Goal: Task Accomplishment & Management: Complete application form

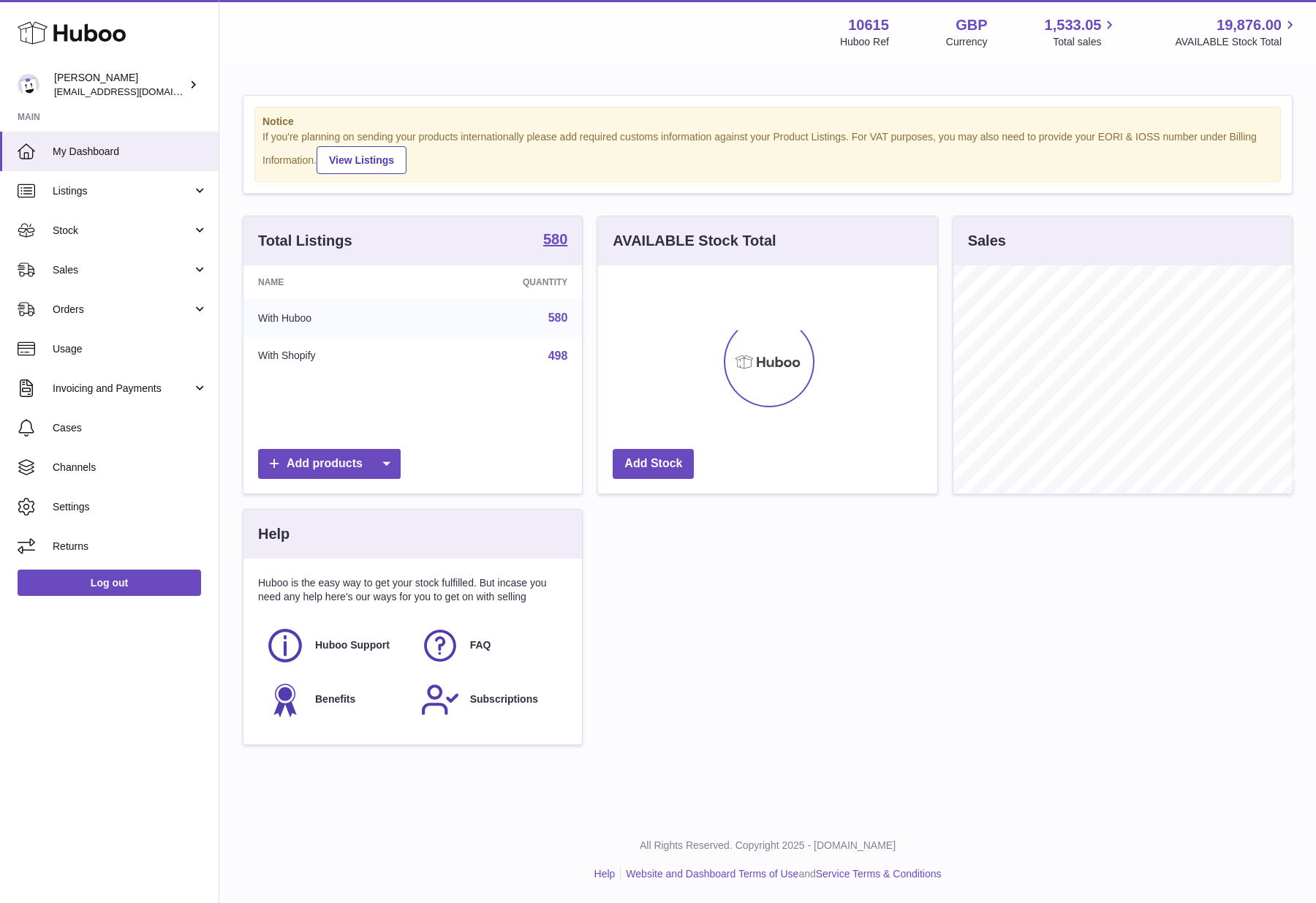
scroll to position [730639, 730689]
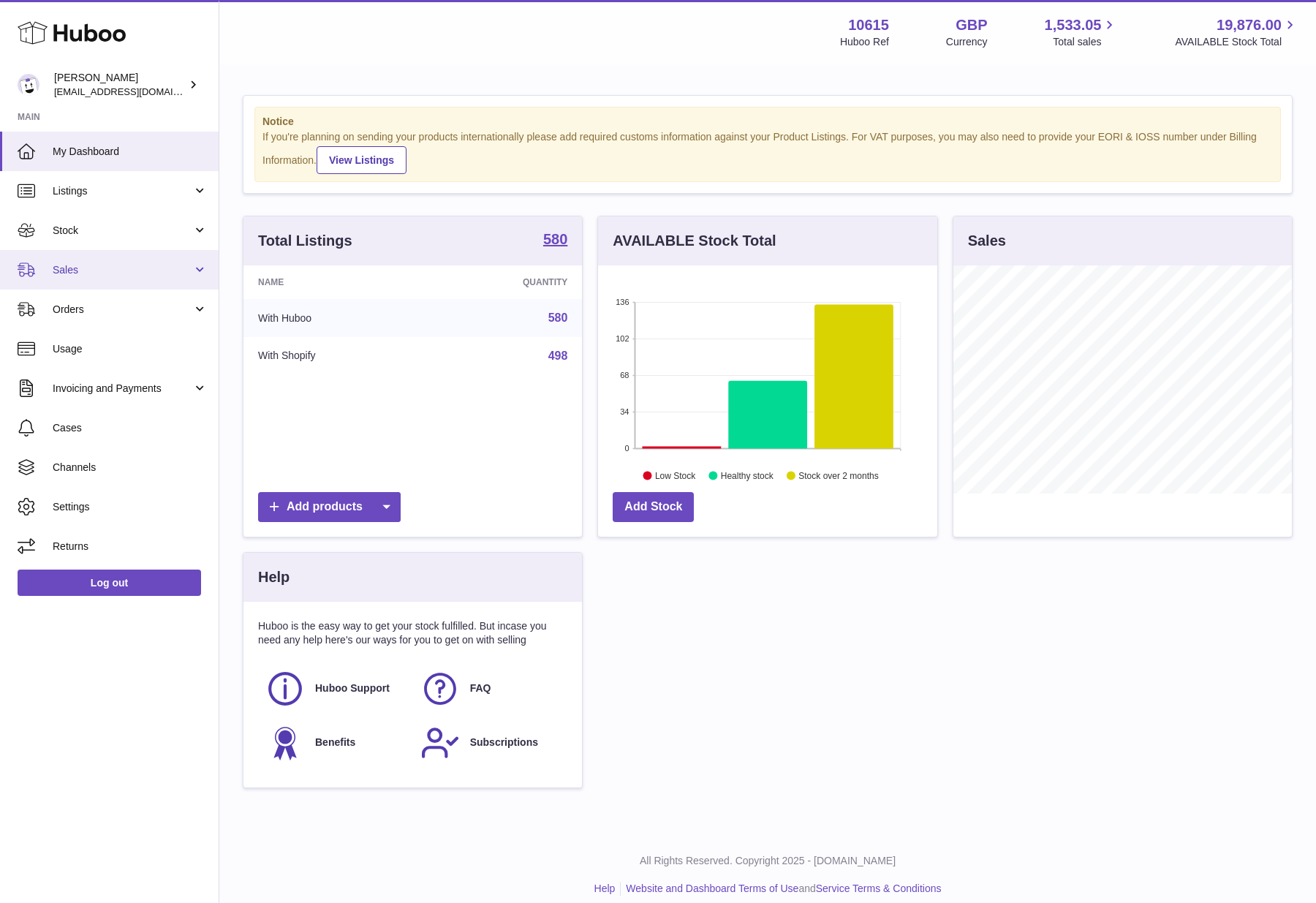
click at [92, 265] on span "Sales" at bounding box center [123, 270] width 140 height 14
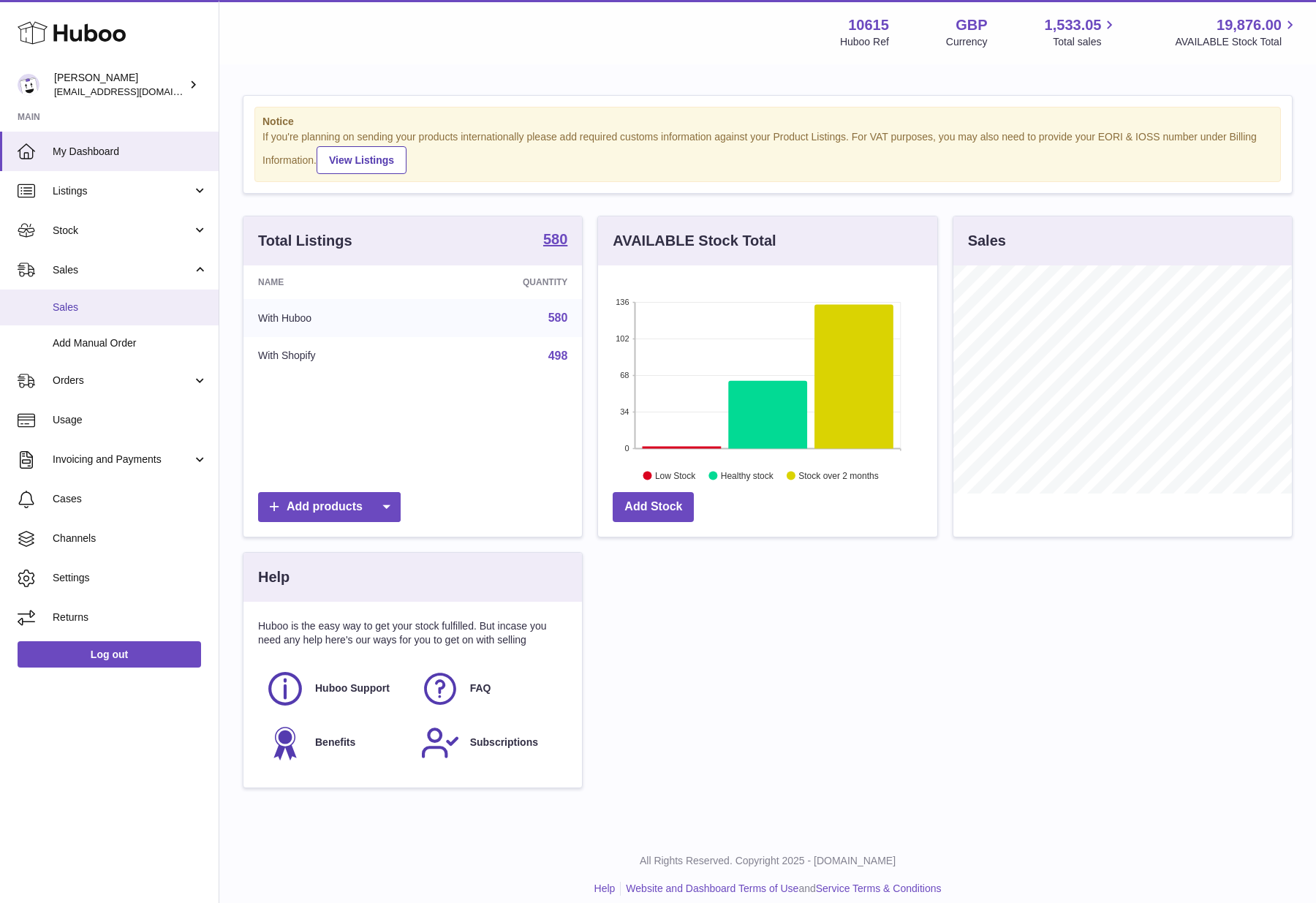
click at [88, 313] on span "Sales" at bounding box center [130, 307] width 155 height 14
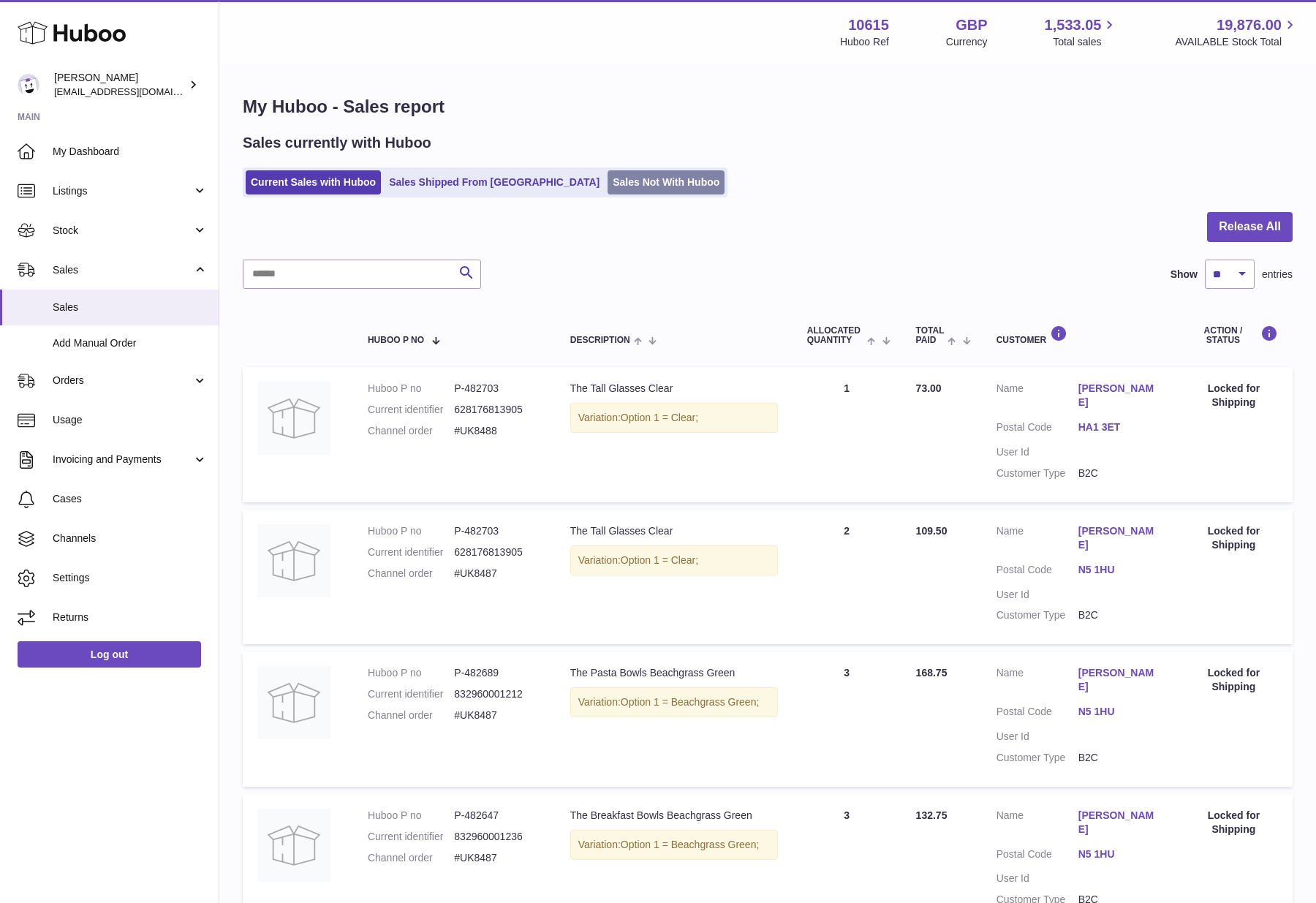
click at [622, 182] on link "Sales Not With Huboo" at bounding box center [666, 182] width 117 height 24
click at [624, 190] on link "Sales Not With Huboo" at bounding box center [666, 182] width 117 height 24
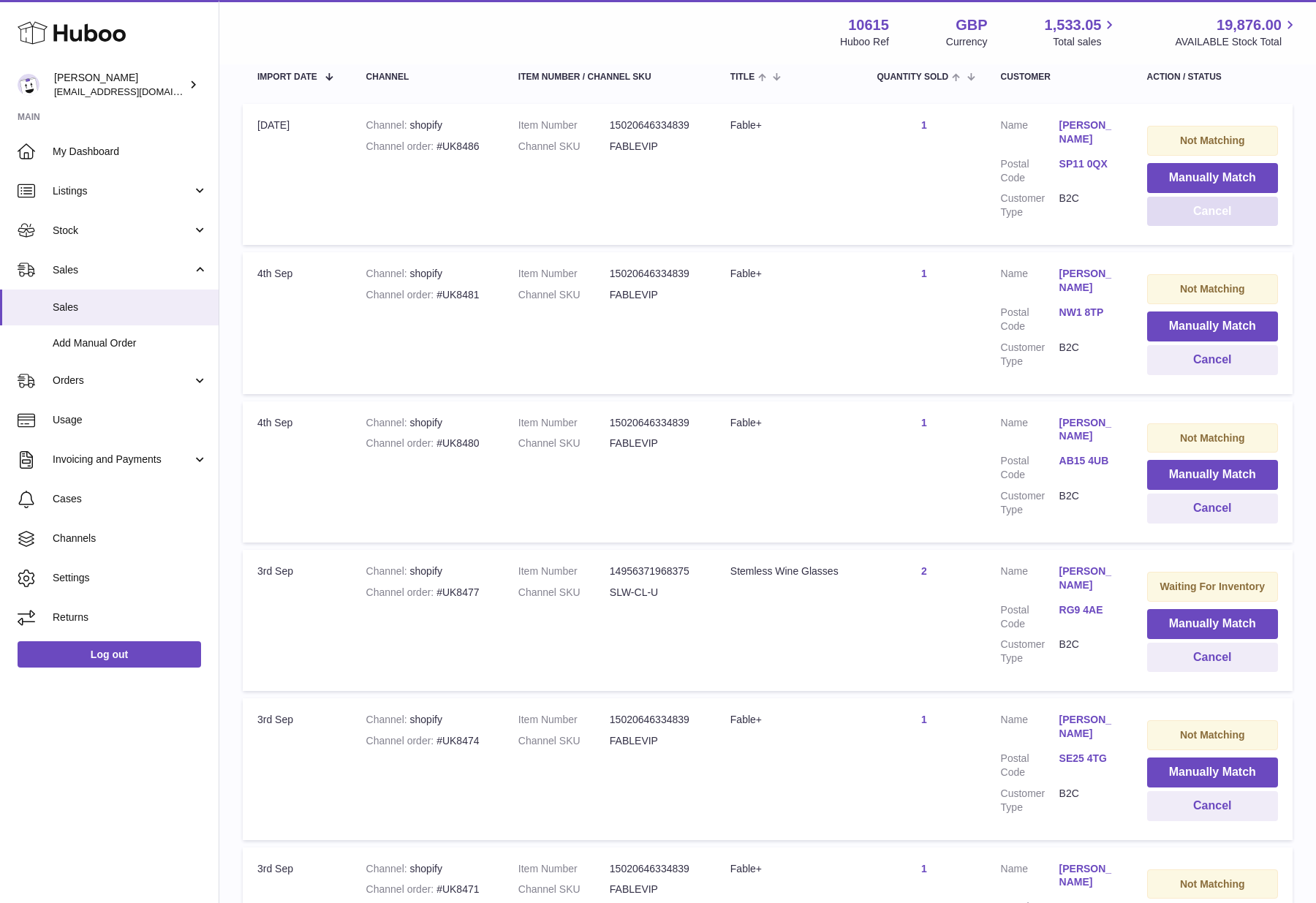
scroll to position [227, 0]
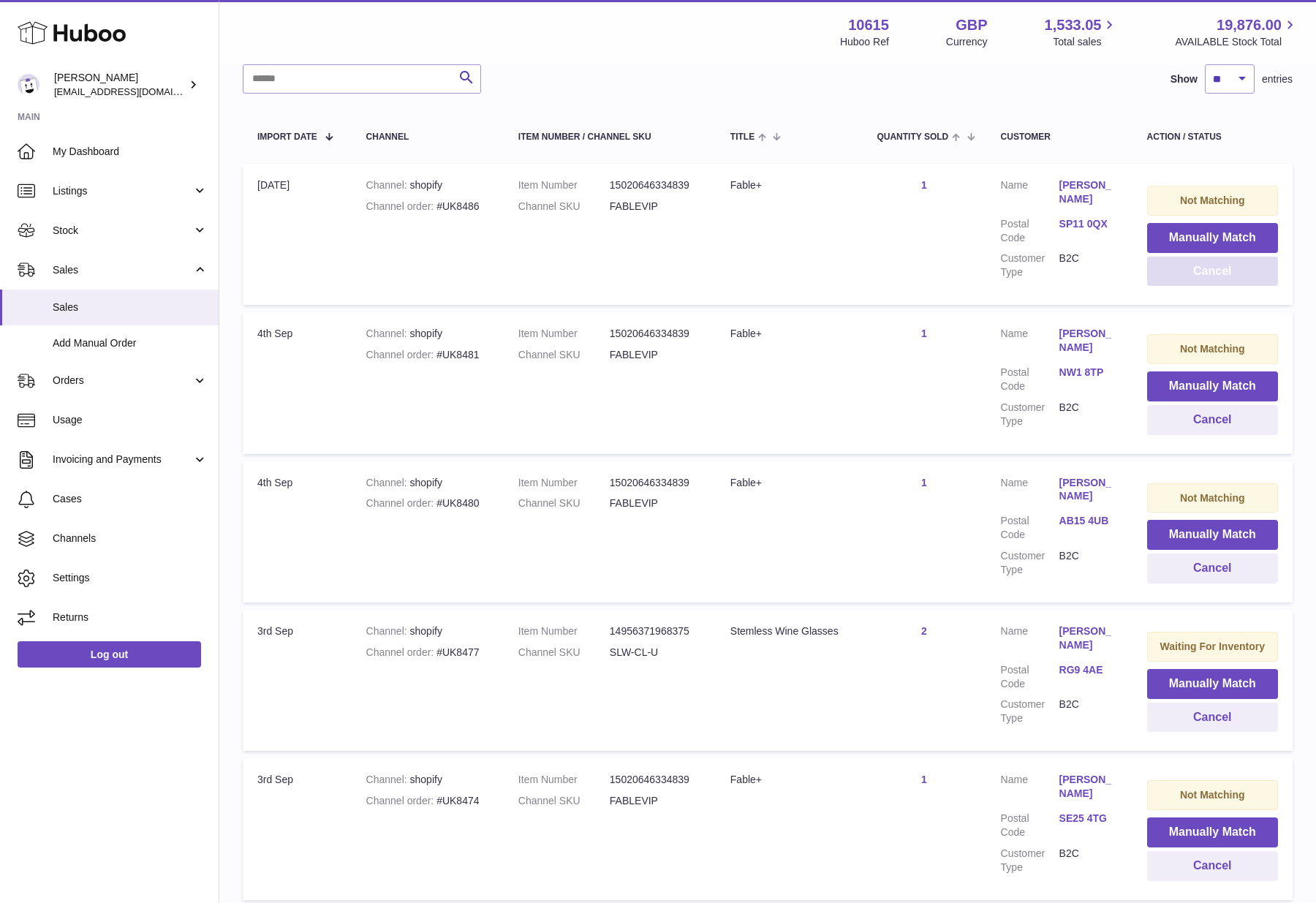
click at [1208, 268] on button "Cancel" at bounding box center [1212, 272] width 131 height 30
click at [1188, 280] on button "Cancel" at bounding box center [1212, 272] width 131 height 30
click at [1181, 425] on button "Cancel" at bounding box center [1212, 420] width 131 height 30
click at [1193, 430] on button "Cancel" at bounding box center [1212, 420] width 131 height 30
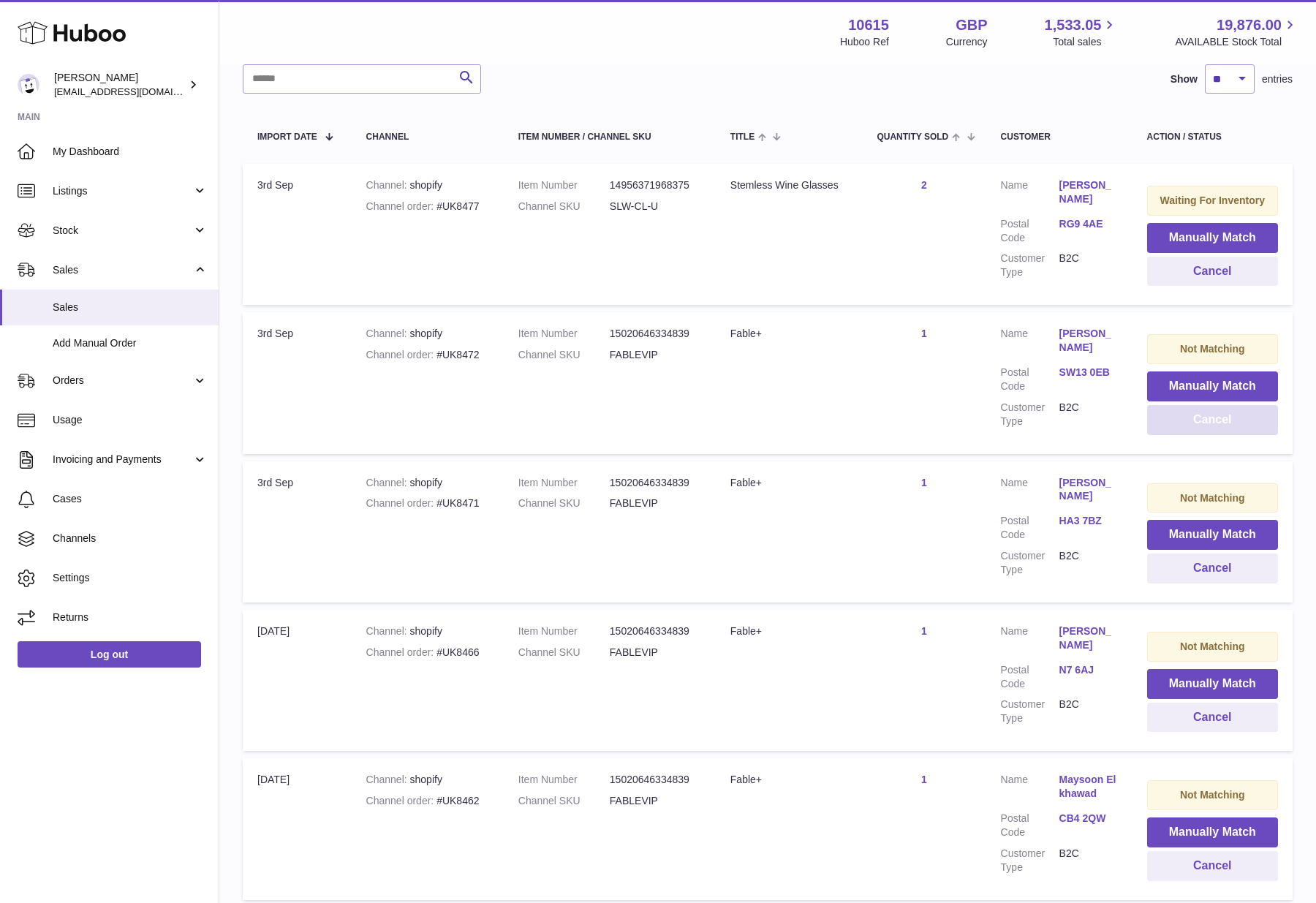
click at [1193, 430] on button "Cancel" at bounding box center [1212, 420] width 131 height 30
click at [1192, 422] on button "Cancel" at bounding box center [1212, 420] width 131 height 30
click at [1197, 427] on button "Cancel" at bounding box center [1212, 420] width 131 height 30
click at [1197, 427] on button "Cancel" at bounding box center [1212, 420] width 131 height 30
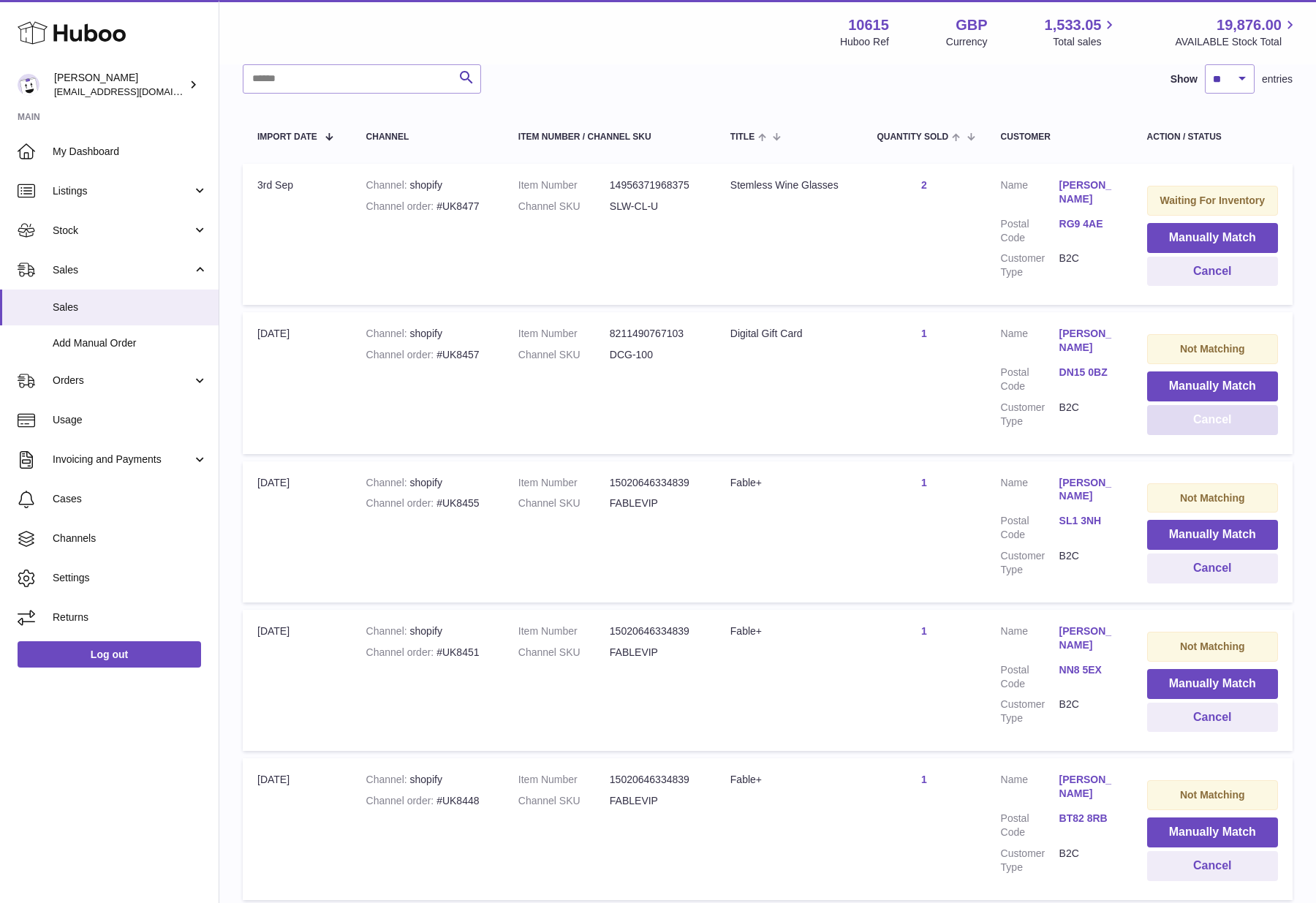
click at [1197, 427] on button "Cancel" at bounding box center [1212, 420] width 131 height 30
click at [1197, 424] on button "Cancel" at bounding box center [1212, 420] width 131 height 30
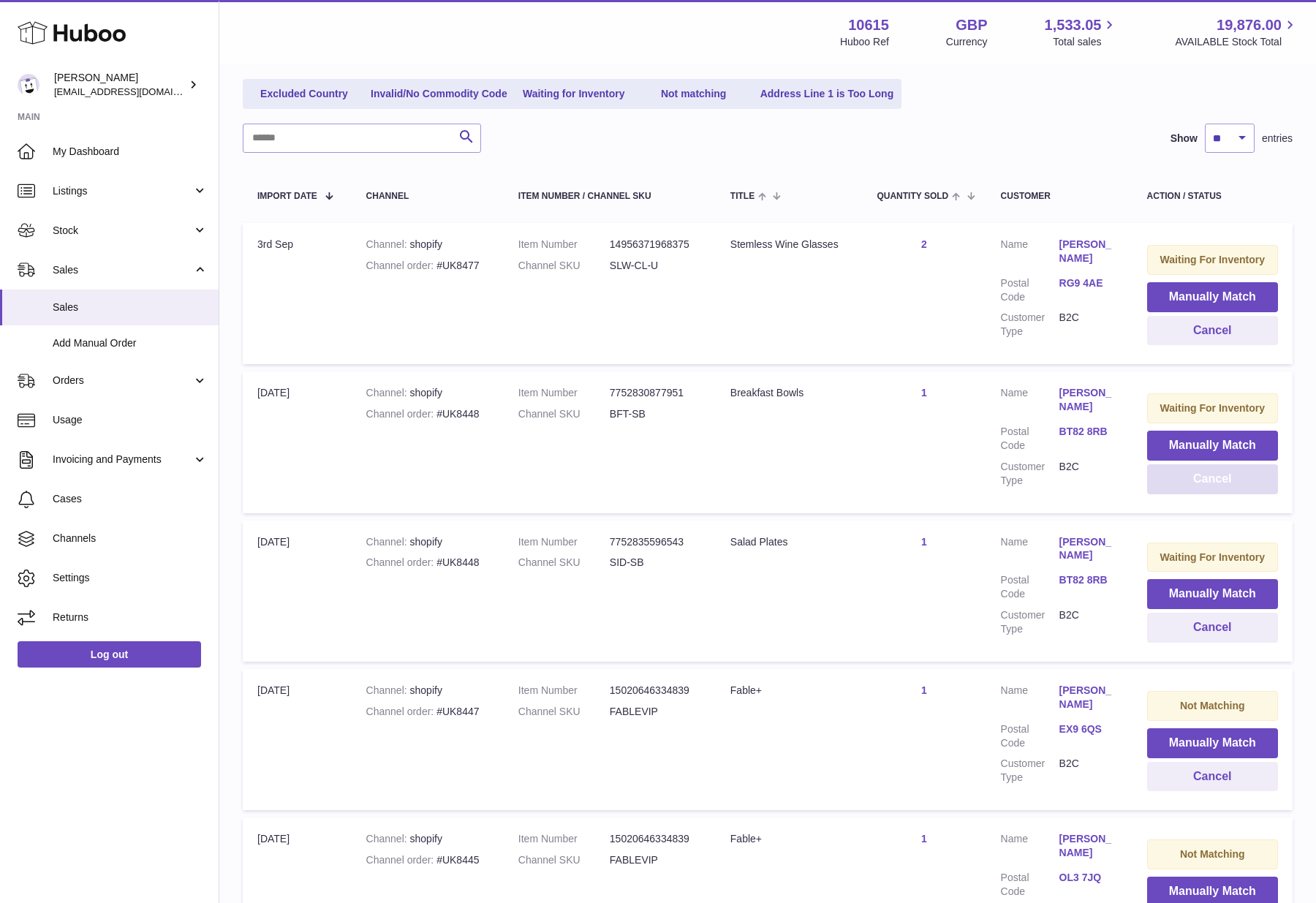
scroll to position [95, 0]
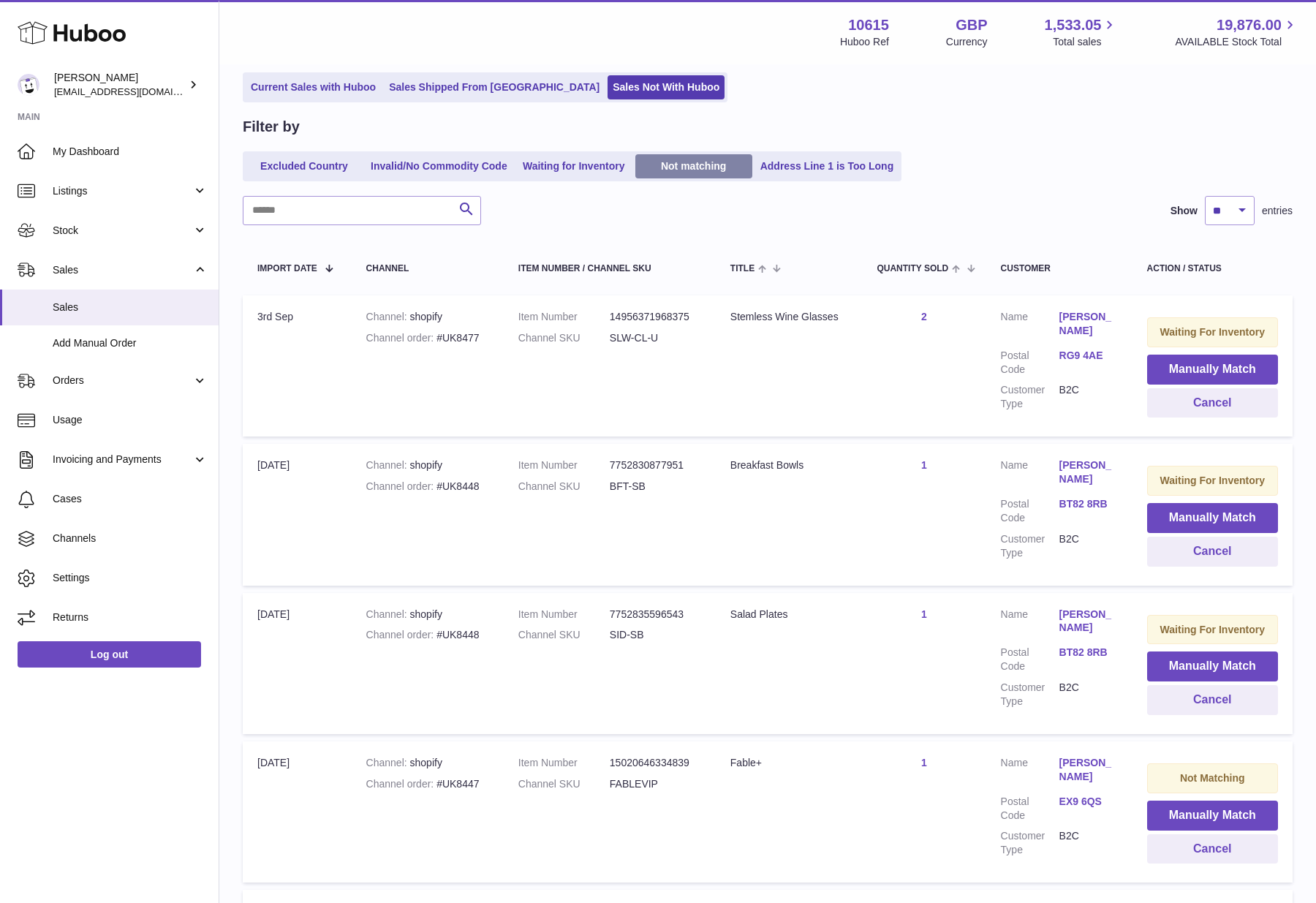
click at [707, 166] on link "Not matching" at bounding box center [694, 166] width 117 height 24
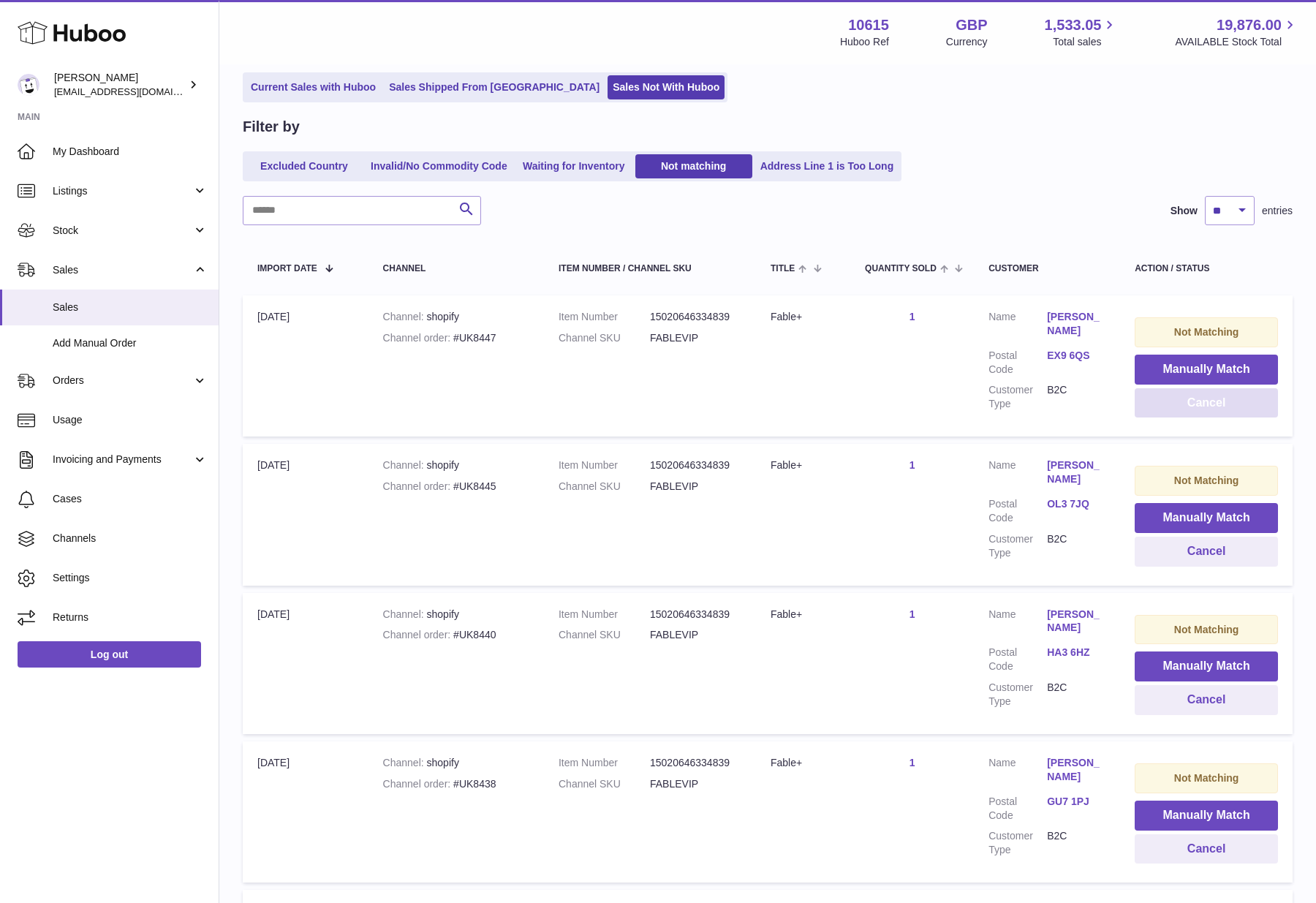
click at [1231, 406] on button "Cancel" at bounding box center [1206, 403] width 144 height 30
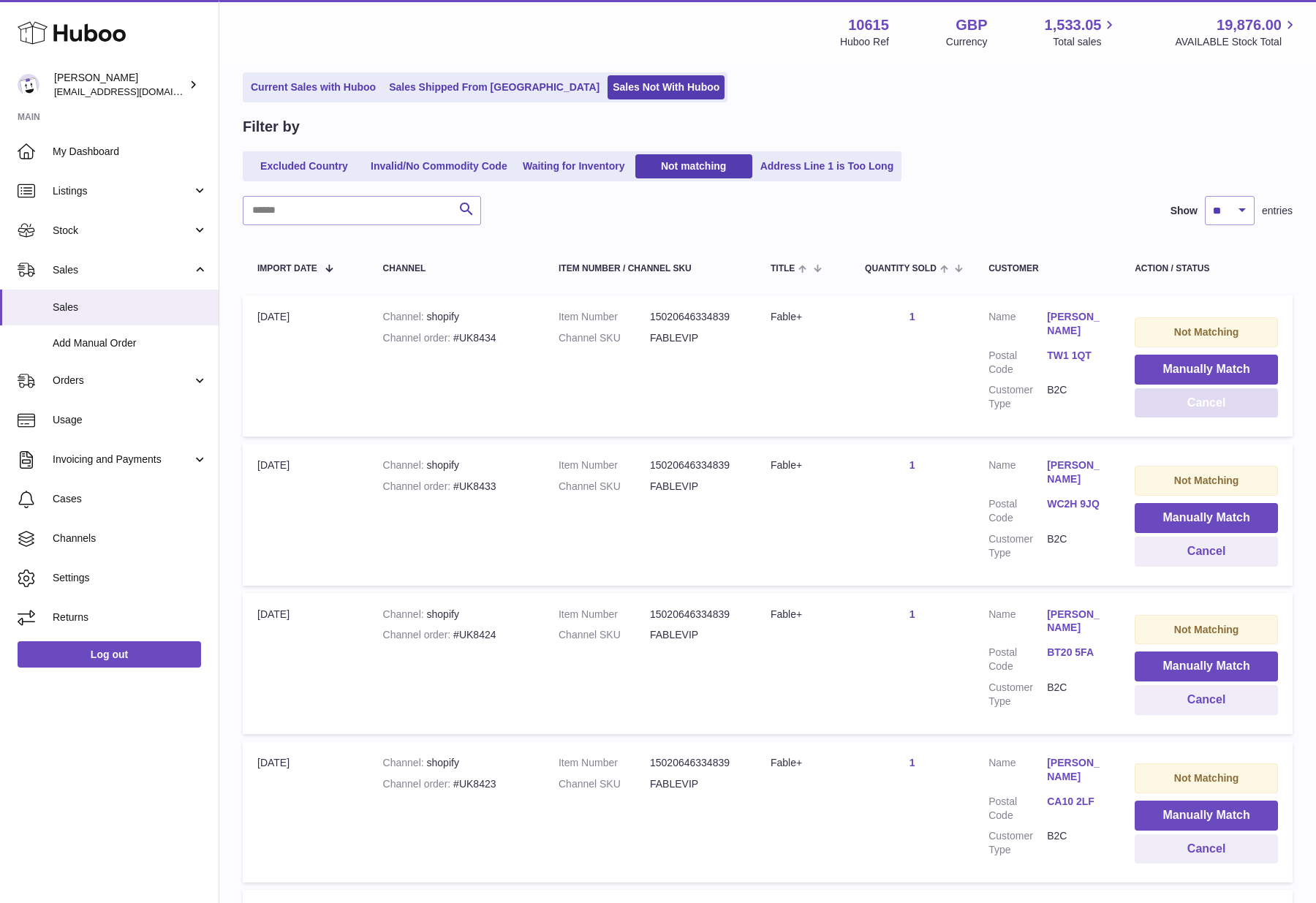
click at [1231, 406] on button "Cancel" at bounding box center [1206, 403] width 144 height 30
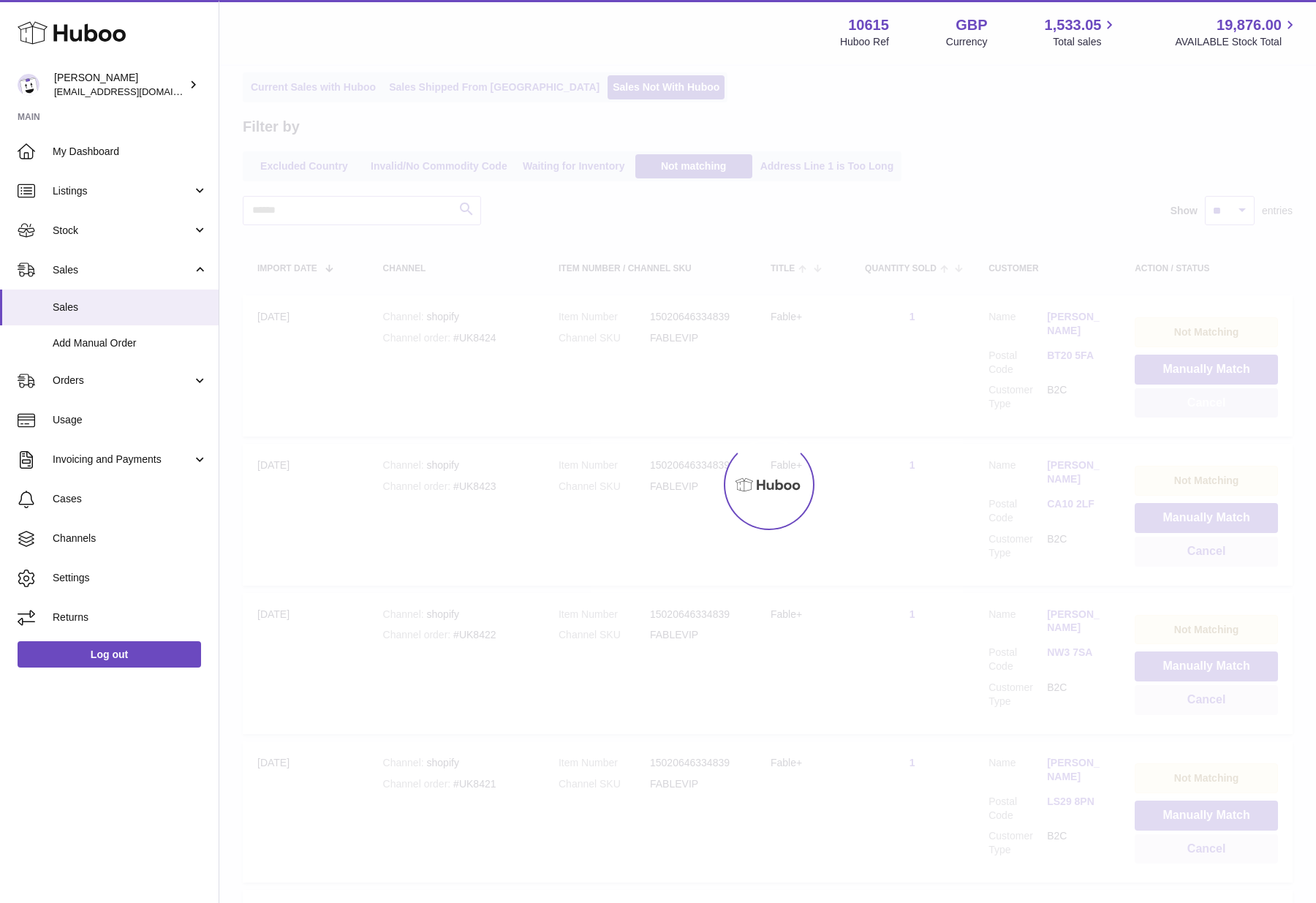
click at [1231, 406] on div at bounding box center [767, 484] width 1096 height 837
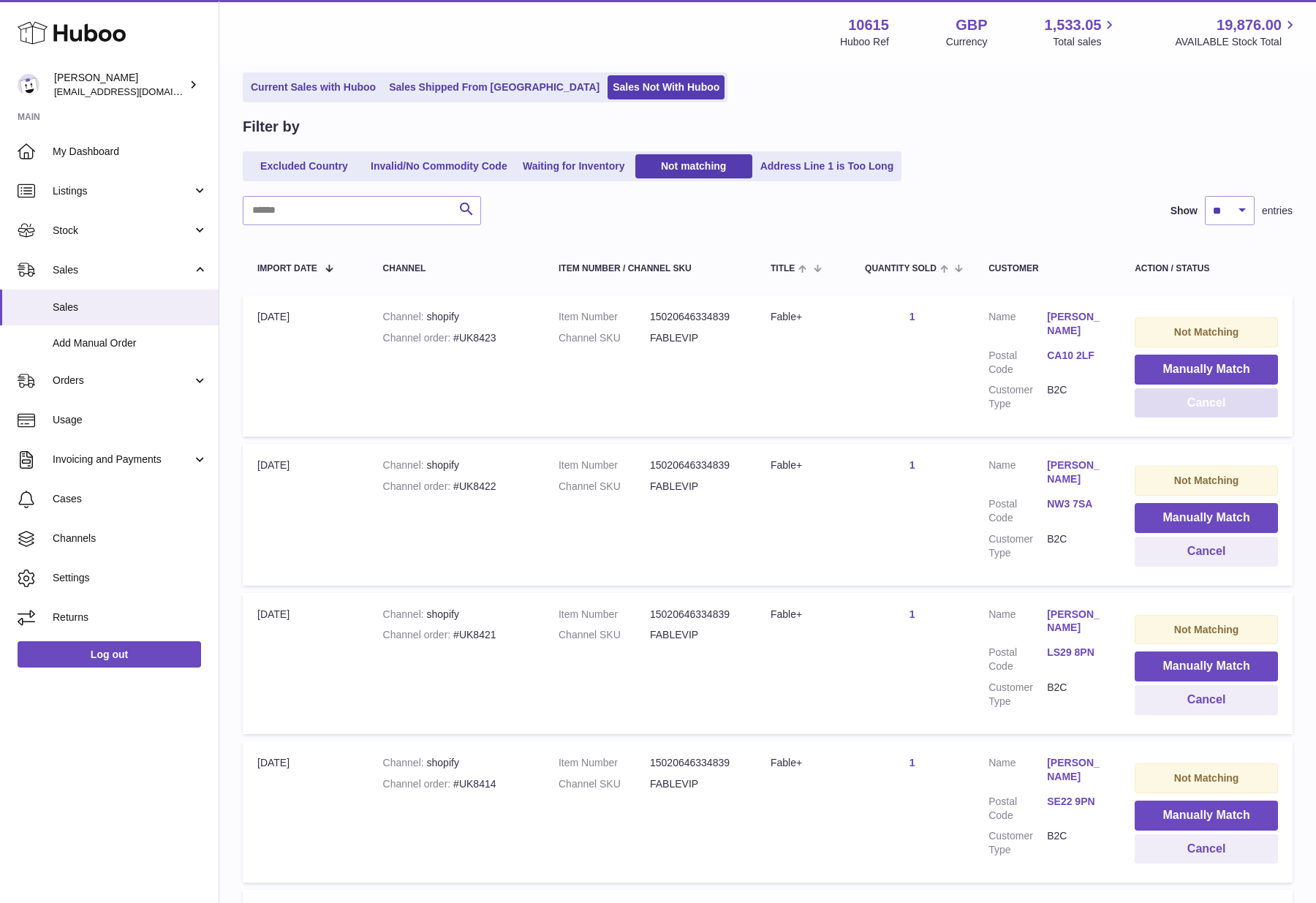
click at [1231, 406] on button "Cancel" at bounding box center [1206, 403] width 144 height 30
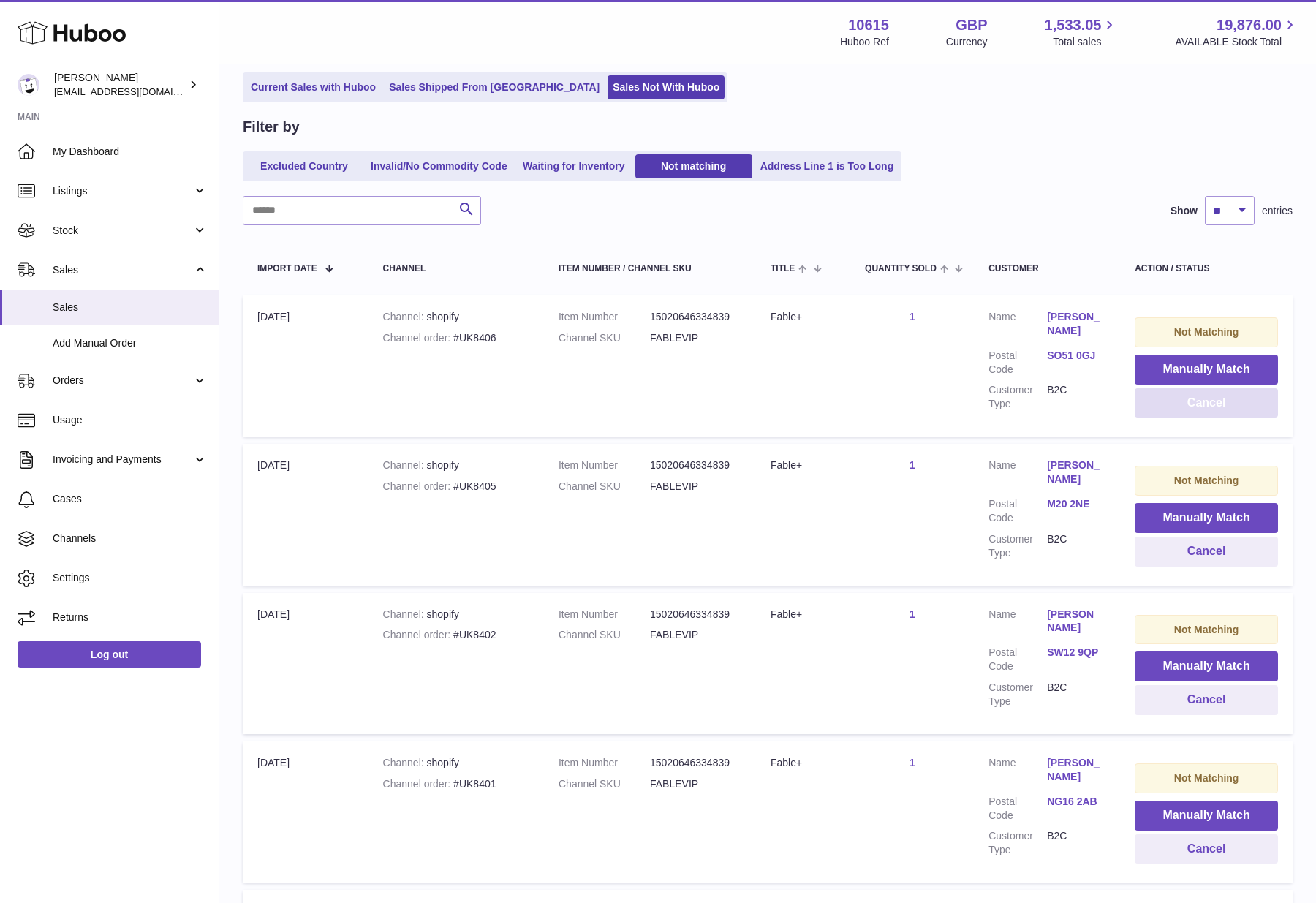
click at [1231, 406] on button "Cancel" at bounding box center [1206, 403] width 144 height 30
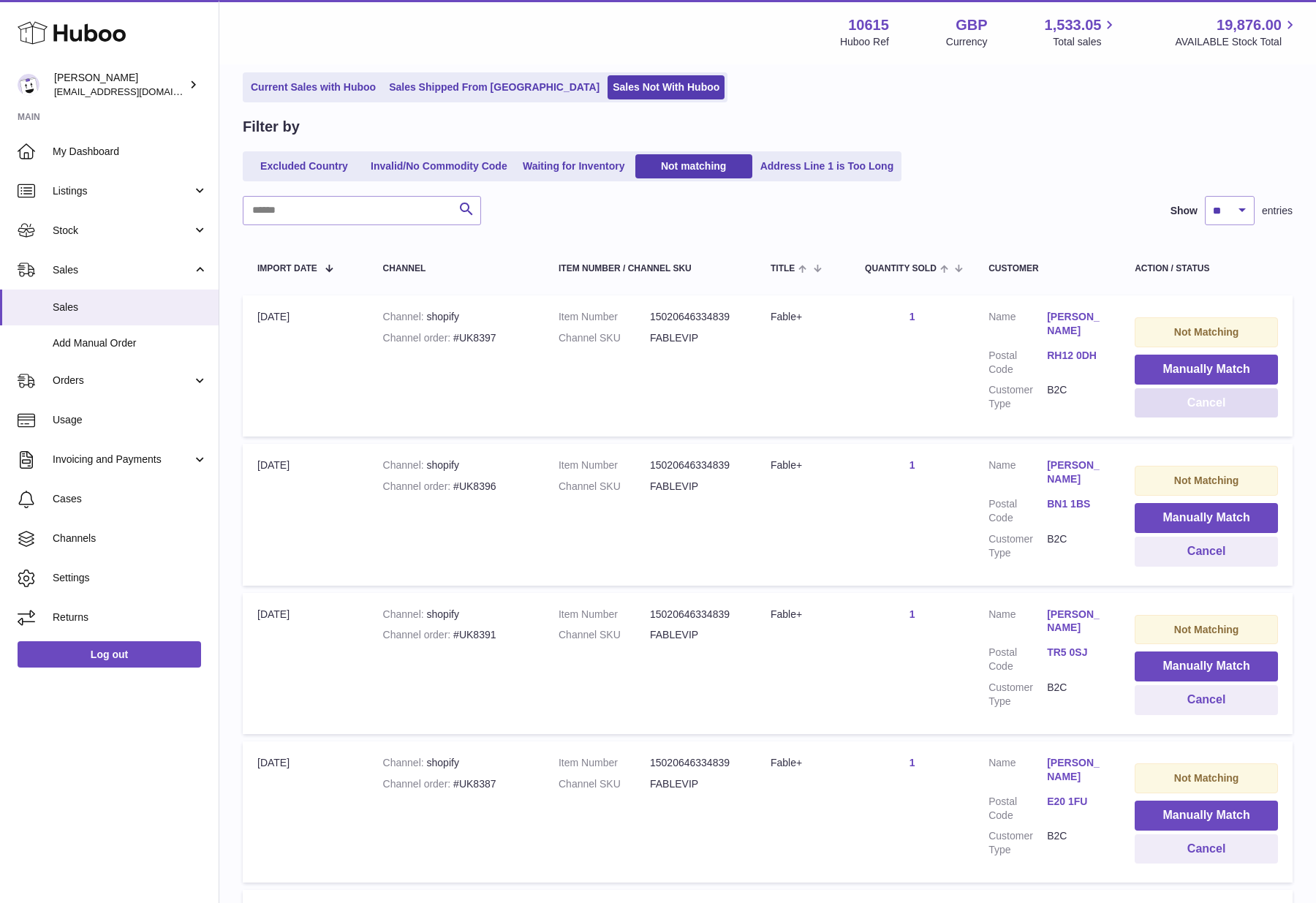
click at [1231, 406] on button "Cancel" at bounding box center [1206, 403] width 144 height 30
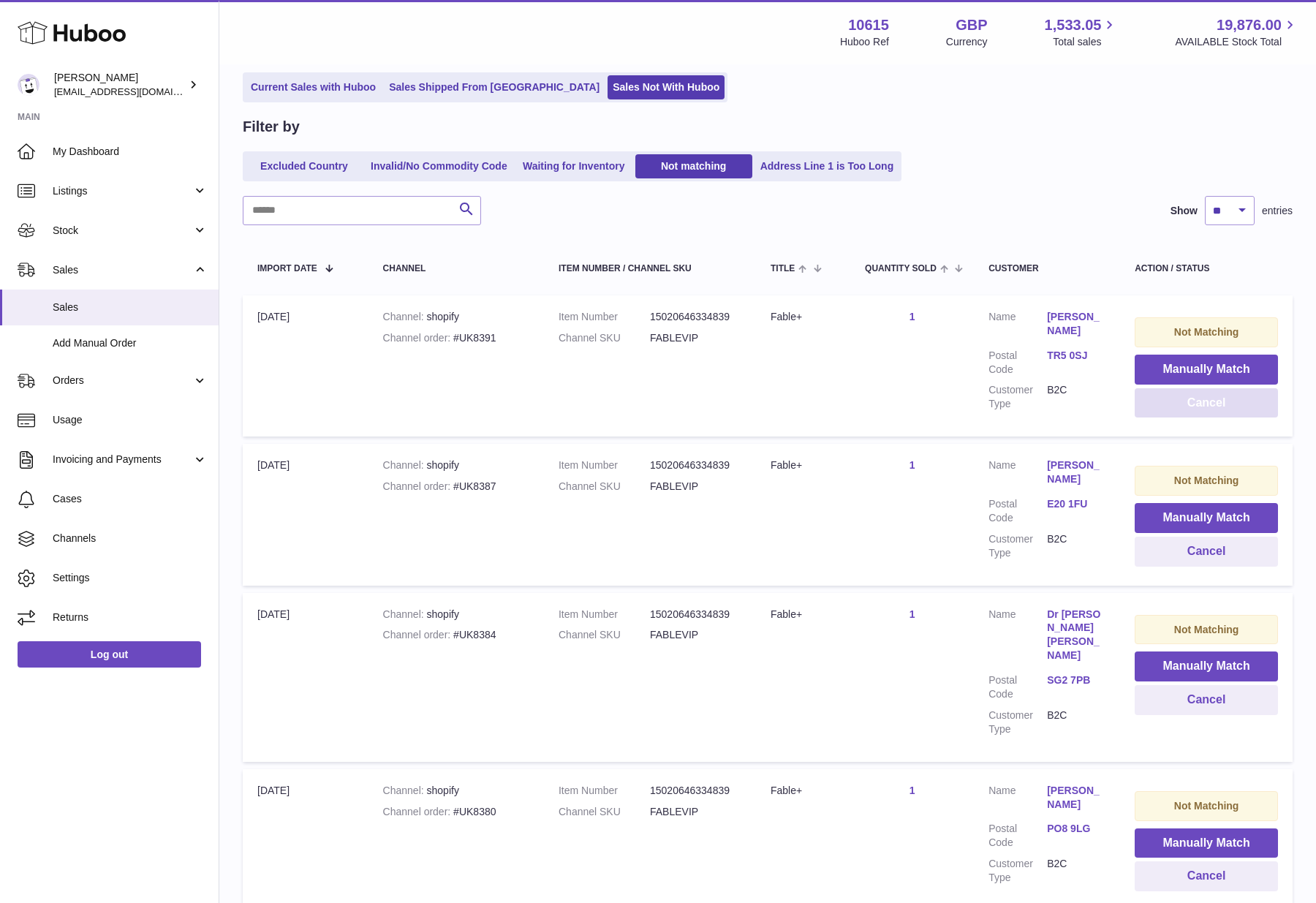
click at [1230, 407] on button "Cancel" at bounding box center [1206, 403] width 144 height 30
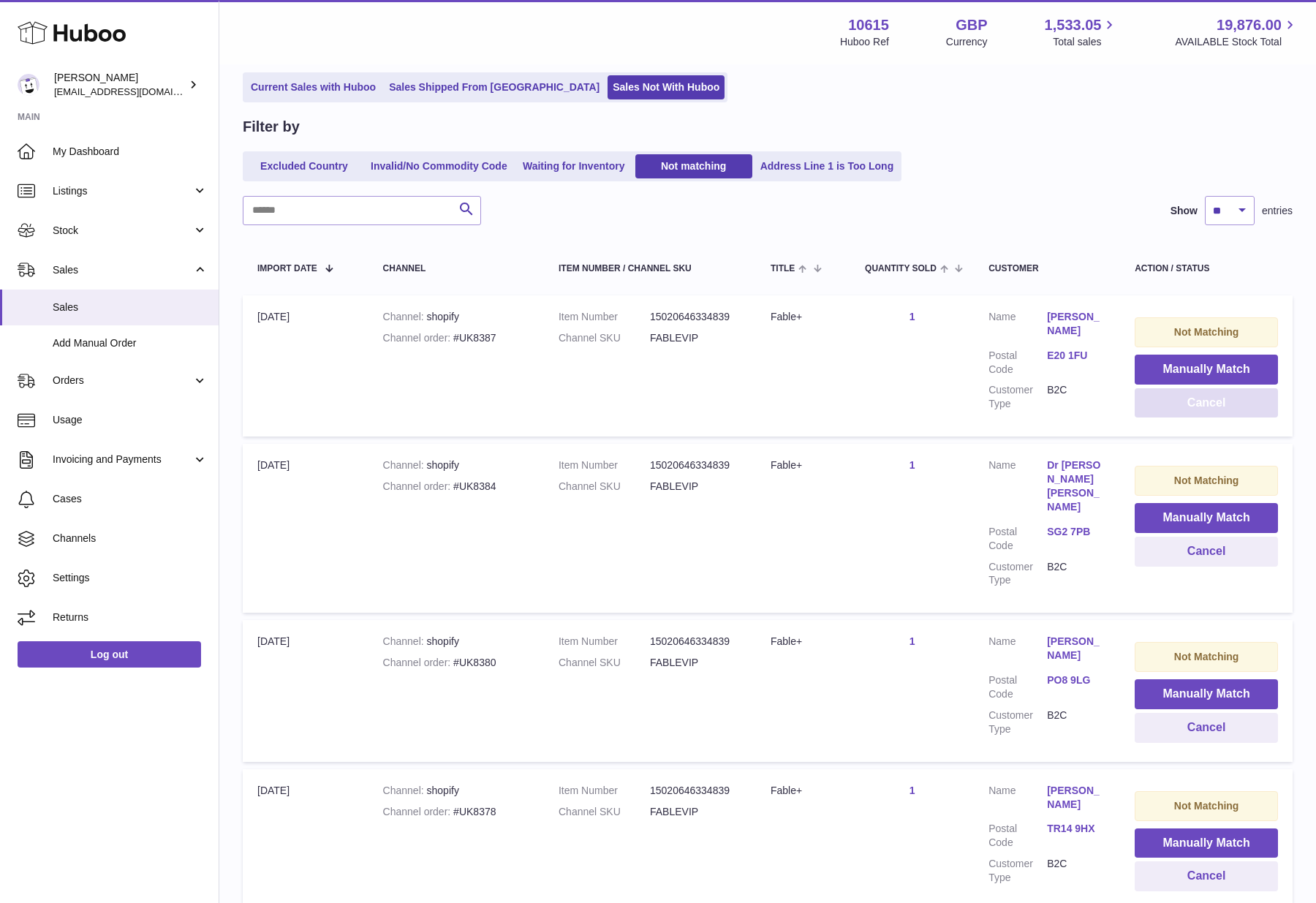
click at [1230, 407] on button "Cancel" at bounding box center [1206, 403] width 144 height 30
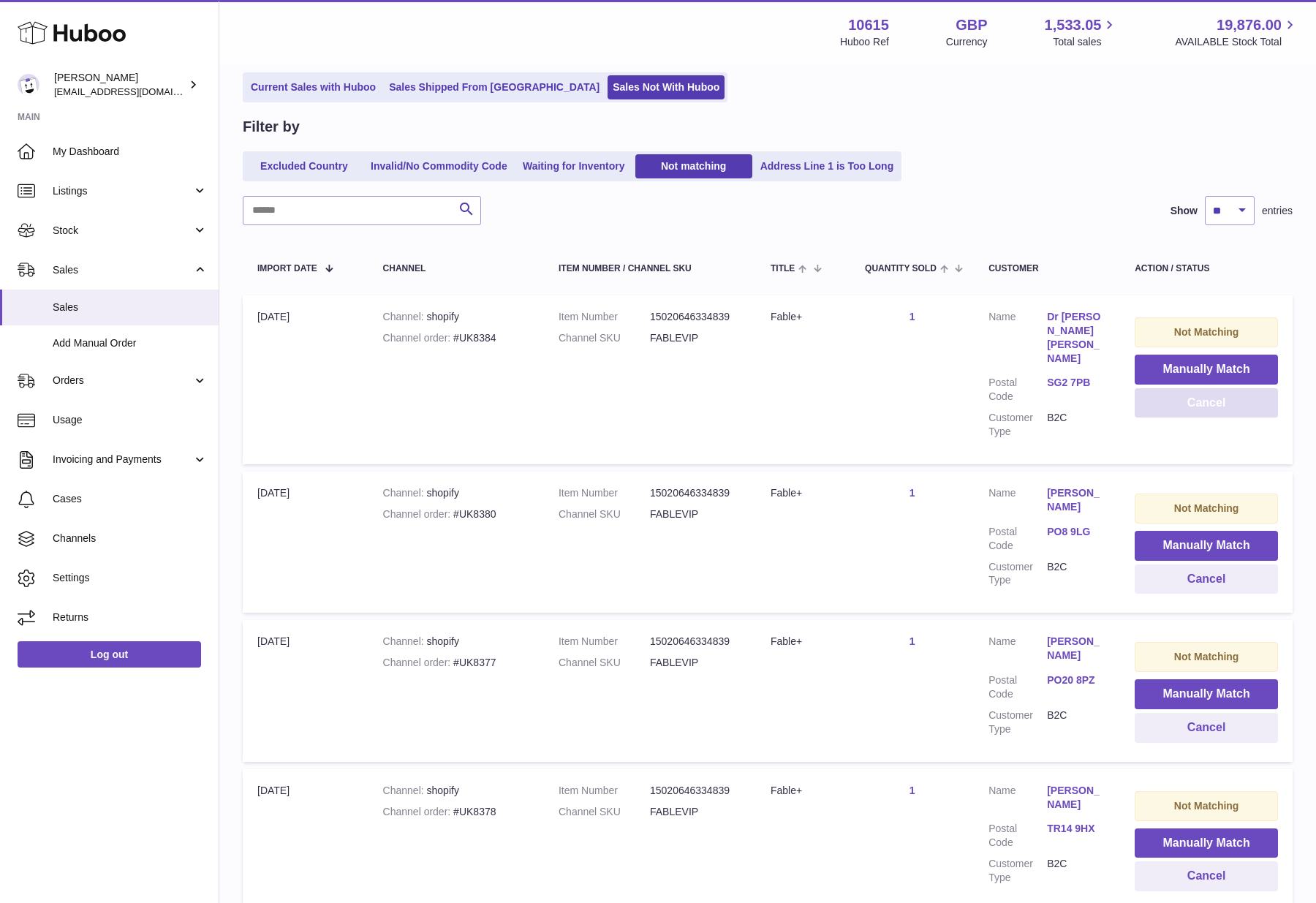
click at [1230, 407] on button "Cancel" at bounding box center [1206, 403] width 144 height 30
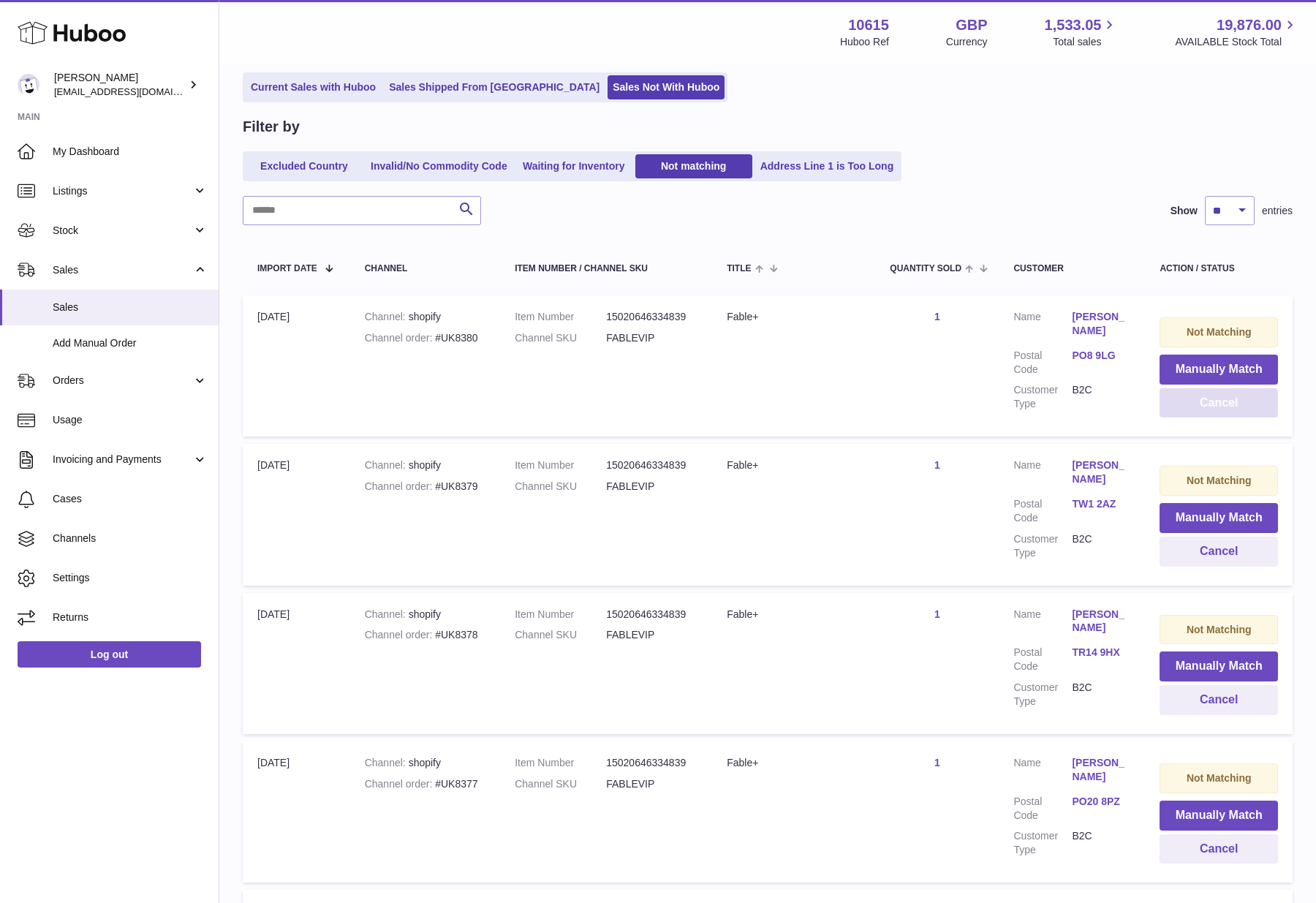
click at [1230, 407] on button "Cancel" at bounding box center [1218, 403] width 119 height 30
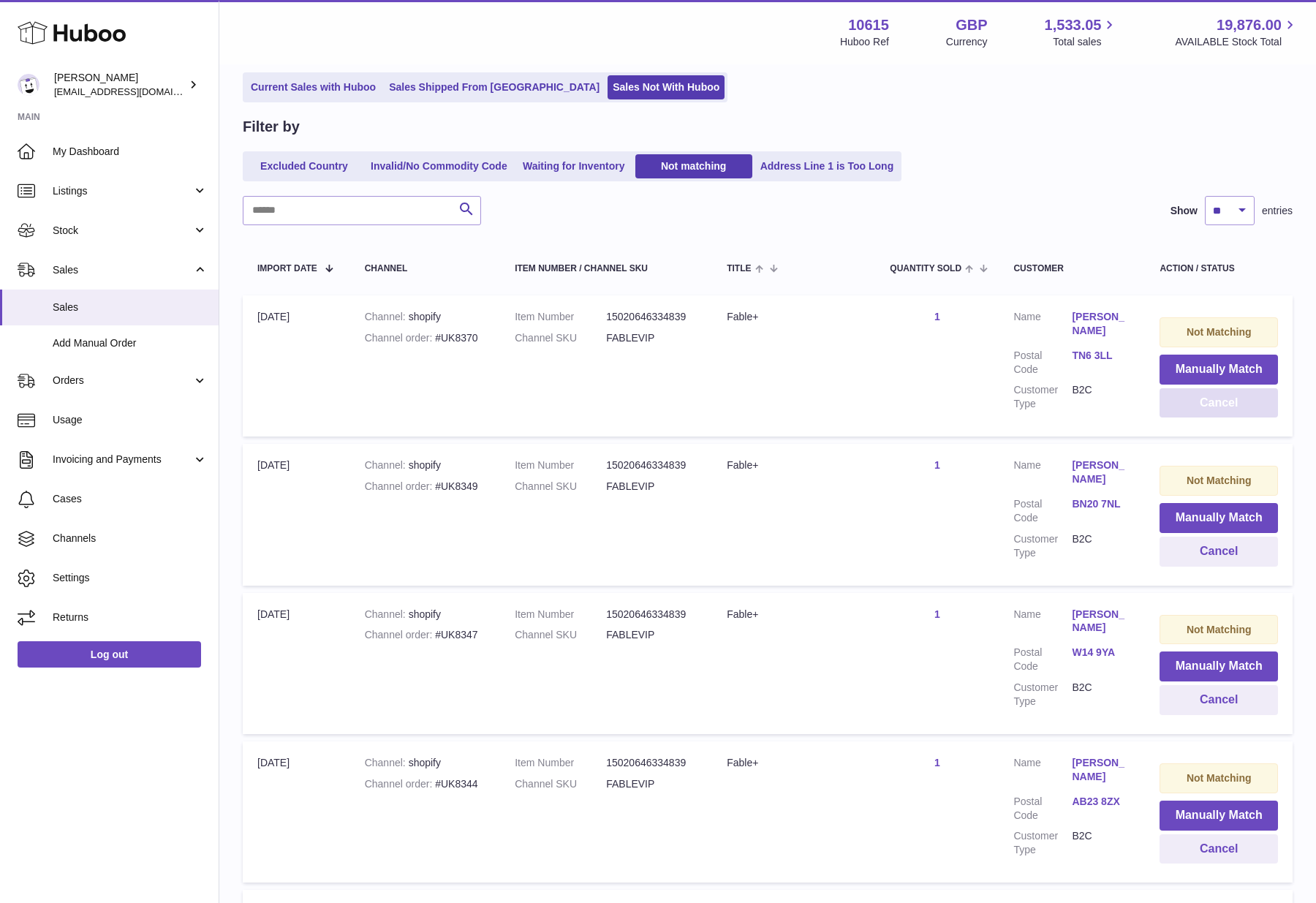
click at [1230, 407] on button "Cancel" at bounding box center [1218, 403] width 119 height 30
click at [1224, 403] on button "Cancel" at bounding box center [1218, 403] width 119 height 30
click at [1221, 413] on button "Cancel" at bounding box center [1218, 403] width 119 height 30
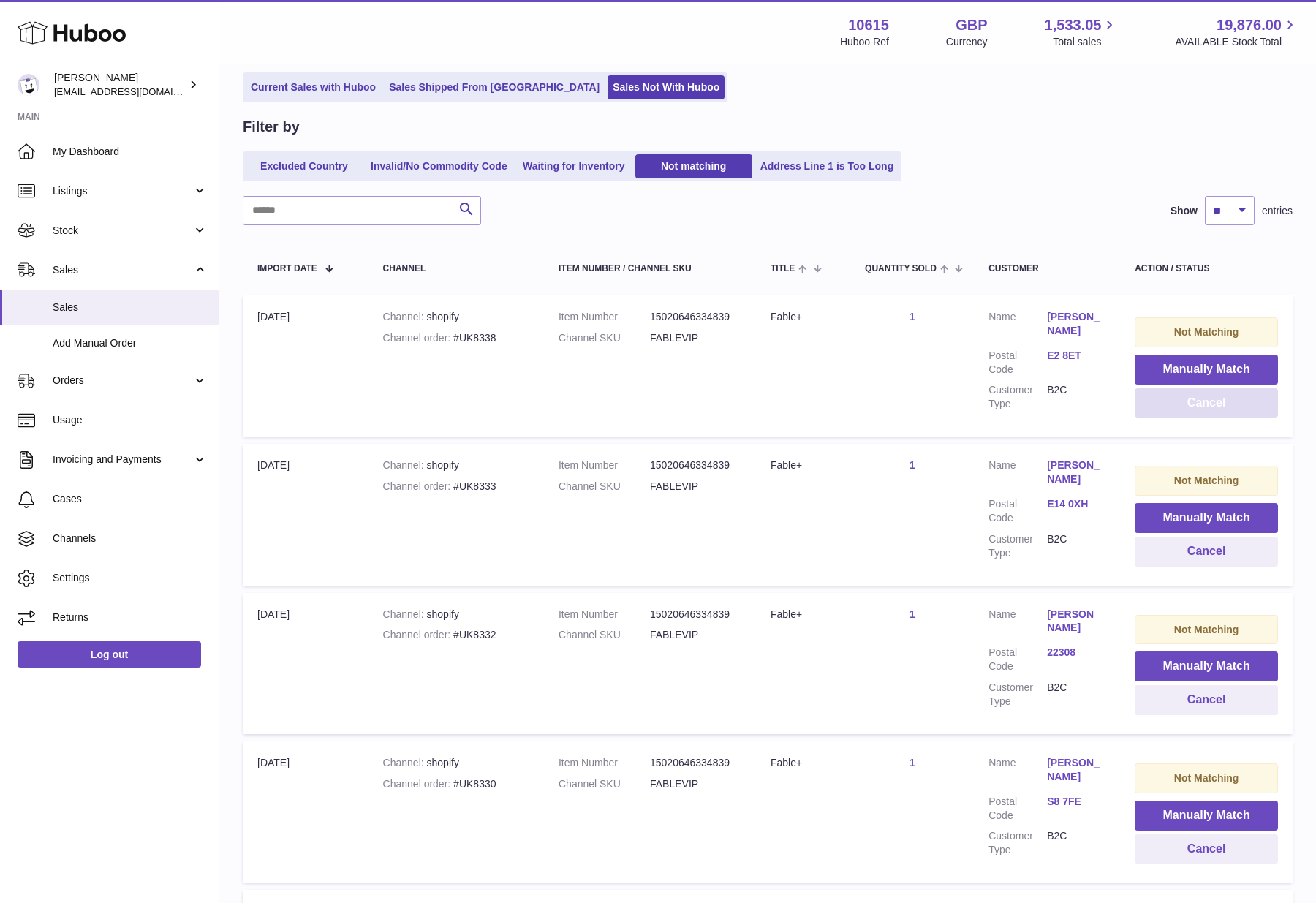
click at [1200, 406] on button "Cancel" at bounding box center [1206, 403] width 144 height 30
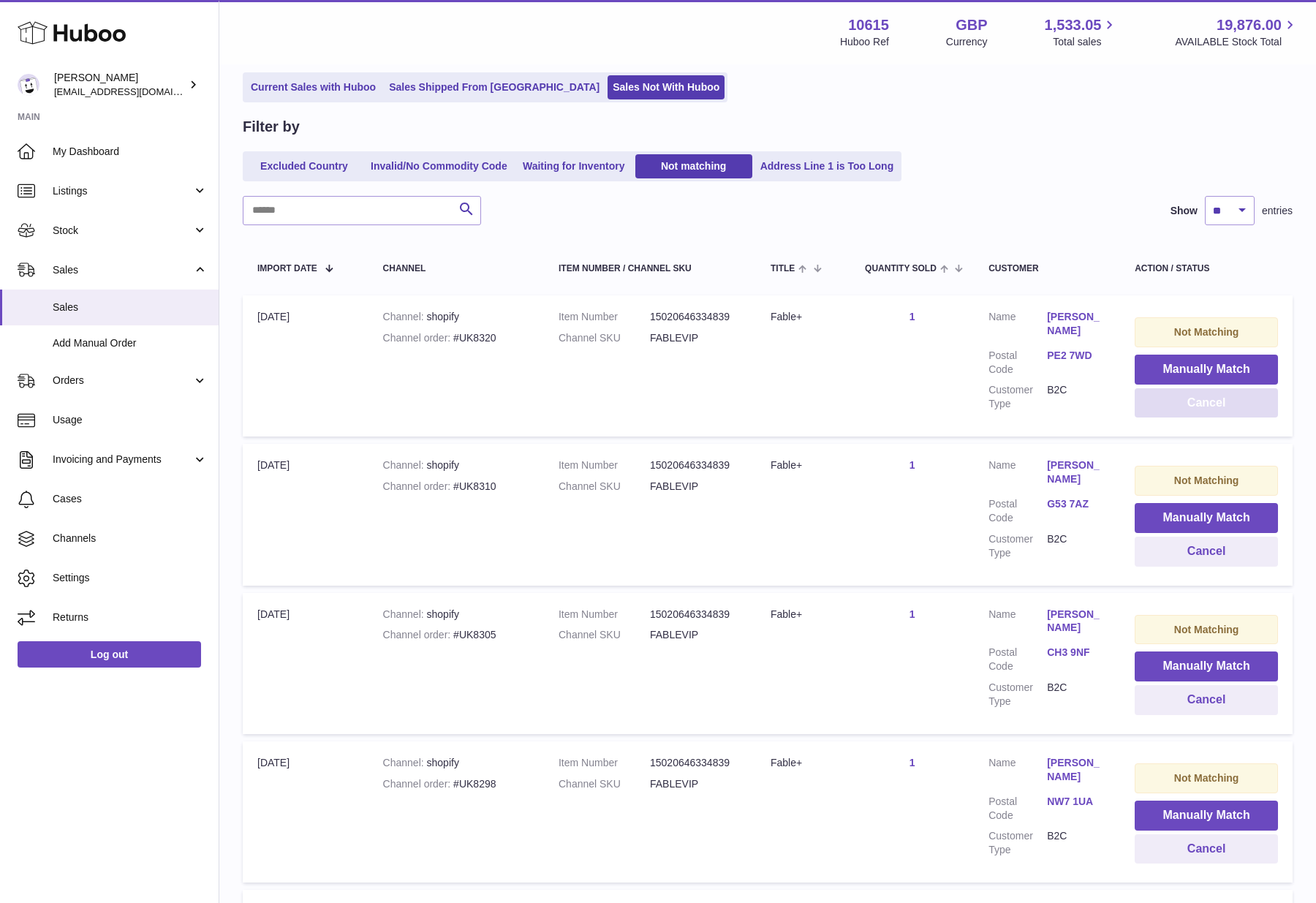
click at [1200, 406] on button "Cancel" at bounding box center [1206, 403] width 144 height 30
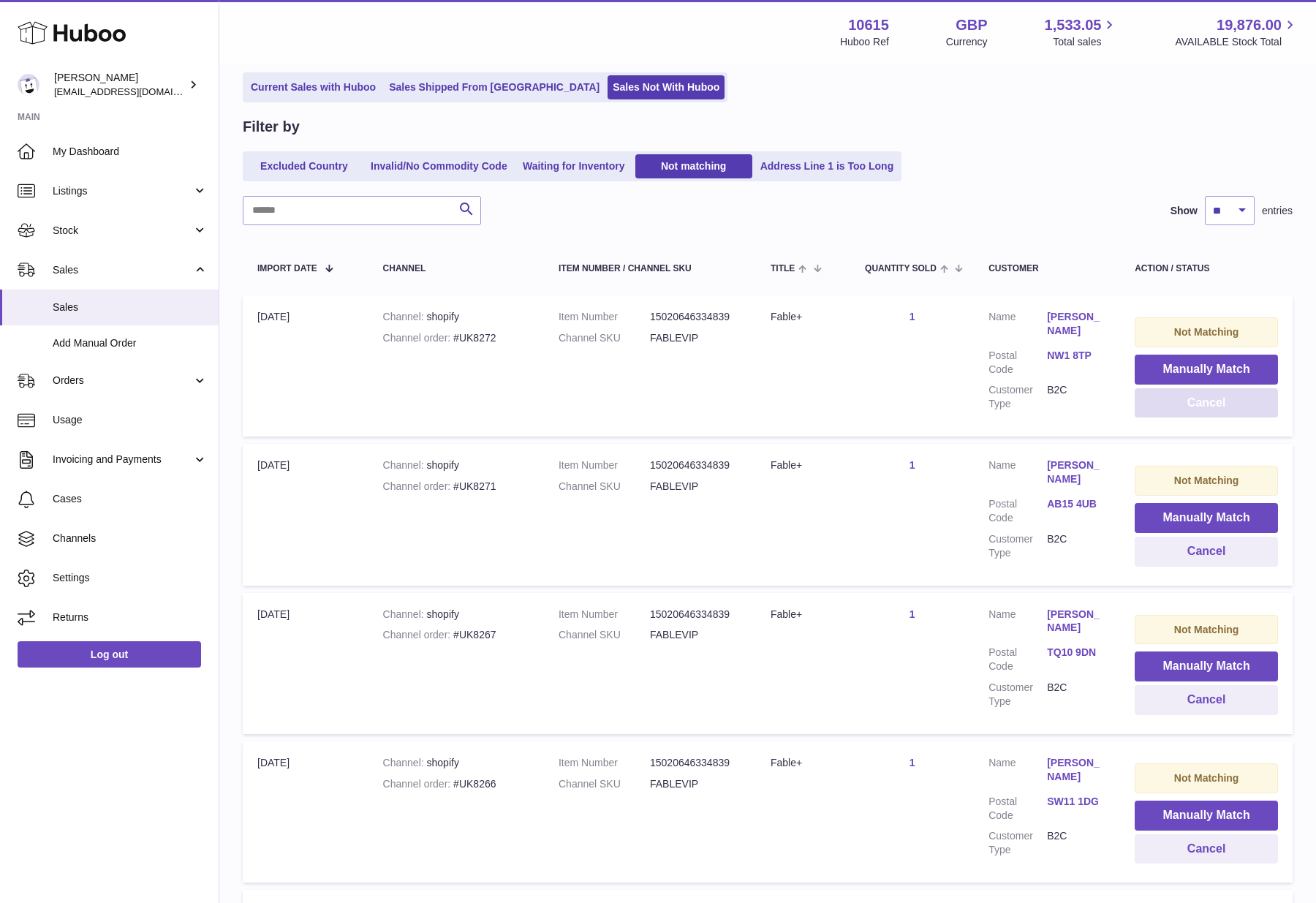
click at [1200, 406] on button "Cancel" at bounding box center [1206, 403] width 144 height 30
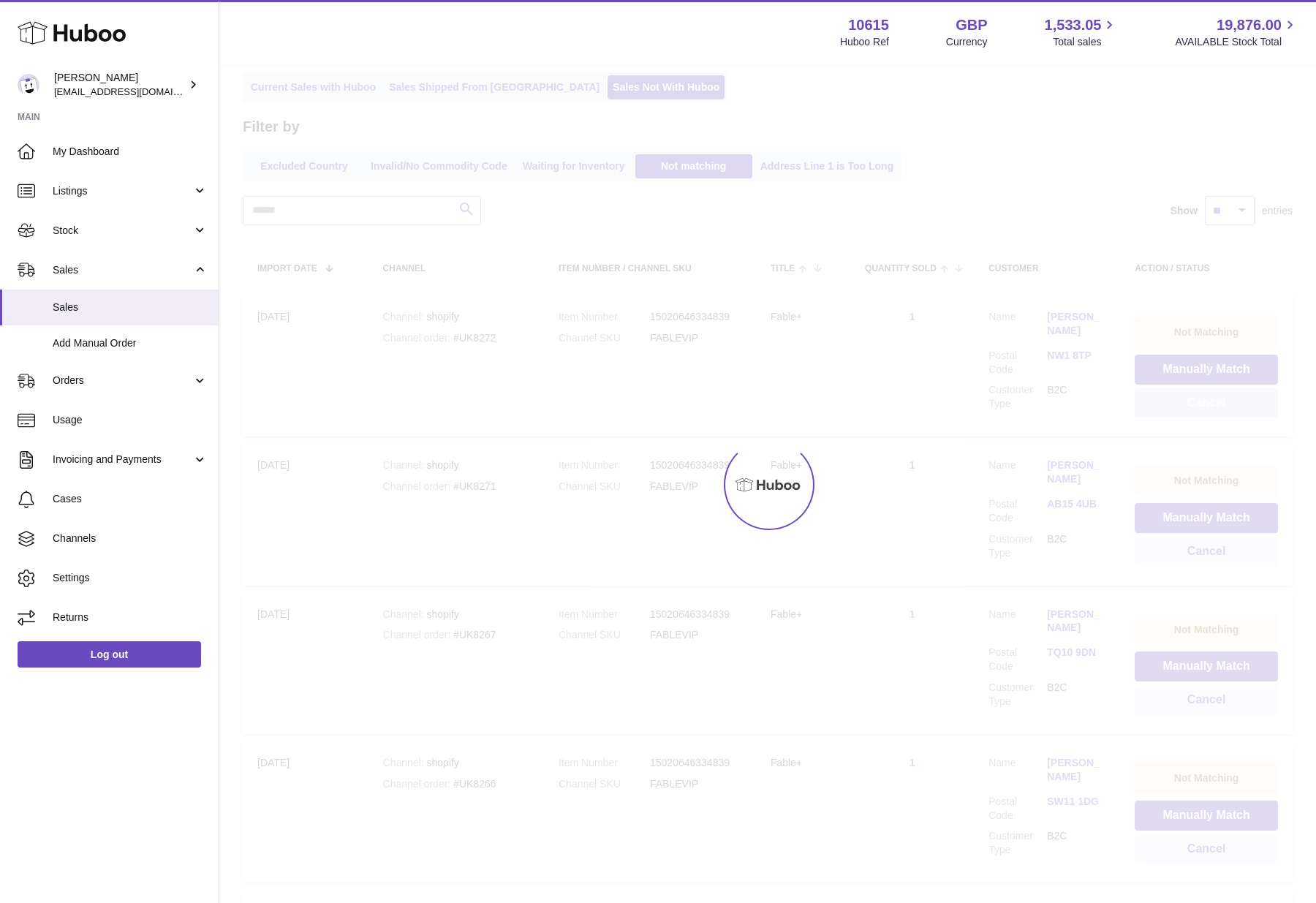
click at [1200, 406] on div "Menu Huboo 10615 Huboo Ref GBP Currency 1,533.05 Total sales 19,876.00 AVAILABL…" at bounding box center [767, 877] width 1096 height 1943
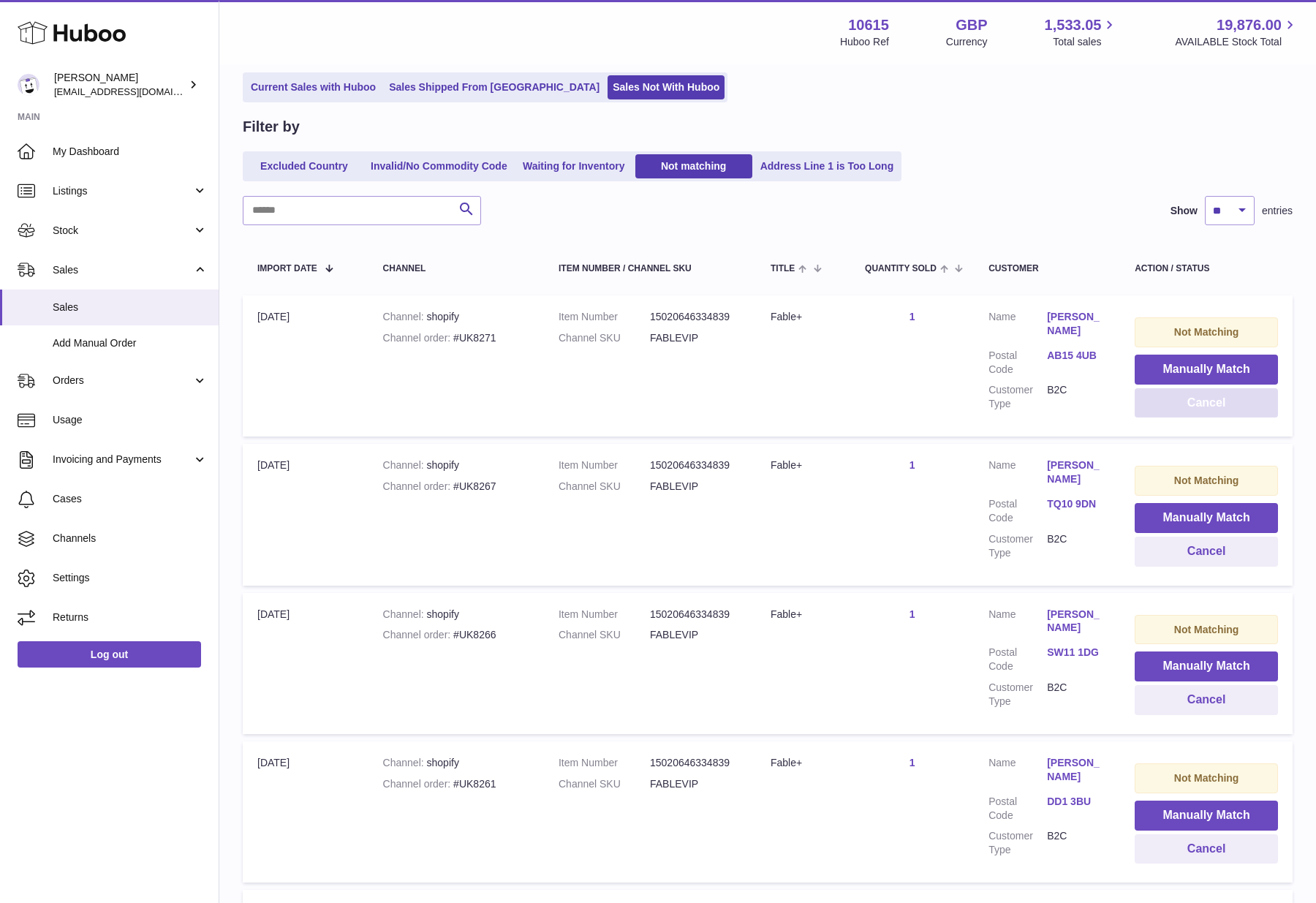
click at [1200, 406] on button "Cancel" at bounding box center [1206, 403] width 144 height 30
click at [1200, 407] on button "Cancel" at bounding box center [1206, 403] width 144 height 30
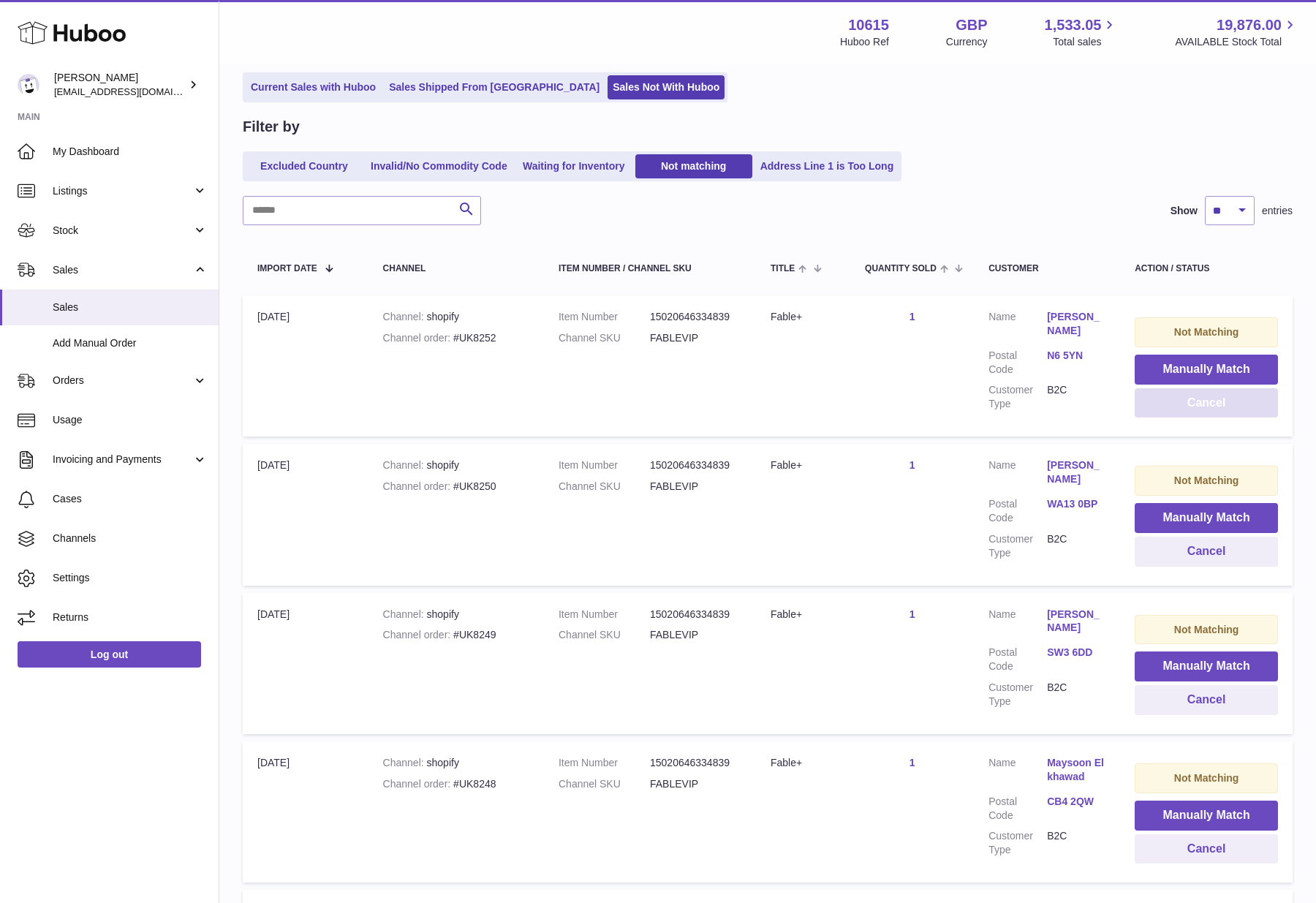
click at [1200, 407] on button "Cancel" at bounding box center [1206, 403] width 144 height 30
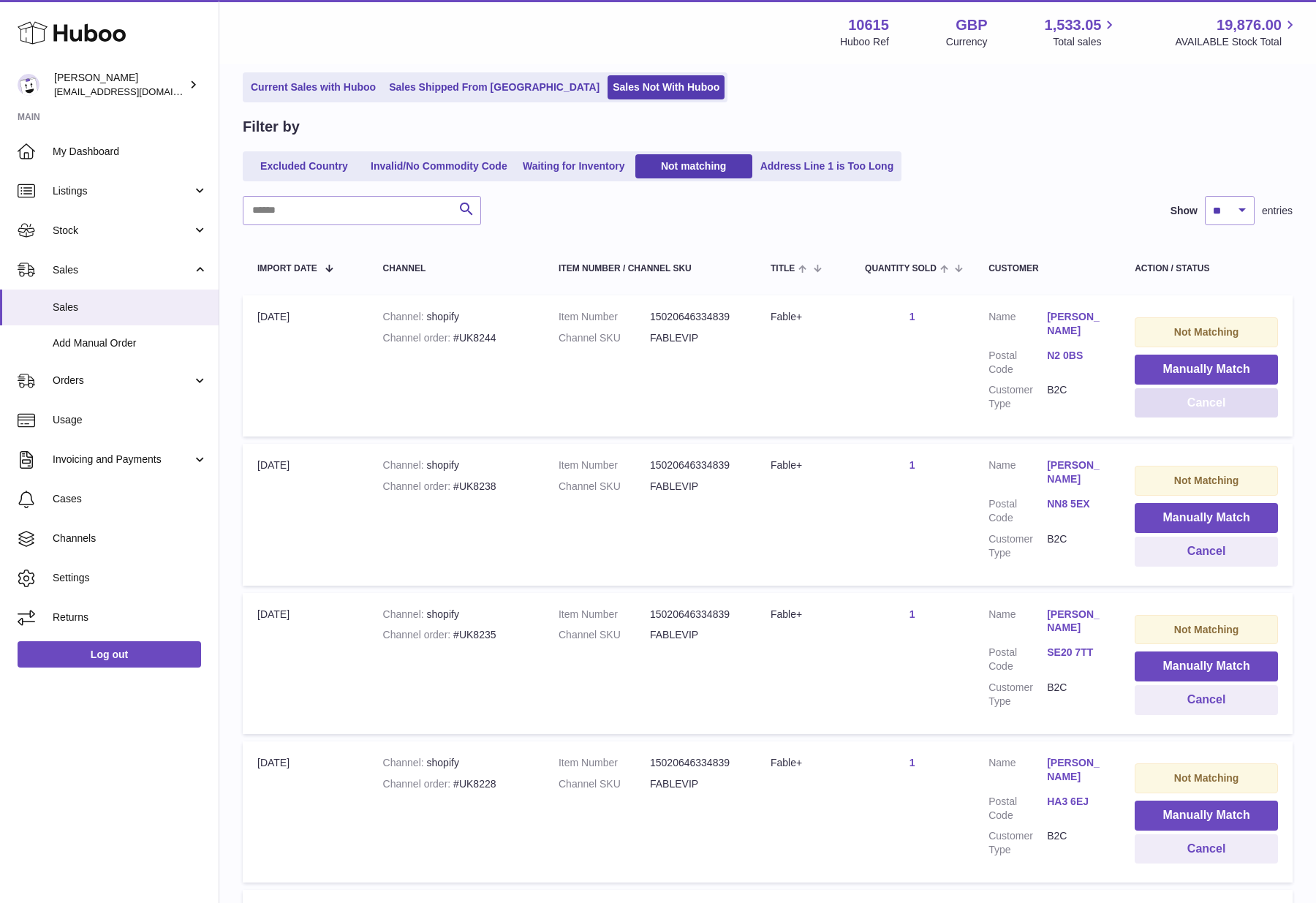
click at [1200, 407] on button "Cancel" at bounding box center [1206, 403] width 144 height 30
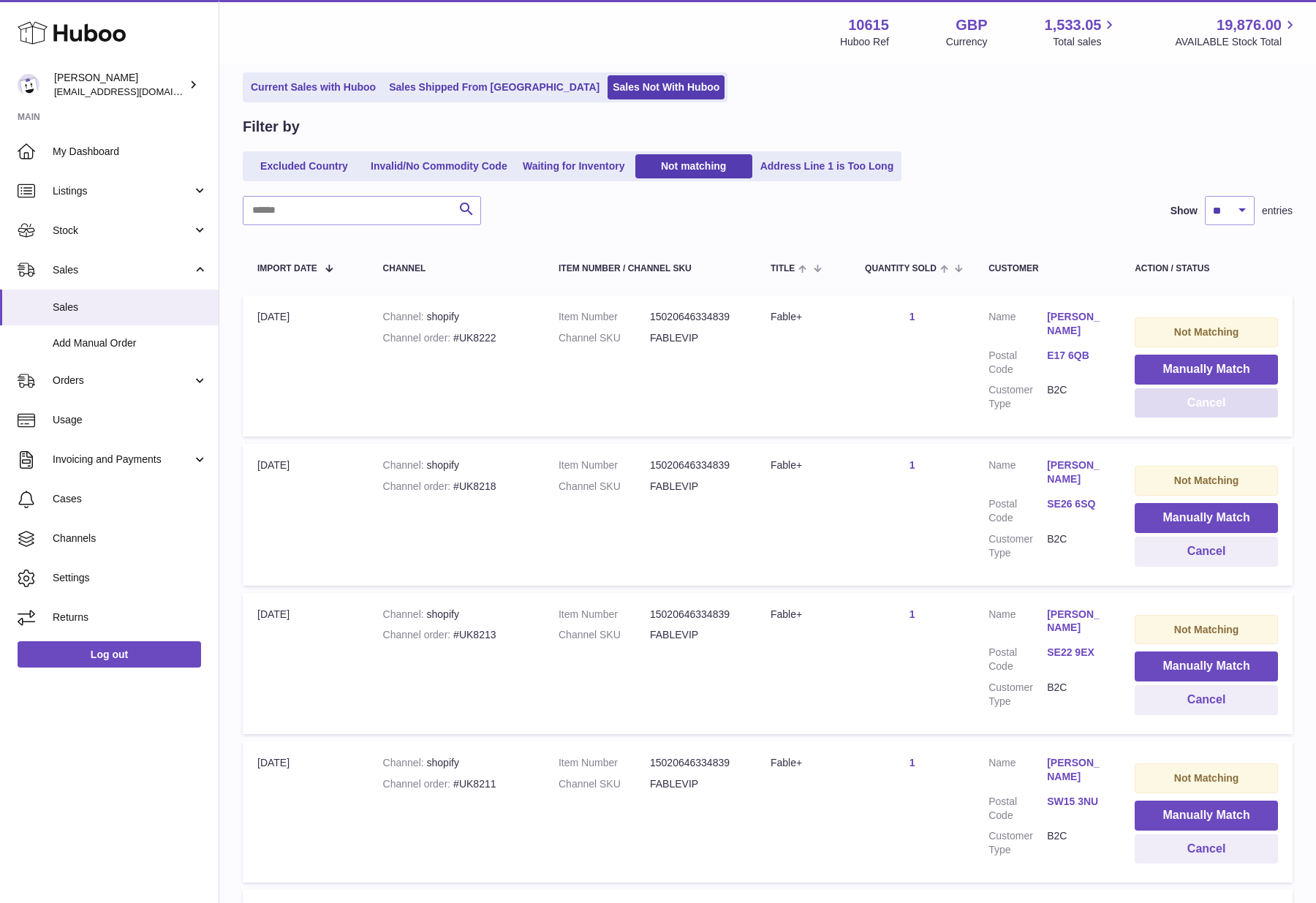
click at [1200, 407] on button "Cancel" at bounding box center [1206, 403] width 144 height 30
click at [1198, 408] on button "Cancel" at bounding box center [1206, 403] width 144 height 30
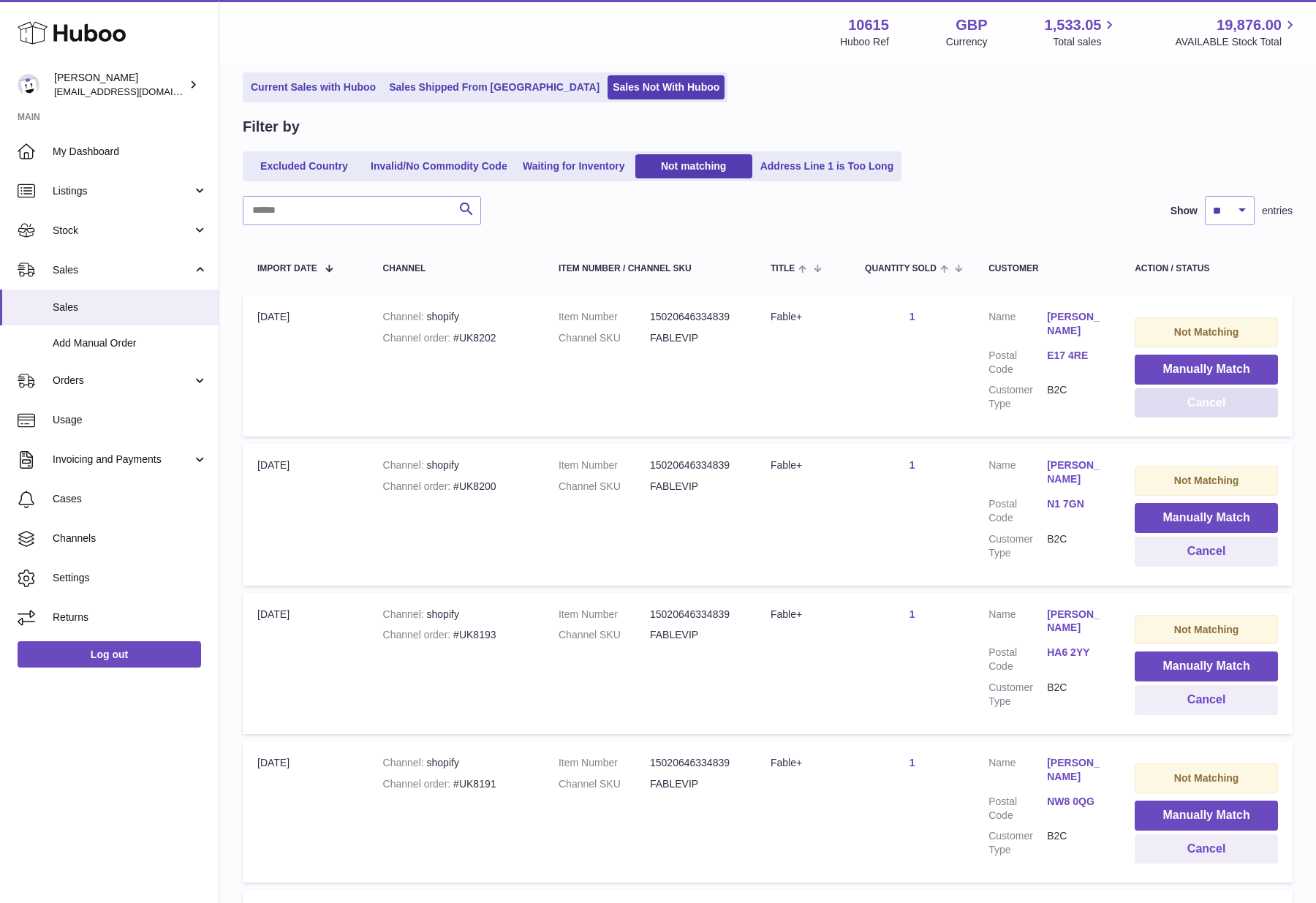
click at [1217, 413] on button "Cancel" at bounding box center [1206, 403] width 144 height 30
click at [1216, 416] on button "Cancel" at bounding box center [1206, 403] width 144 height 30
click at [1217, 417] on td "Not Matching Manually Match Cancel" at bounding box center [1206, 366] width 172 height 141
click at [1221, 409] on button "Cancel" at bounding box center [1206, 403] width 144 height 30
click at [1217, 412] on button "Cancel" at bounding box center [1206, 403] width 144 height 30
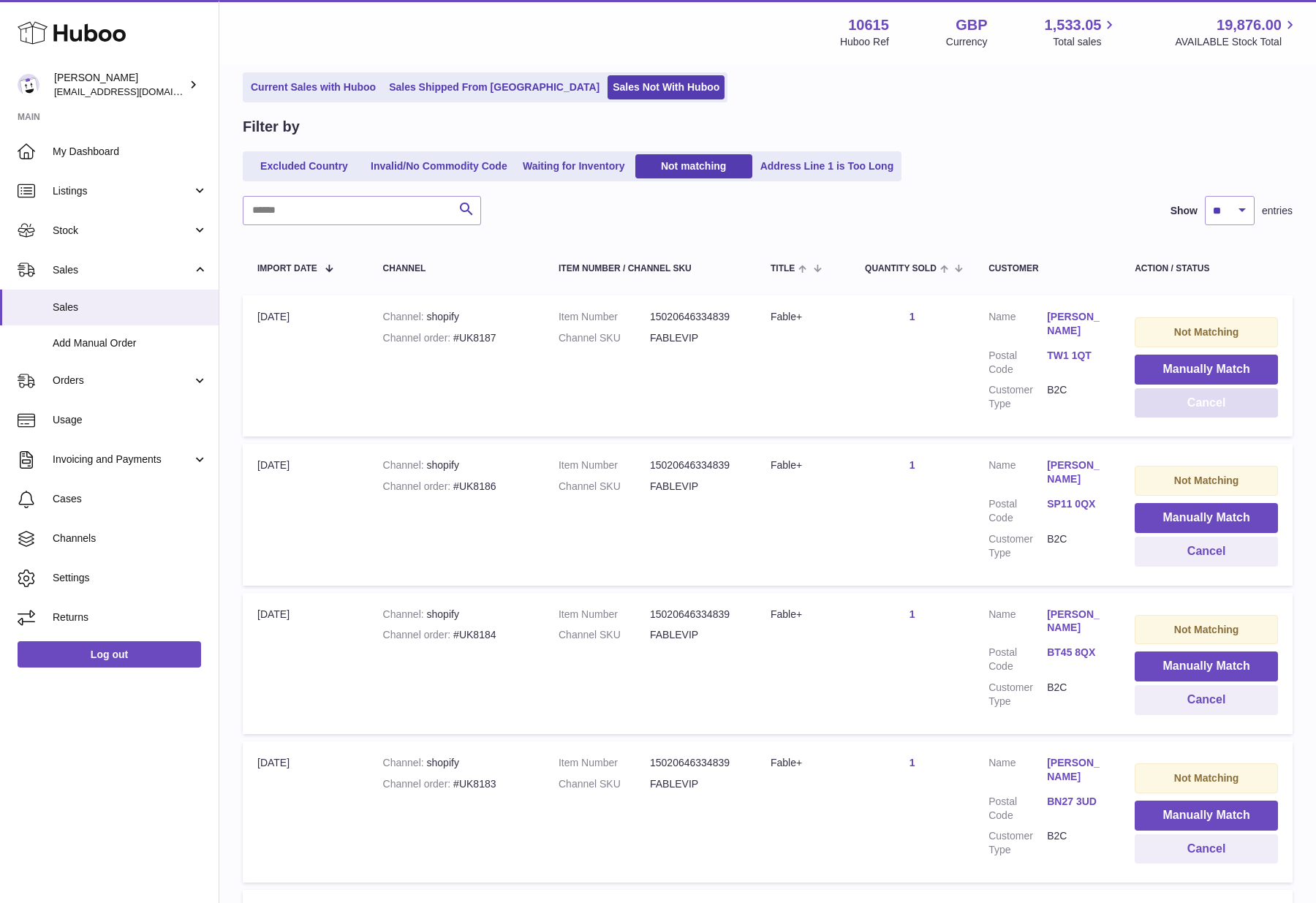
click at [1217, 412] on button "Cancel" at bounding box center [1206, 403] width 144 height 30
click at [1217, 413] on button "Cancel" at bounding box center [1206, 403] width 144 height 30
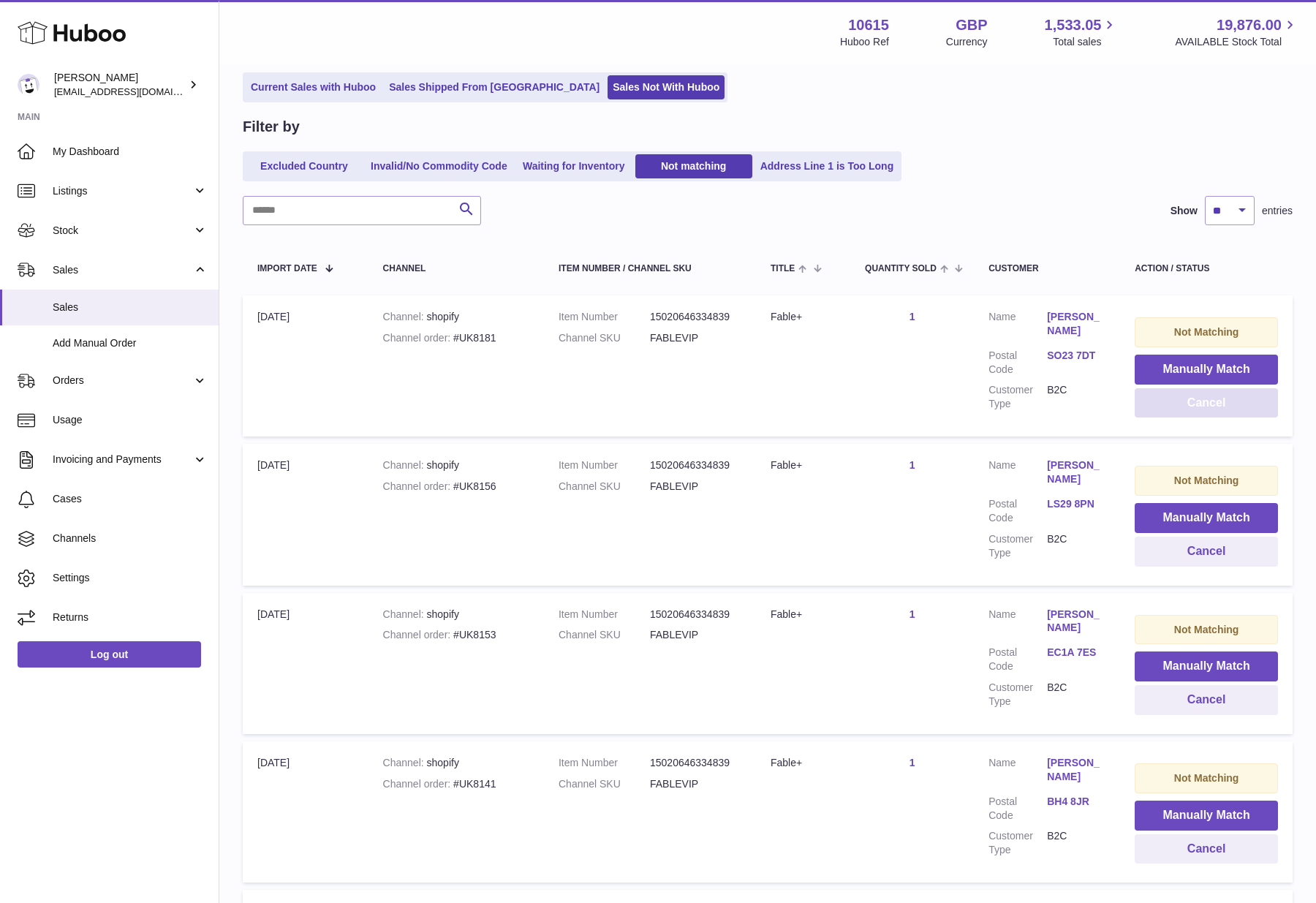
click at [1217, 413] on button "Cancel" at bounding box center [1206, 403] width 144 height 30
click at [1216, 410] on button "Cancel" at bounding box center [1206, 403] width 144 height 30
click at [1214, 412] on button "Cancel" at bounding box center [1206, 403] width 144 height 30
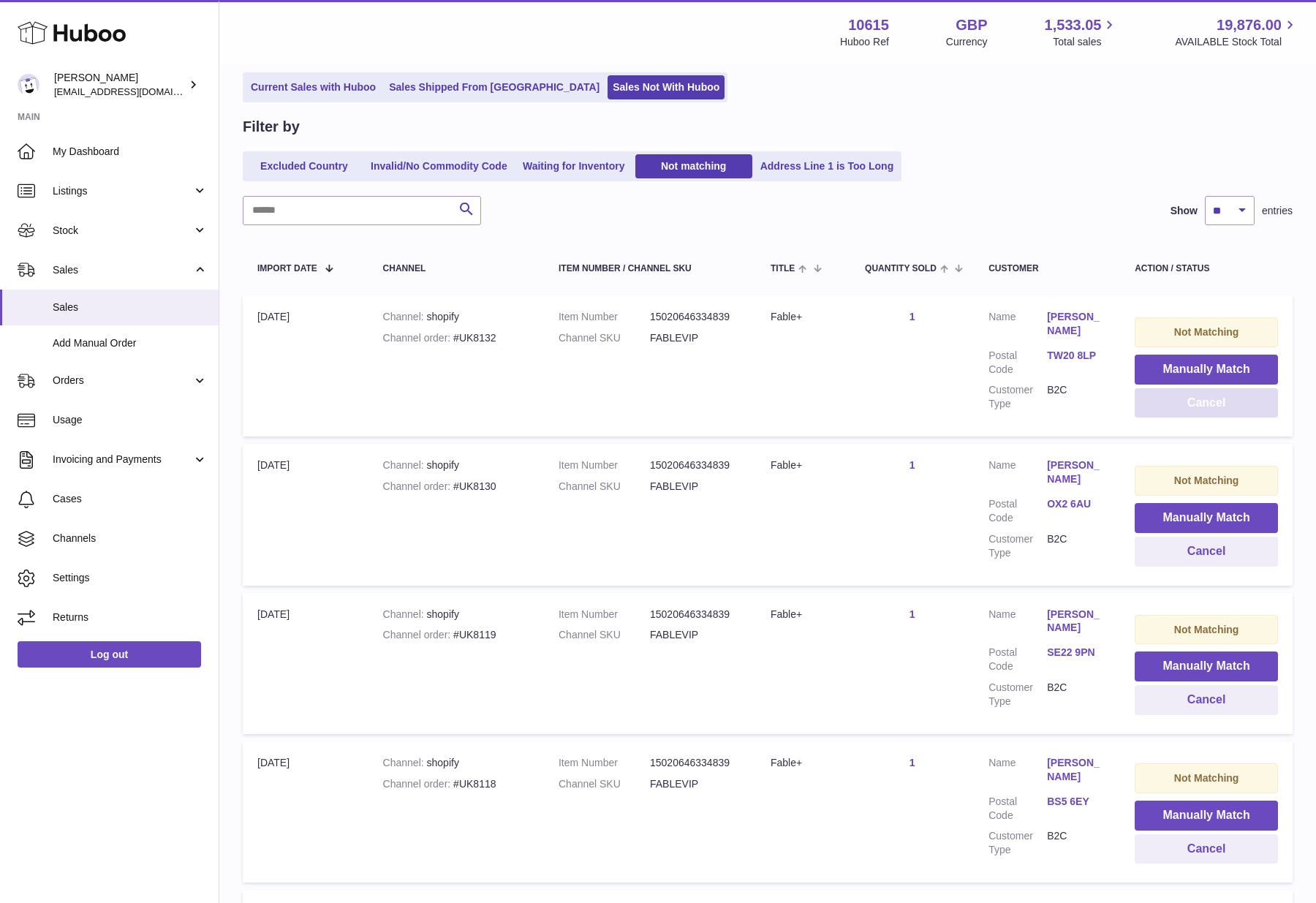
click at [1214, 412] on button "Cancel" at bounding box center [1206, 403] width 144 height 30
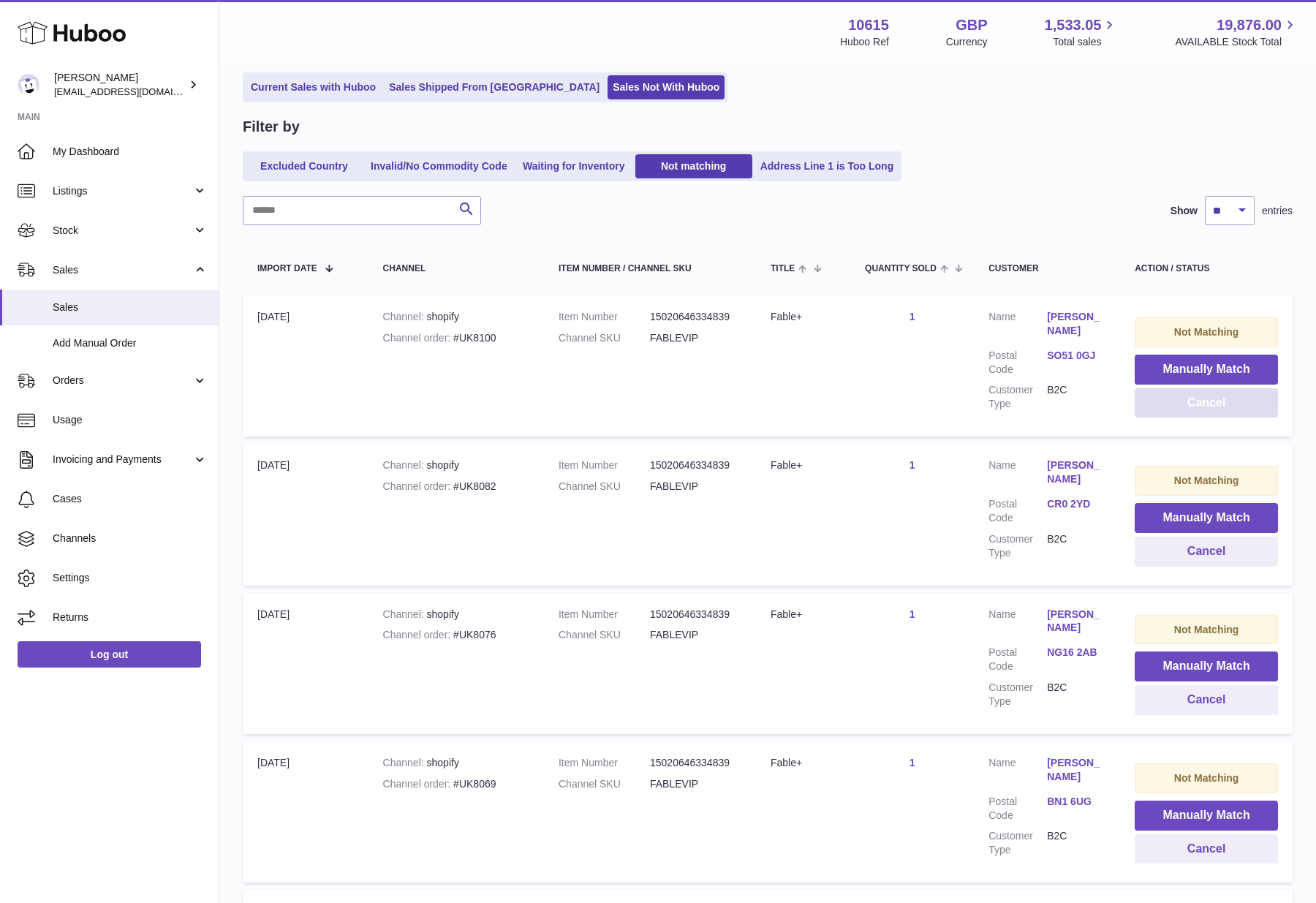
click at [1214, 412] on button "Cancel" at bounding box center [1206, 403] width 144 height 30
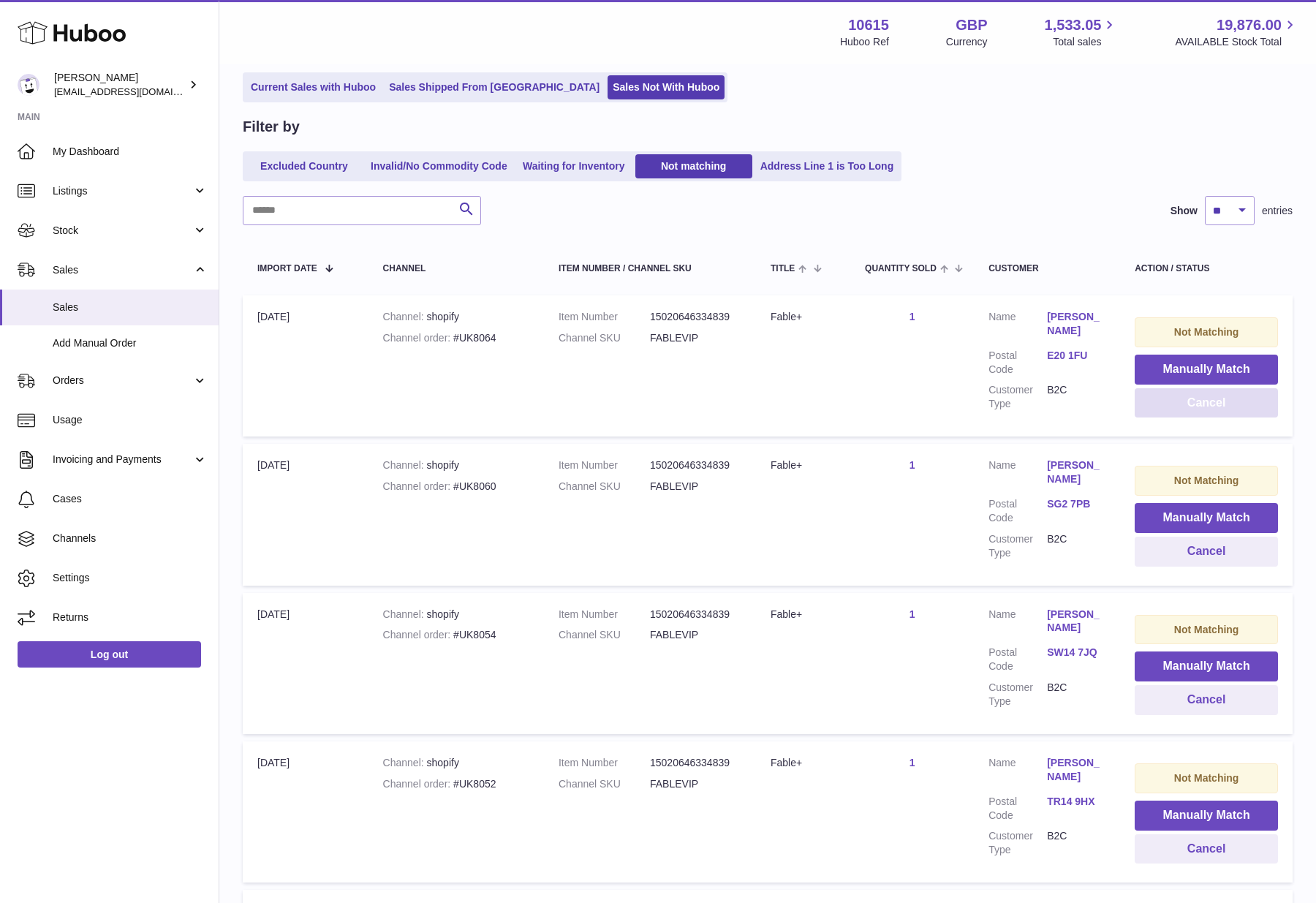
click at [1214, 412] on button "Cancel" at bounding box center [1206, 403] width 144 height 30
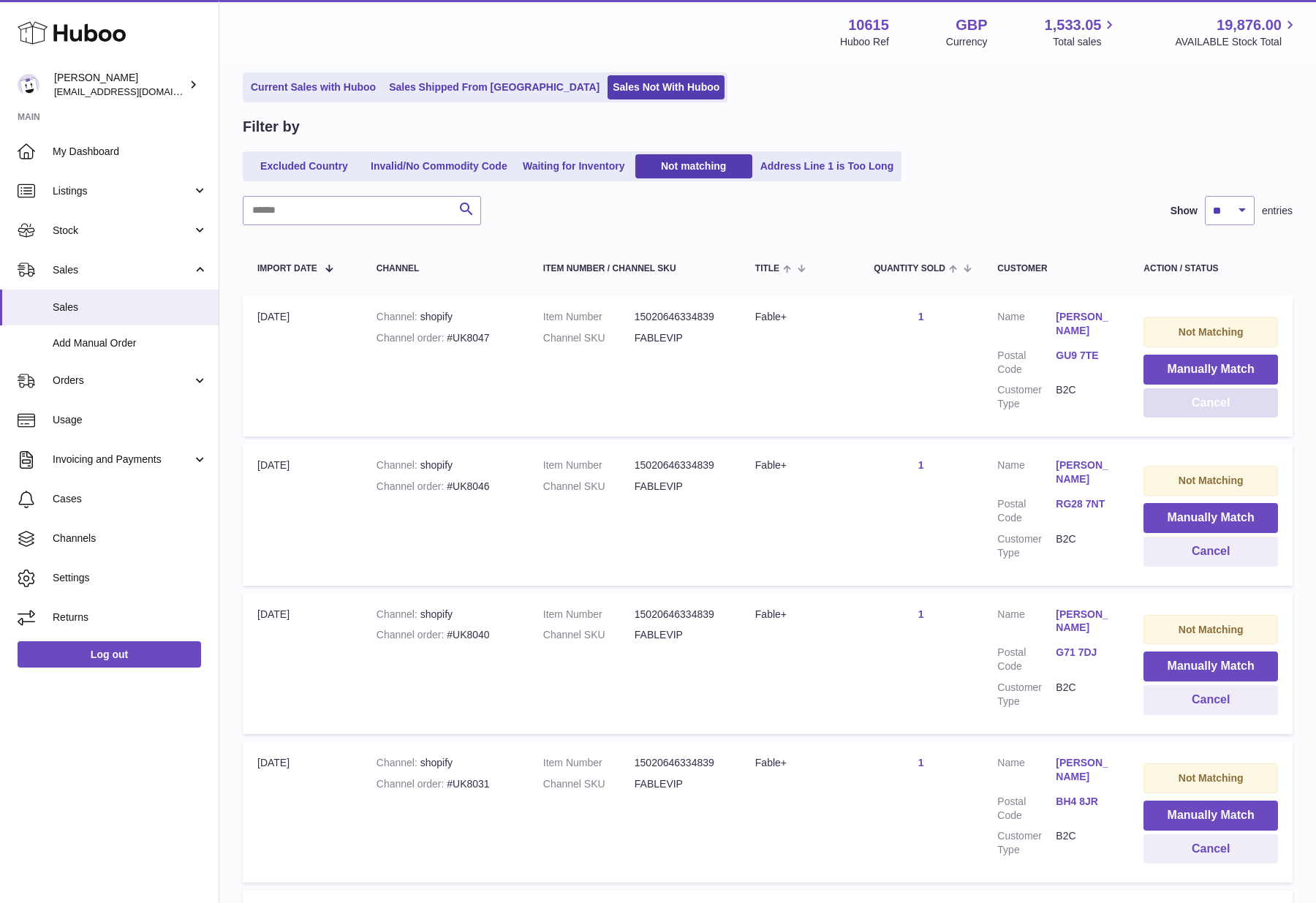
click at [1214, 412] on button "Cancel" at bounding box center [1210, 403] width 134 height 30
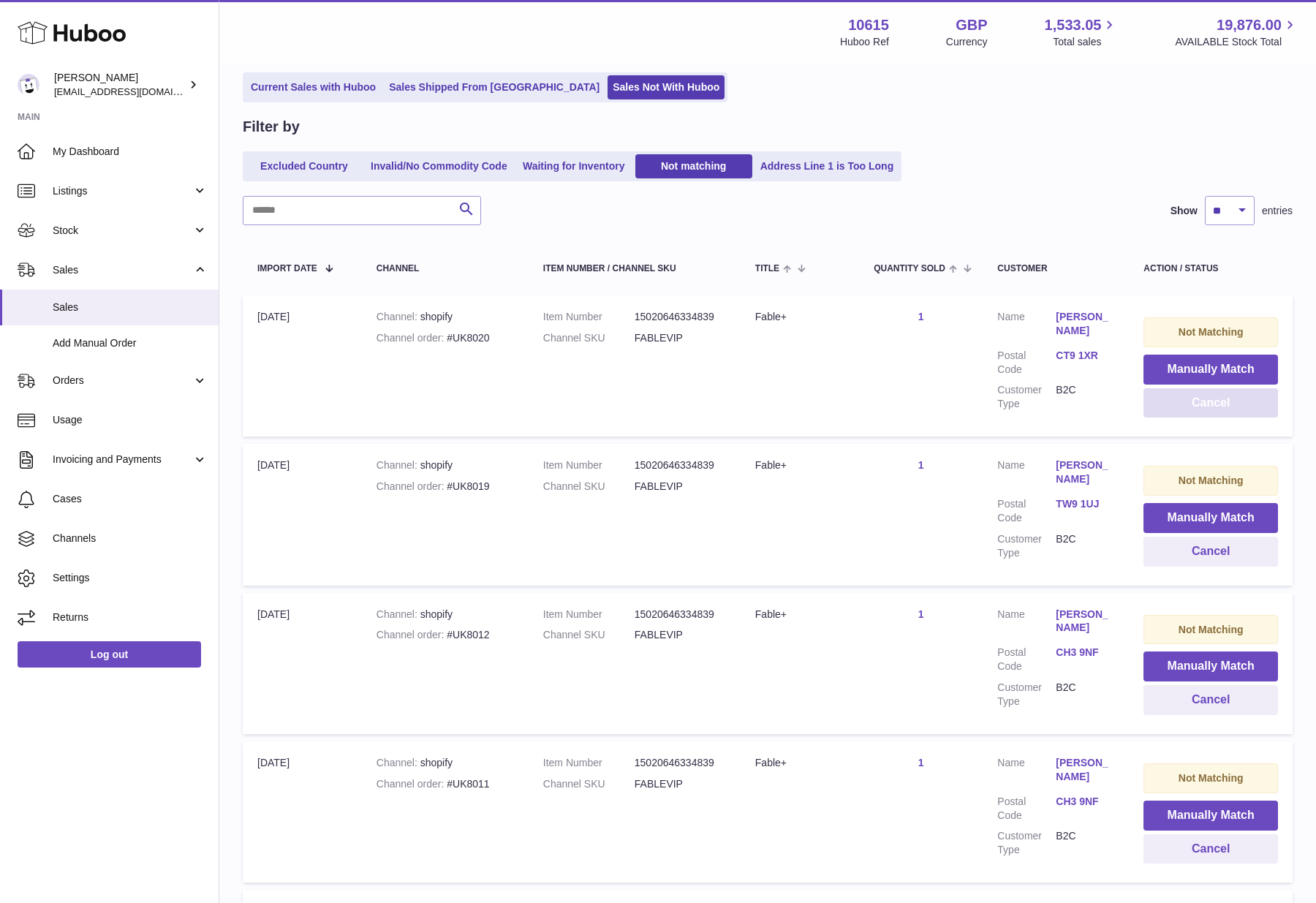
click at [1214, 412] on button "Cancel" at bounding box center [1210, 403] width 134 height 30
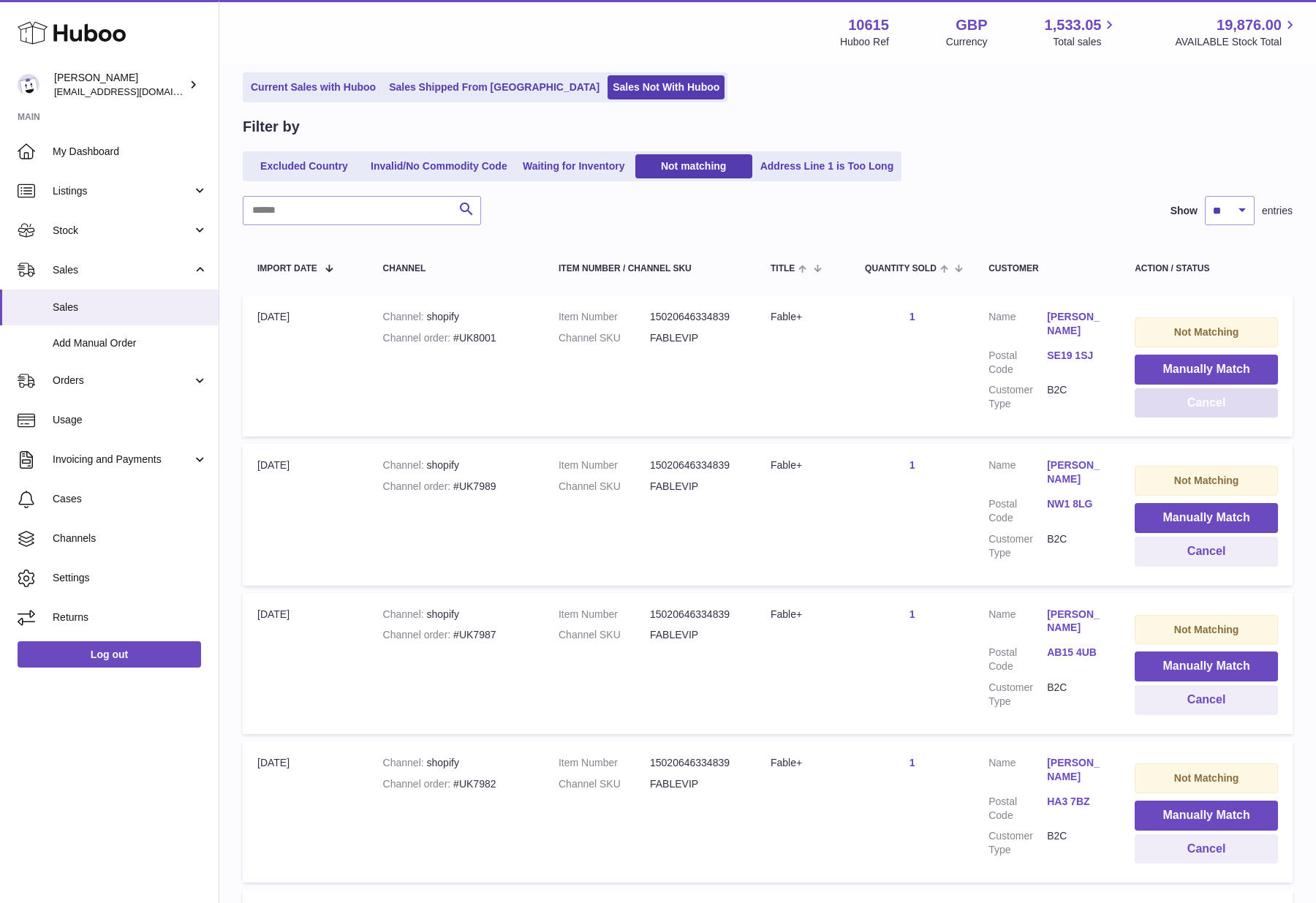
click at [1214, 412] on button "Cancel" at bounding box center [1206, 403] width 144 height 30
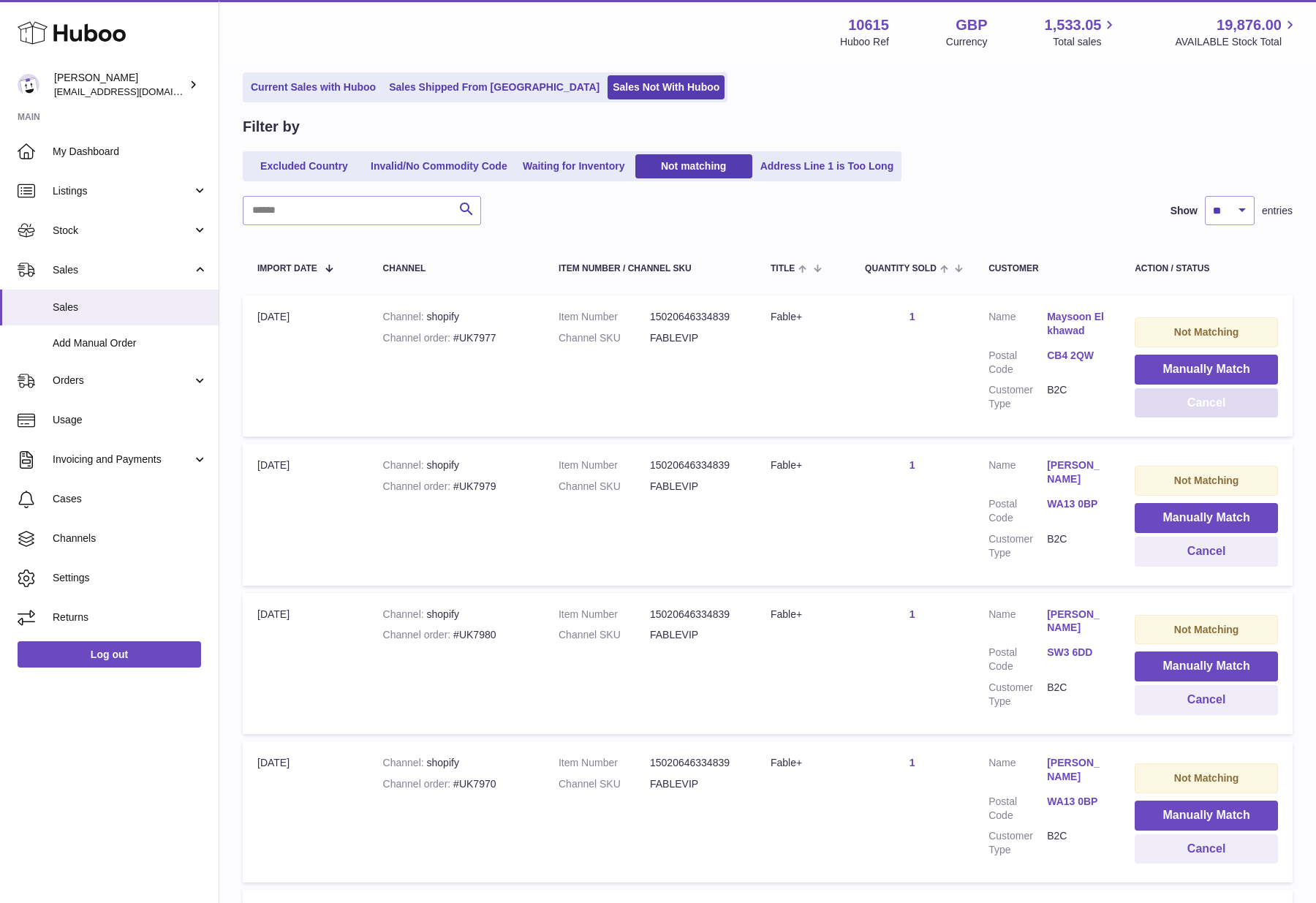
click at [1214, 412] on button "Cancel" at bounding box center [1206, 403] width 144 height 30
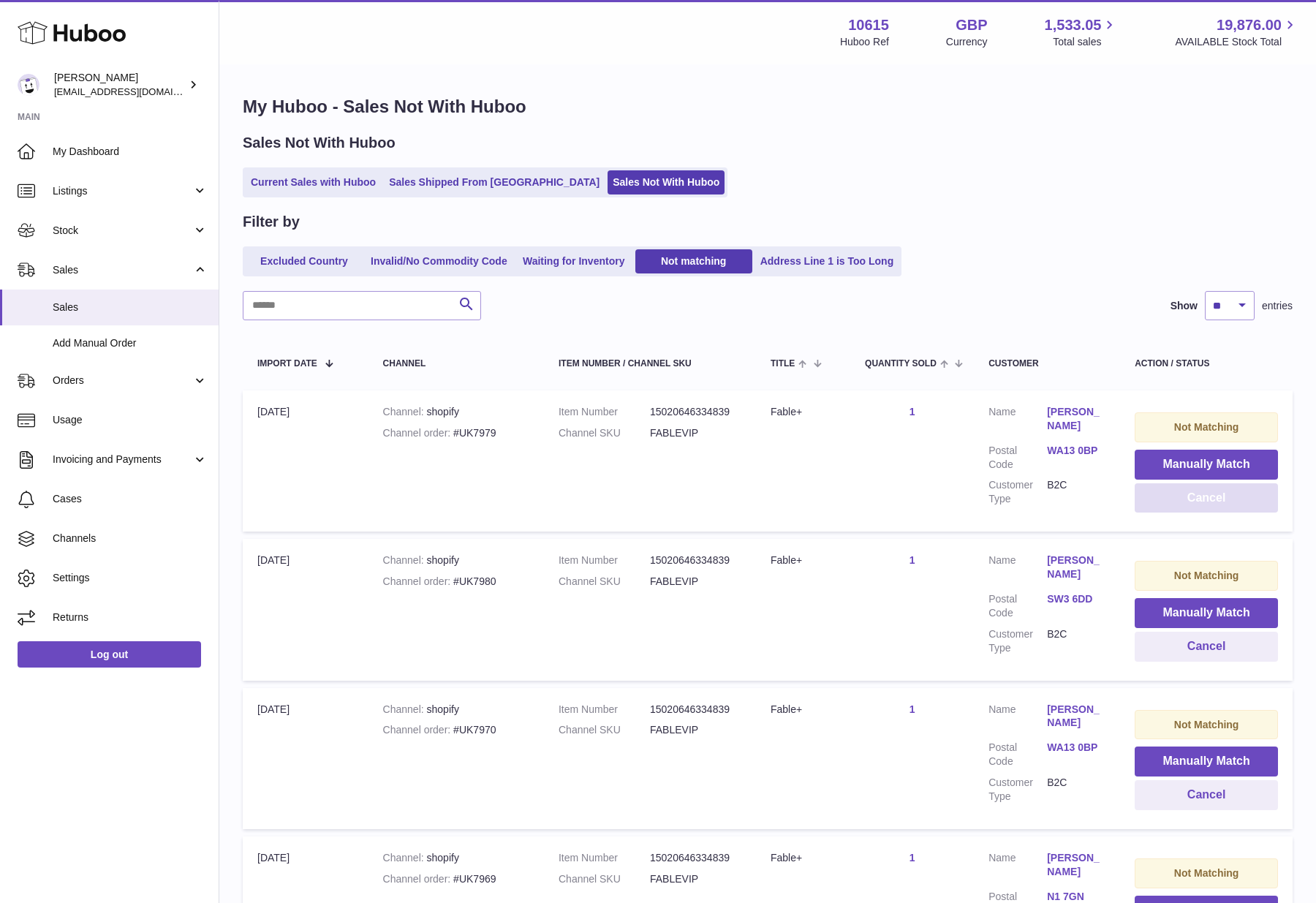
click at [1196, 494] on button "Cancel" at bounding box center [1206, 498] width 144 height 30
click at [1196, 497] on button "Cancel" at bounding box center [1206, 498] width 144 height 30
click at [1196, 498] on button "Cancel" at bounding box center [1206, 498] width 144 height 30
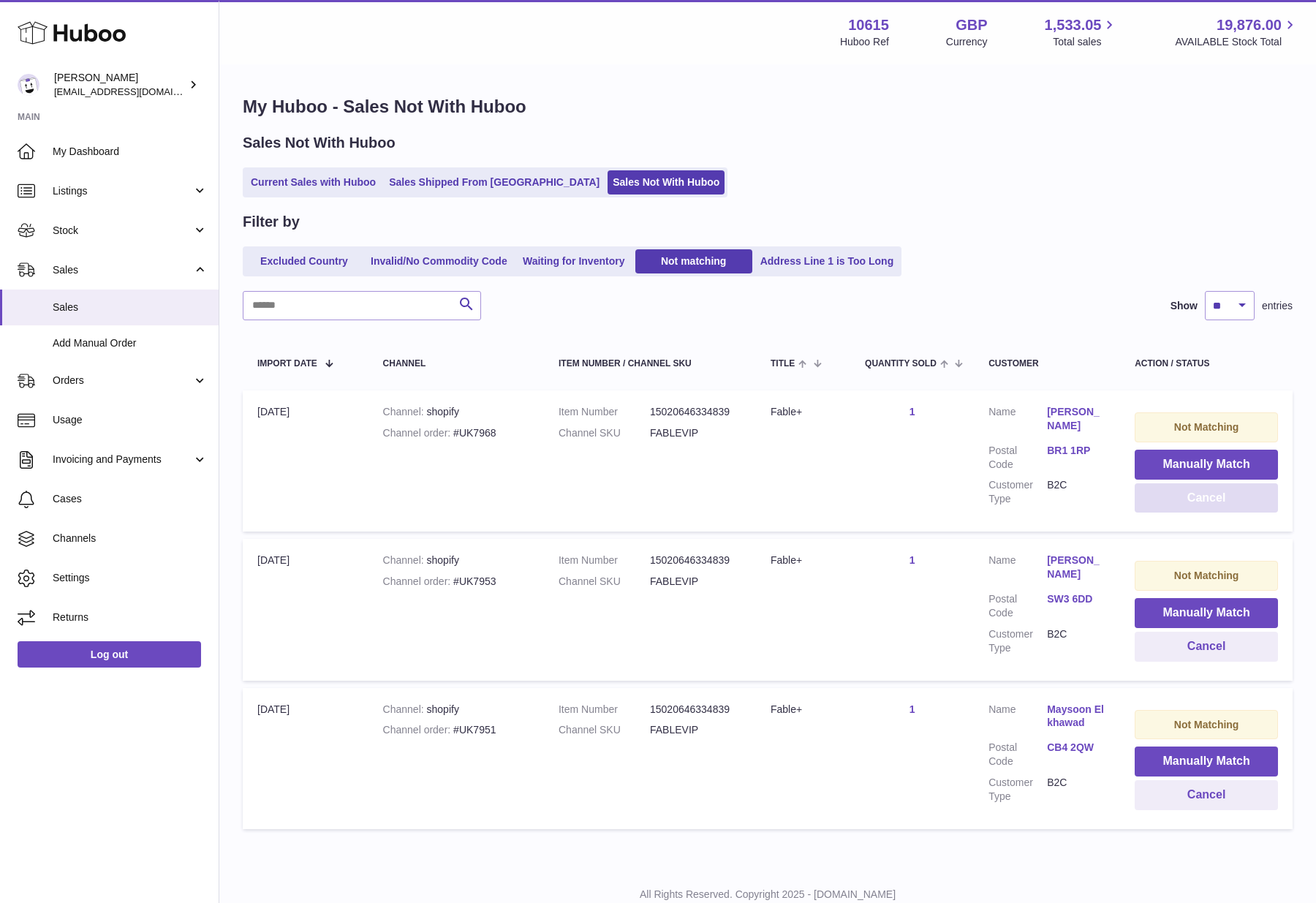
click at [1196, 498] on button "Cancel" at bounding box center [1206, 498] width 144 height 30
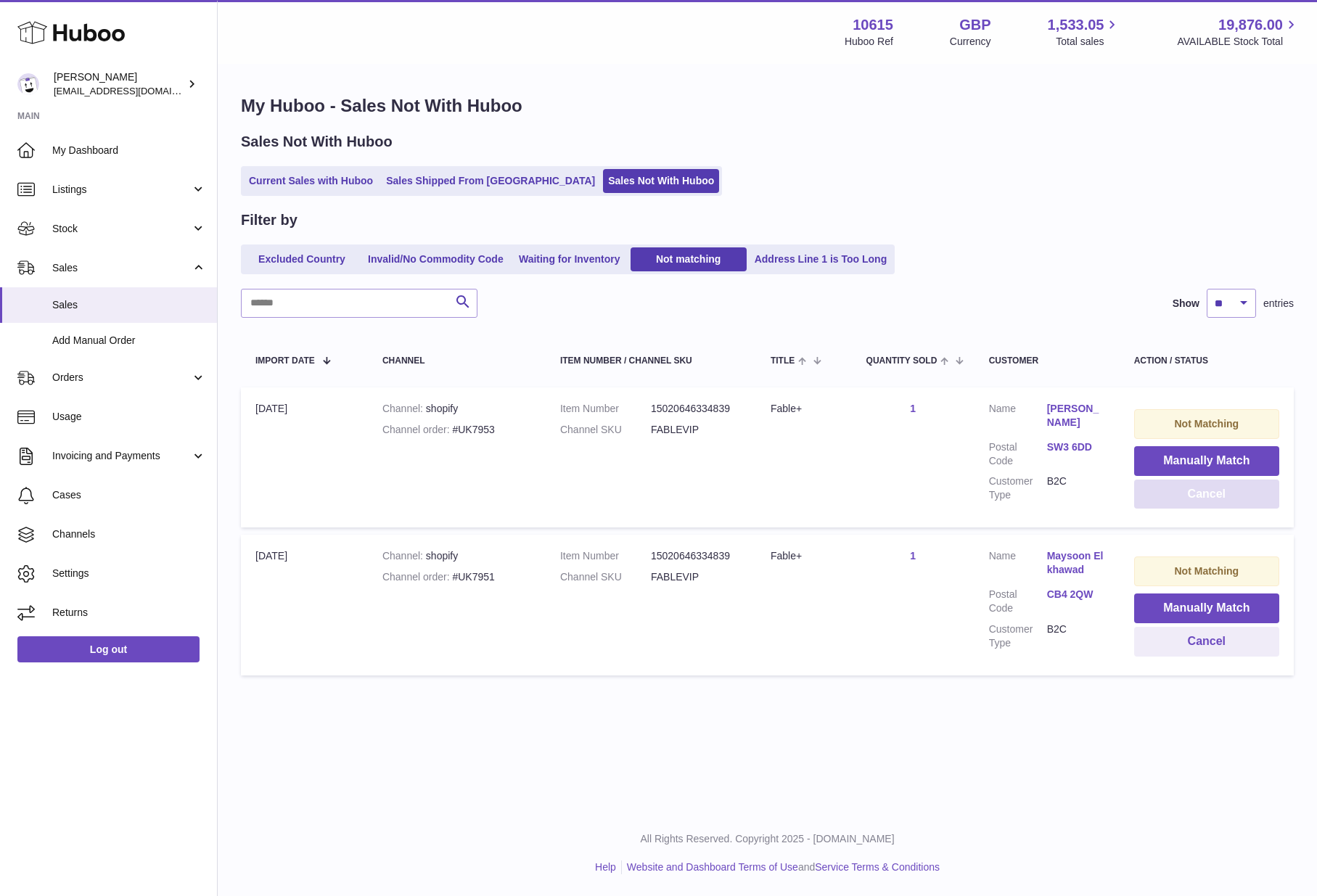
click at [1187, 494] on button "Cancel" at bounding box center [1207, 494] width 145 height 30
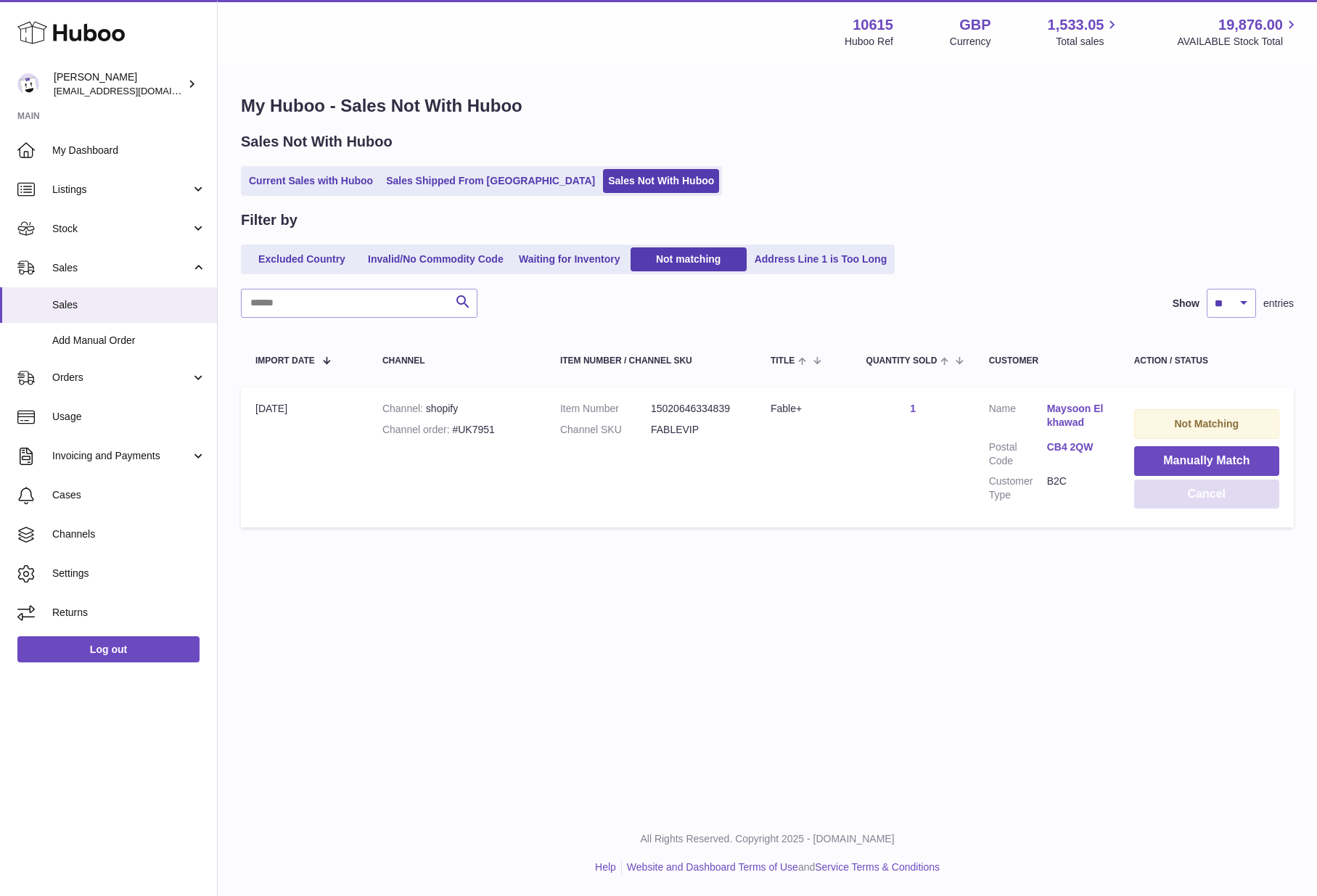
click at [1187, 494] on button "Cancel" at bounding box center [1207, 494] width 145 height 30
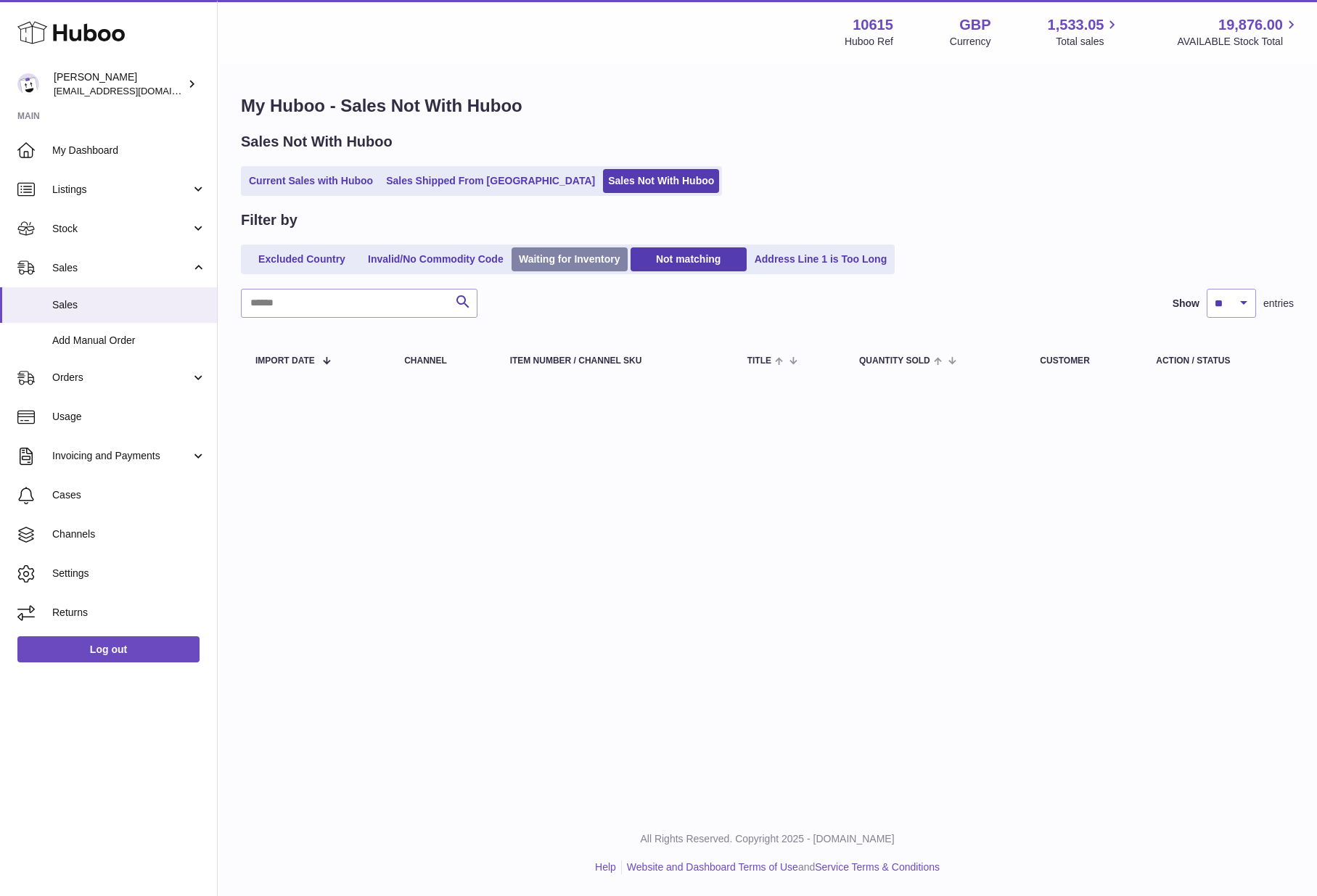
click at [581, 259] on link "Waiting for Inventory" at bounding box center [569, 259] width 116 height 24
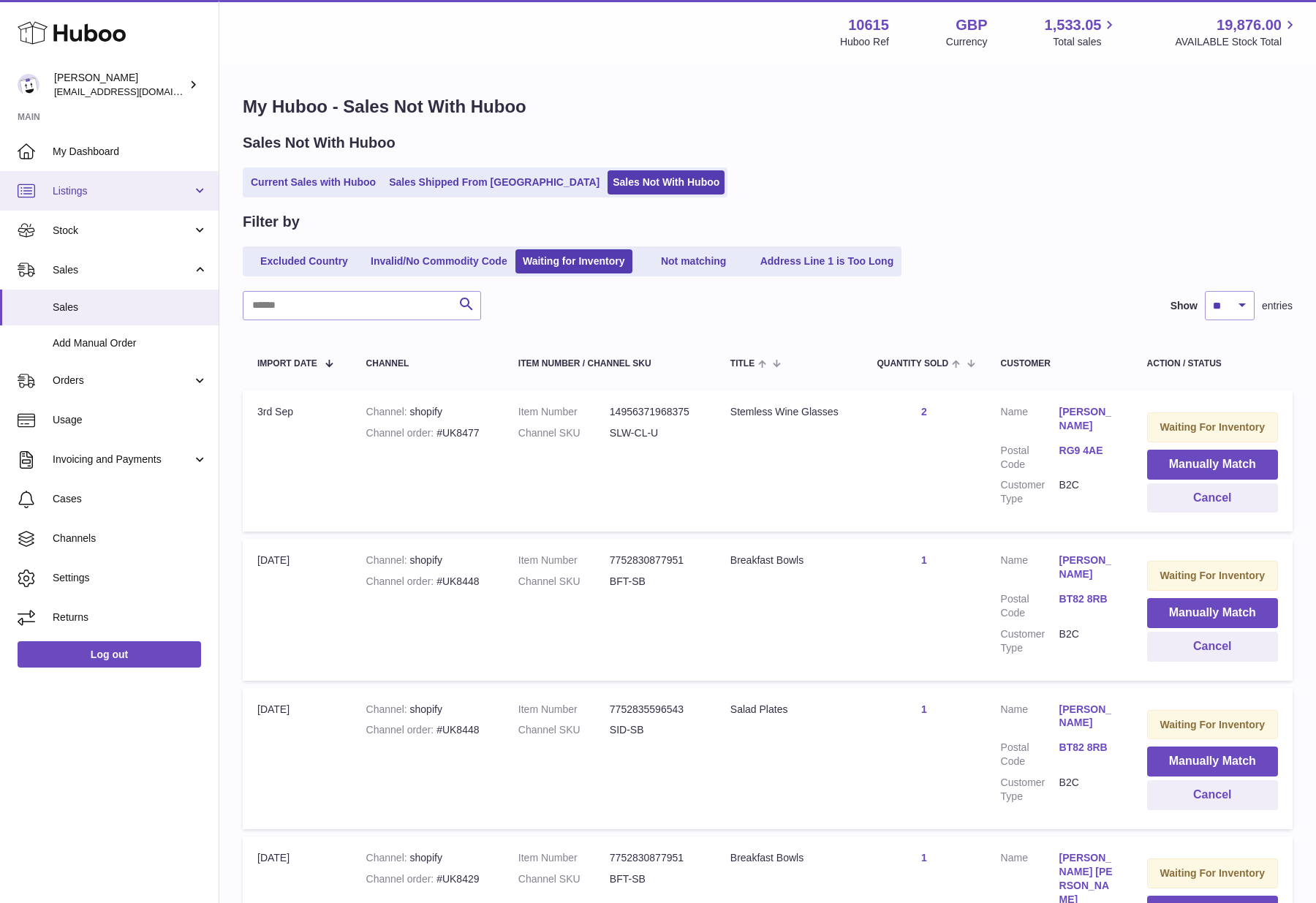
click at [82, 192] on span "Listings" at bounding box center [123, 191] width 140 height 14
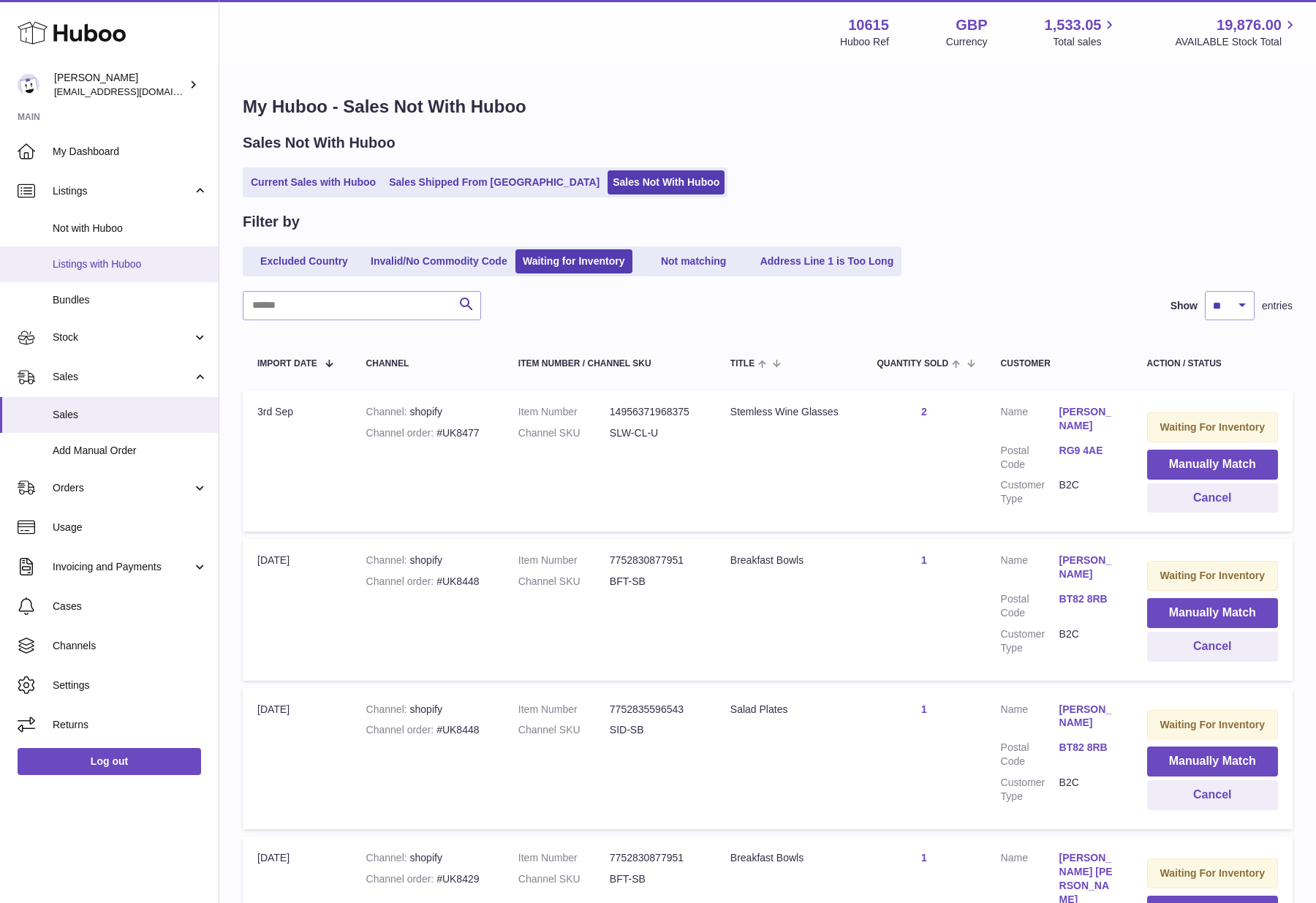
click at [96, 264] on span "Listings with Huboo" at bounding box center [130, 265] width 155 height 14
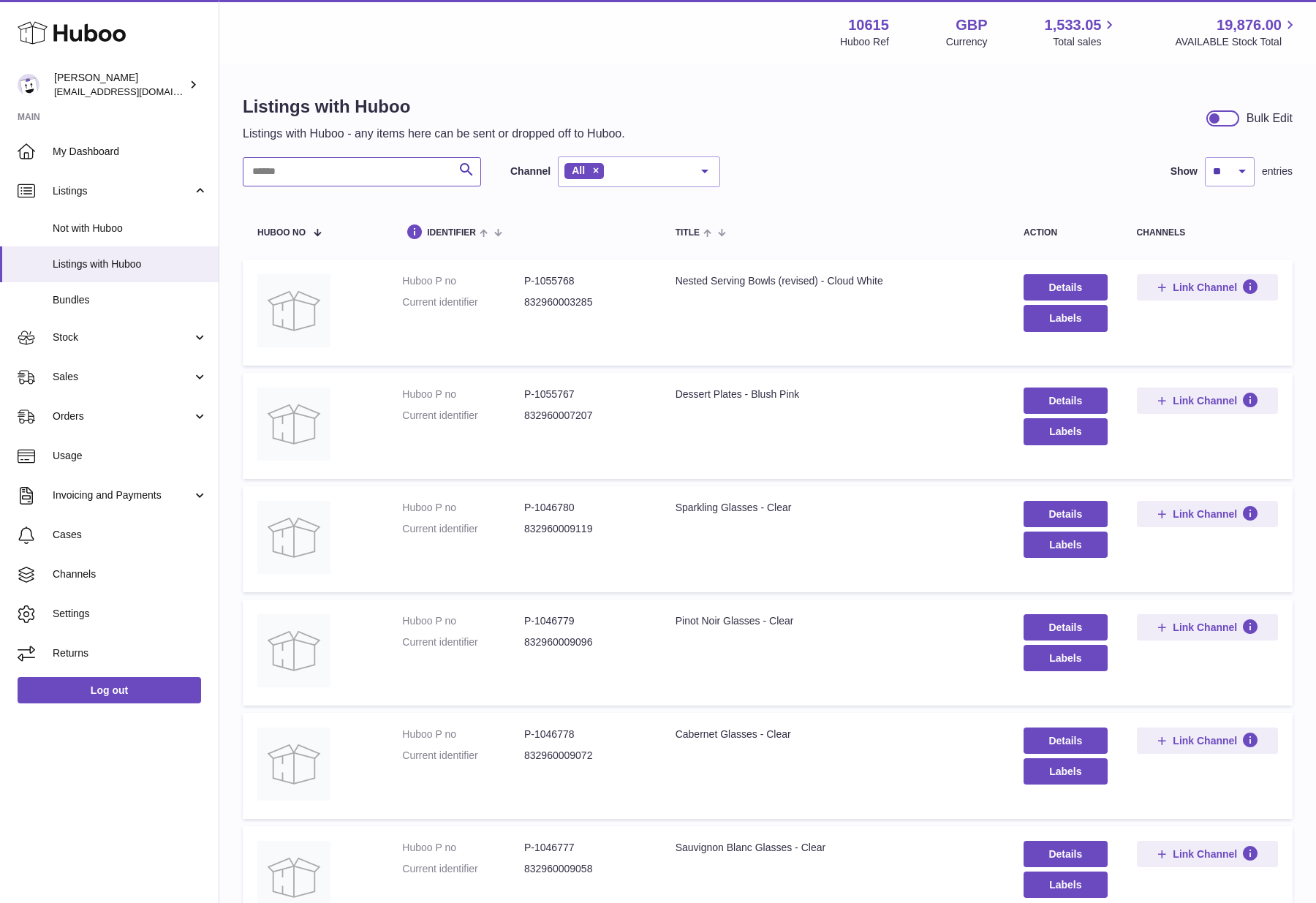
click at [421, 175] on input "text" at bounding box center [362, 172] width 238 height 29
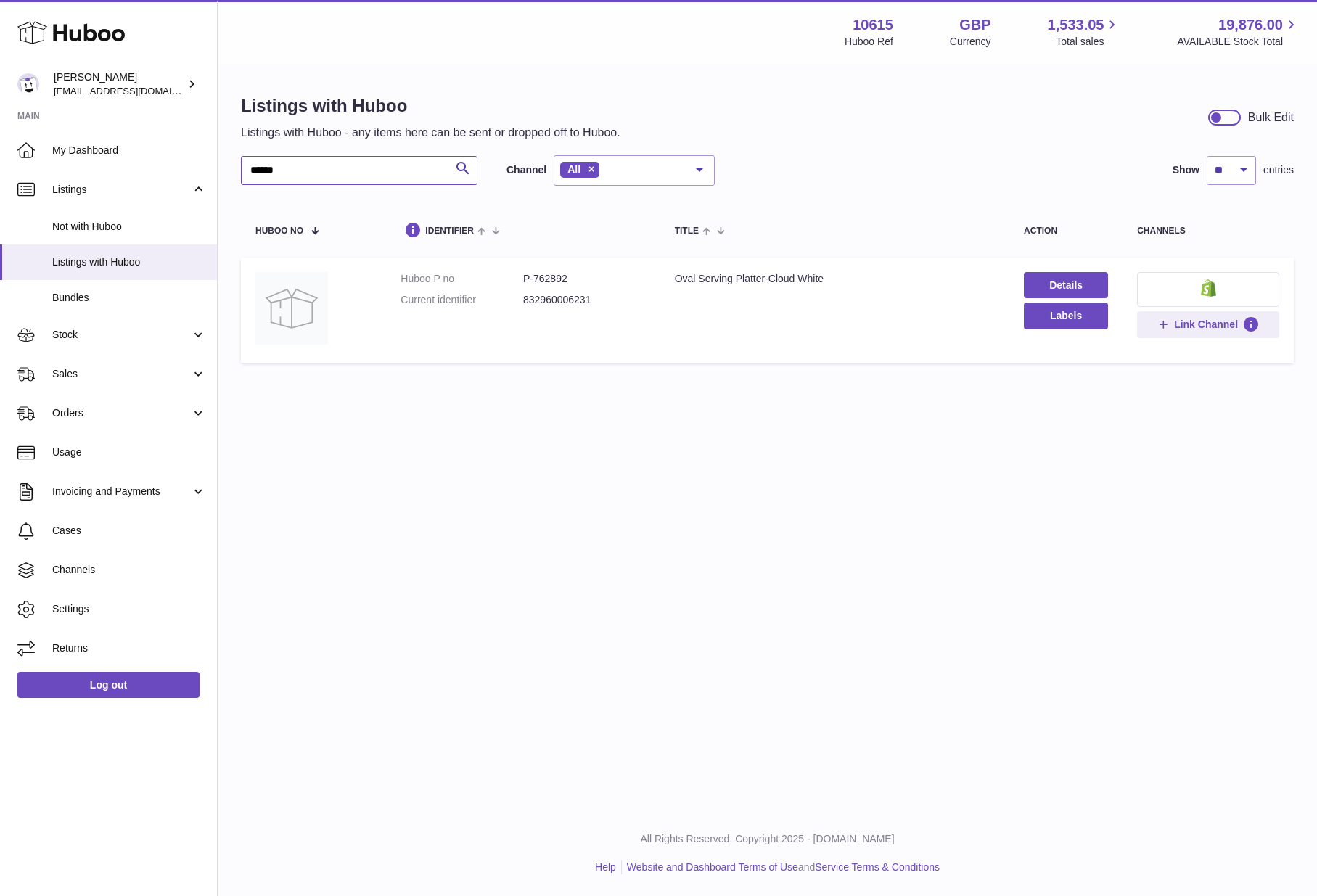
type input "******"
click at [1215, 294] on button at bounding box center [1208, 289] width 142 height 35
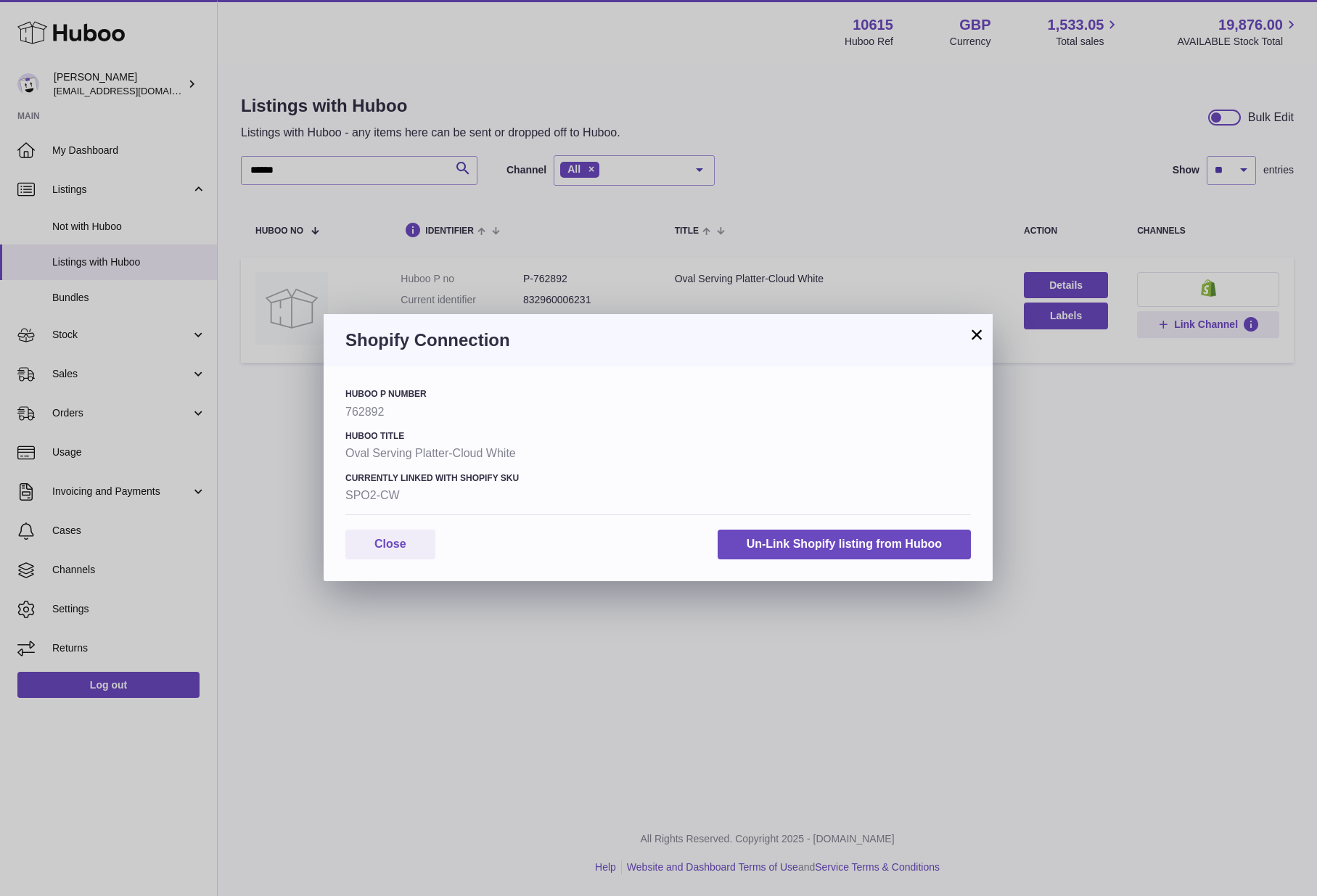
click at [971, 338] on button "×" at bounding box center [977, 334] width 18 height 18
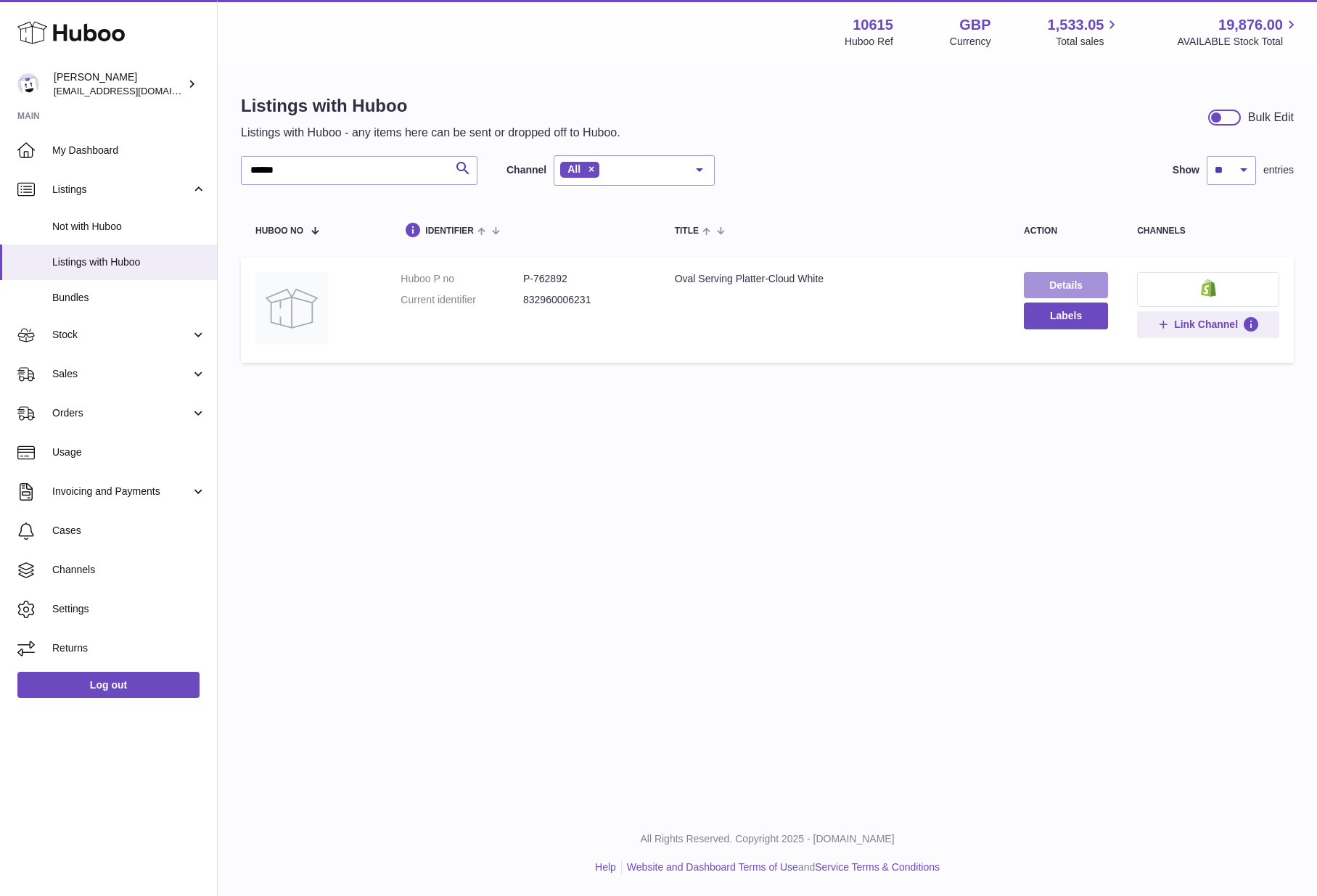
click at [1071, 283] on link "Details" at bounding box center [1065, 285] width 84 height 26
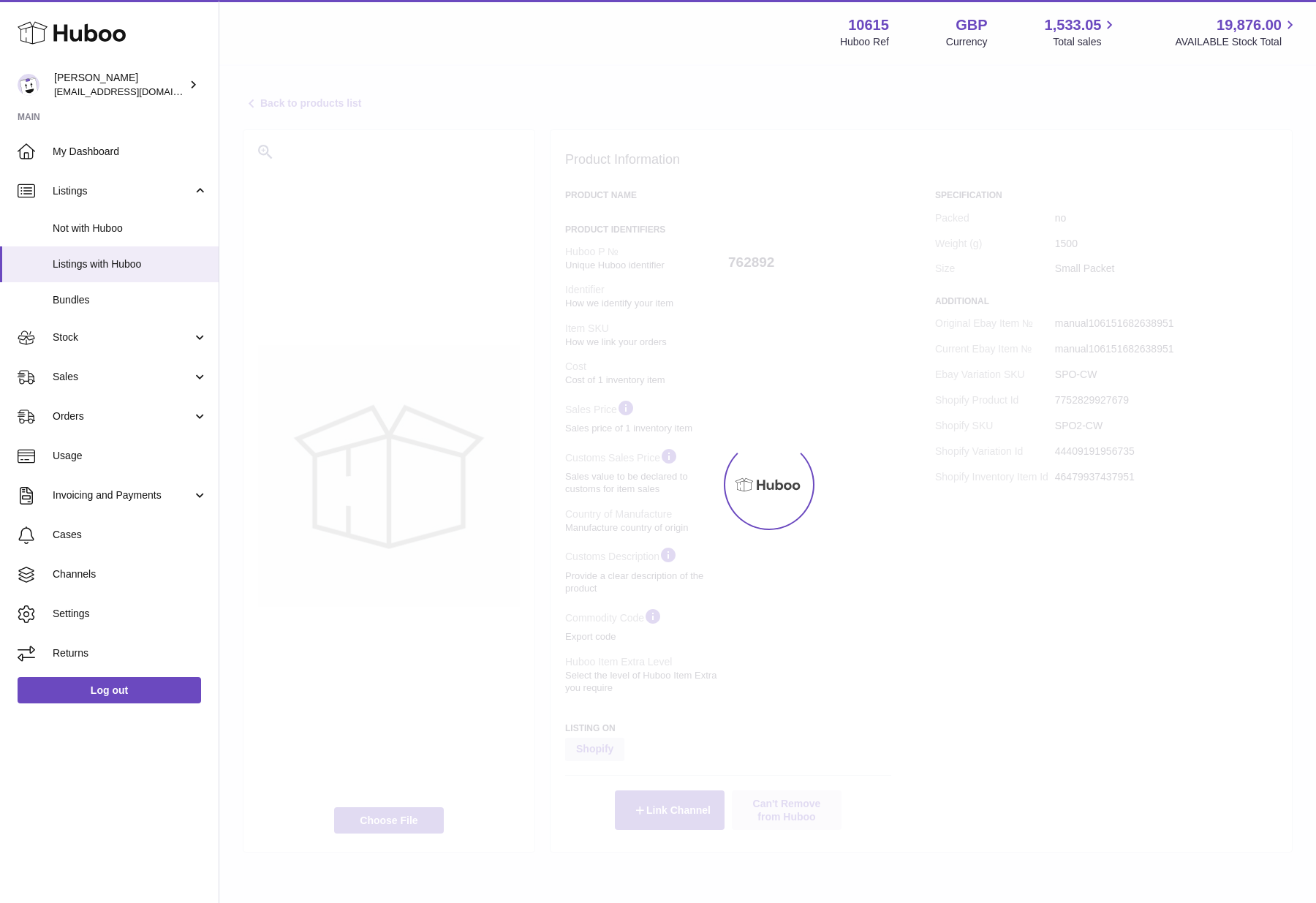
select select
select select "****"
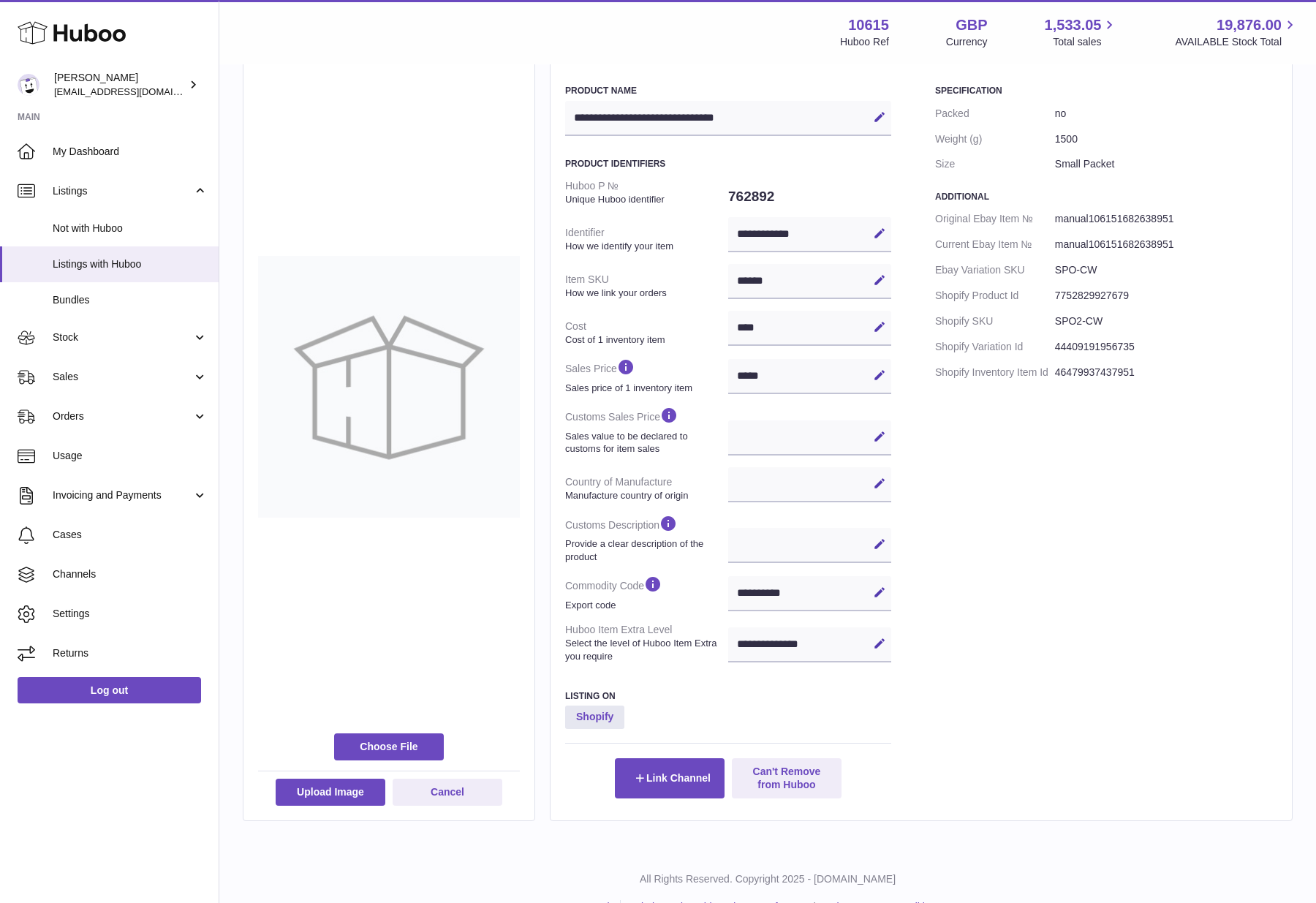
scroll to position [122, 0]
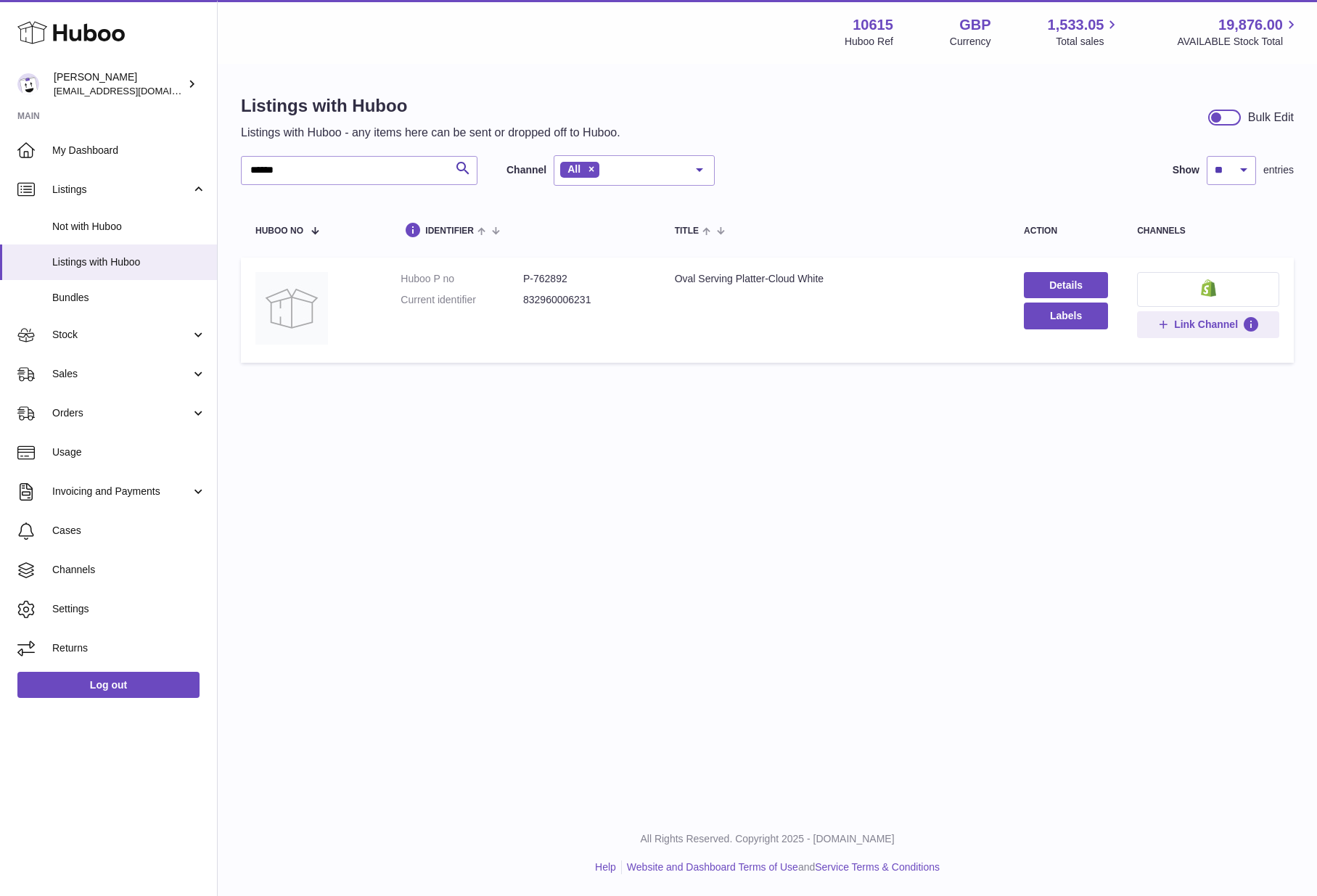
click at [1190, 292] on button at bounding box center [1208, 289] width 142 height 35
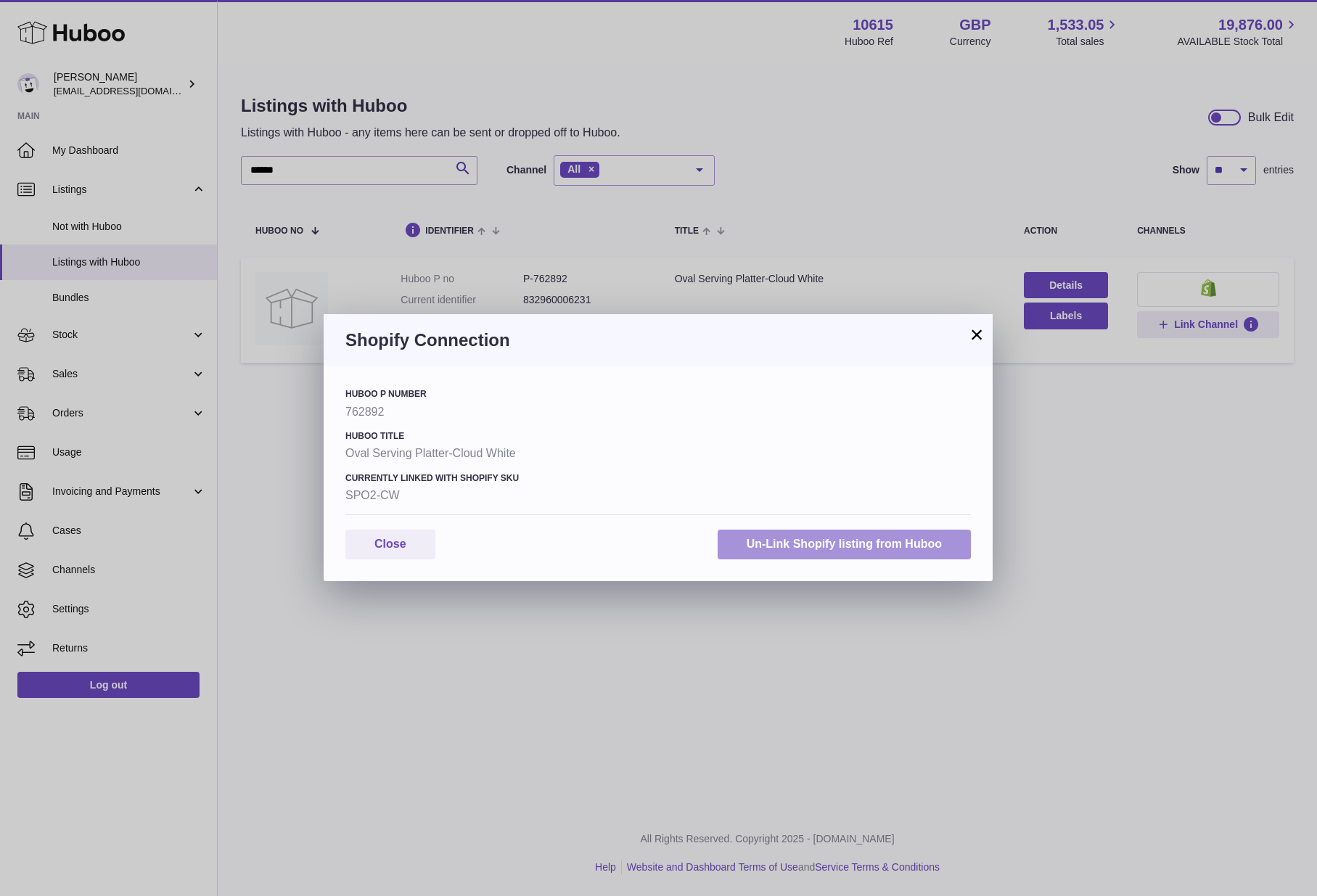
click at [867, 542] on button "Un-Link Shopify listing from Huboo" at bounding box center [844, 544] width 253 height 30
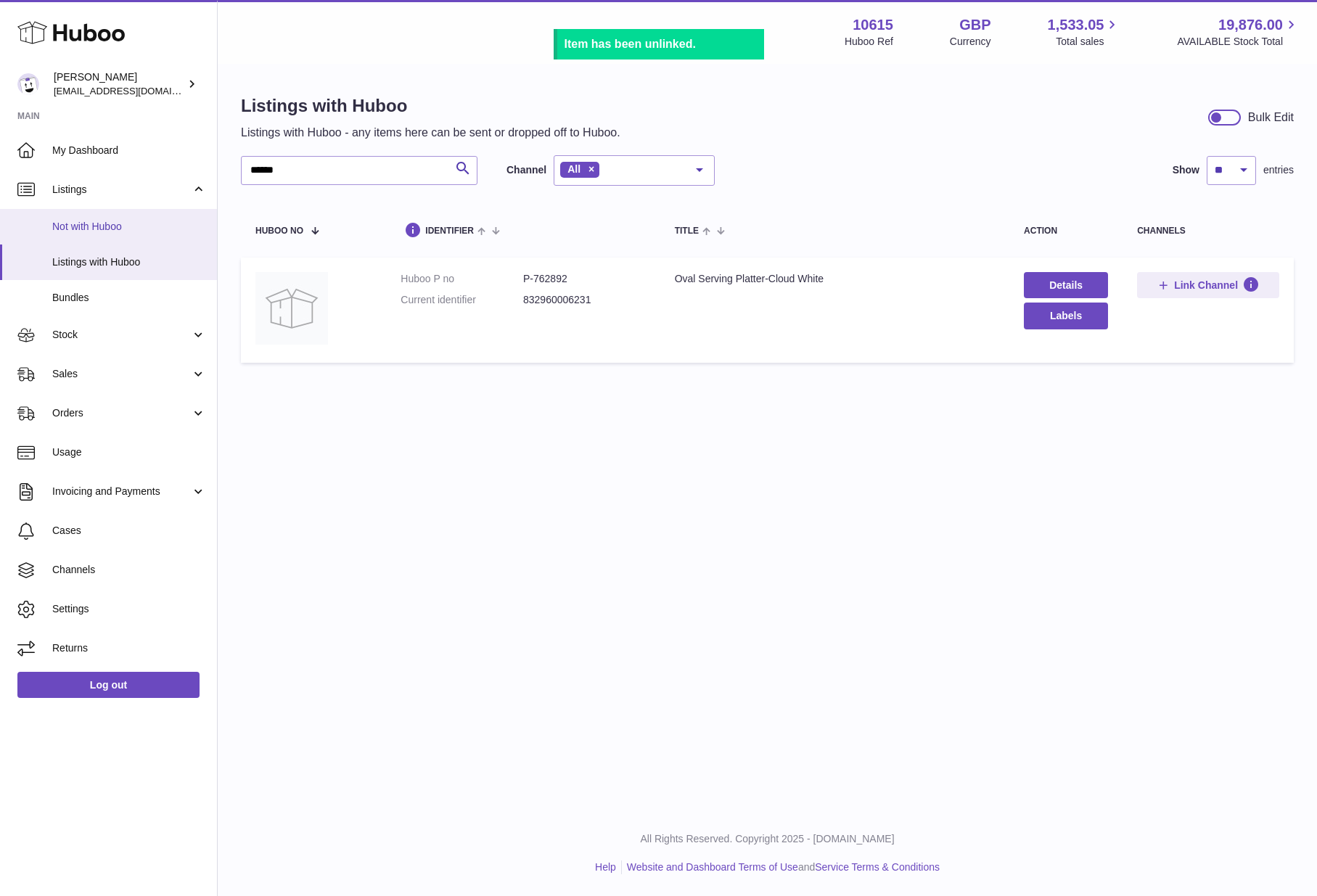
click at [108, 221] on span "Not with Huboo" at bounding box center [129, 226] width 154 height 14
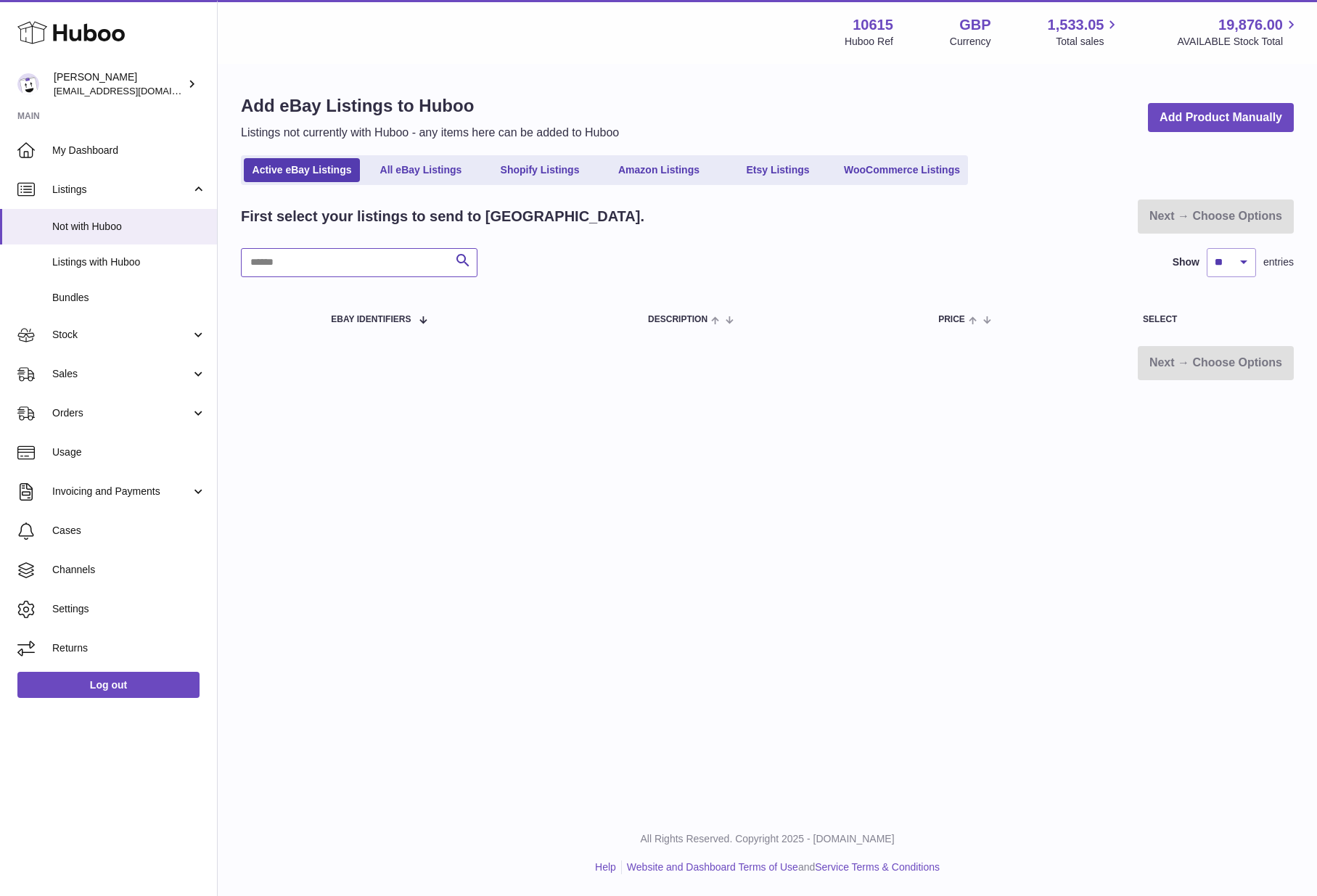
click at [357, 266] on input "text" at bounding box center [359, 262] width 236 height 29
click at [577, 185] on div "Add eBay Listings to Huboo Listings not currently with Huboo - any items here c…" at bounding box center [767, 237] width 1099 height 344
click at [573, 175] on link "Shopify Listings" at bounding box center [540, 169] width 116 height 24
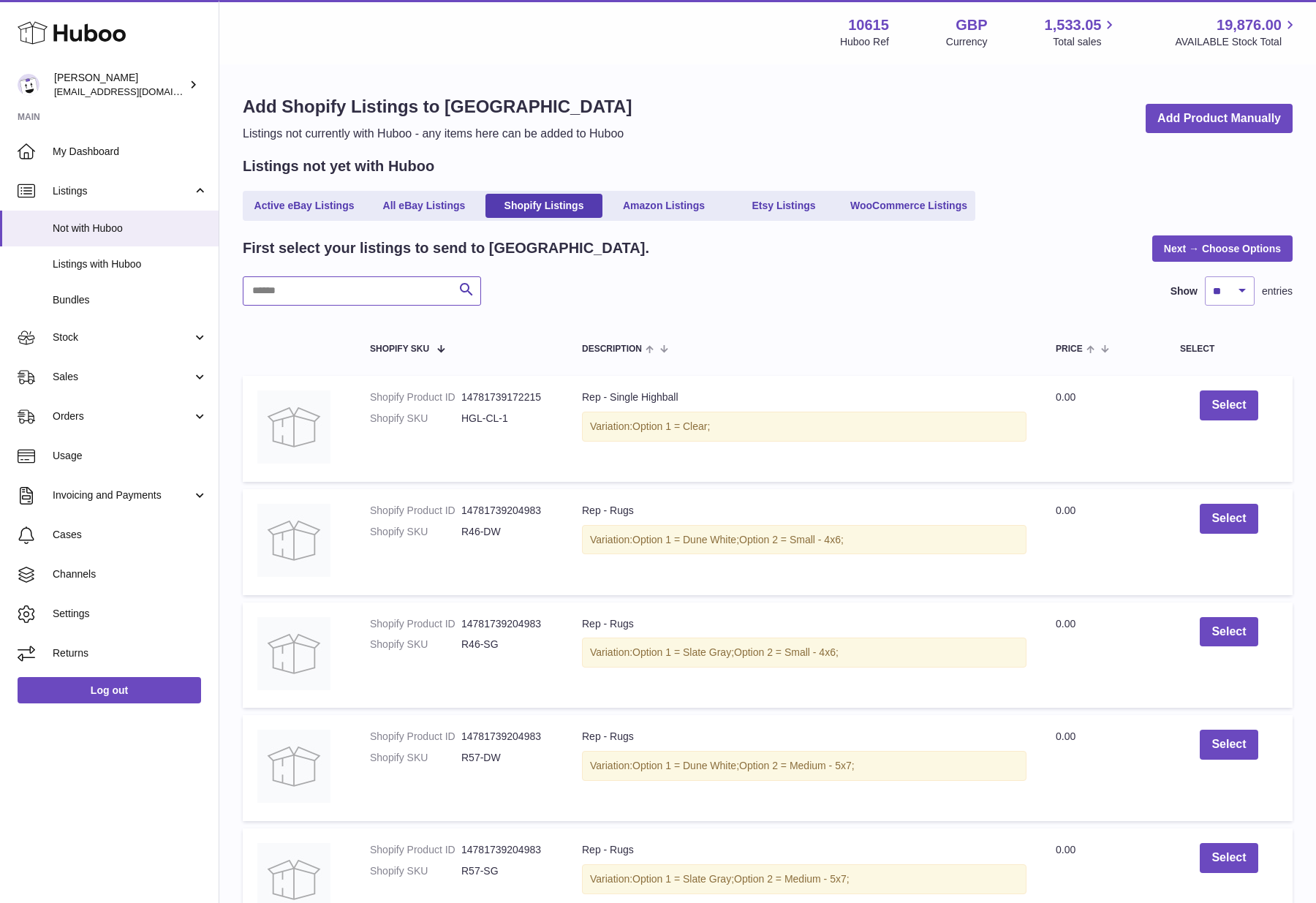
click at [359, 283] on input "text" at bounding box center [362, 291] width 238 height 29
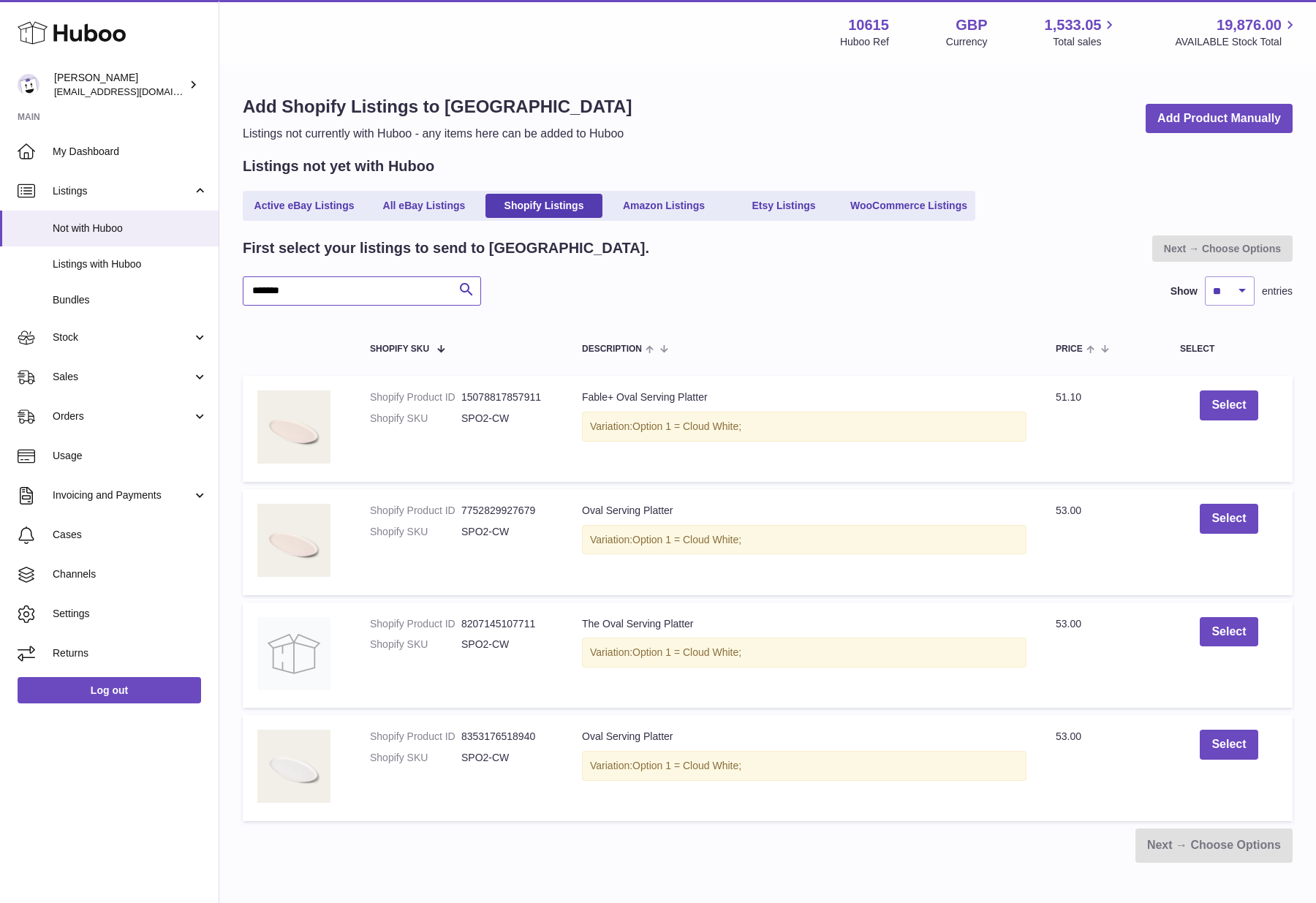
type input "*******"
click at [1228, 524] on button "Select" at bounding box center [1228, 518] width 57 height 30
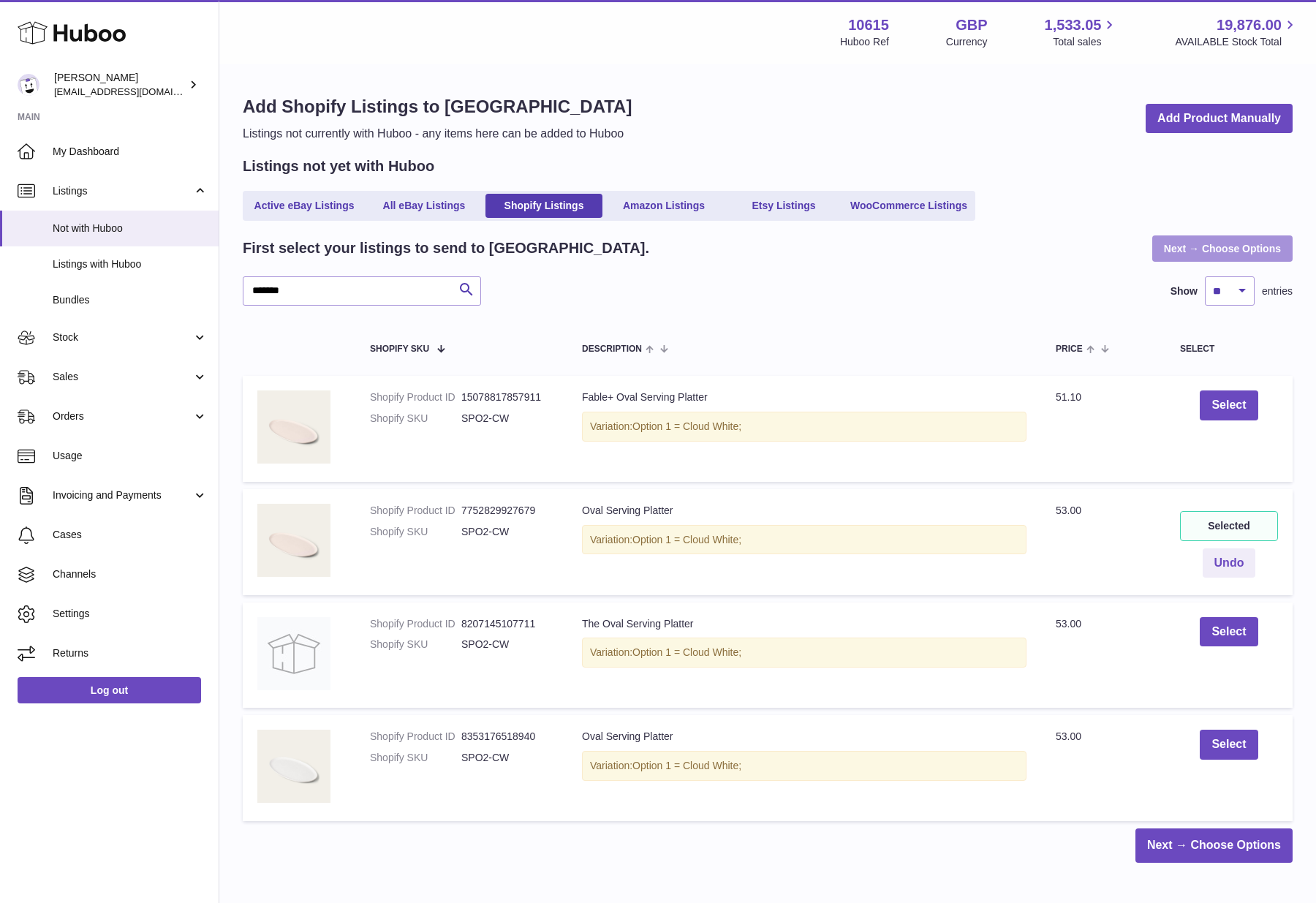
click at [1200, 254] on link "Next → Choose Options" at bounding box center [1222, 248] width 140 height 26
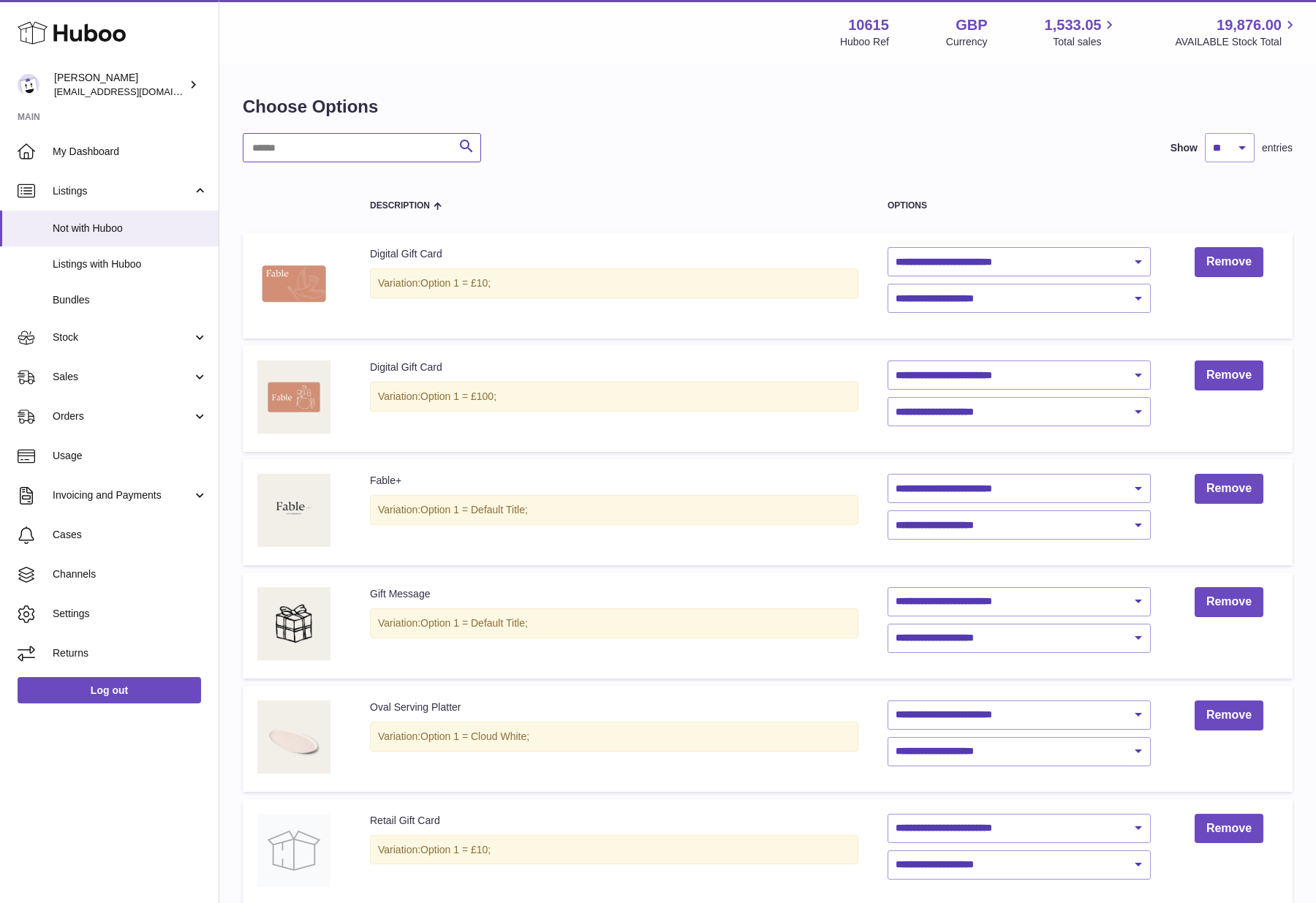
click at [365, 150] on input "text" at bounding box center [362, 147] width 238 height 29
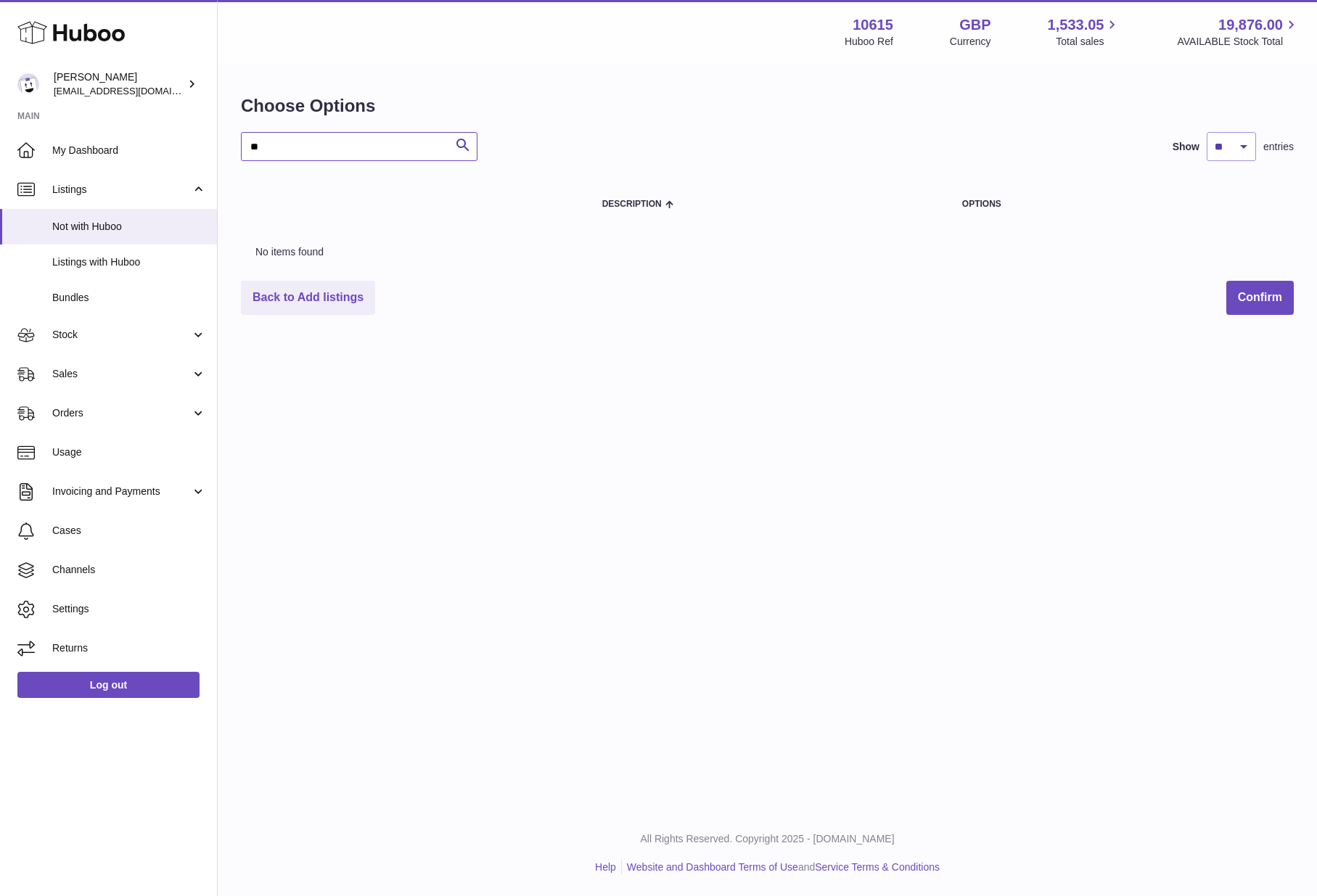
type input "*"
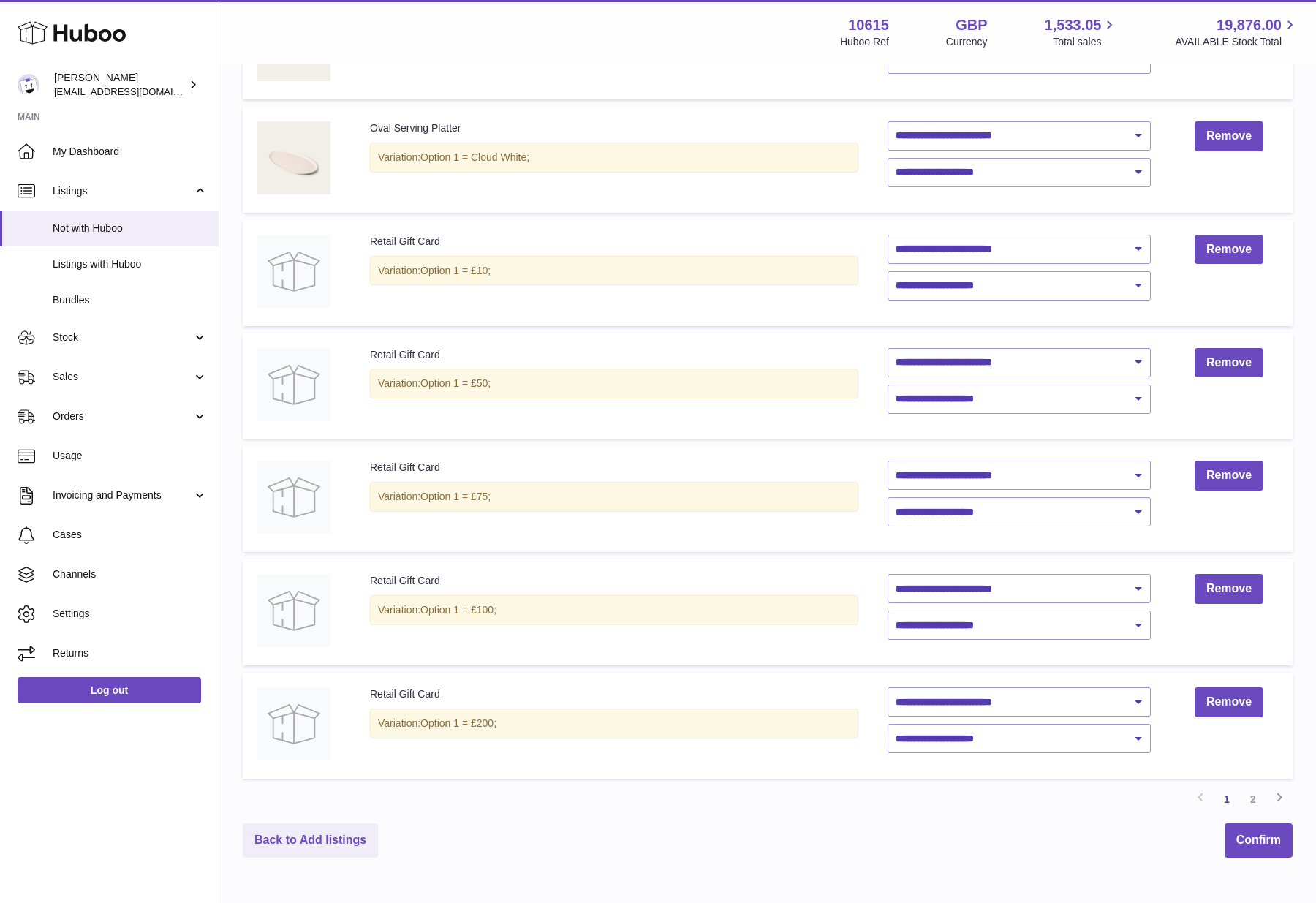
scroll to position [649, 0]
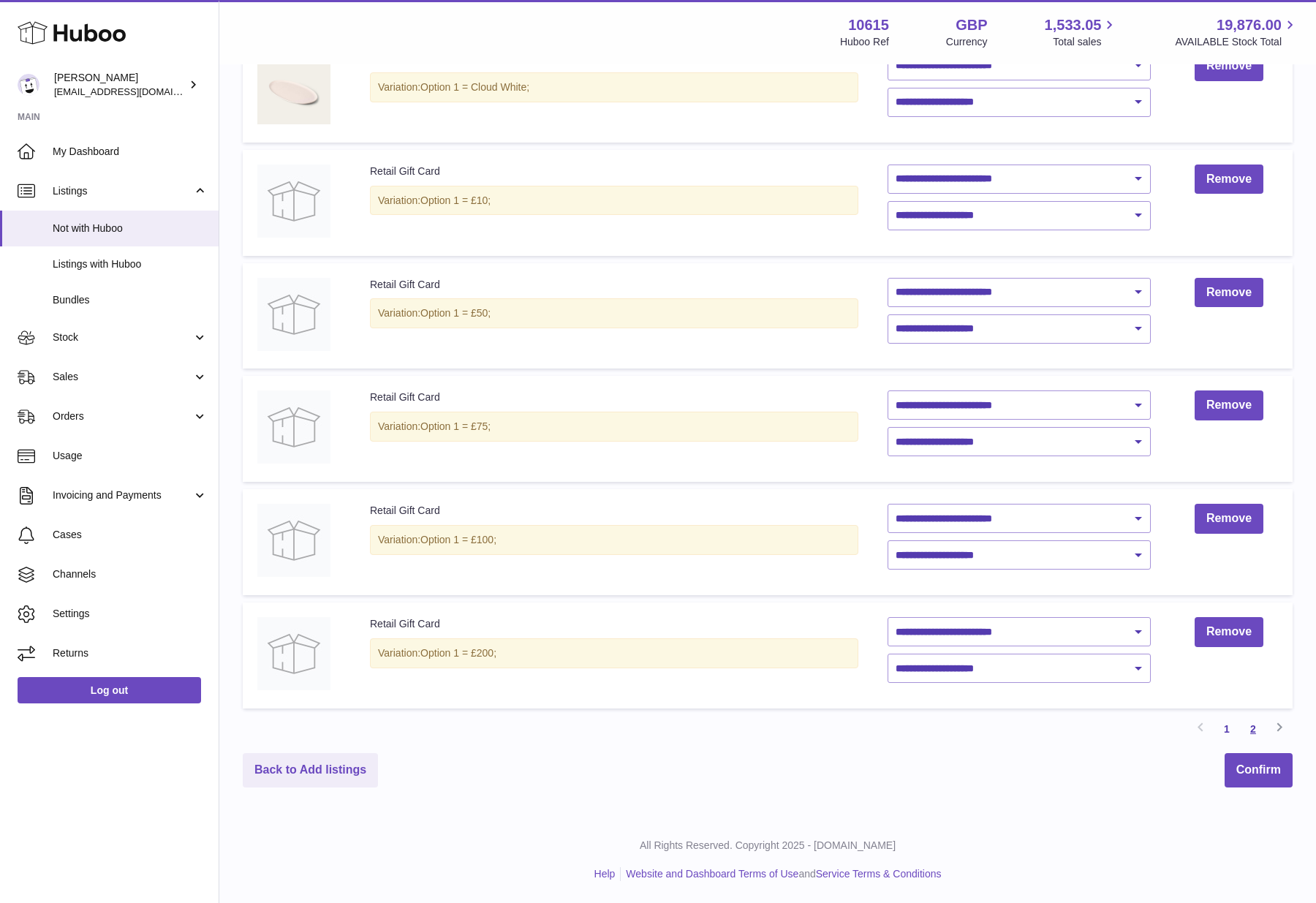
click at [1255, 727] on link "2" at bounding box center [1253, 728] width 26 height 26
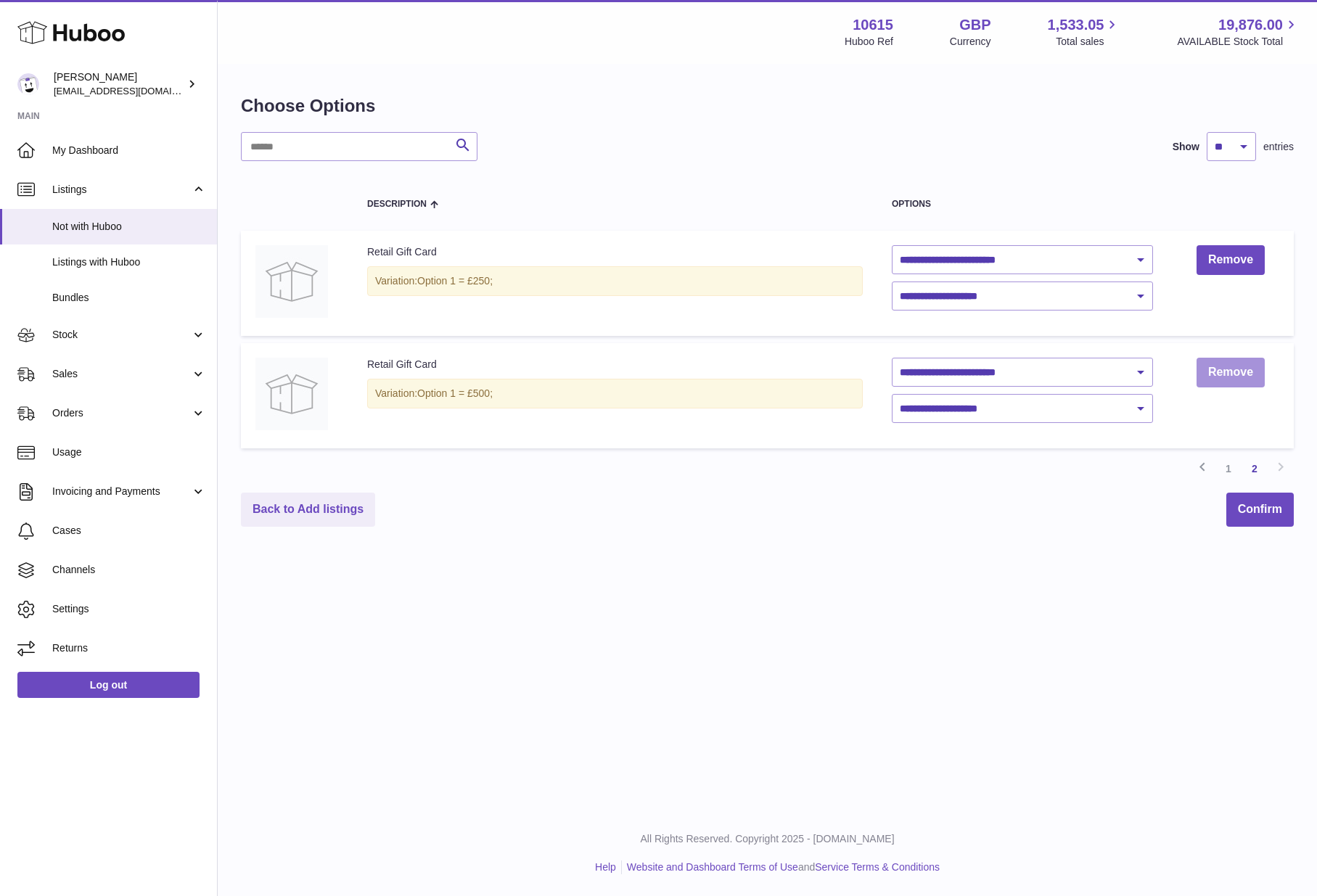
click at [1222, 373] on link "Remove" at bounding box center [1231, 372] width 69 height 30
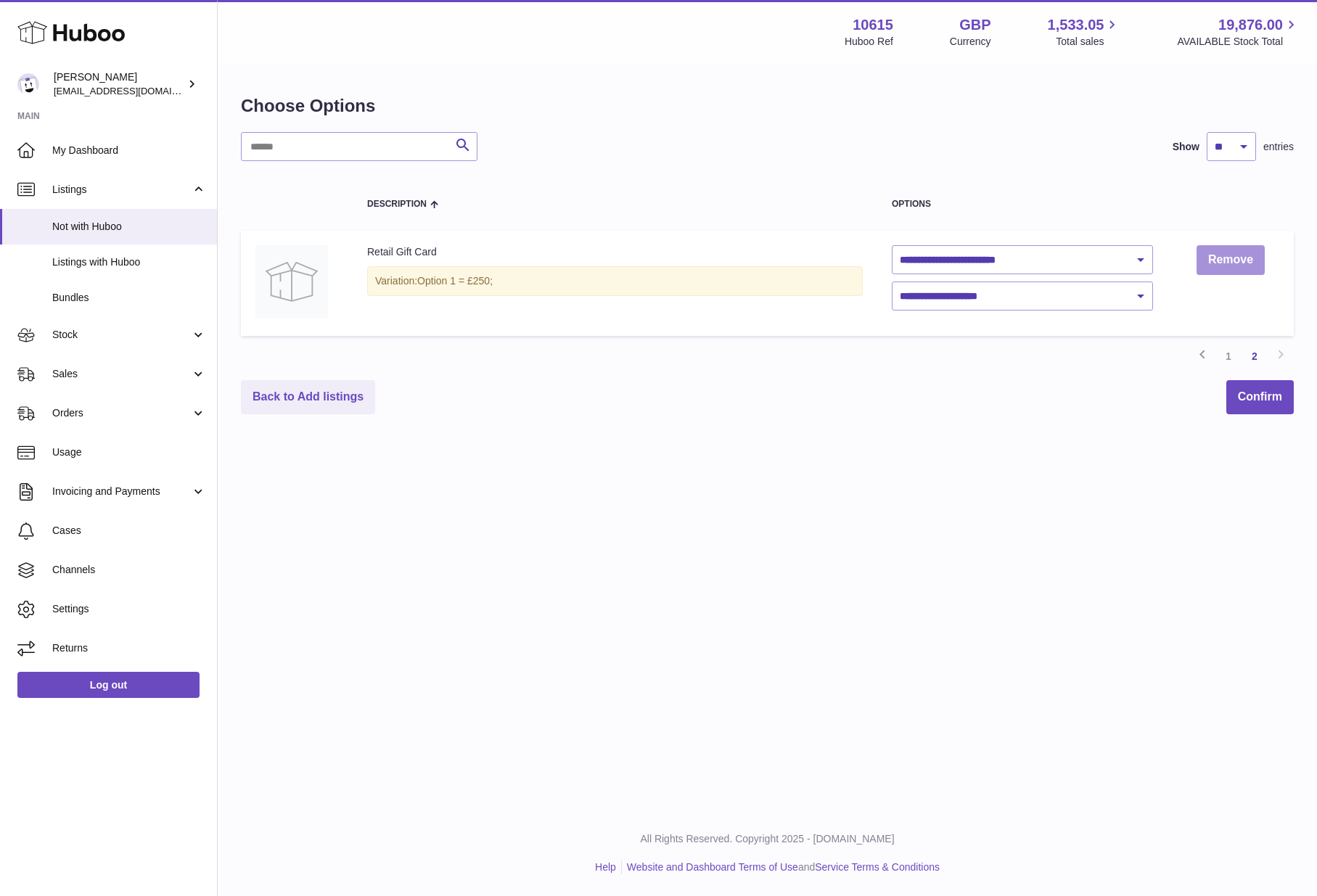
click at [1228, 259] on link "Remove" at bounding box center [1231, 259] width 69 height 30
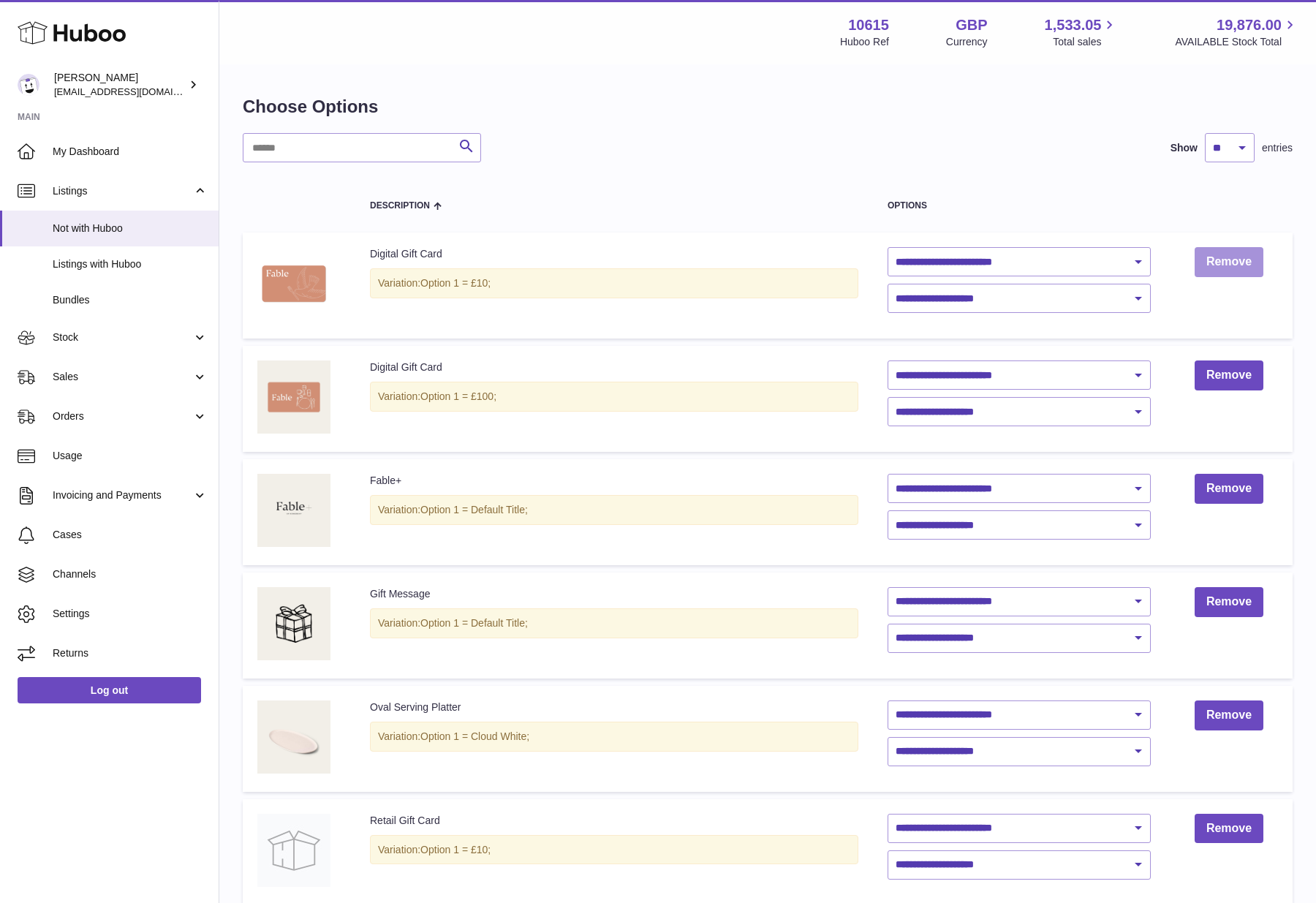
click at [1218, 268] on link "Remove" at bounding box center [1228, 261] width 69 height 30
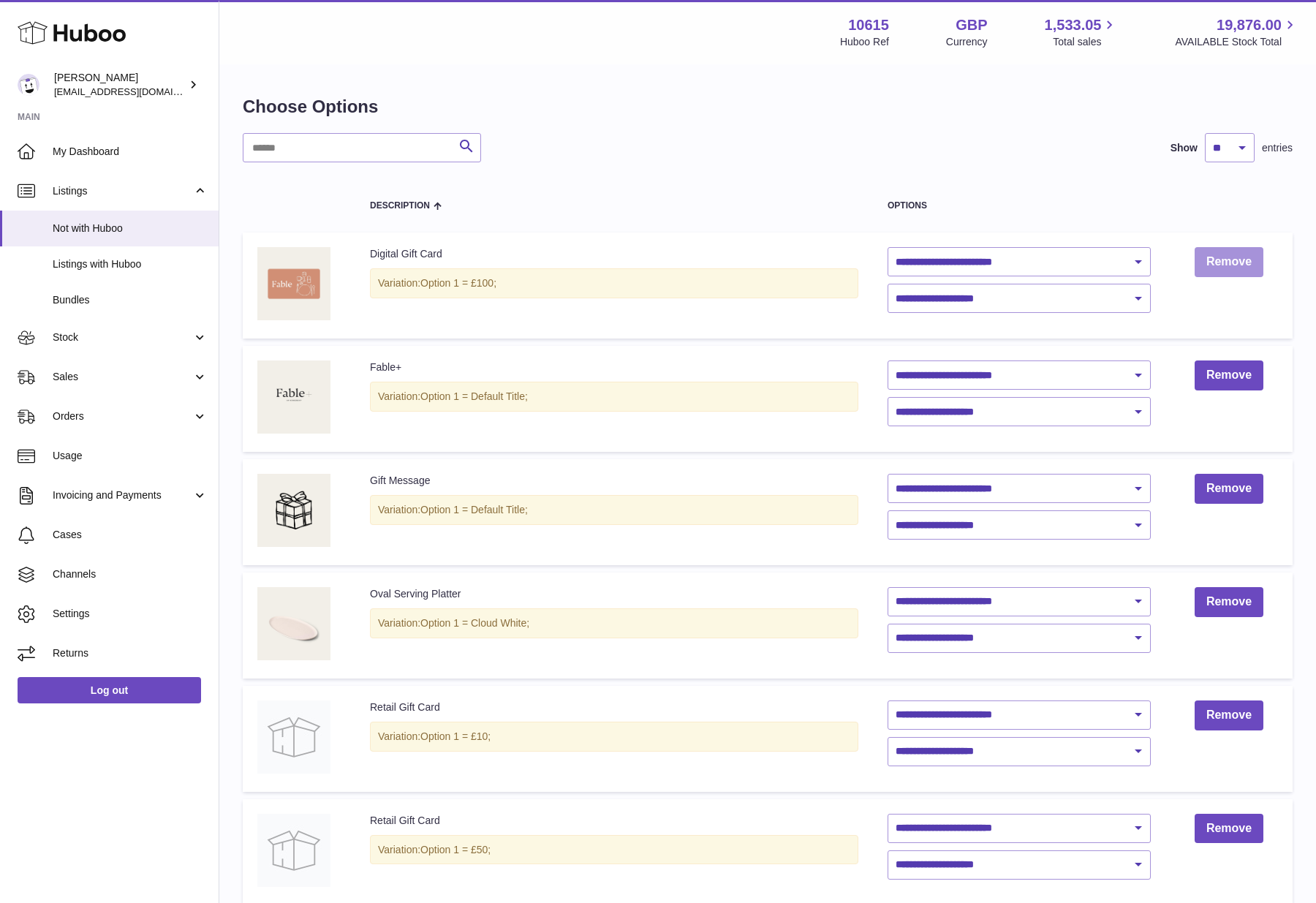
click at [1222, 266] on link "Remove" at bounding box center [1228, 261] width 69 height 30
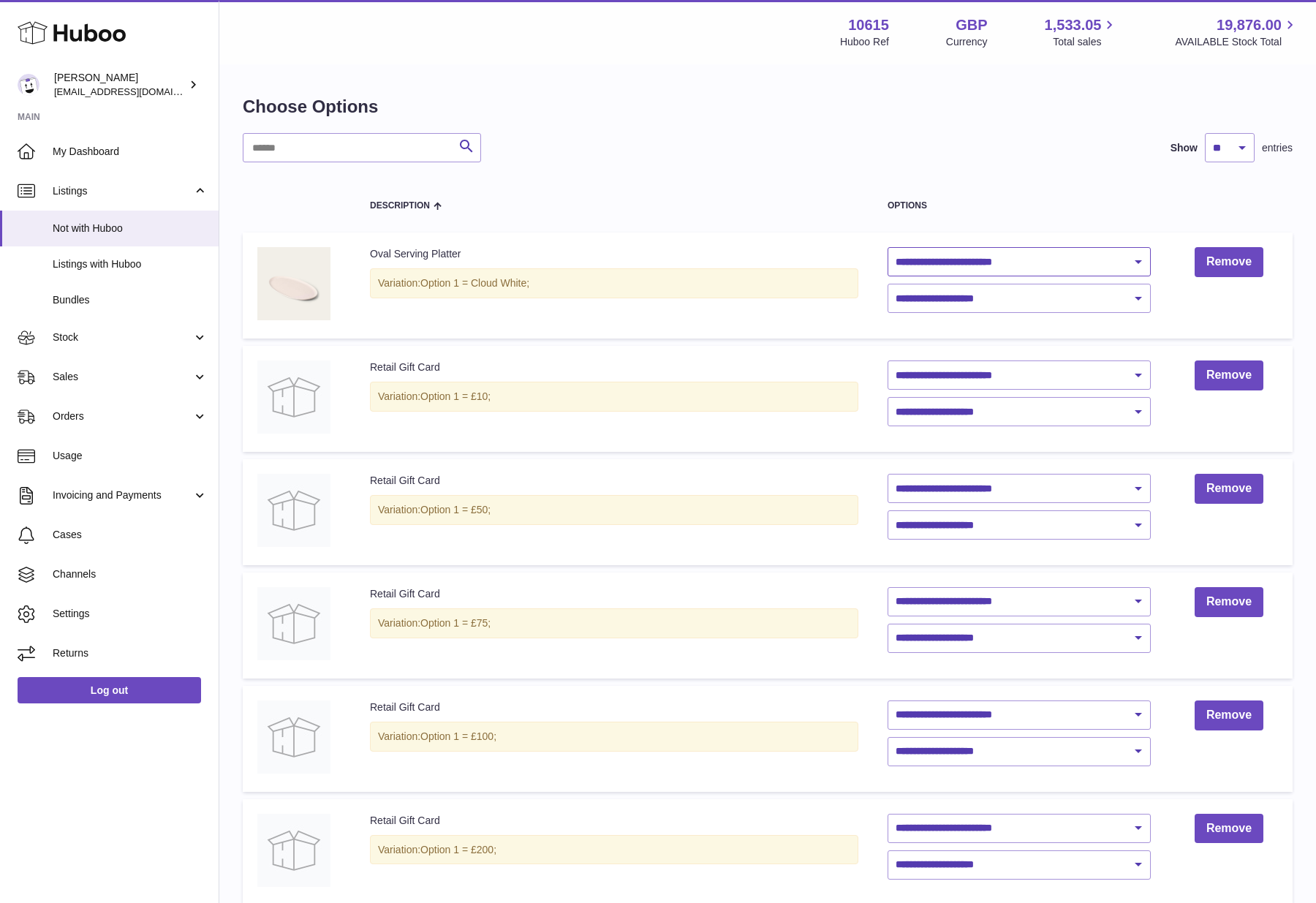
click at [1122, 269] on select "**********" at bounding box center [1019, 261] width 263 height 29
select select "********"
click at [888, 247] on select "**********" at bounding box center [1019, 261] width 263 height 29
click at [1121, 303] on select "**********" at bounding box center [1019, 299] width 263 height 29
select select "****"
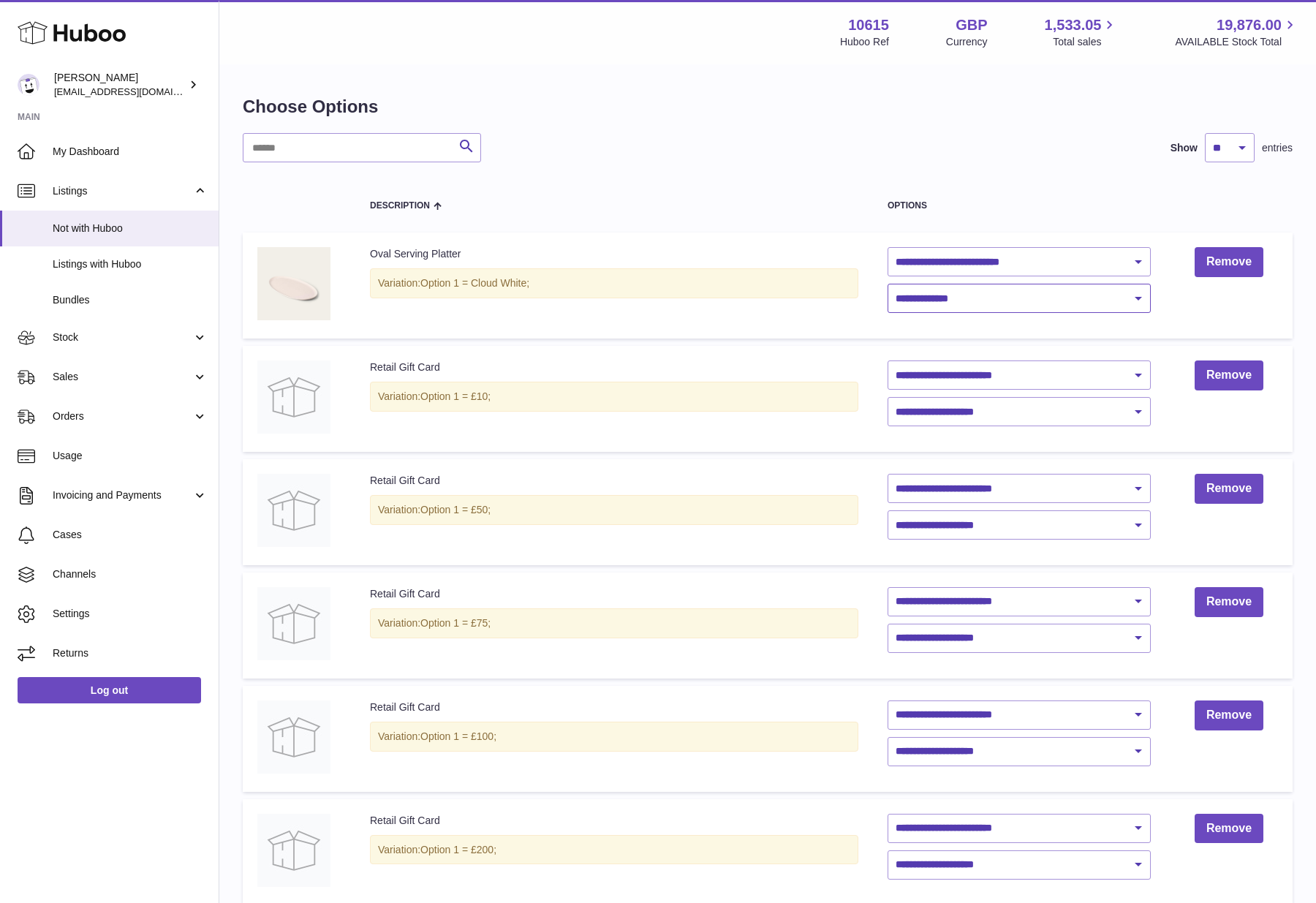
click at [888, 284] on select "**********" at bounding box center [1019, 299] width 263 height 29
click at [1231, 375] on link "Remove" at bounding box center [1228, 375] width 69 height 30
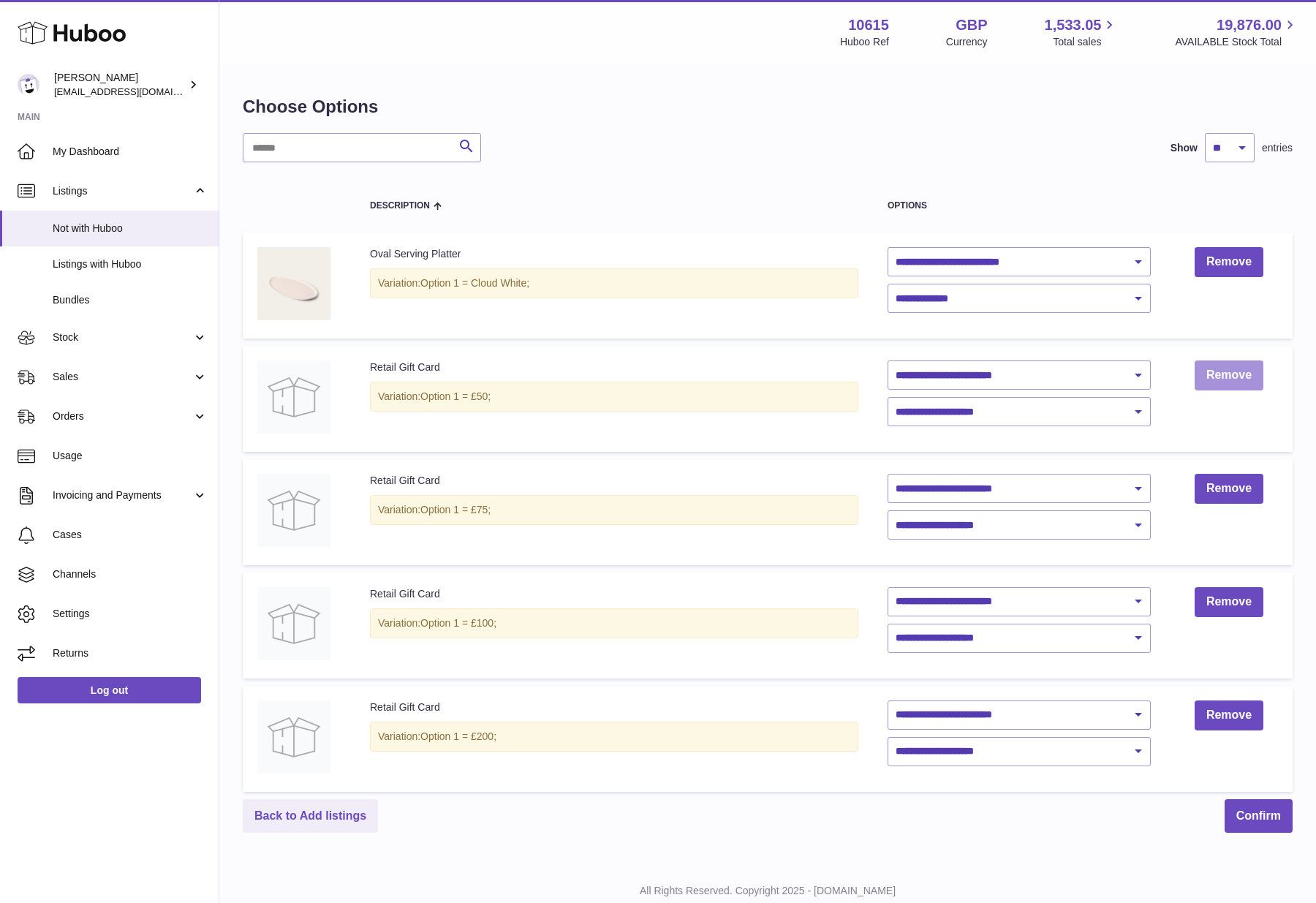
click at [1231, 375] on link "Remove" at bounding box center [1228, 375] width 69 height 30
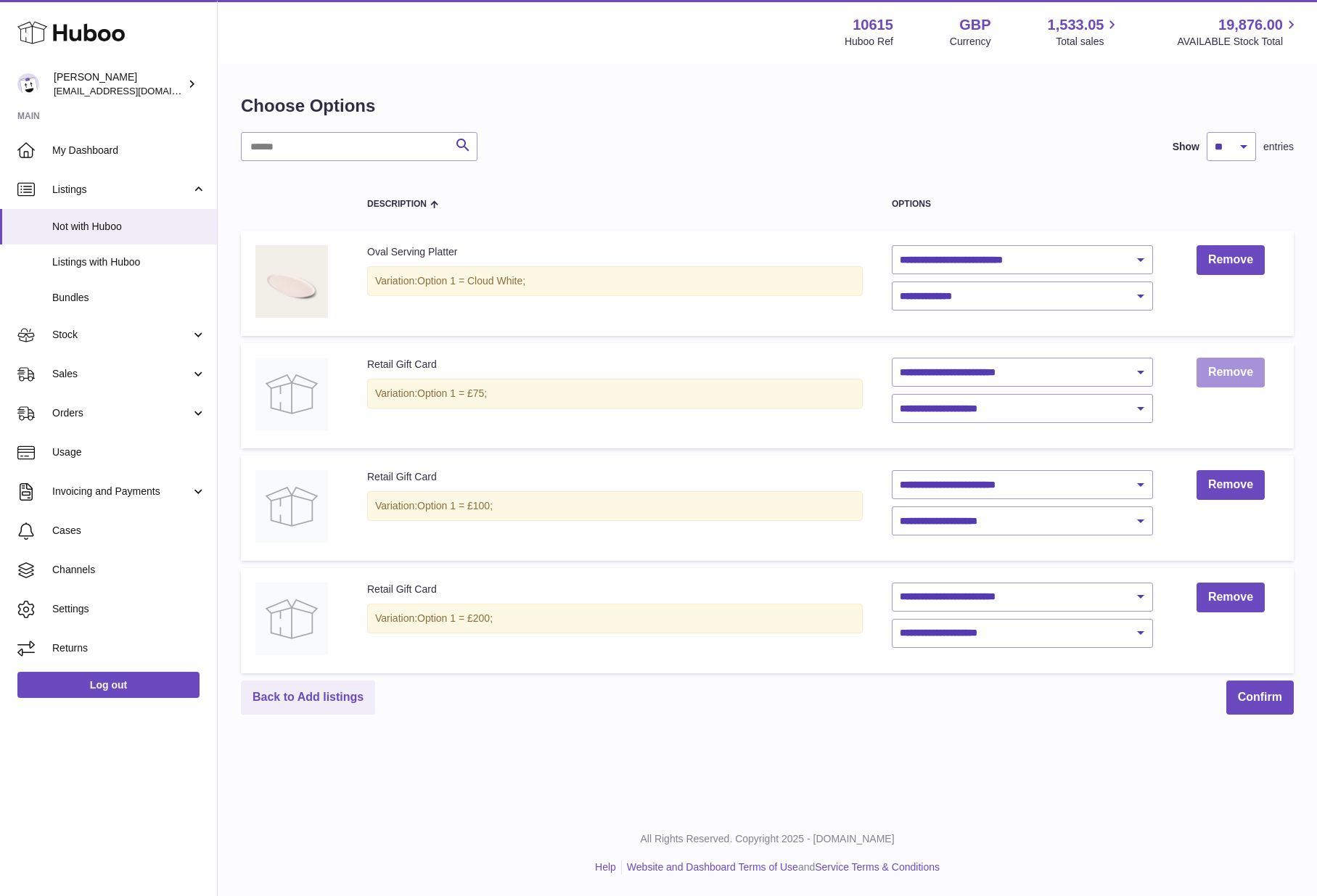
click at [1221, 372] on link "Remove" at bounding box center [1231, 372] width 69 height 30
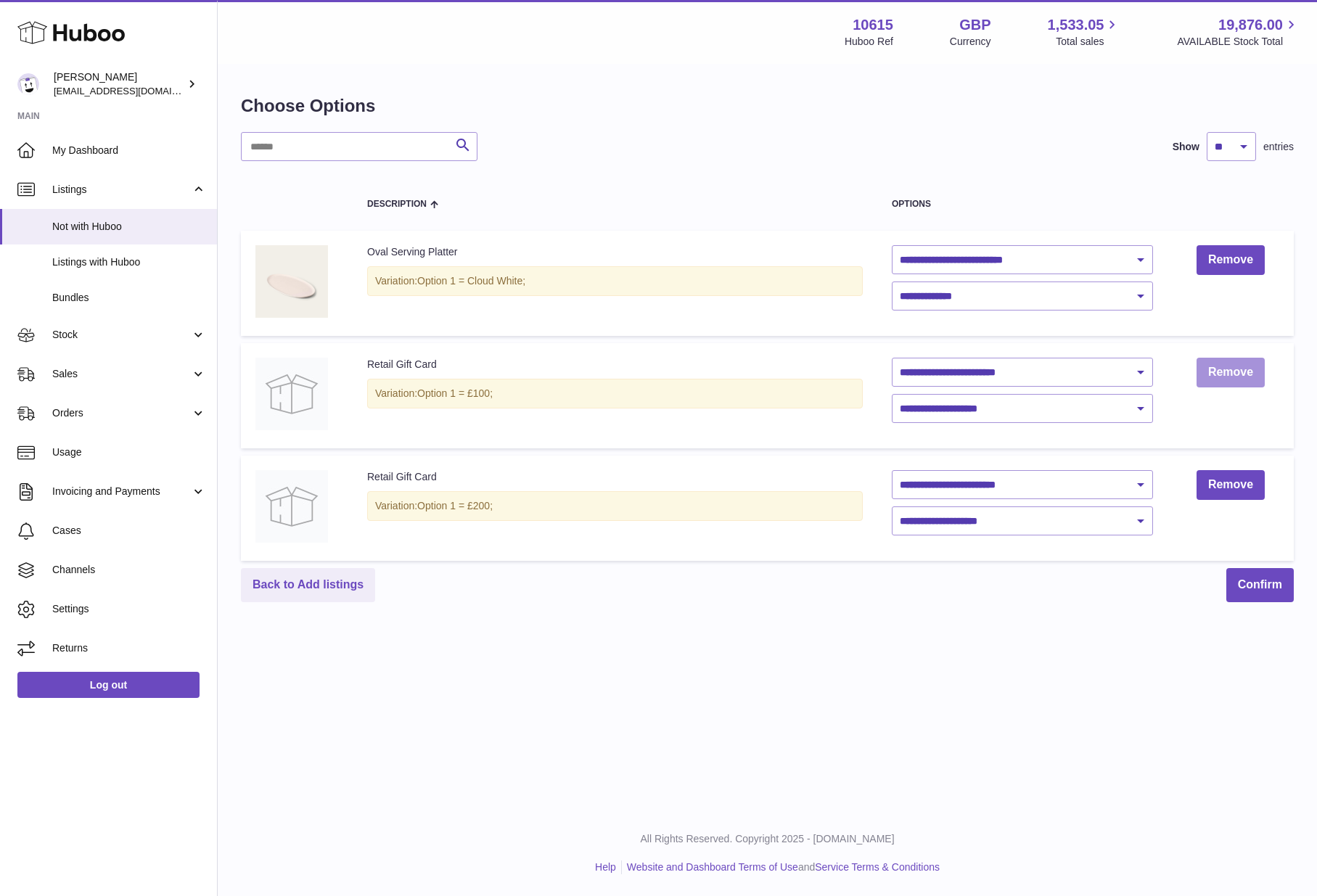
click at [1221, 372] on link "Remove" at bounding box center [1231, 372] width 69 height 30
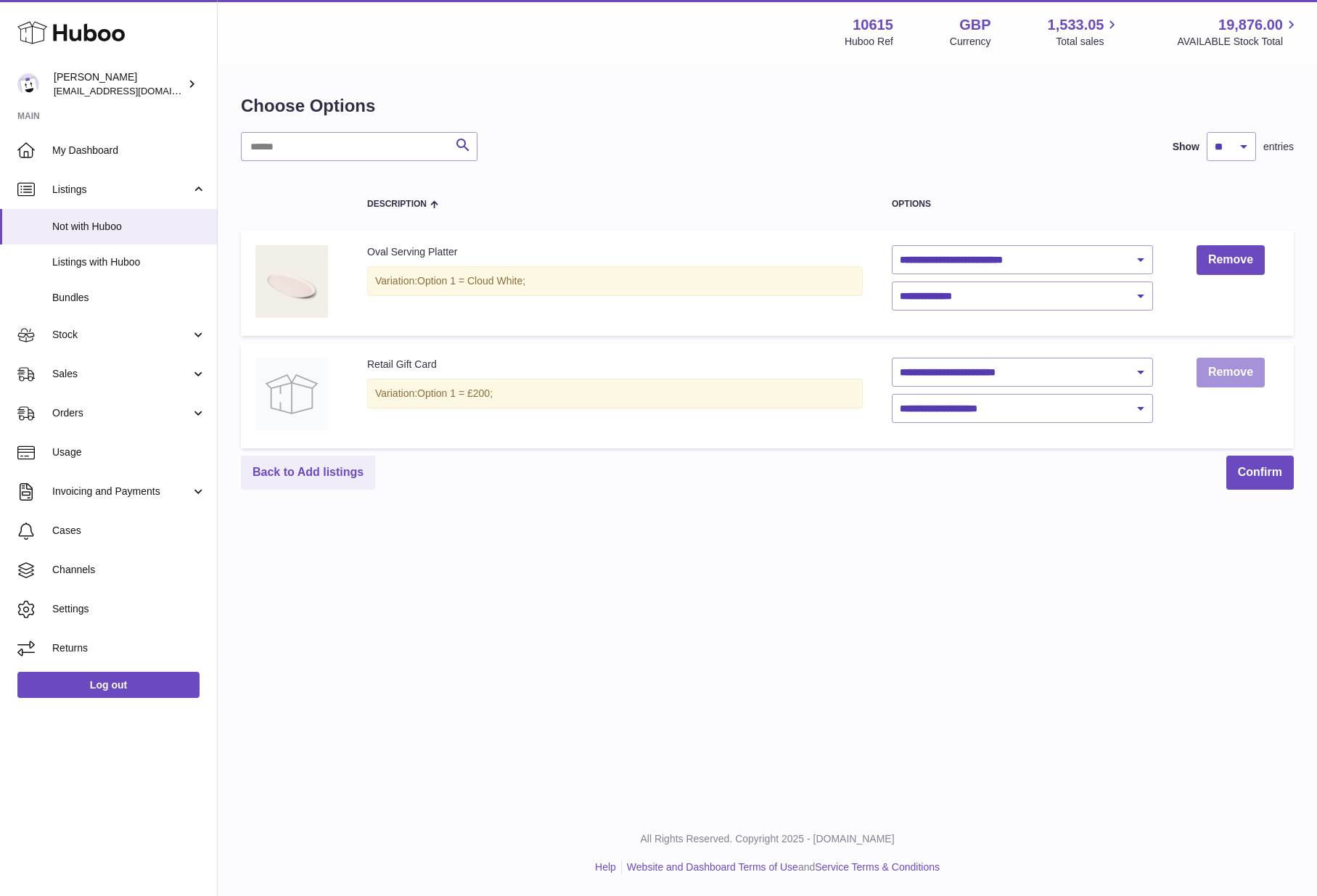
click at [1221, 372] on link "Remove" at bounding box center [1231, 372] width 69 height 30
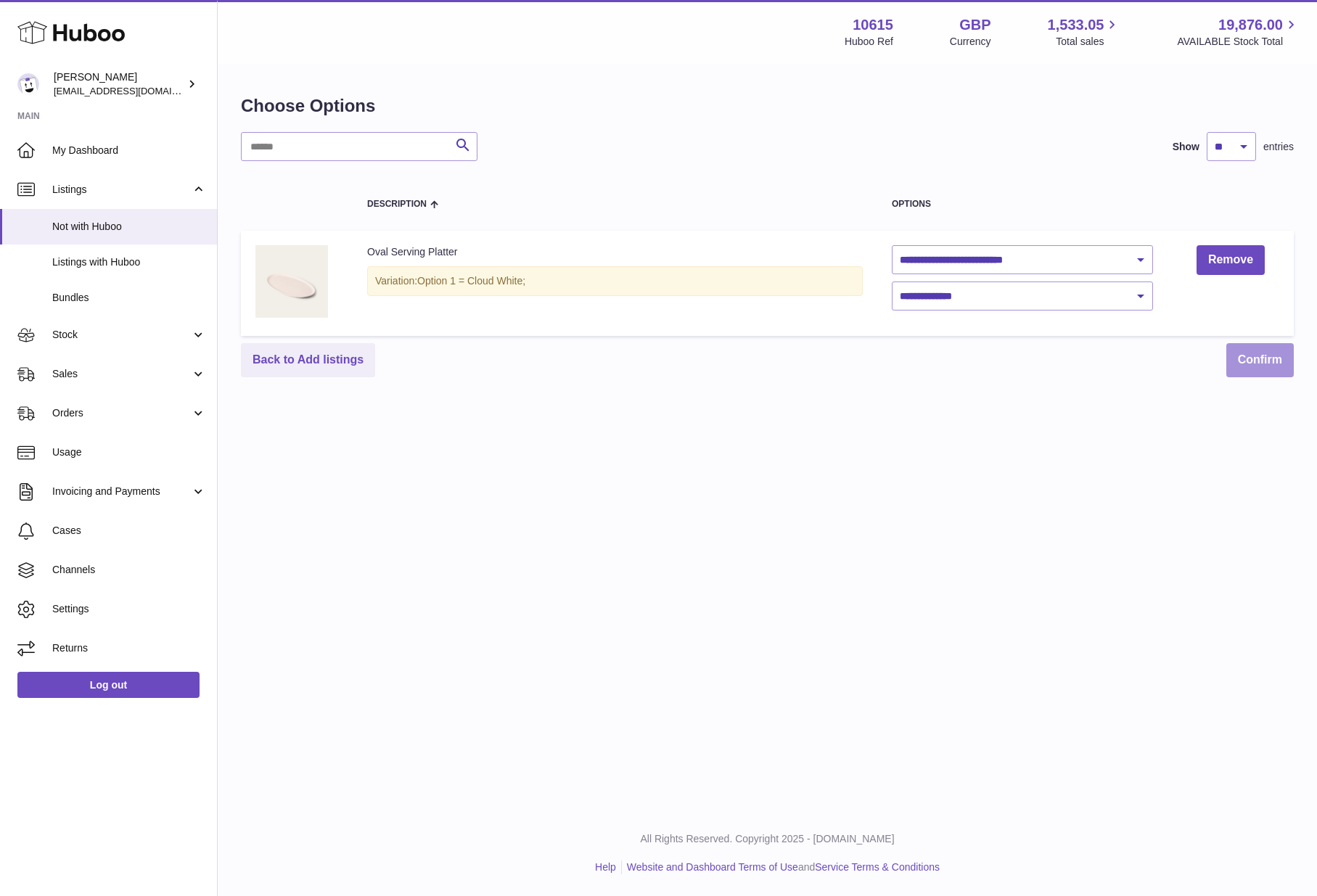
click at [1260, 371] on button "Confirm" at bounding box center [1260, 360] width 68 height 34
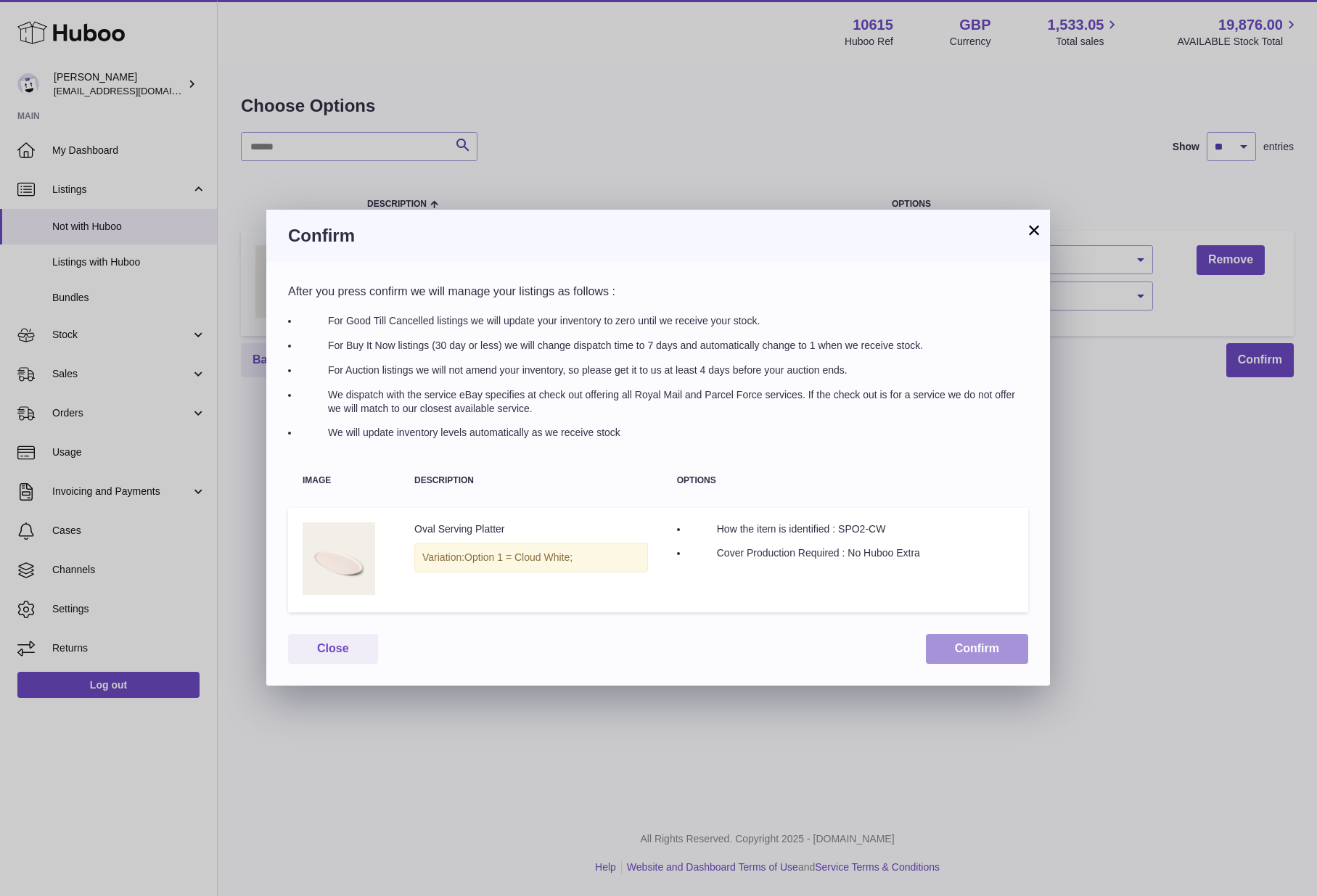
click at [1024, 648] on button "Confirm" at bounding box center [977, 648] width 102 height 30
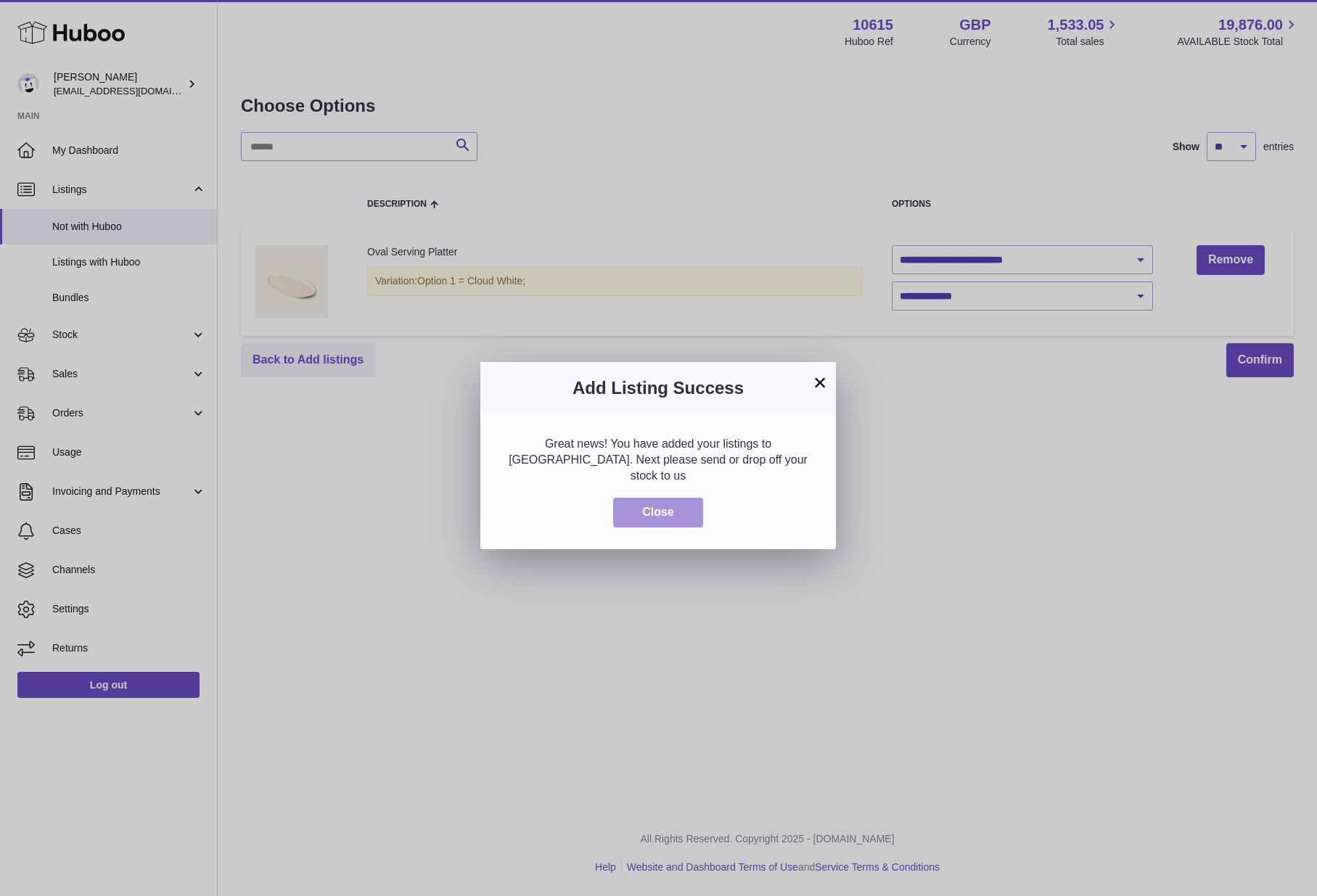
click at [667, 502] on button "Close" at bounding box center [658, 512] width 90 height 30
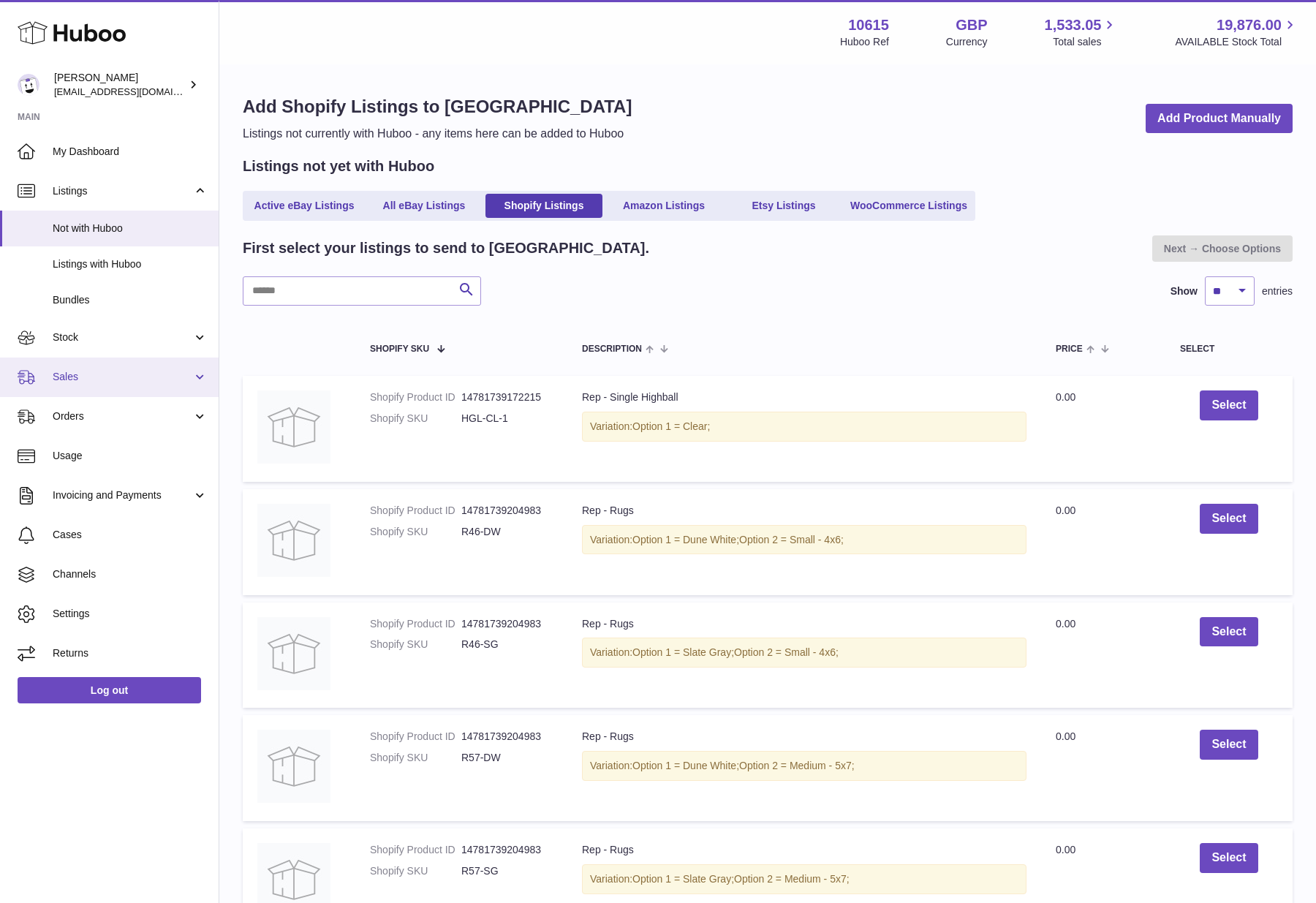
click at [80, 374] on span "Sales" at bounding box center [123, 377] width 140 height 14
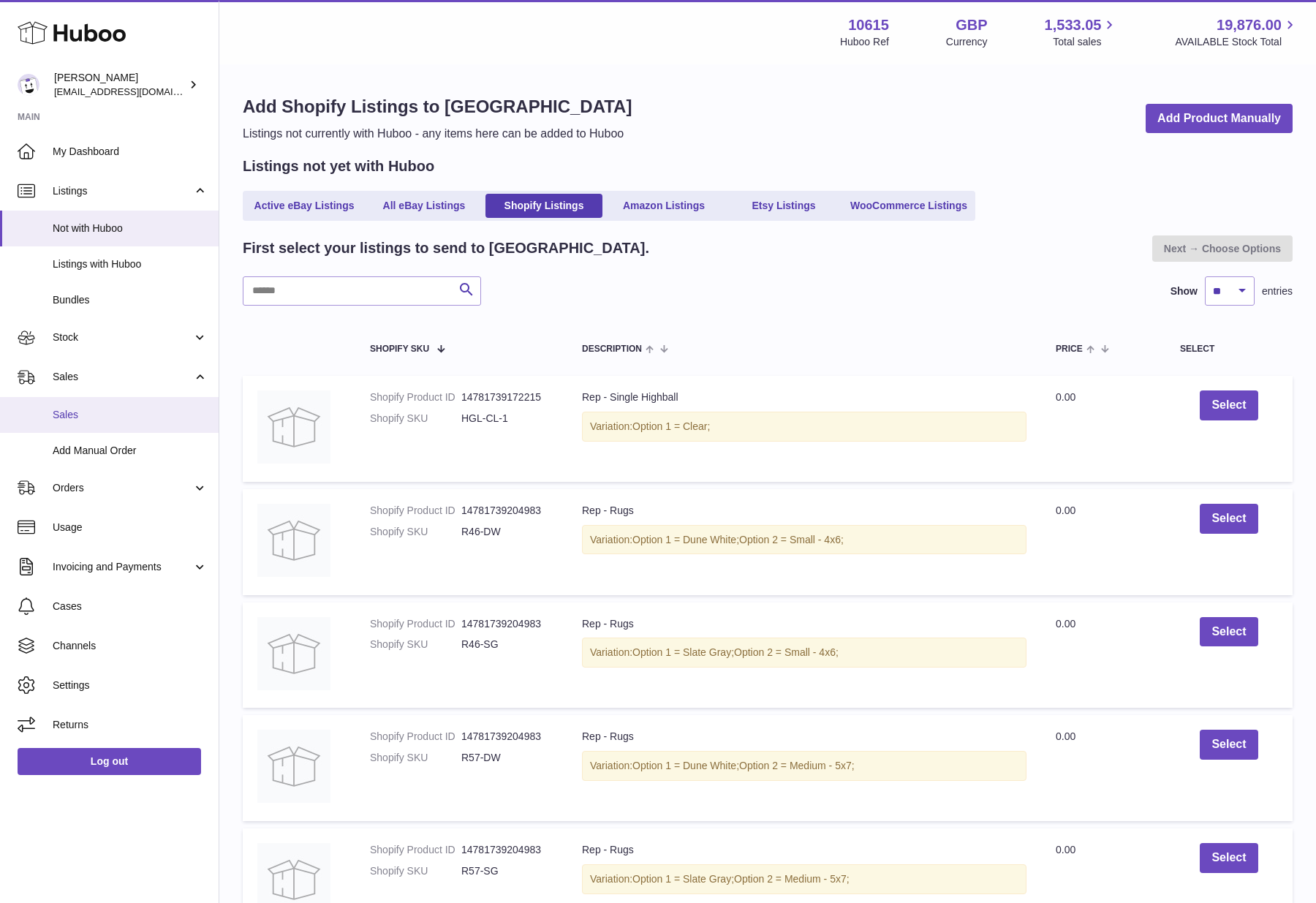
click at [81, 414] on span "Sales" at bounding box center [130, 415] width 155 height 14
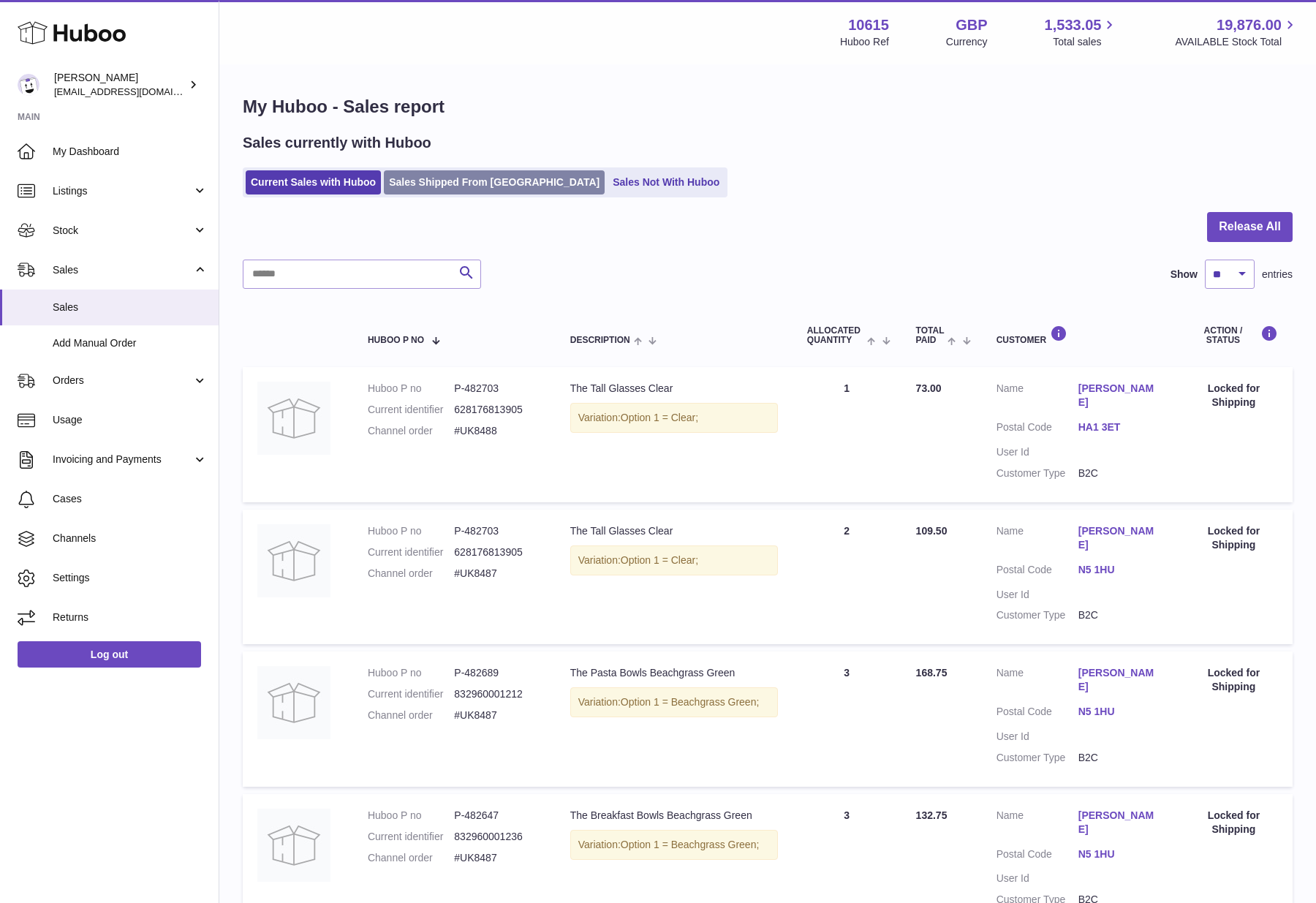
click at [446, 178] on link "Sales Shipped From [GEOGRAPHIC_DATA]" at bounding box center [494, 182] width 221 height 24
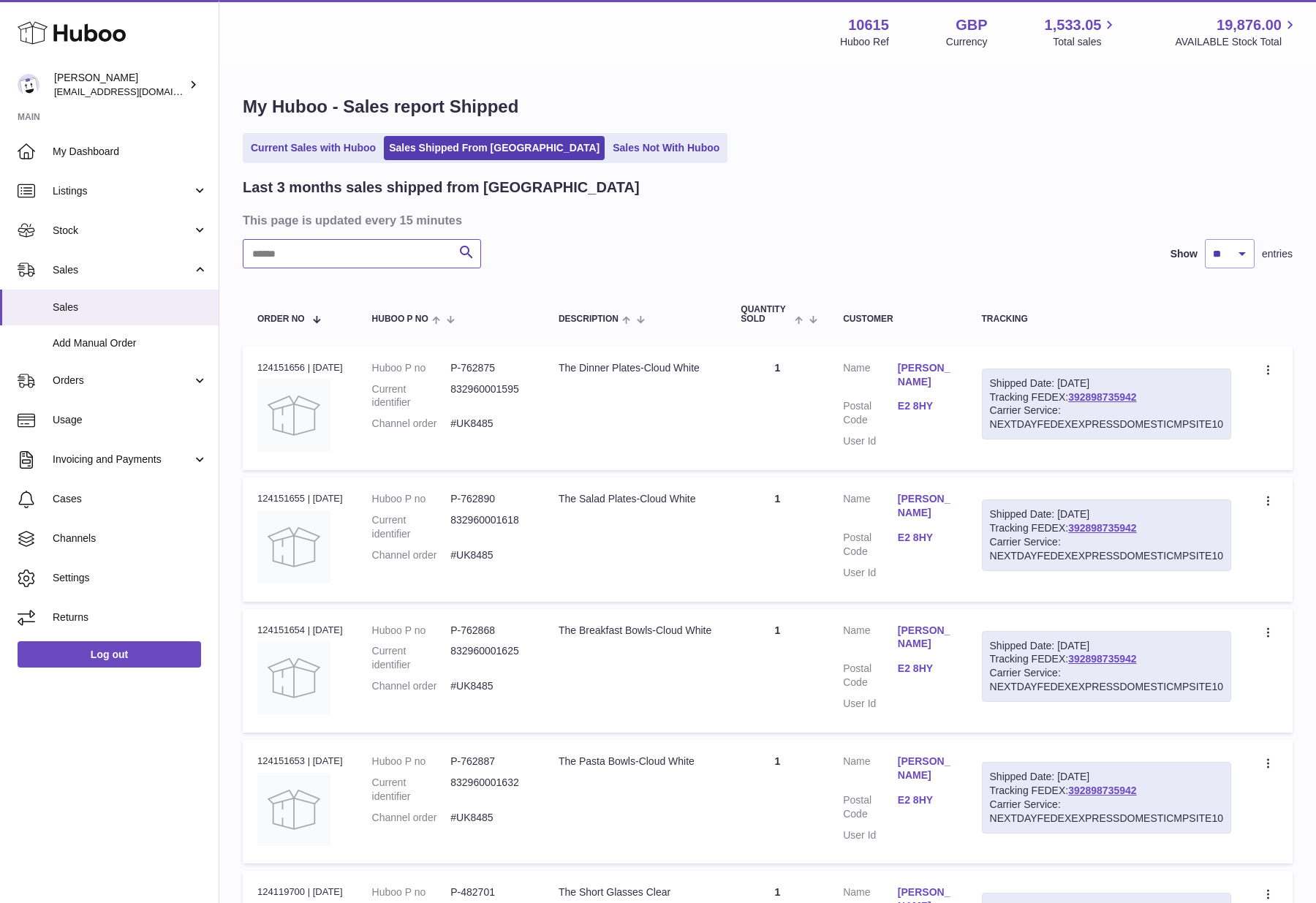
click at [344, 263] on input "text" at bounding box center [362, 254] width 238 height 29
paste input "*******"
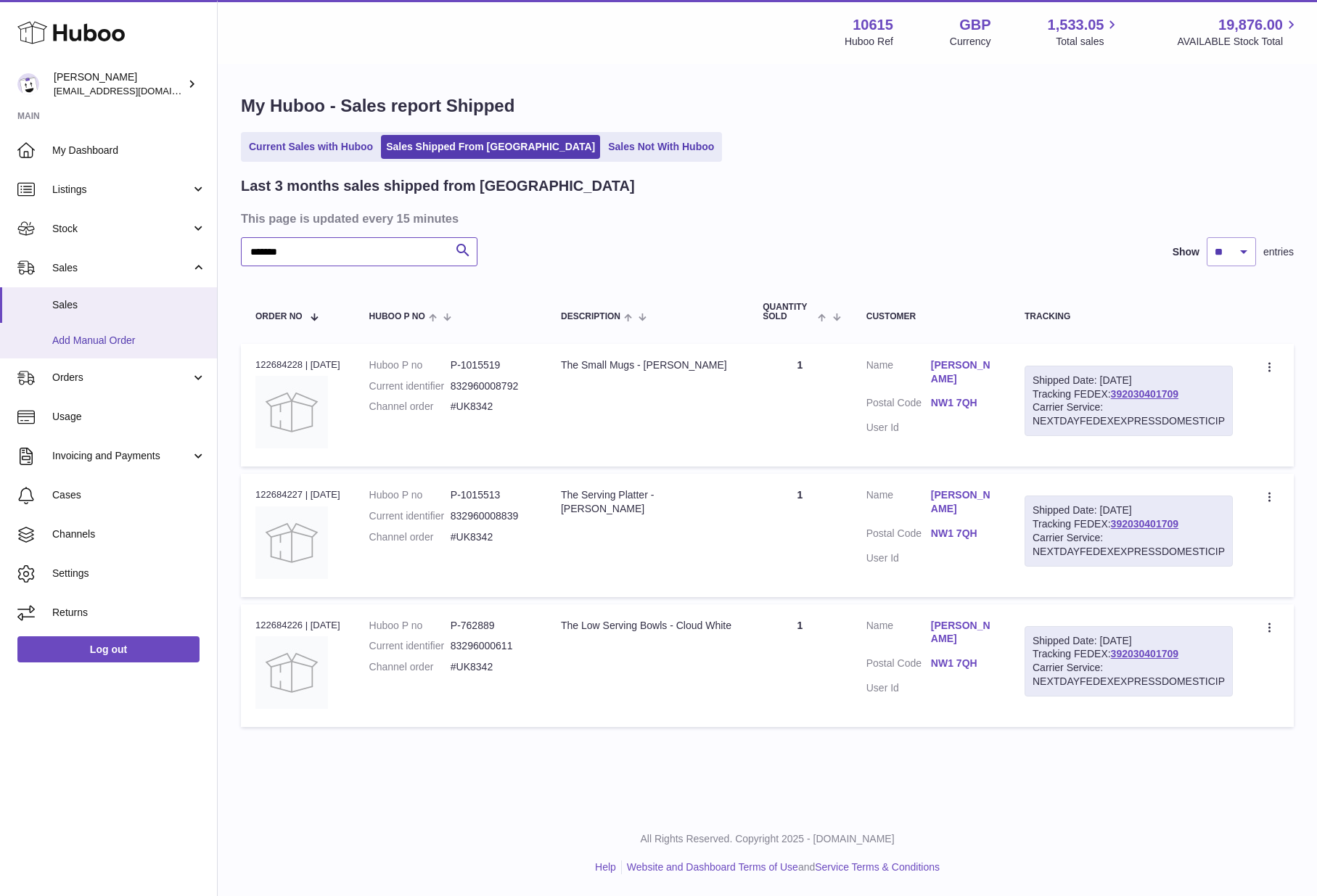
type input "*******"
click at [143, 337] on span "Add Manual Order" at bounding box center [129, 340] width 154 height 14
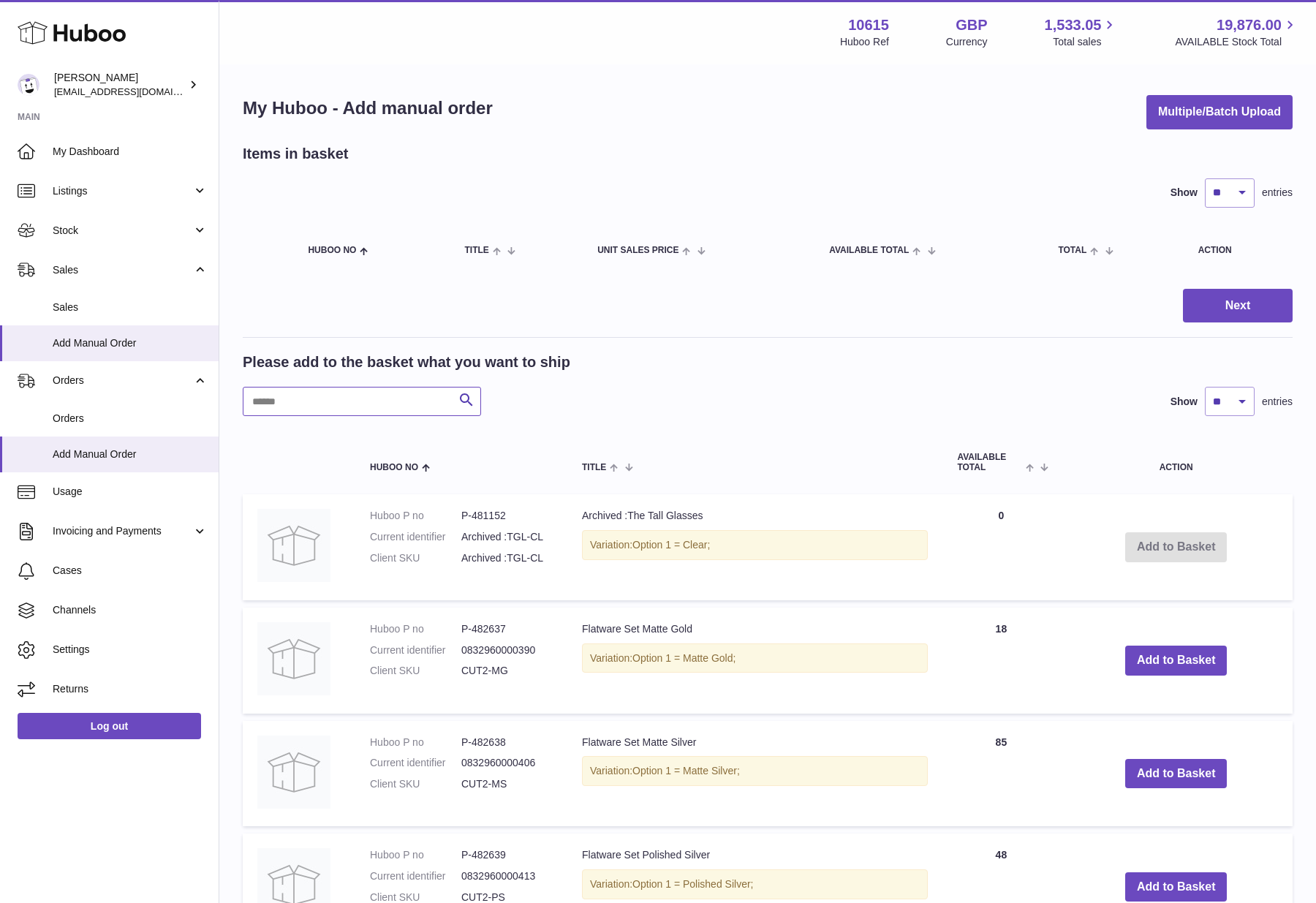
click at [381, 403] on input "text" at bounding box center [362, 401] width 238 height 29
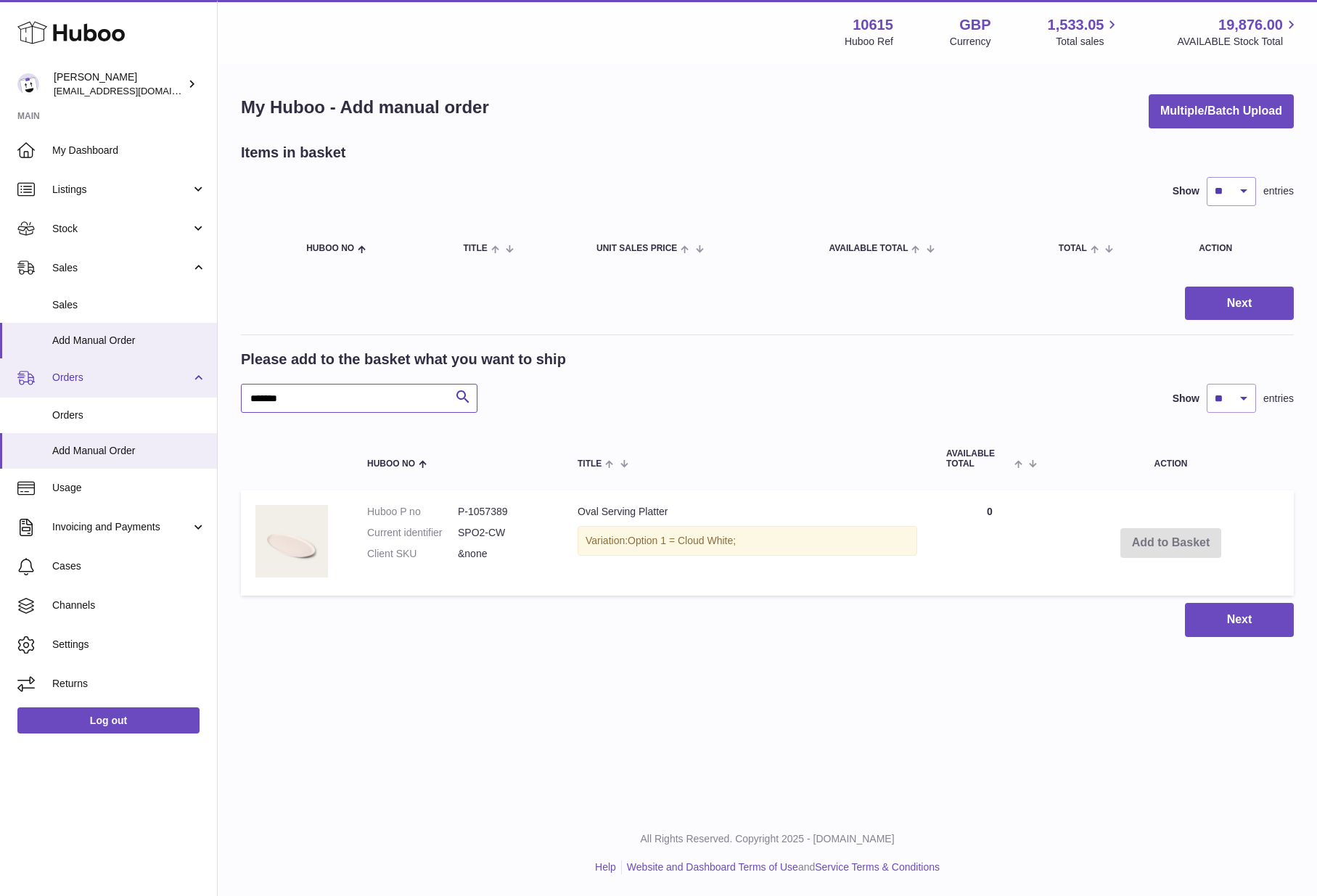
type input "*******"
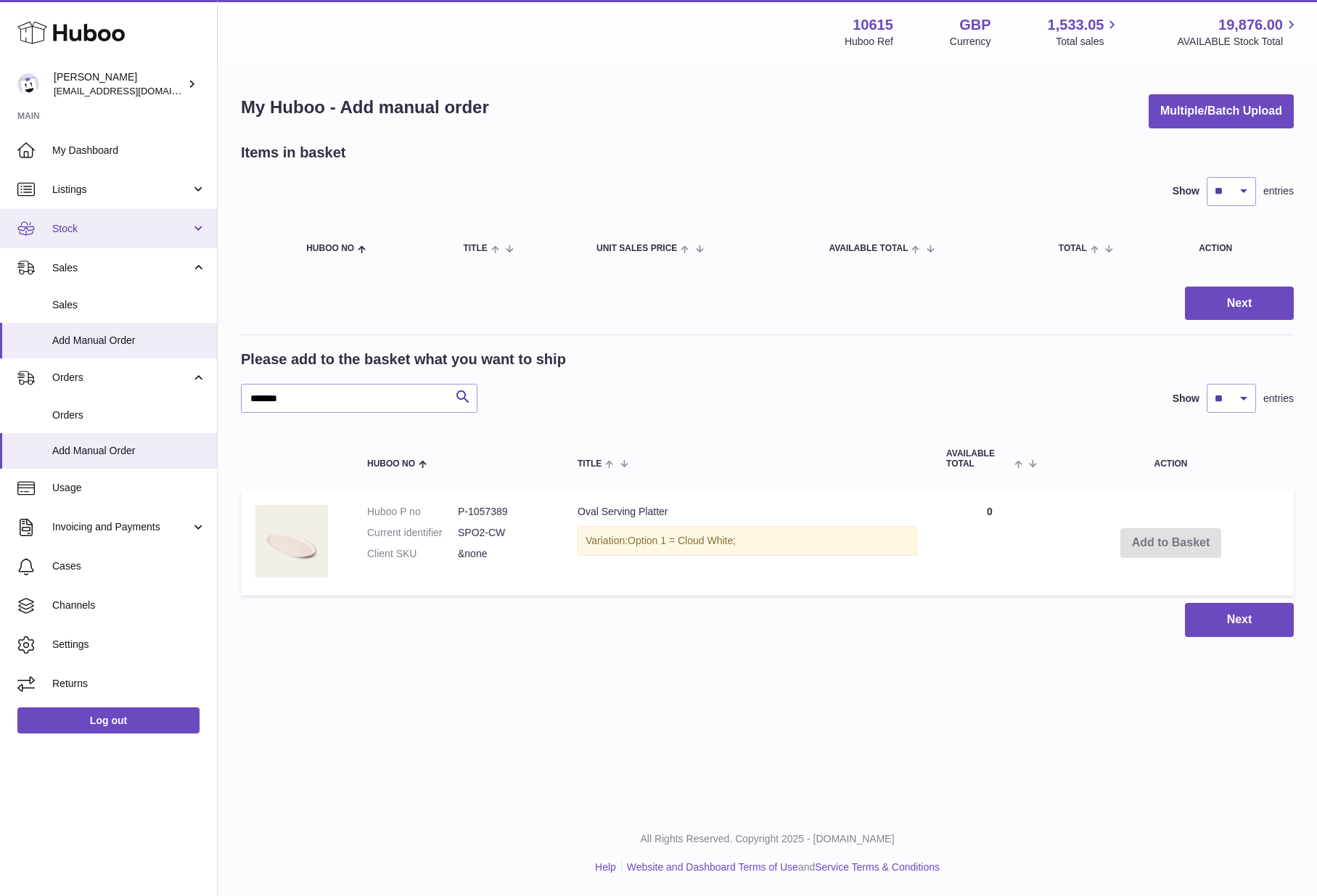
click at [74, 232] on span "Stock" at bounding box center [122, 229] width 139 height 14
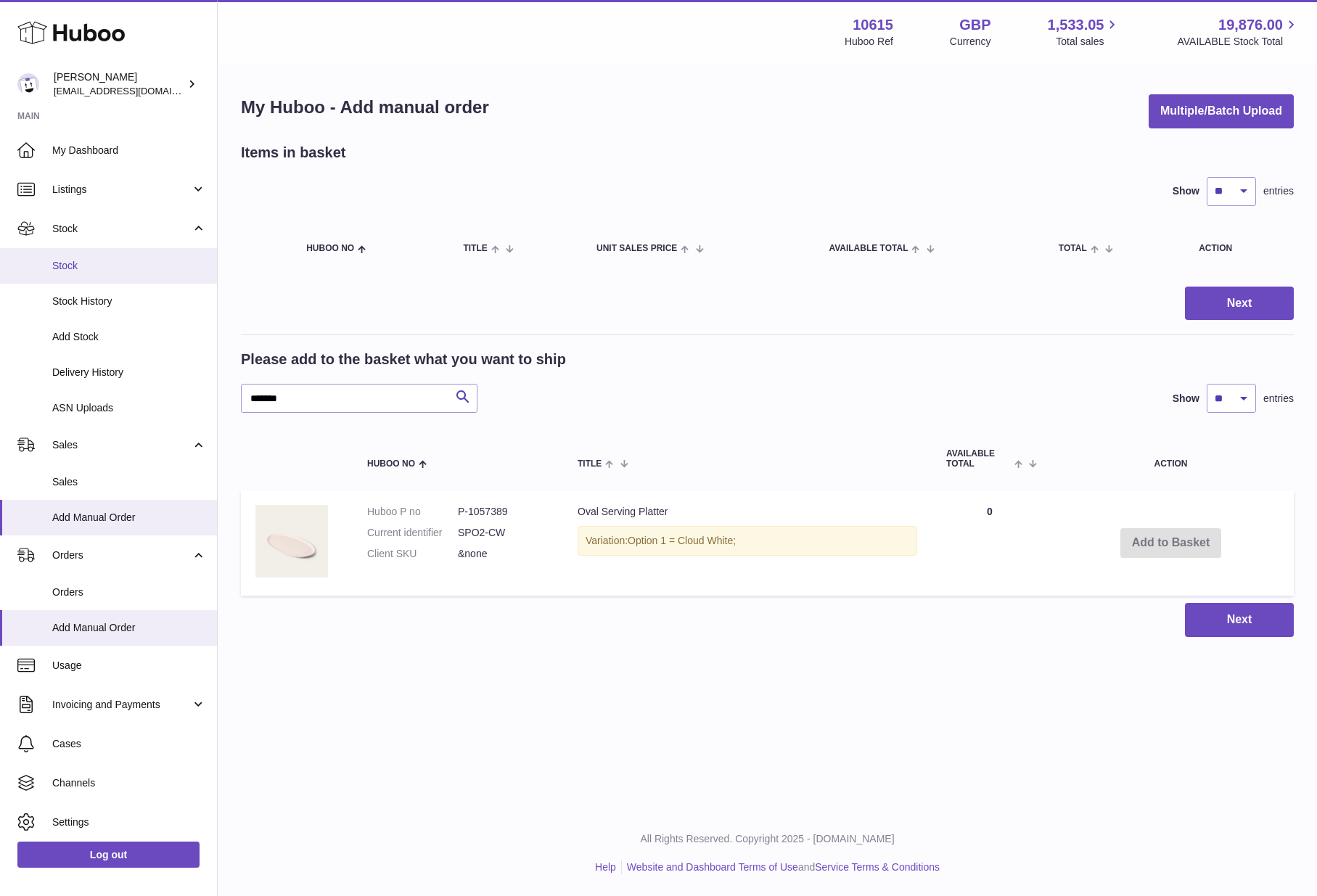
click at [71, 266] on span "Stock" at bounding box center [129, 266] width 154 height 14
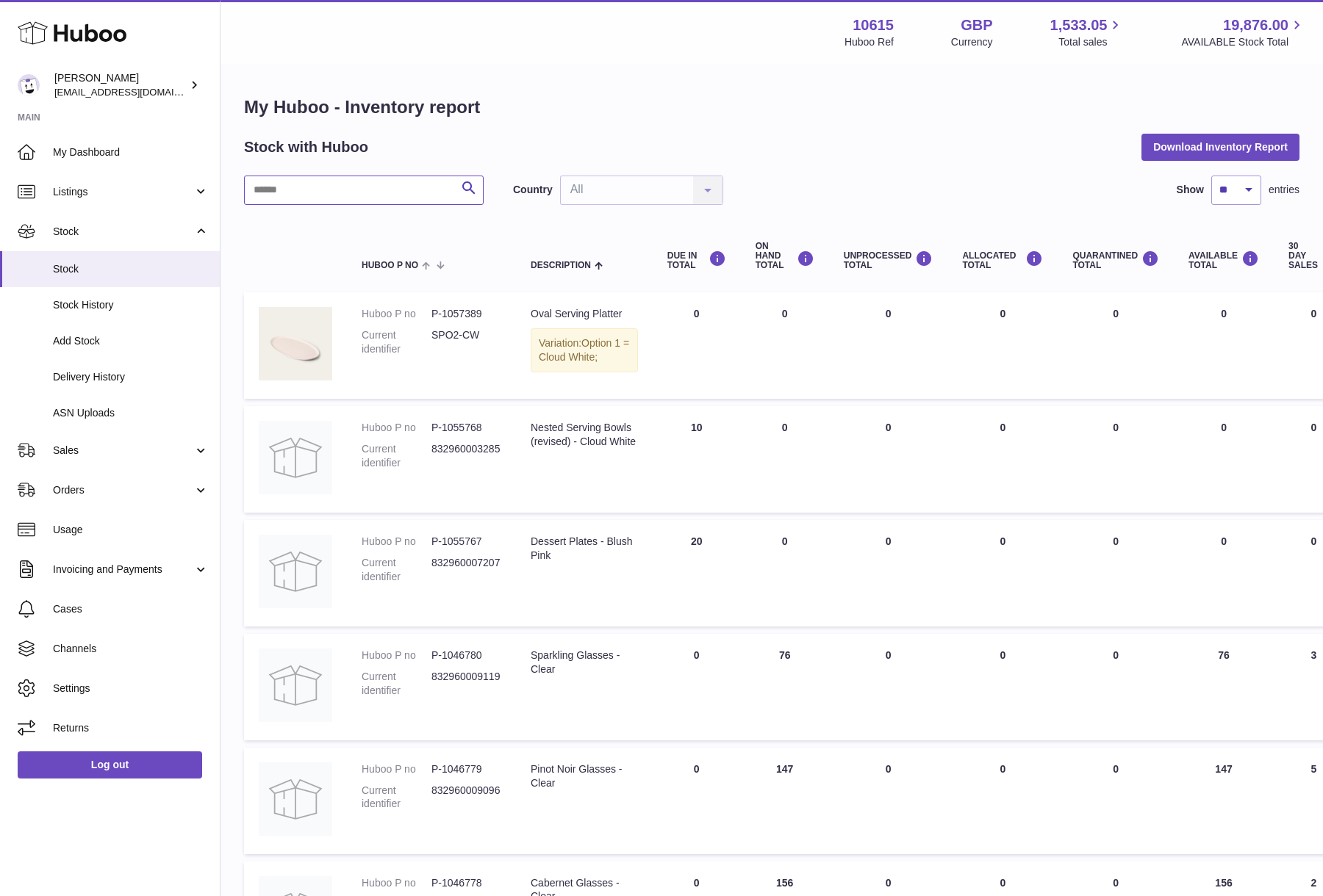
click at [375, 198] on input "text" at bounding box center [364, 190] width 239 height 30
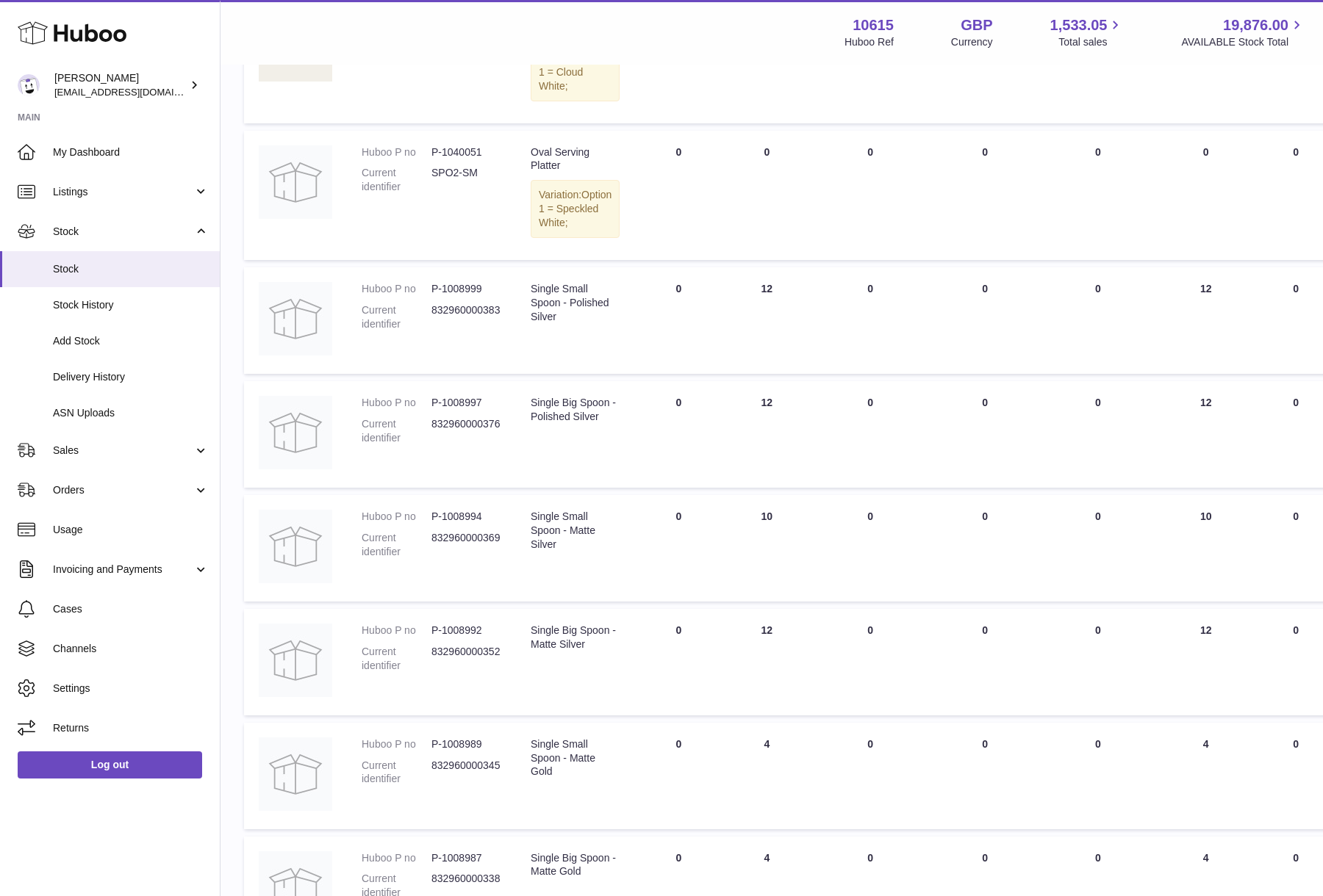
scroll to position [762, 0]
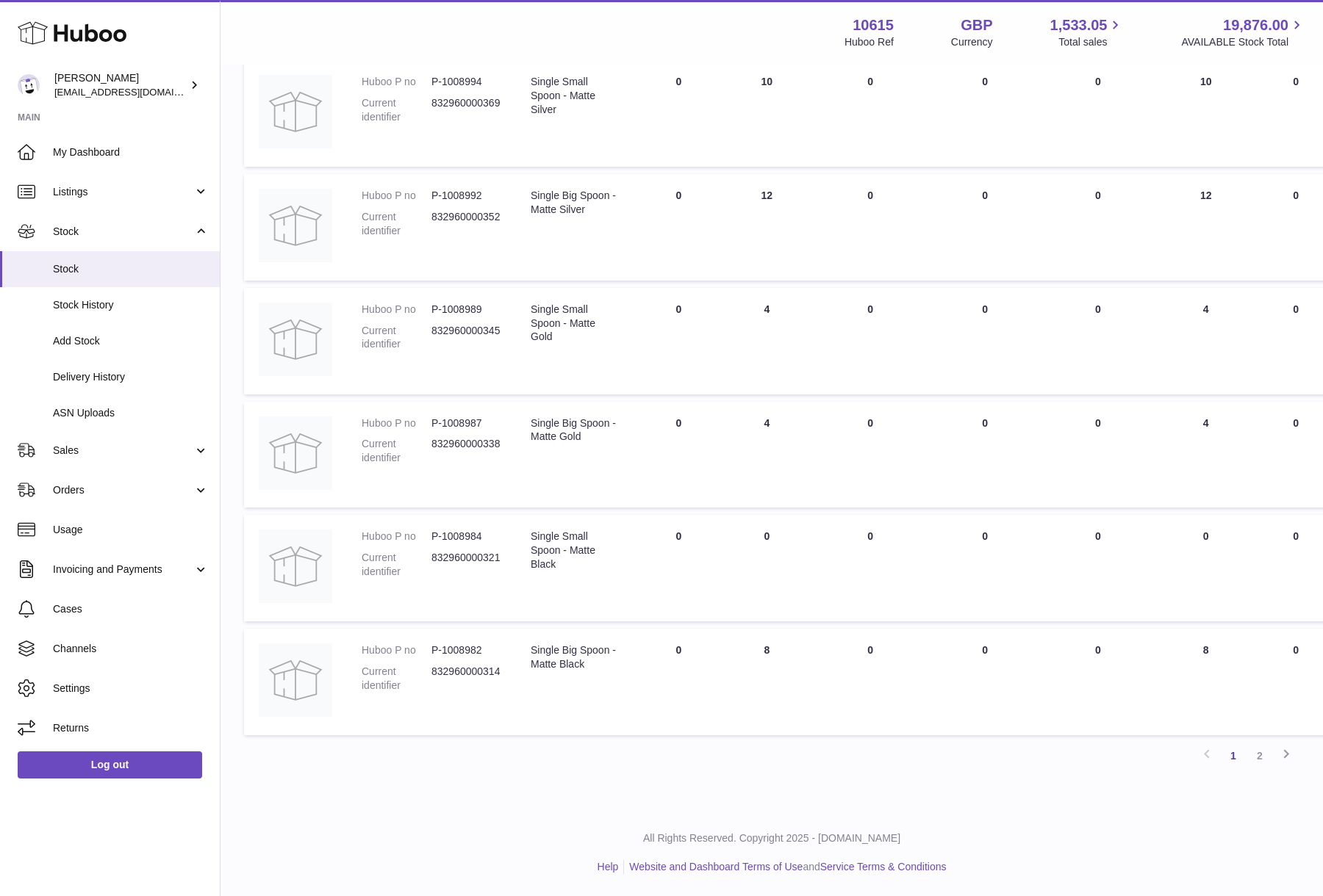
click at [1267, 757] on link "2" at bounding box center [1260, 756] width 27 height 27
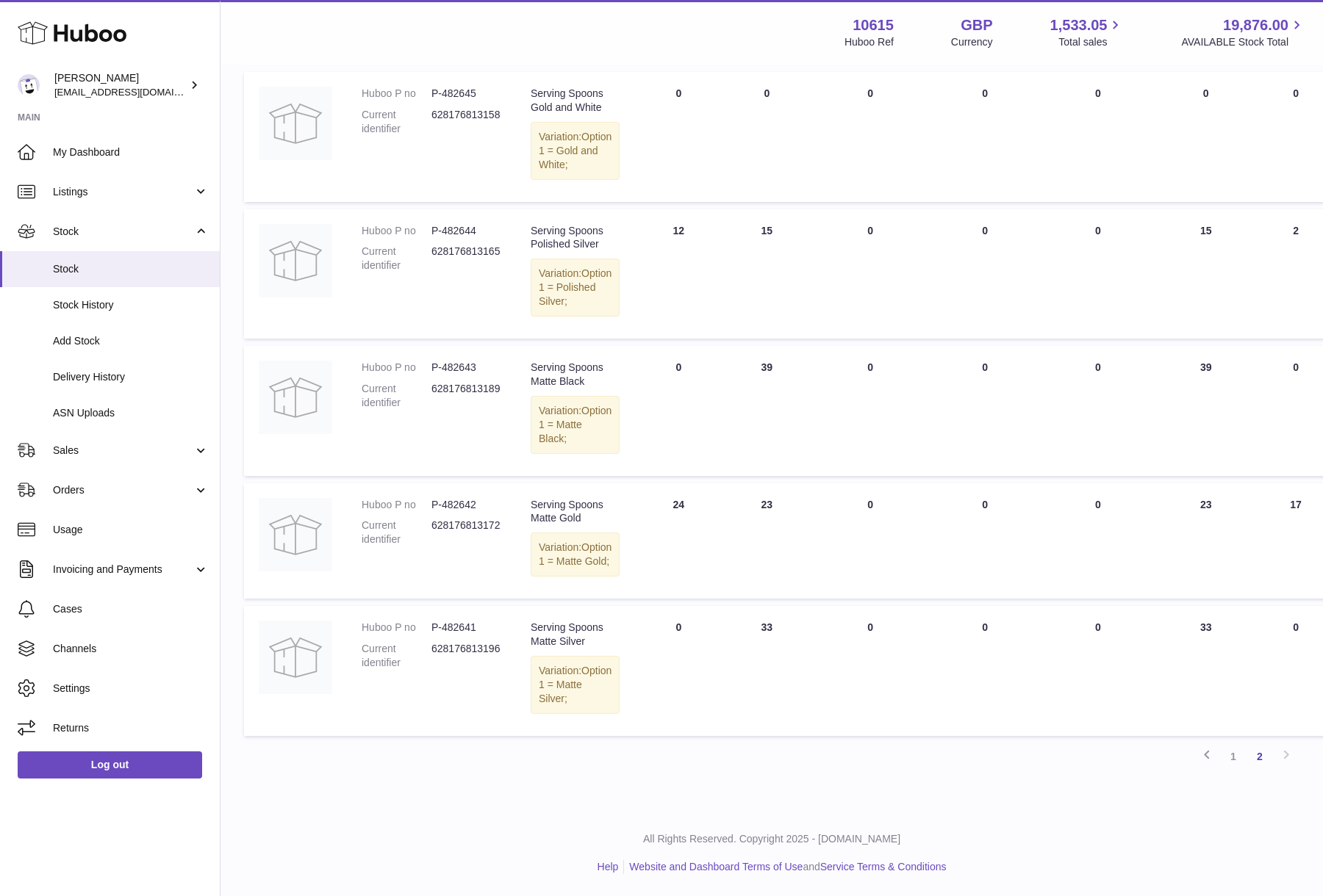
scroll to position [276, 0]
click at [1233, 762] on link "1" at bounding box center [1233, 756] width 27 height 27
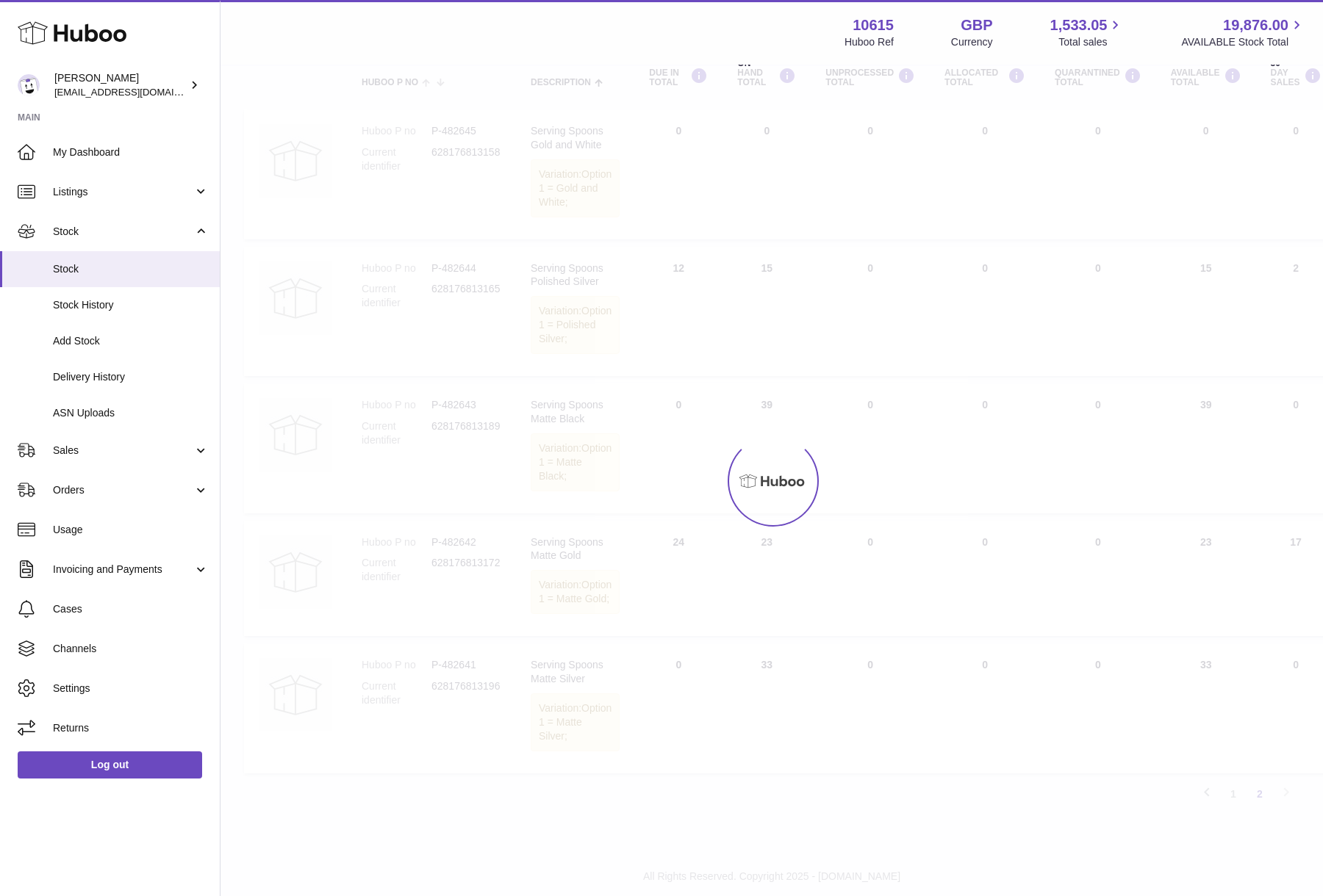
scroll to position [66, 0]
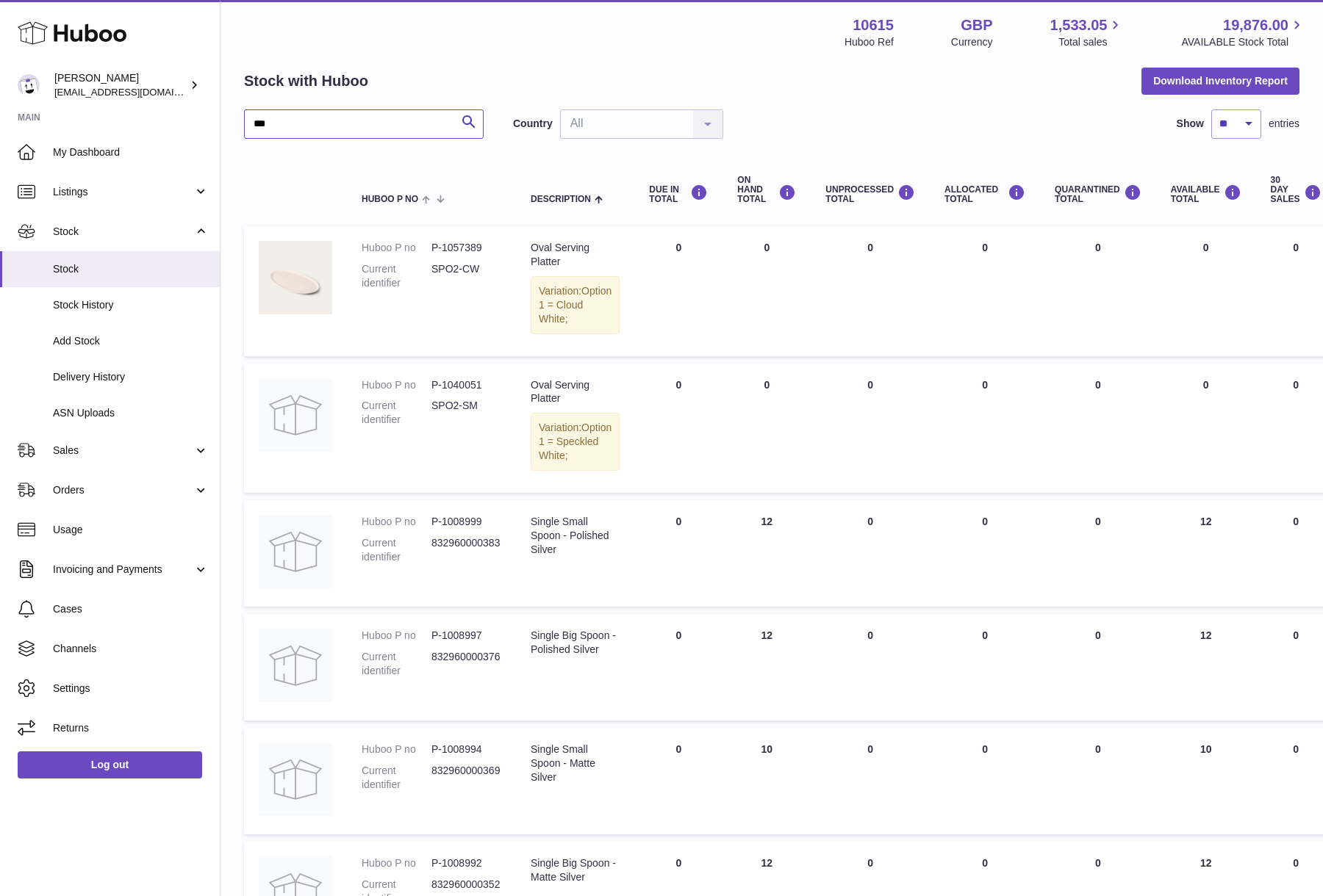
click at [308, 119] on input "***" at bounding box center [364, 124] width 239 height 30
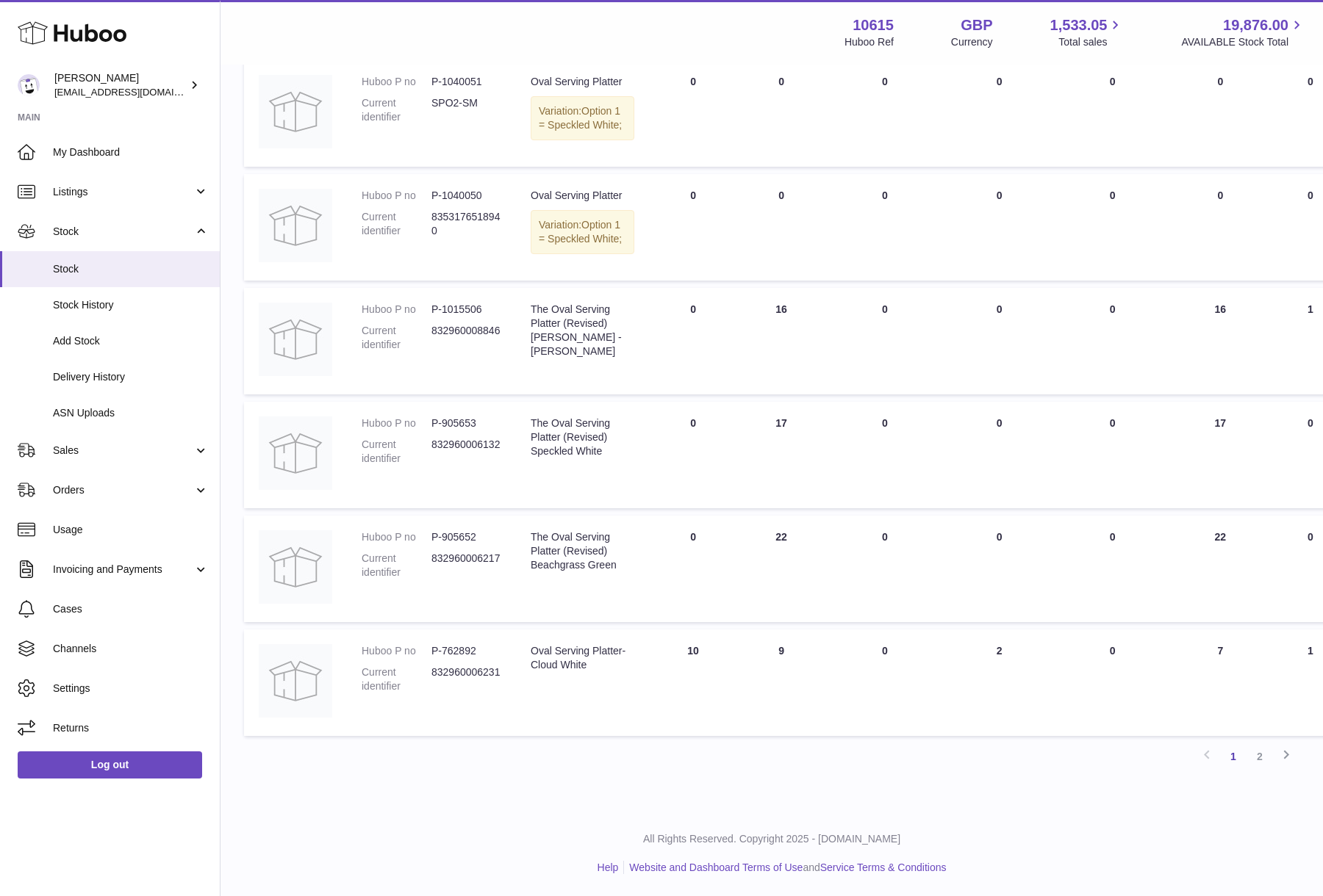
scroll to position [866, 0]
type input "****"
click at [1254, 770] on link "2" at bounding box center [1260, 756] width 27 height 27
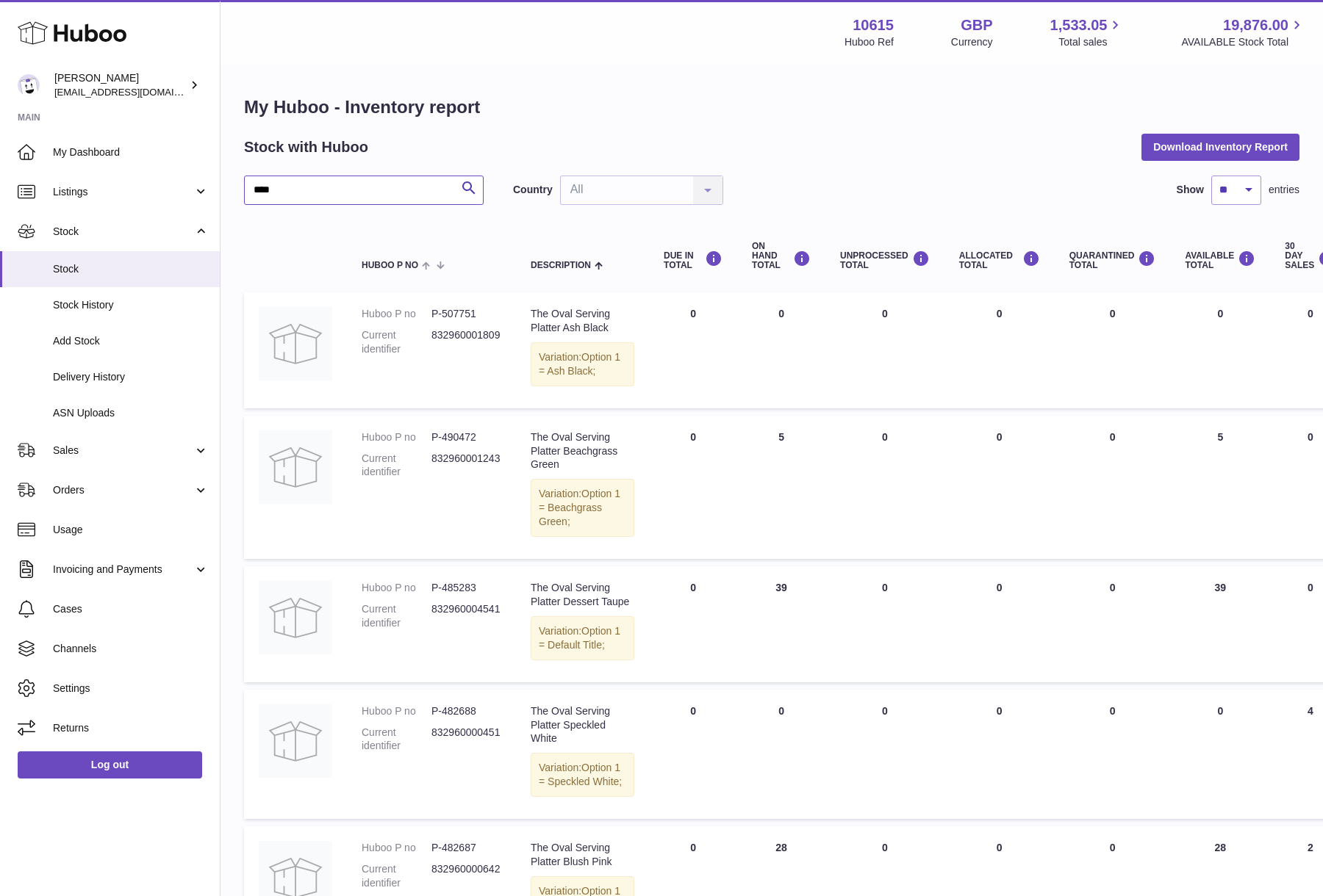
click at [303, 199] on input "****" at bounding box center [364, 190] width 239 height 30
click at [83, 191] on span "Listings" at bounding box center [123, 192] width 140 height 14
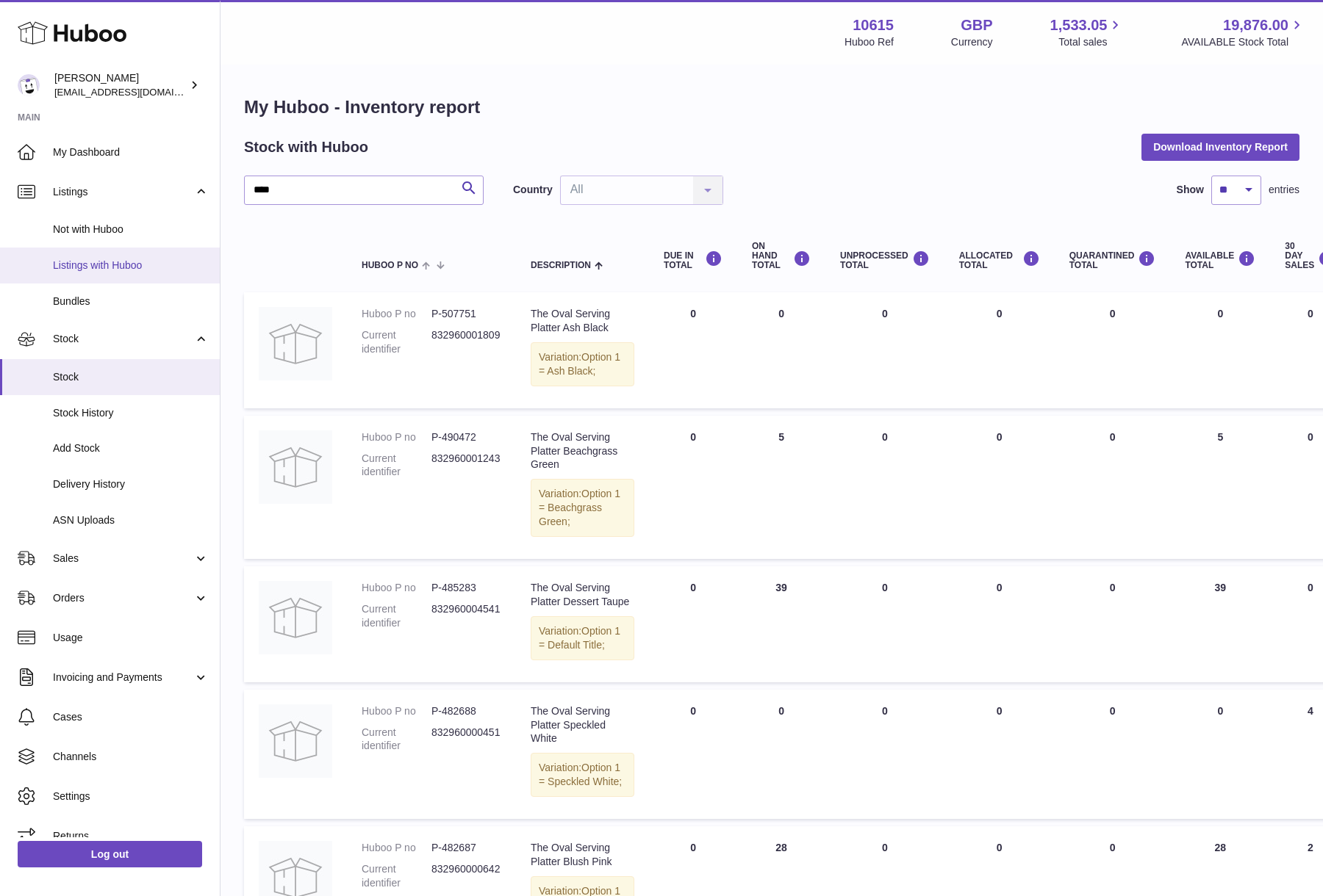
click at [91, 266] on span "Listings with Huboo" at bounding box center [131, 266] width 156 height 14
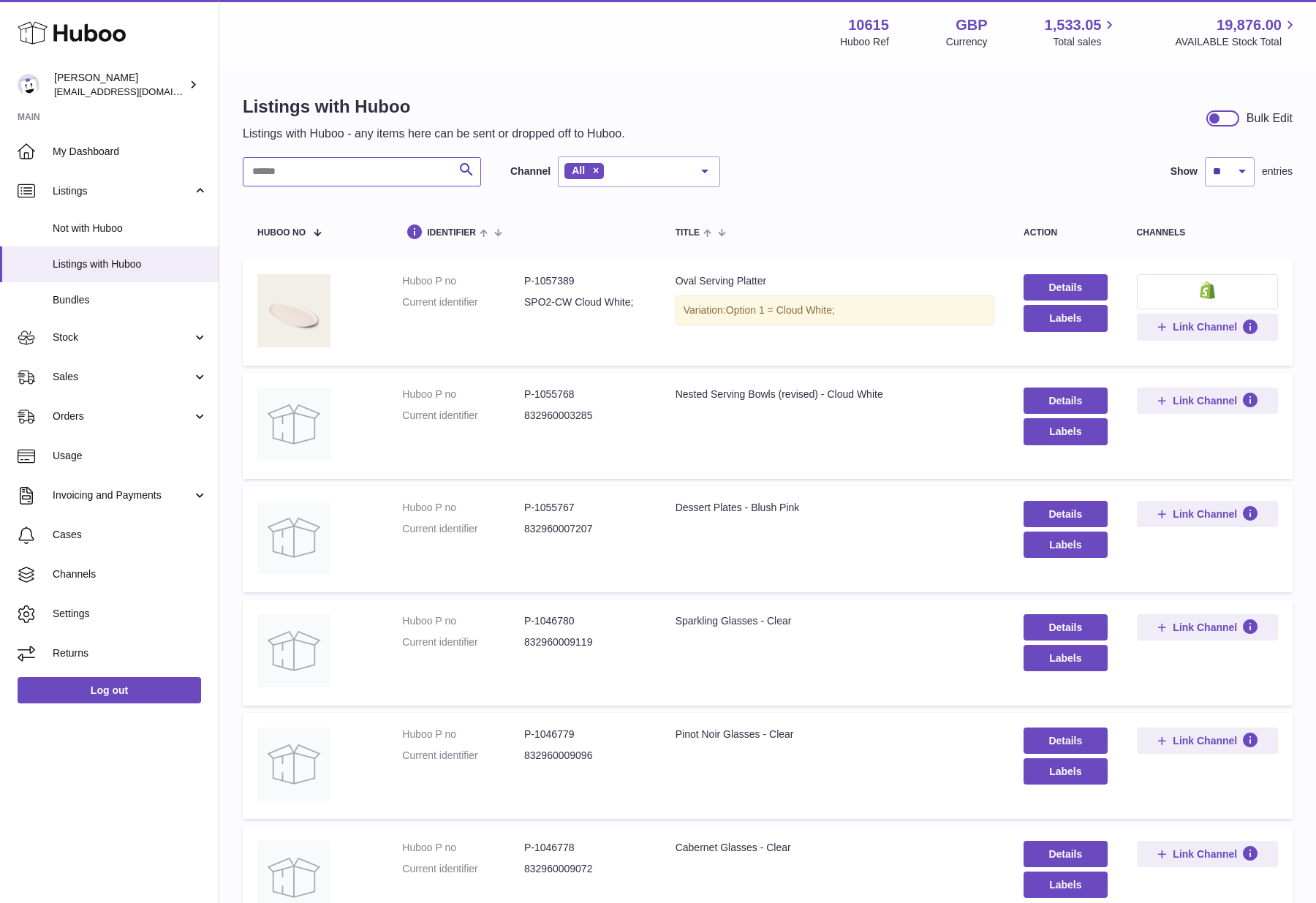
click at [355, 172] on input "text" at bounding box center [362, 172] width 238 height 29
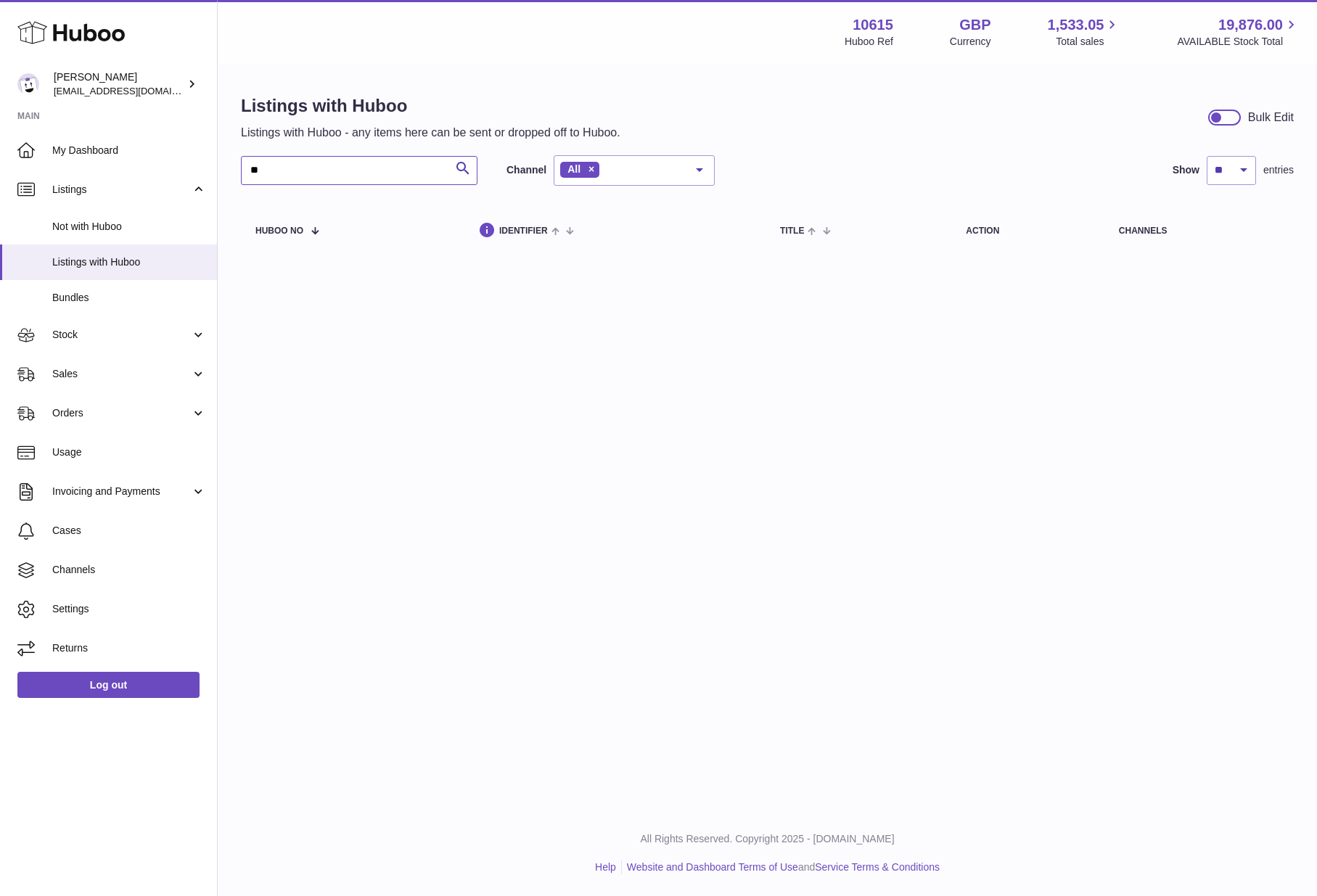
type input "*"
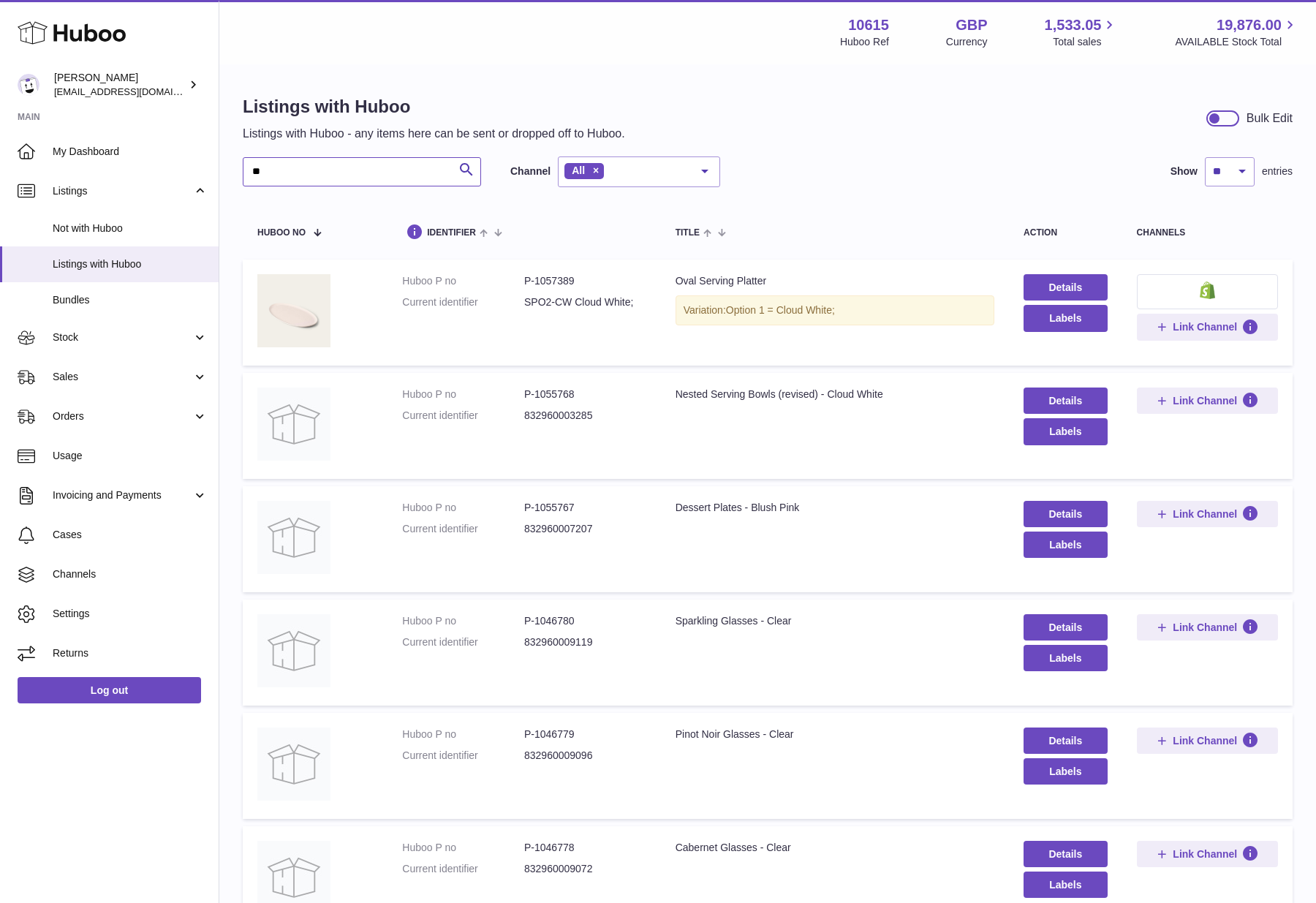
type input "*"
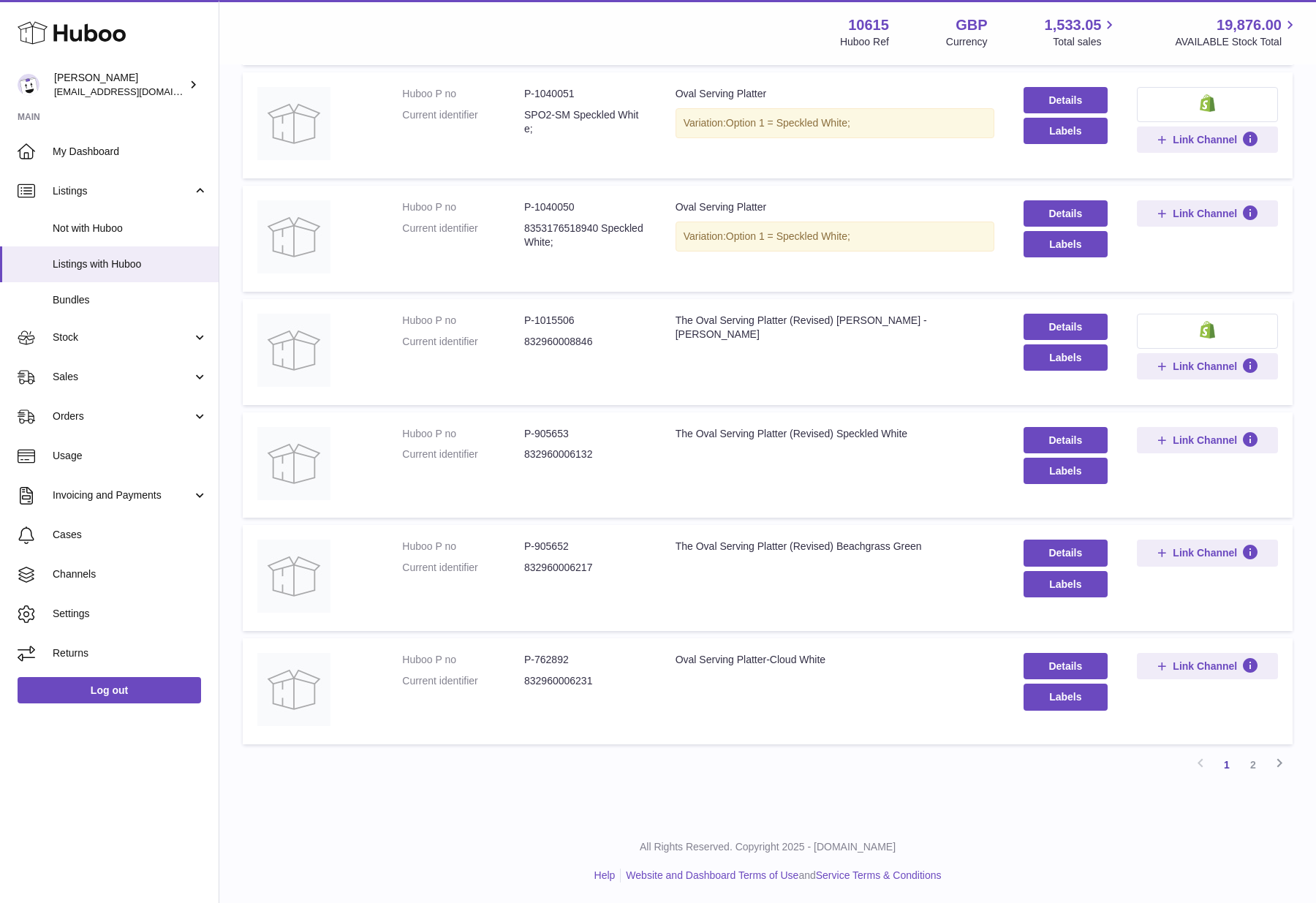
scroll to position [642, 0]
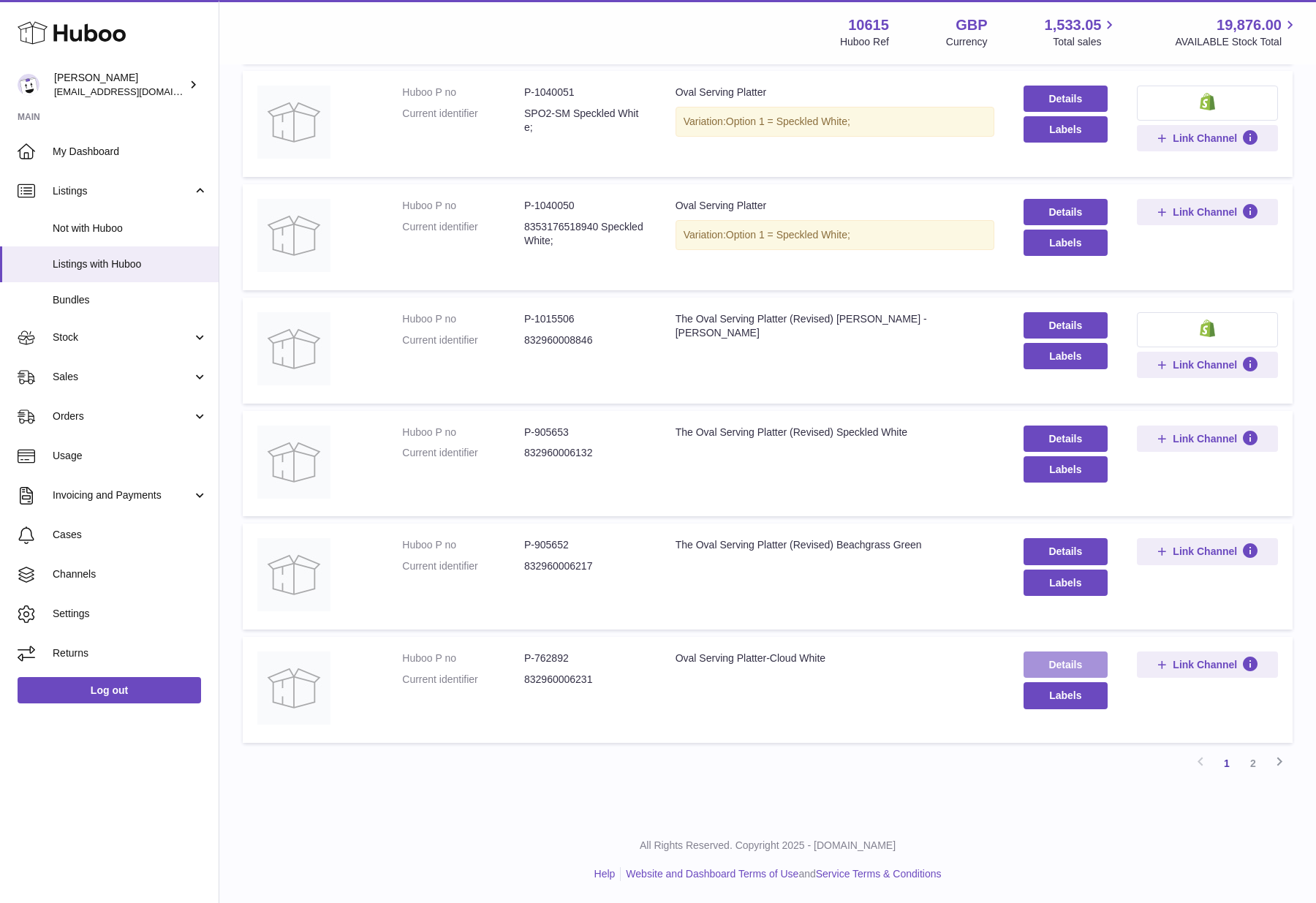
type input "**********"
click at [1060, 662] on link "Details" at bounding box center [1065, 664] width 84 height 26
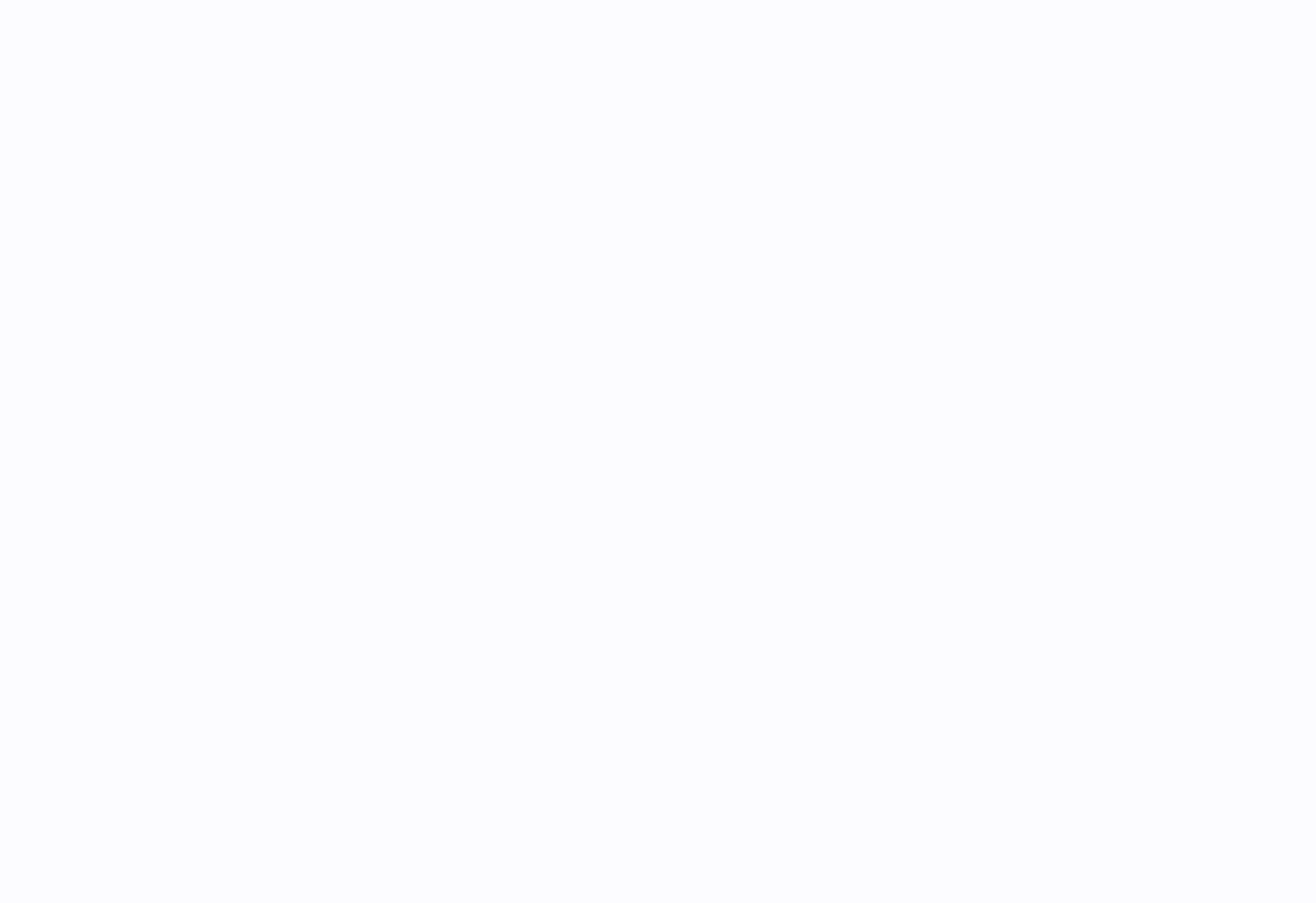
select select
select select "****"
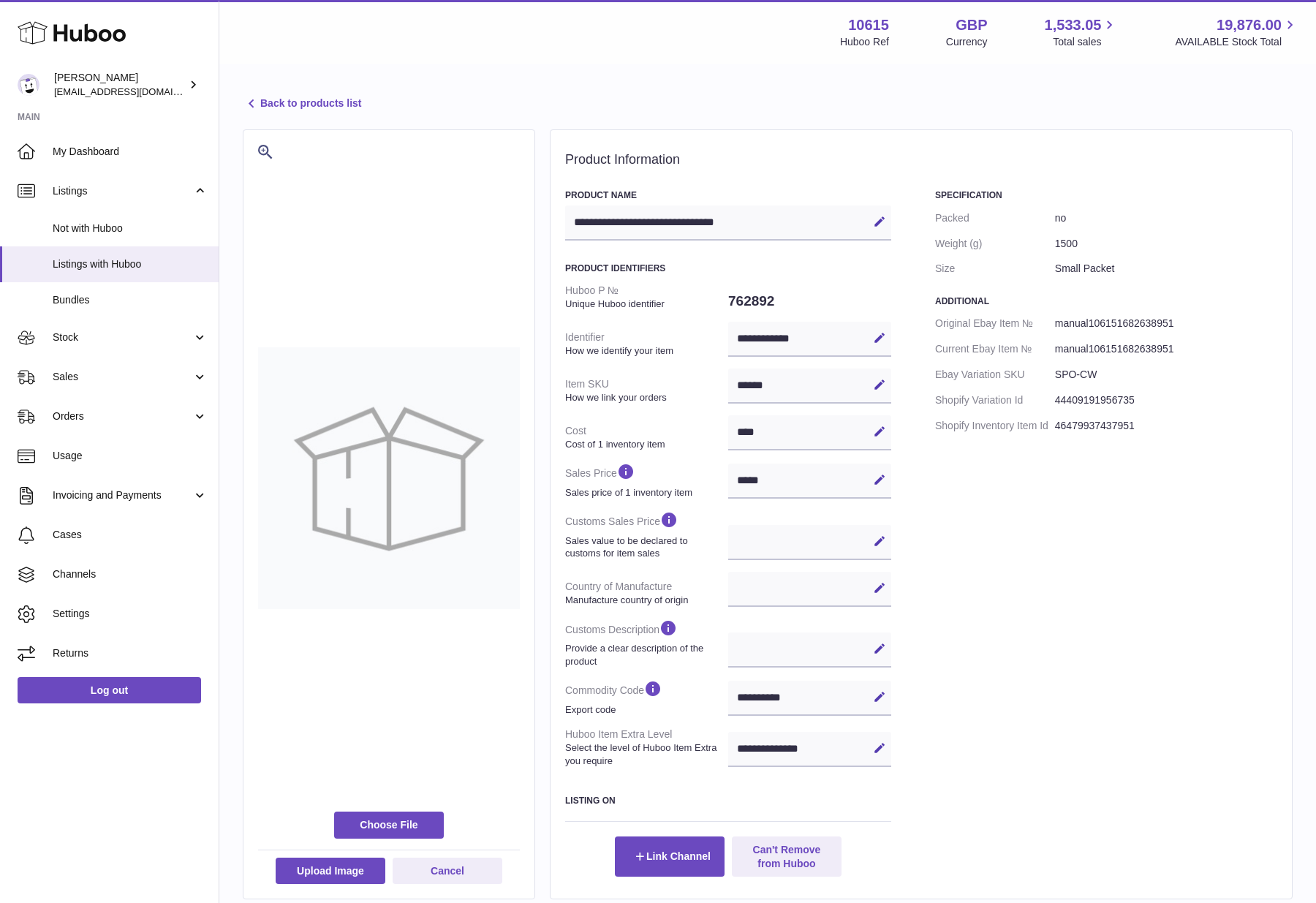
click at [794, 387] on div "****** Edit Cancel Save" at bounding box center [809, 386] width 163 height 35
copy div
click at [169, 339] on span "Stock" at bounding box center [123, 337] width 140 height 14
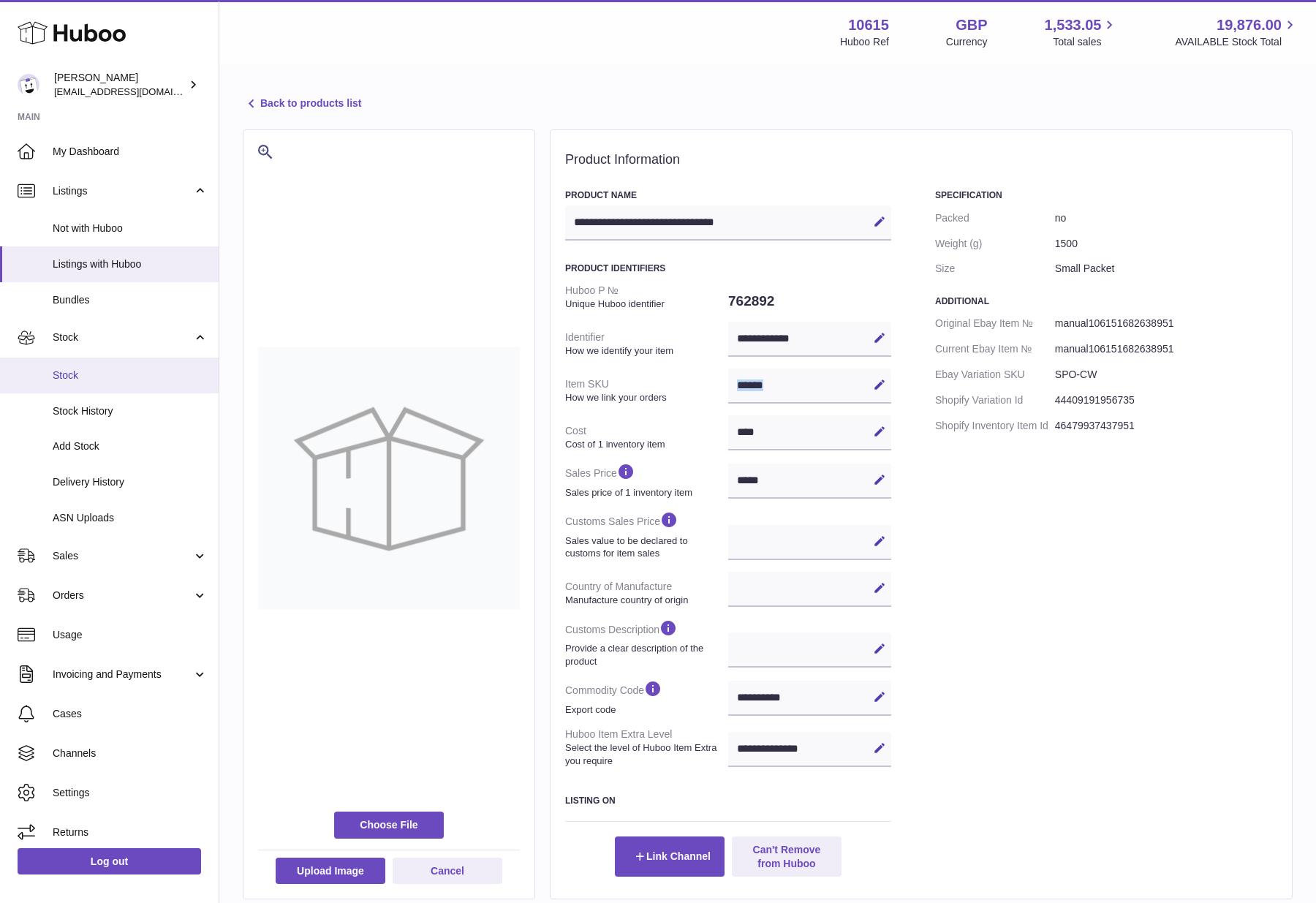
click at [68, 382] on span "Stock" at bounding box center [130, 375] width 155 height 14
click at [76, 373] on span "Stock" at bounding box center [130, 375] width 155 height 14
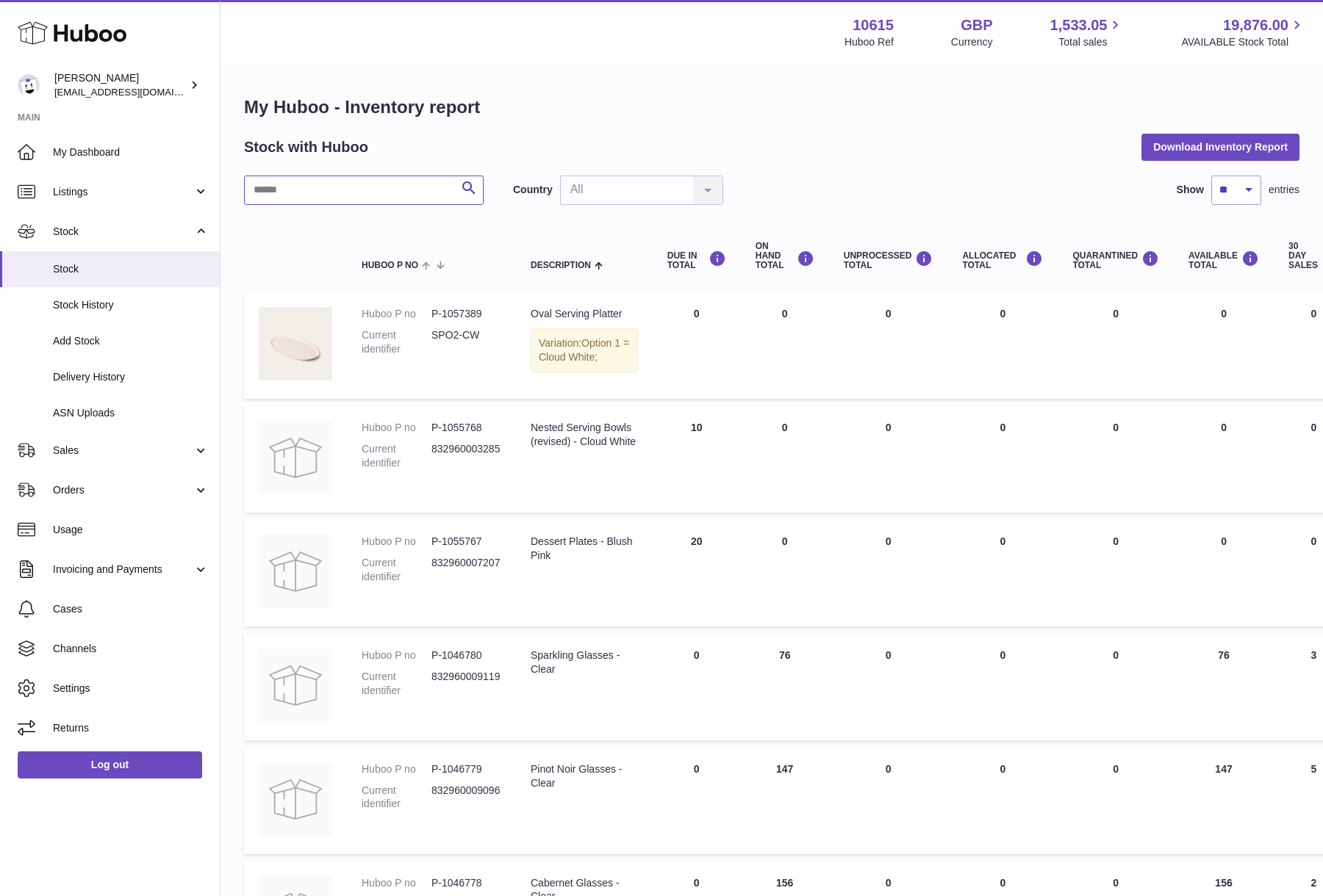
click at [311, 192] on input "text" at bounding box center [364, 190] width 239 height 30
paste input "******"
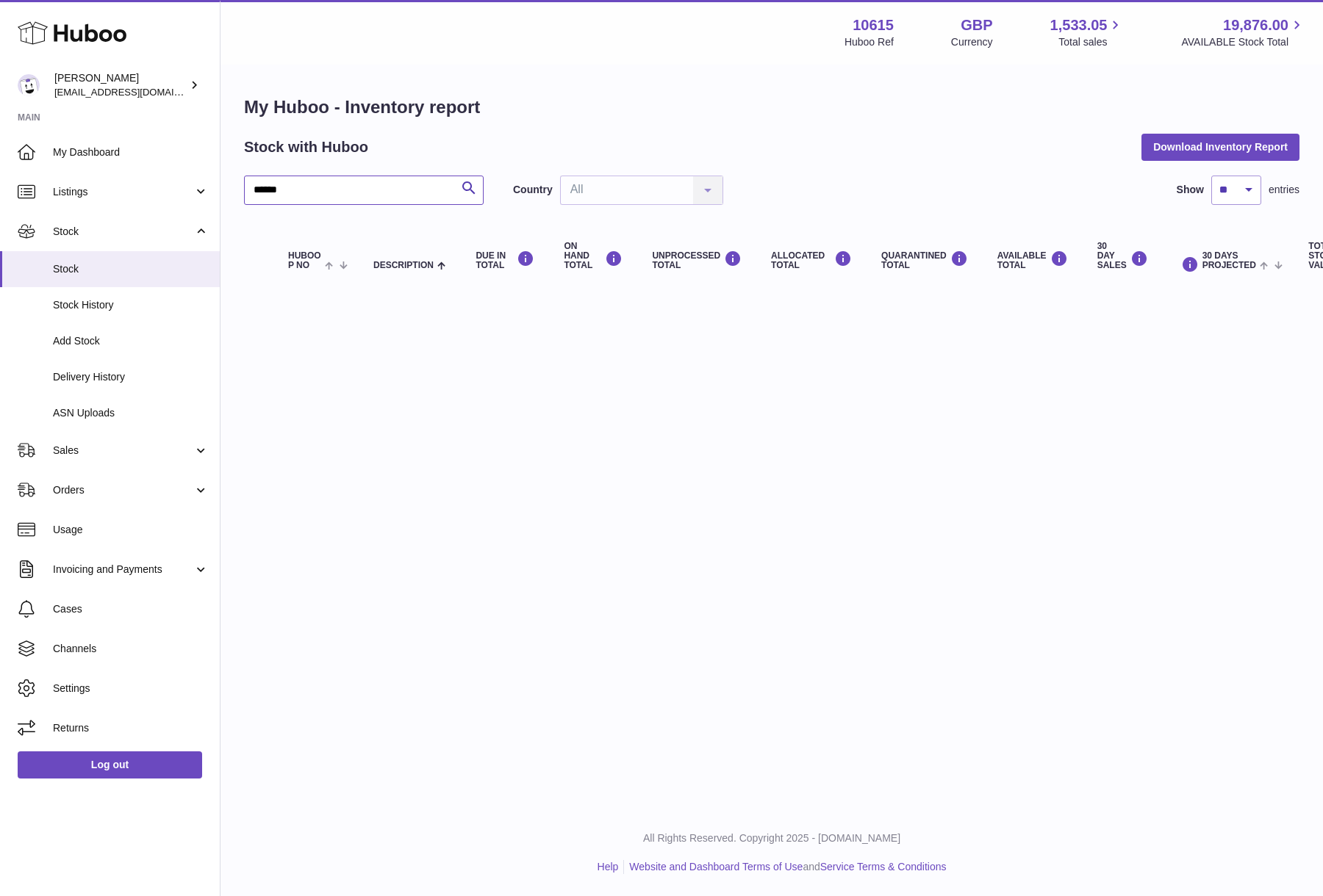
click at [323, 185] on input "******" at bounding box center [364, 190] width 239 height 30
click at [323, 184] on input "******" at bounding box center [364, 190] width 239 height 30
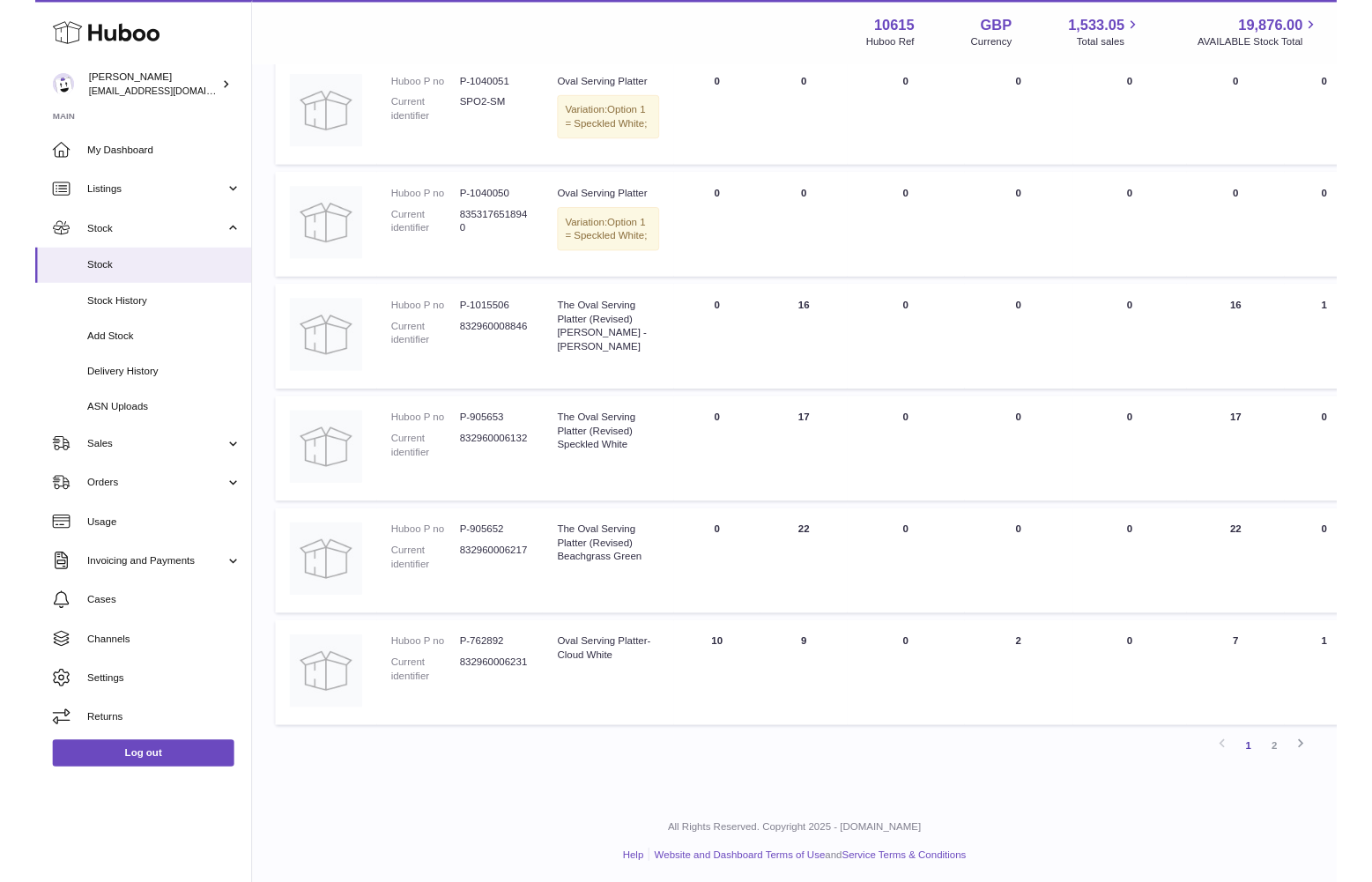
scroll to position [1075, 0]
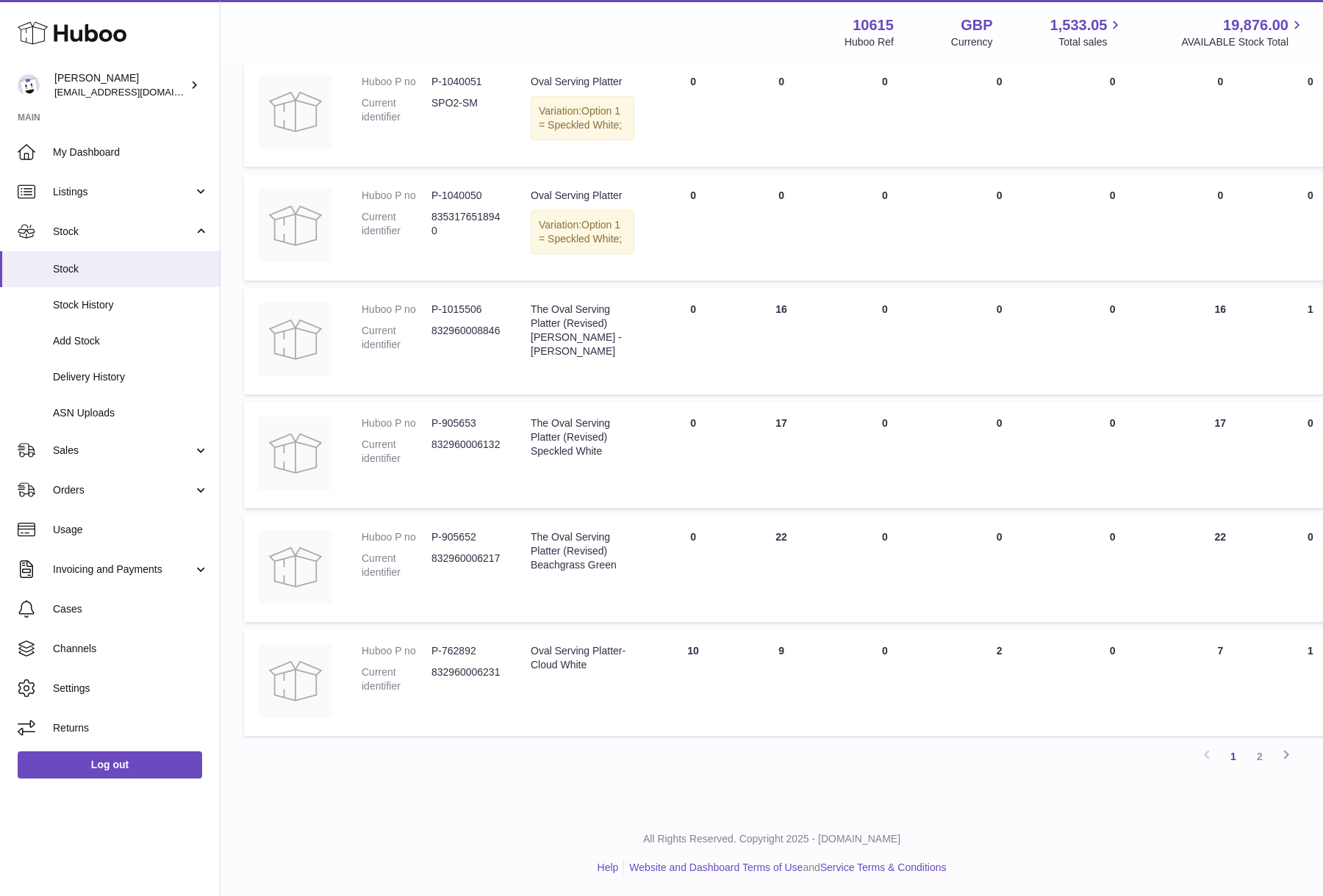
type input "**********"
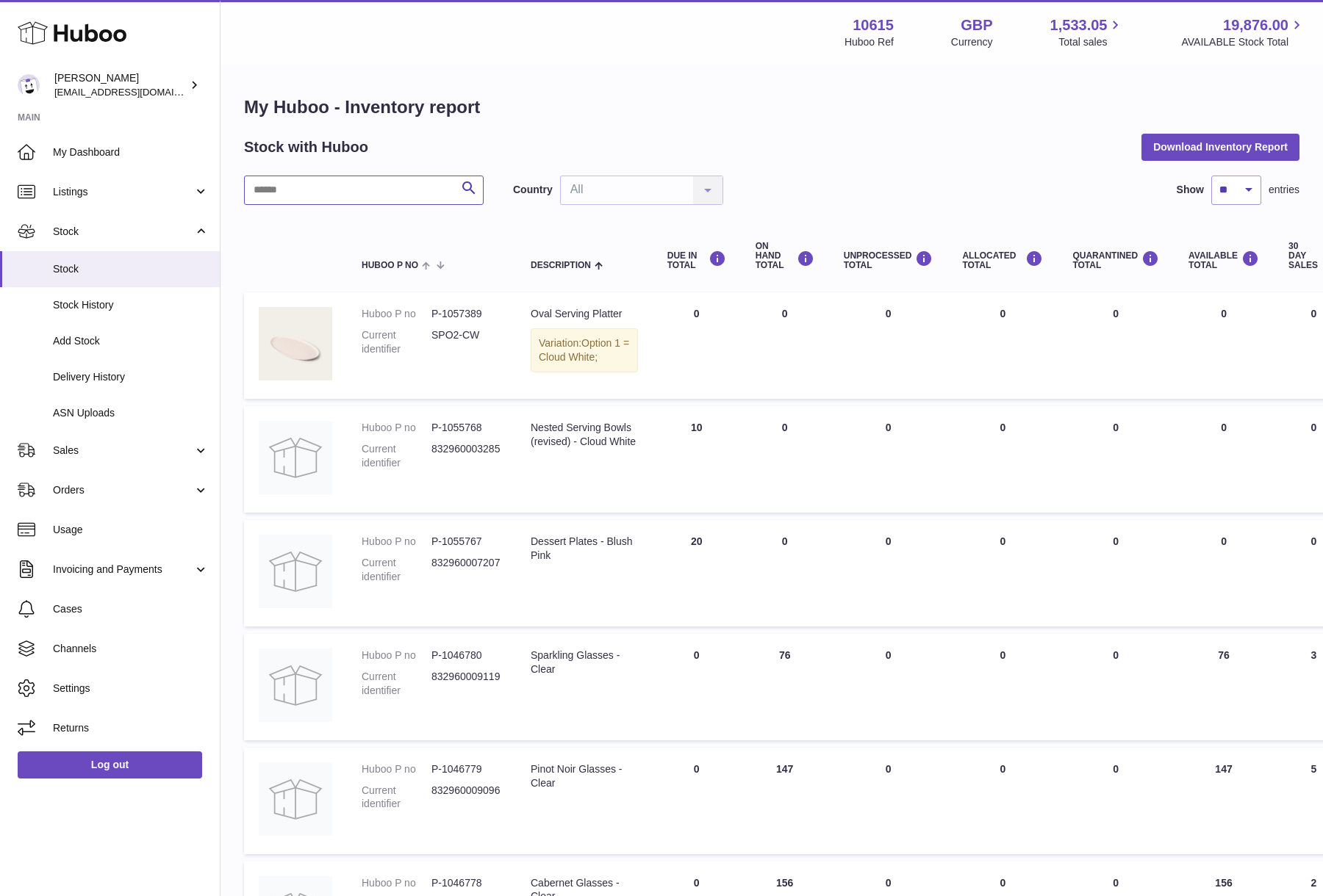
click at [307, 193] on input "text" at bounding box center [364, 190] width 239 height 30
drag, startPoint x: 436, startPoint y: 317, endPoint x: 498, endPoint y: 343, distance: 67.2
click at [498, 343] on dl "Huboo P no P-1057389 Current identifier SPO2-CW" at bounding box center [431, 335] width 140 height 57
click at [450, 340] on dd "SPO2-CW" at bounding box center [466, 342] width 70 height 28
drag, startPoint x: 751, startPoint y: 315, endPoint x: 1076, endPoint y: 329, distance: 325.3
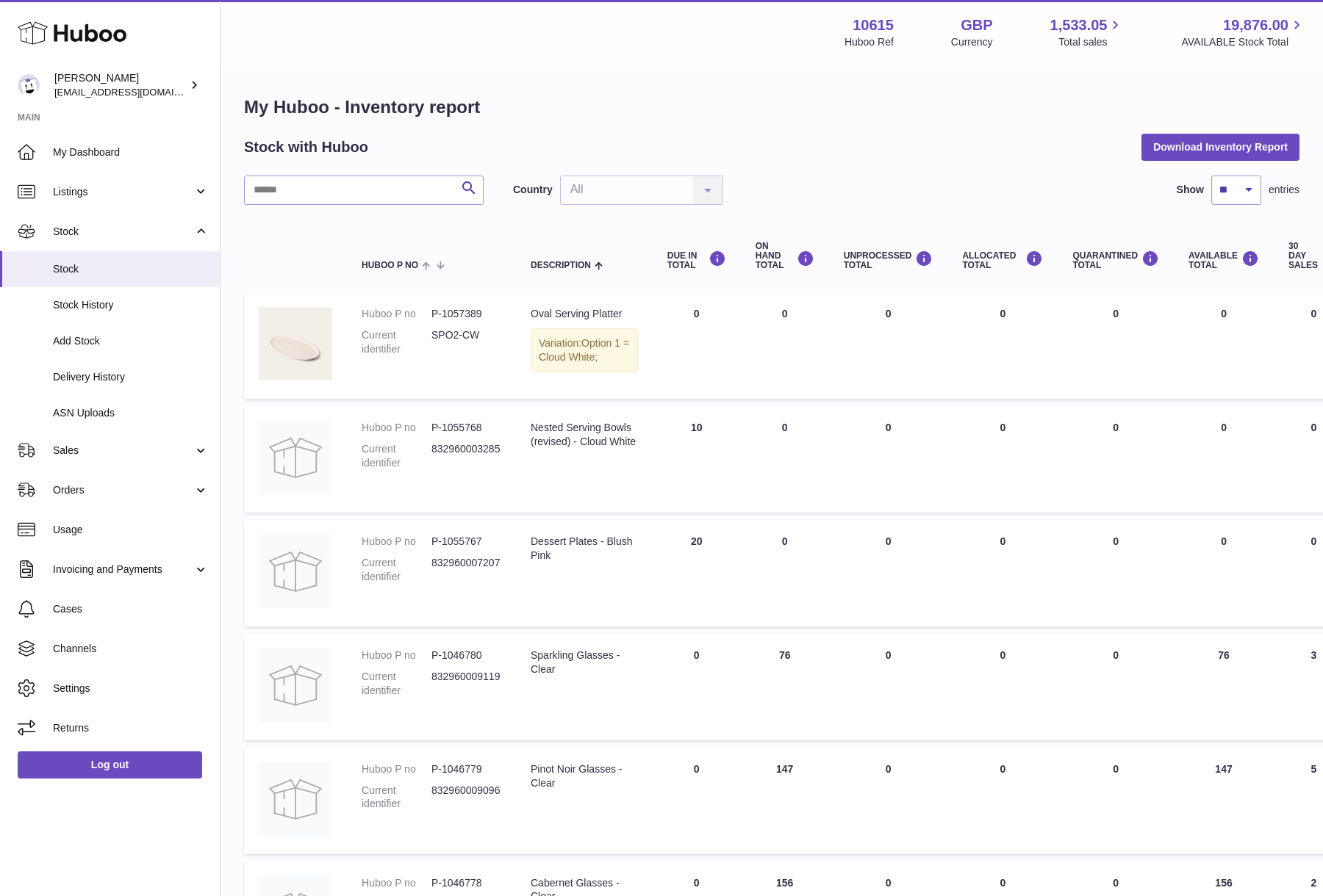
click at [1076, 329] on tr "Huboo P no P-1057389 Current identifier SPO2-CW Description Oval Serving Platte…" at bounding box center [938, 345] width 1388 height 107
click at [403, 196] on input "text" at bounding box center [364, 190] width 239 height 30
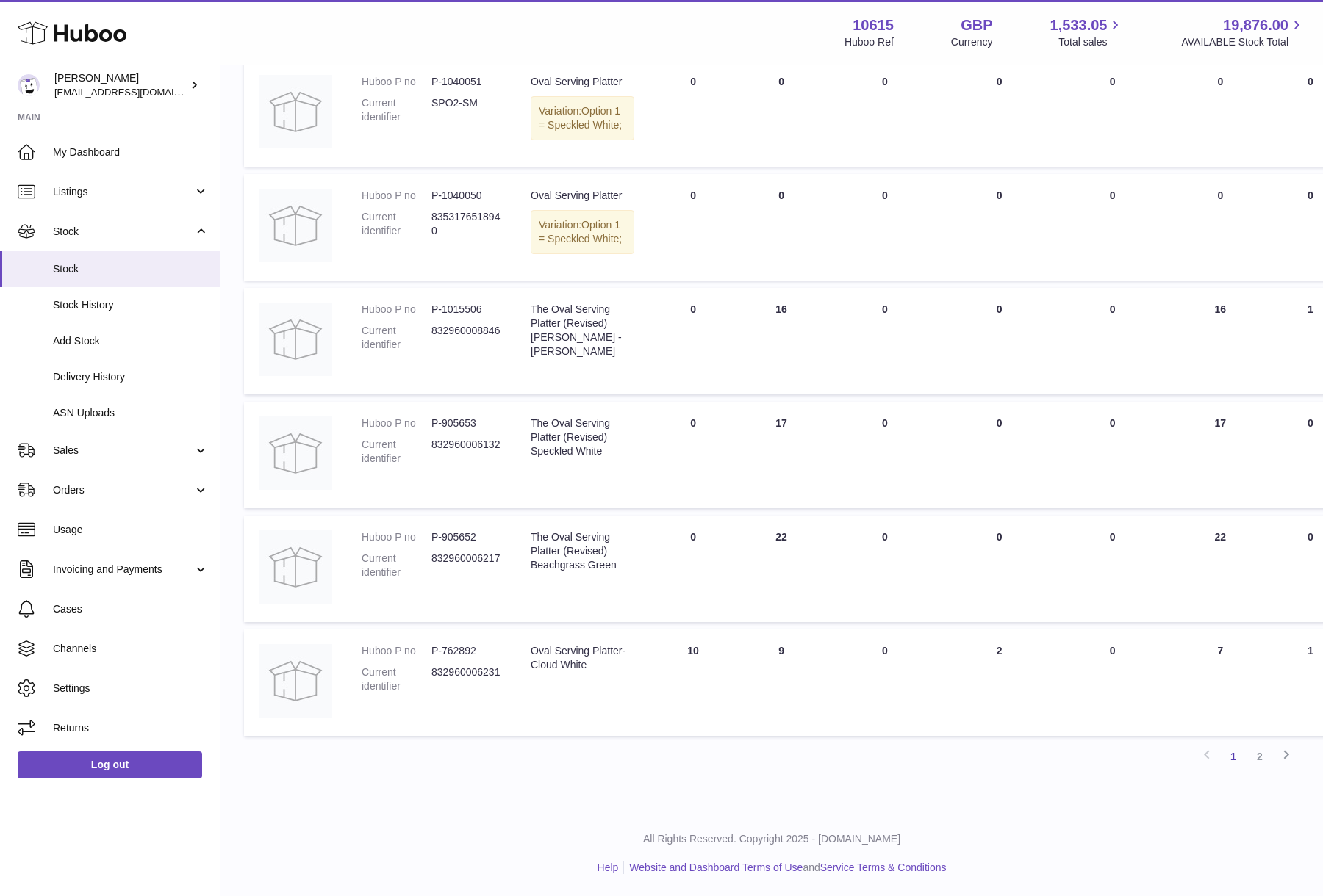
scroll to position [862, 0]
type input "**********"
drag, startPoint x: 1158, startPoint y: 686, endPoint x: 1227, endPoint y: 690, distance: 69.1
click at [1227, 690] on td "AVAILABLE Total 7" at bounding box center [1220, 682] width 100 height 107
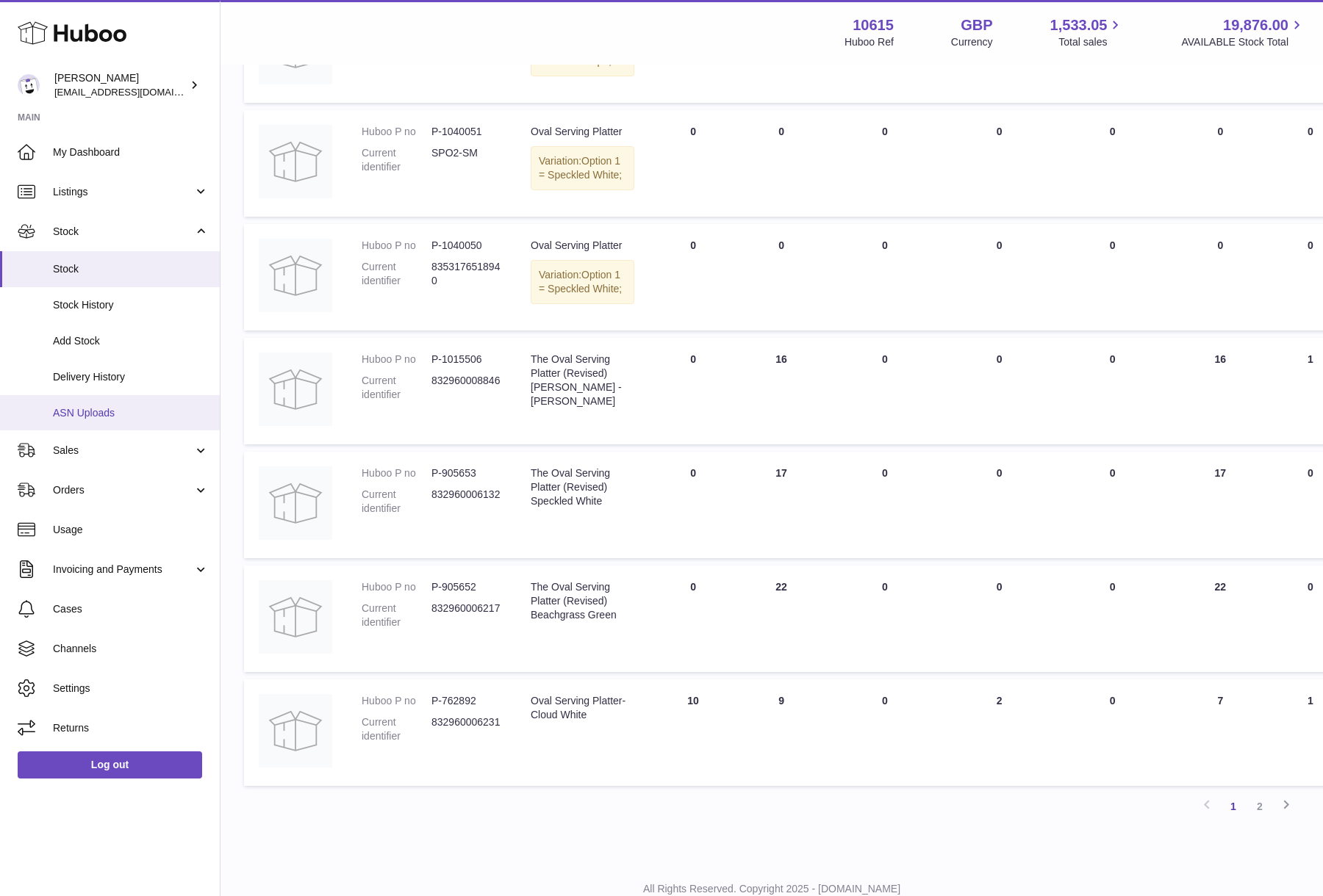
scroll to position [551, 0]
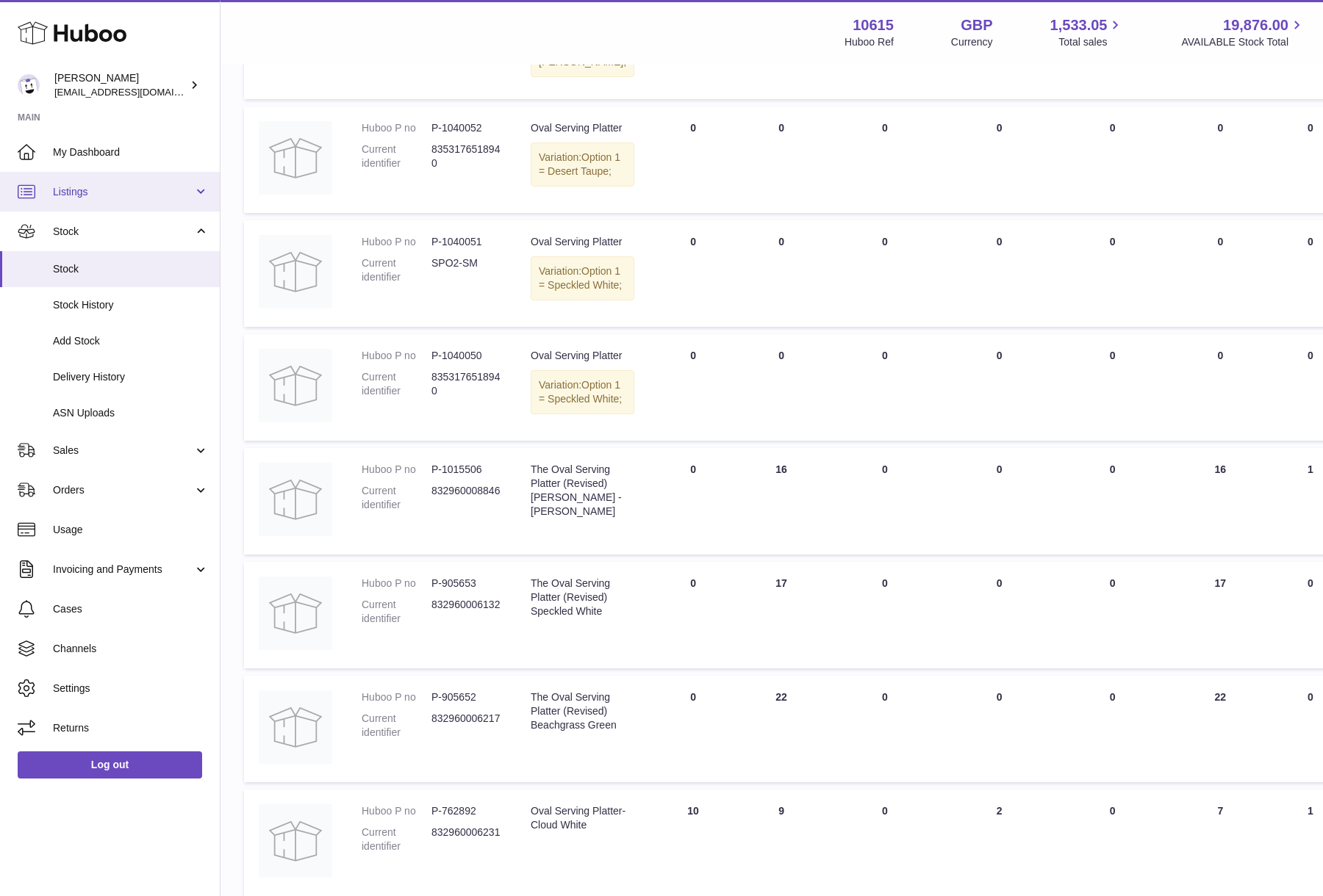
click at [98, 191] on span "Listings" at bounding box center [123, 192] width 140 height 14
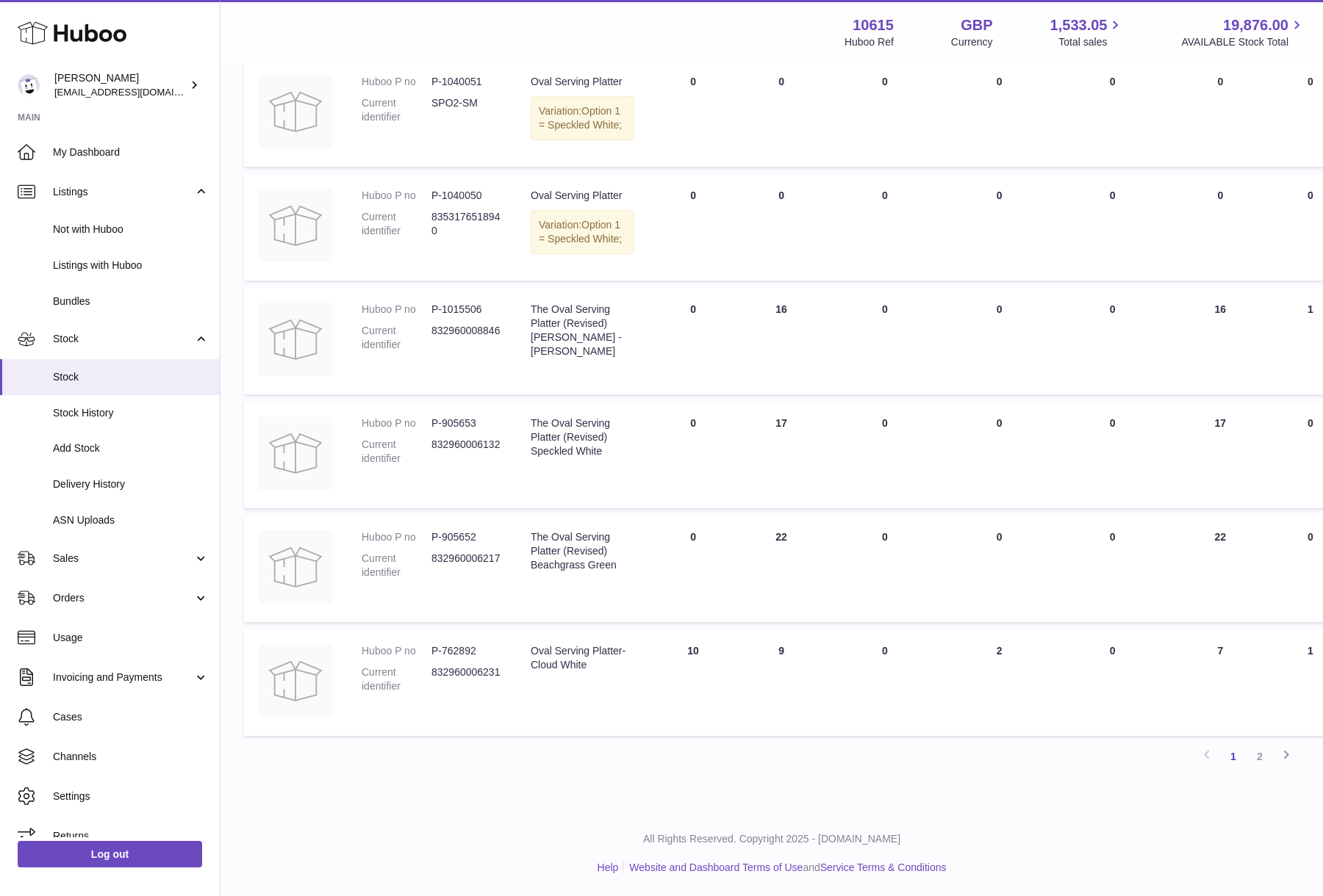
scroll to position [869, 0]
drag, startPoint x: 537, startPoint y: 677, endPoint x: 571, endPoint y: 711, distance: 48.1
click at [571, 672] on div "Oval Serving Platter-Cloud White" at bounding box center [582, 658] width 104 height 28
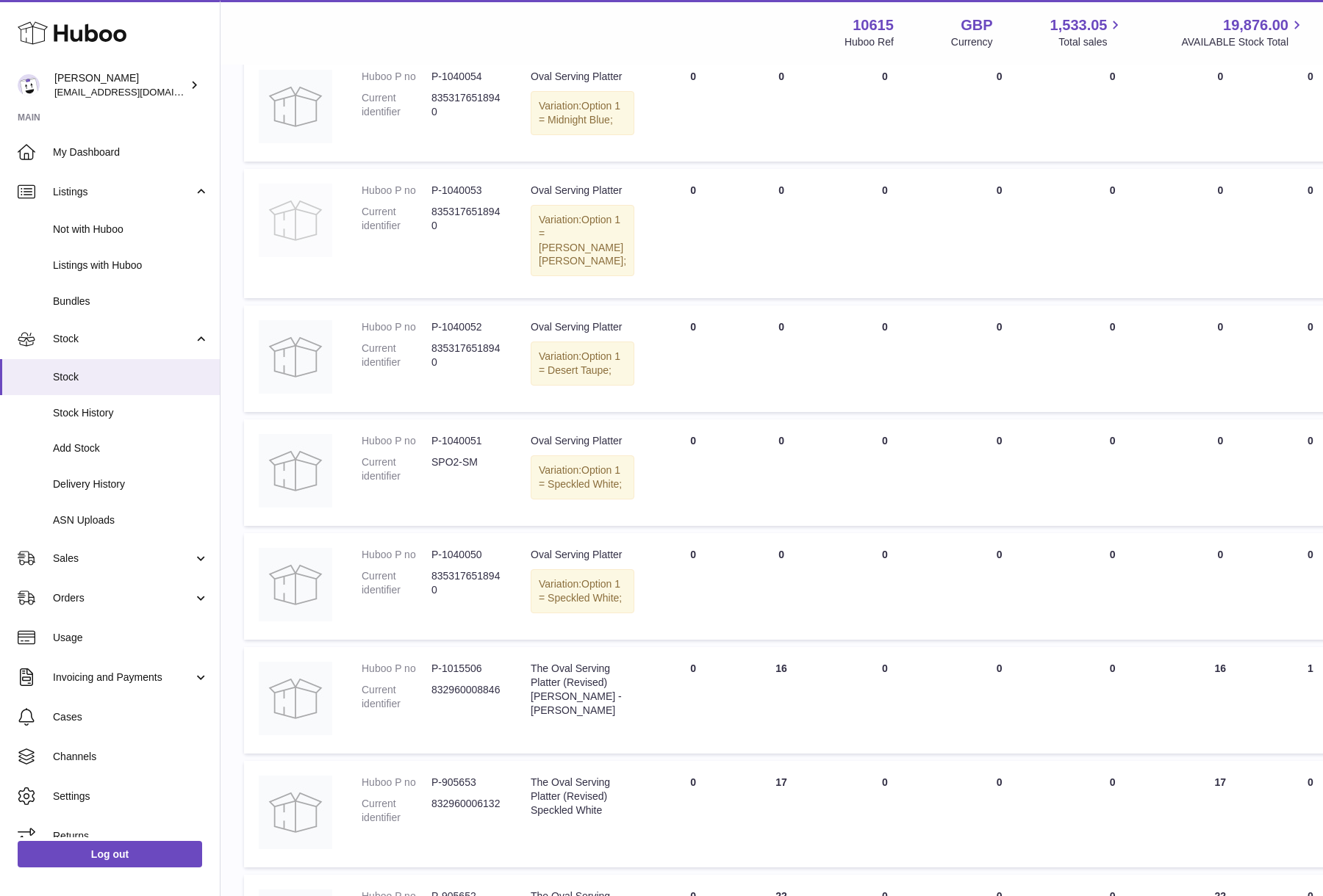
scroll to position [259, 0]
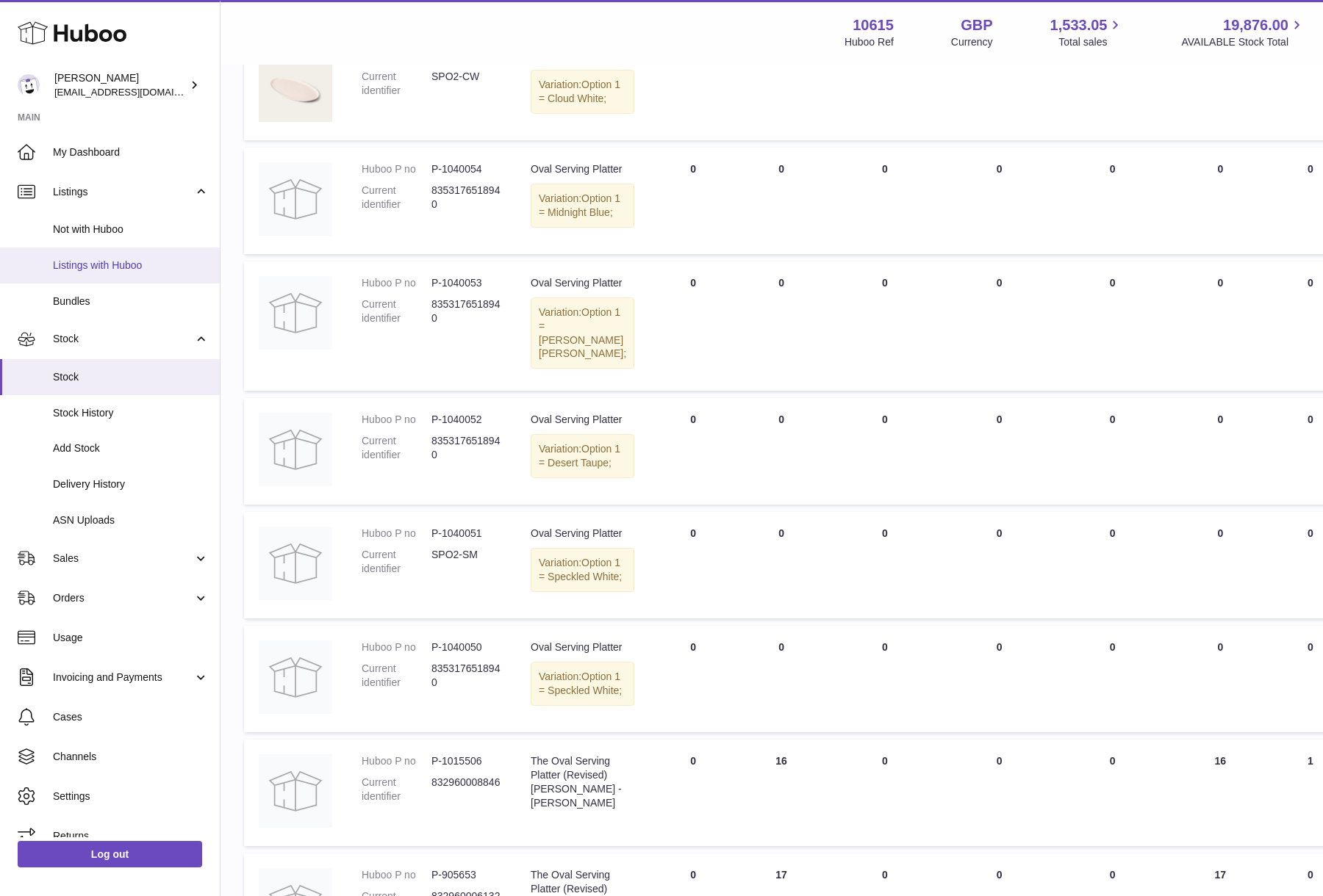
click at [95, 264] on span "Listings with Huboo" at bounding box center [131, 266] width 156 height 14
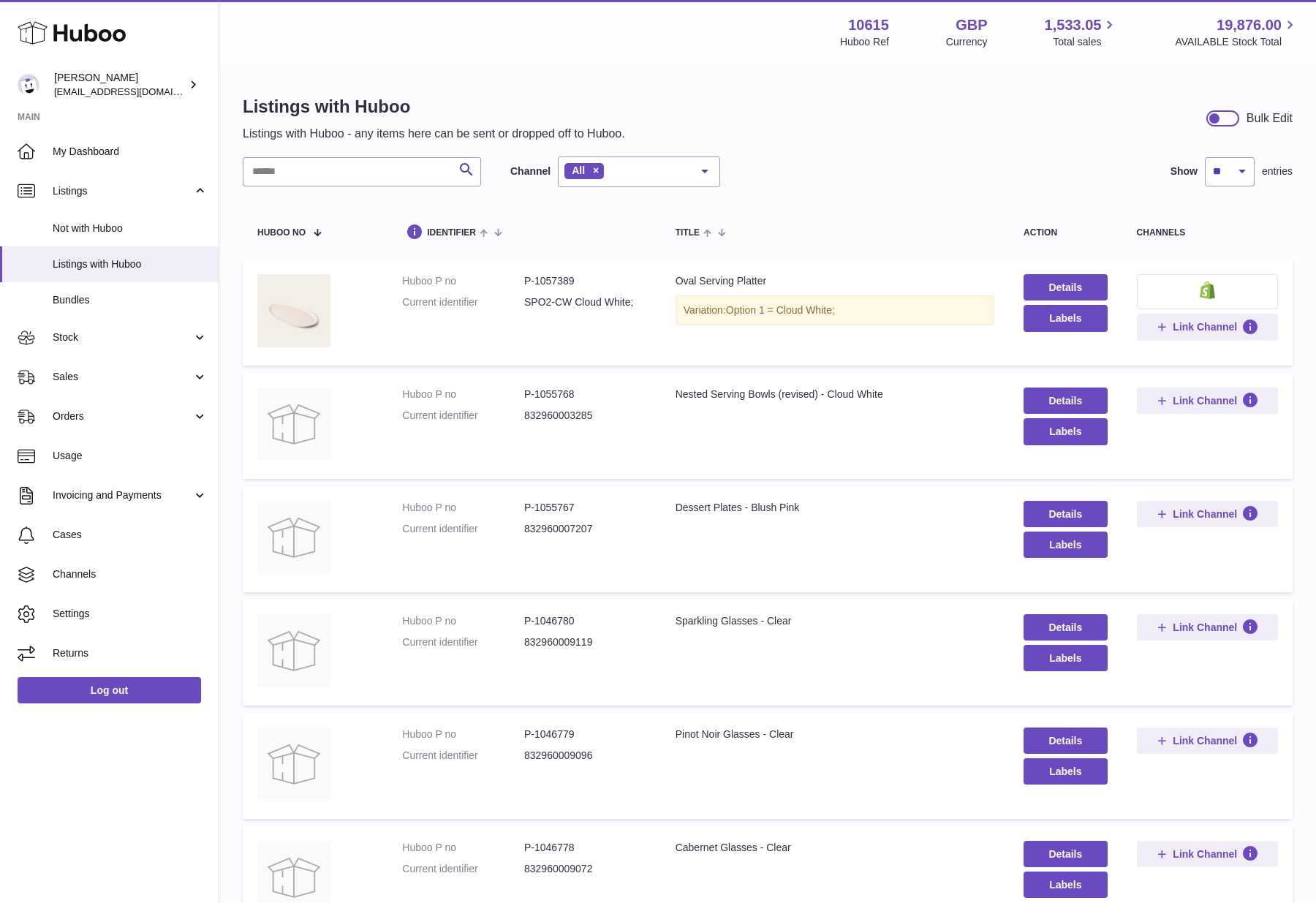
click at [1195, 299] on button at bounding box center [1207, 291] width 141 height 35
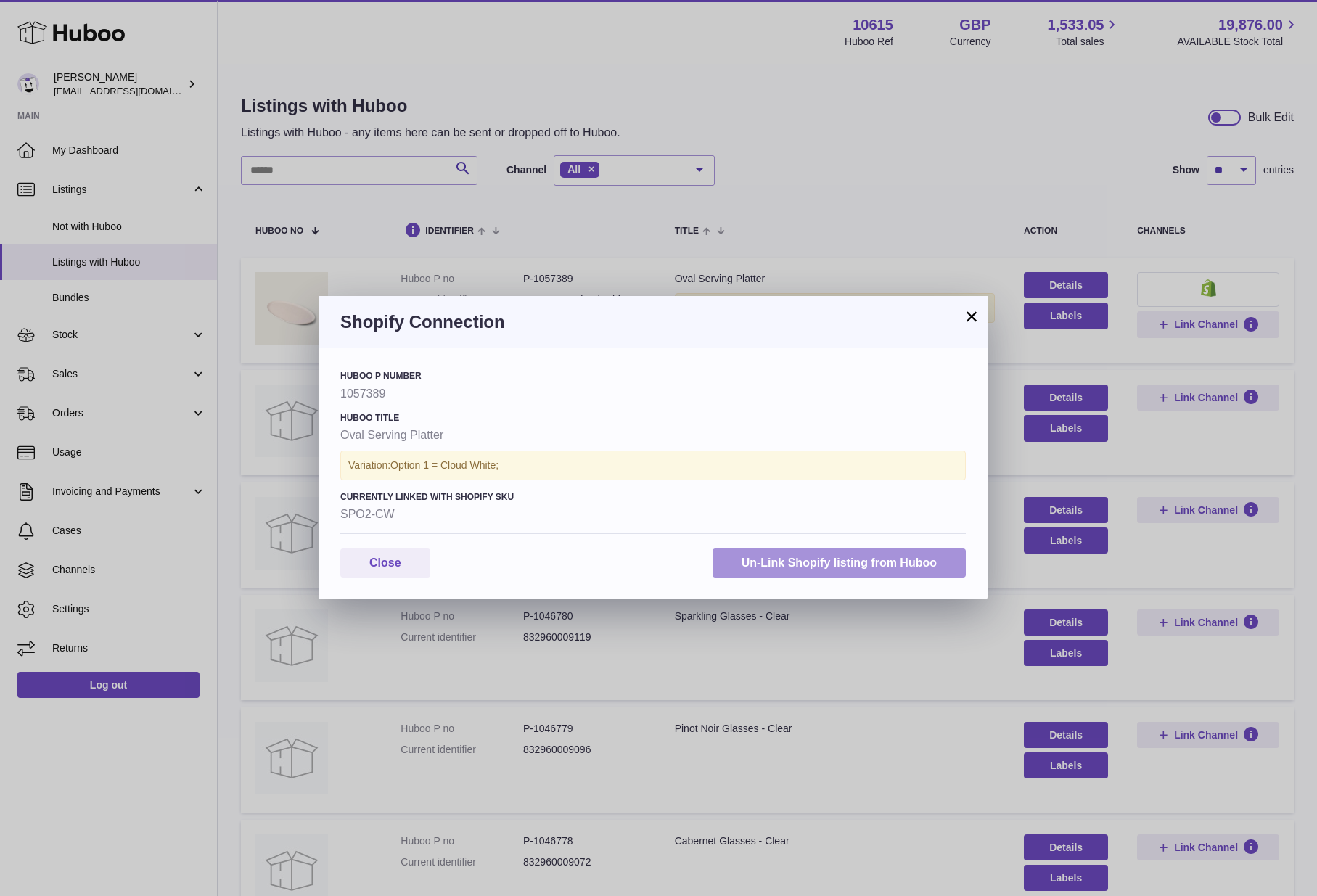
click at [774, 567] on button "Un-Link Shopify listing from Huboo" at bounding box center [839, 563] width 253 height 30
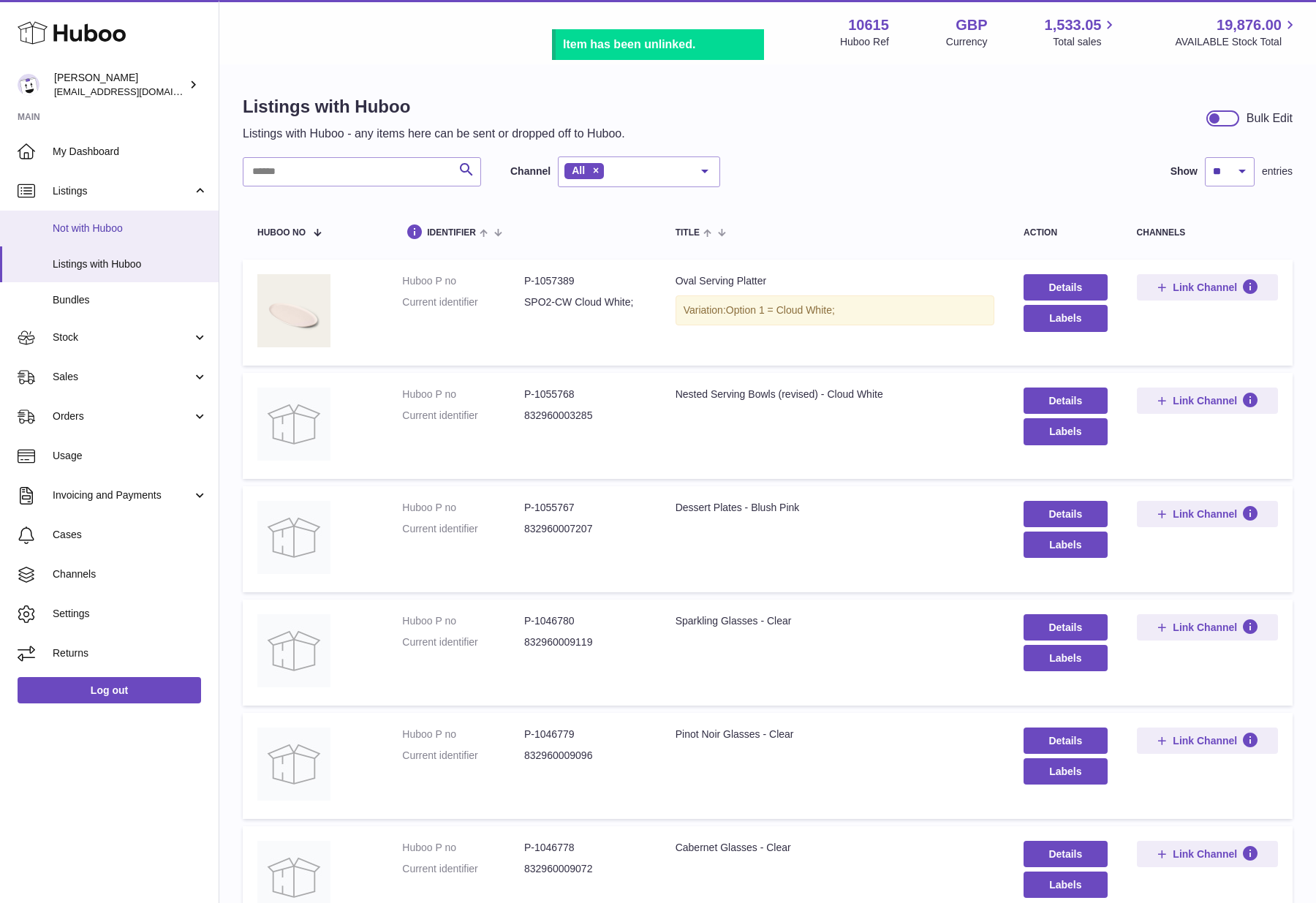
click at [97, 230] on span "Not with Huboo" at bounding box center [130, 228] width 155 height 14
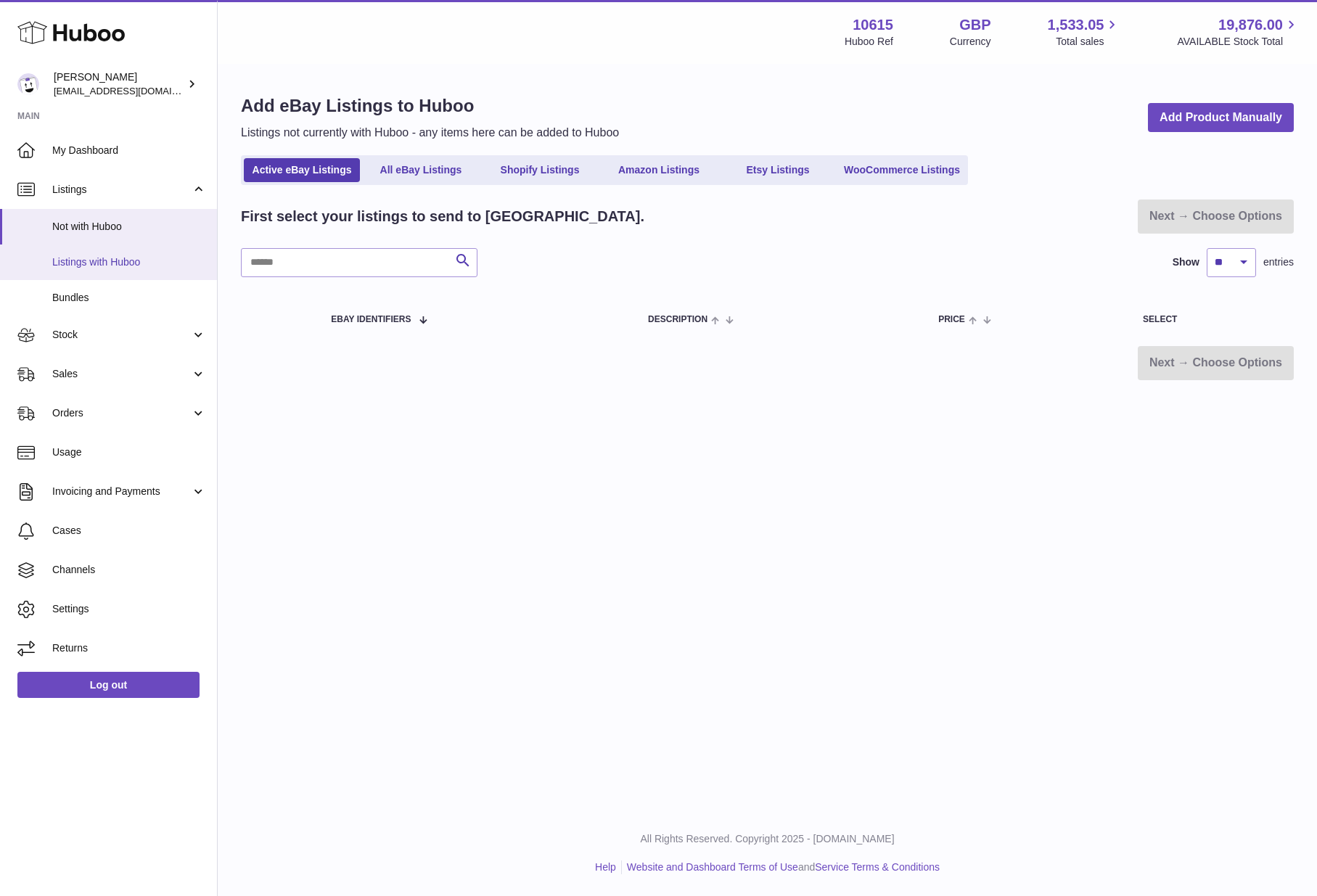
click at [92, 270] on link "Listings with Huboo" at bounding box center [109, 262] width 217 height 35
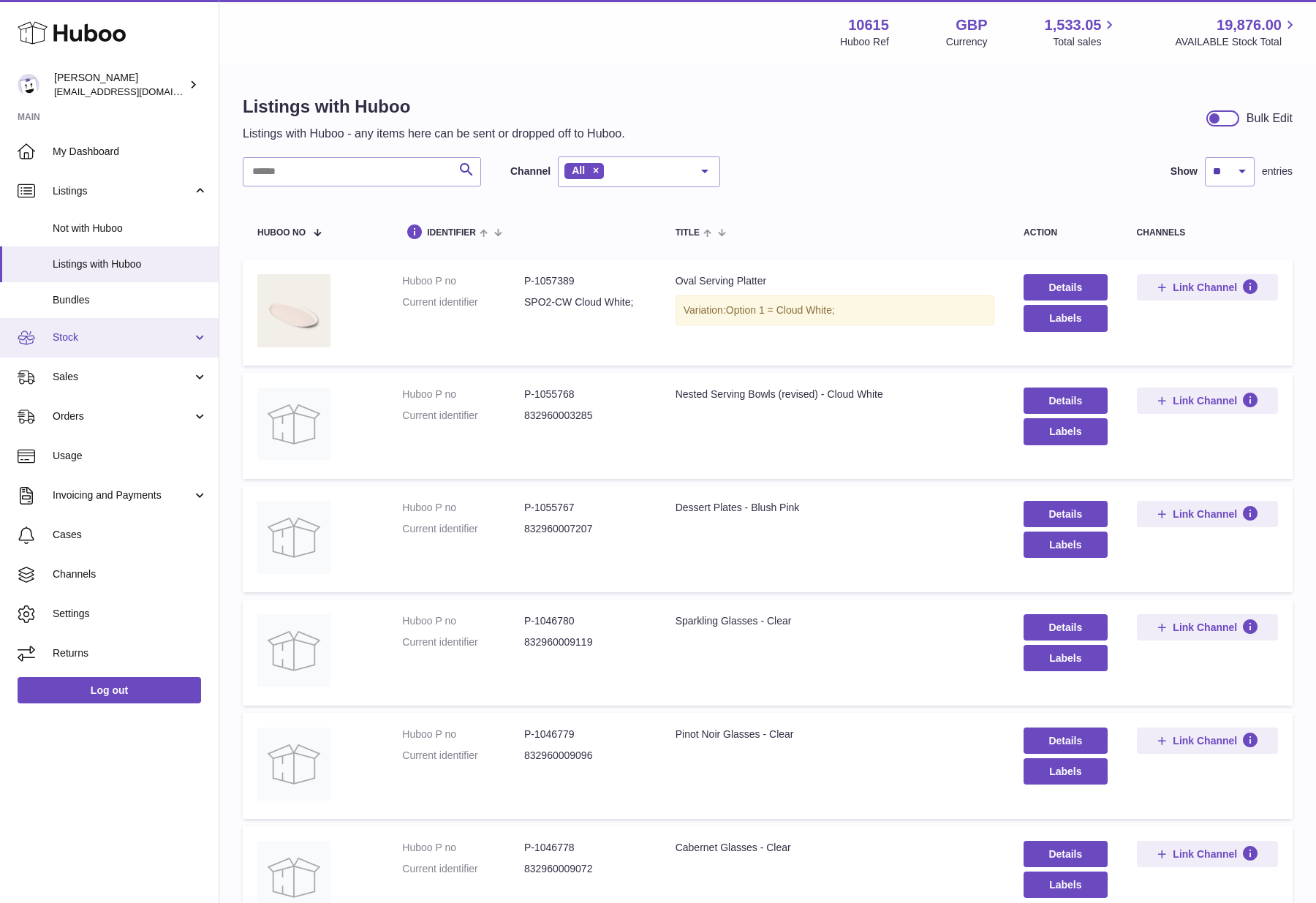
click at [105, 339] on span "Stock" at bounding box center [123, 337] width 140 height 14
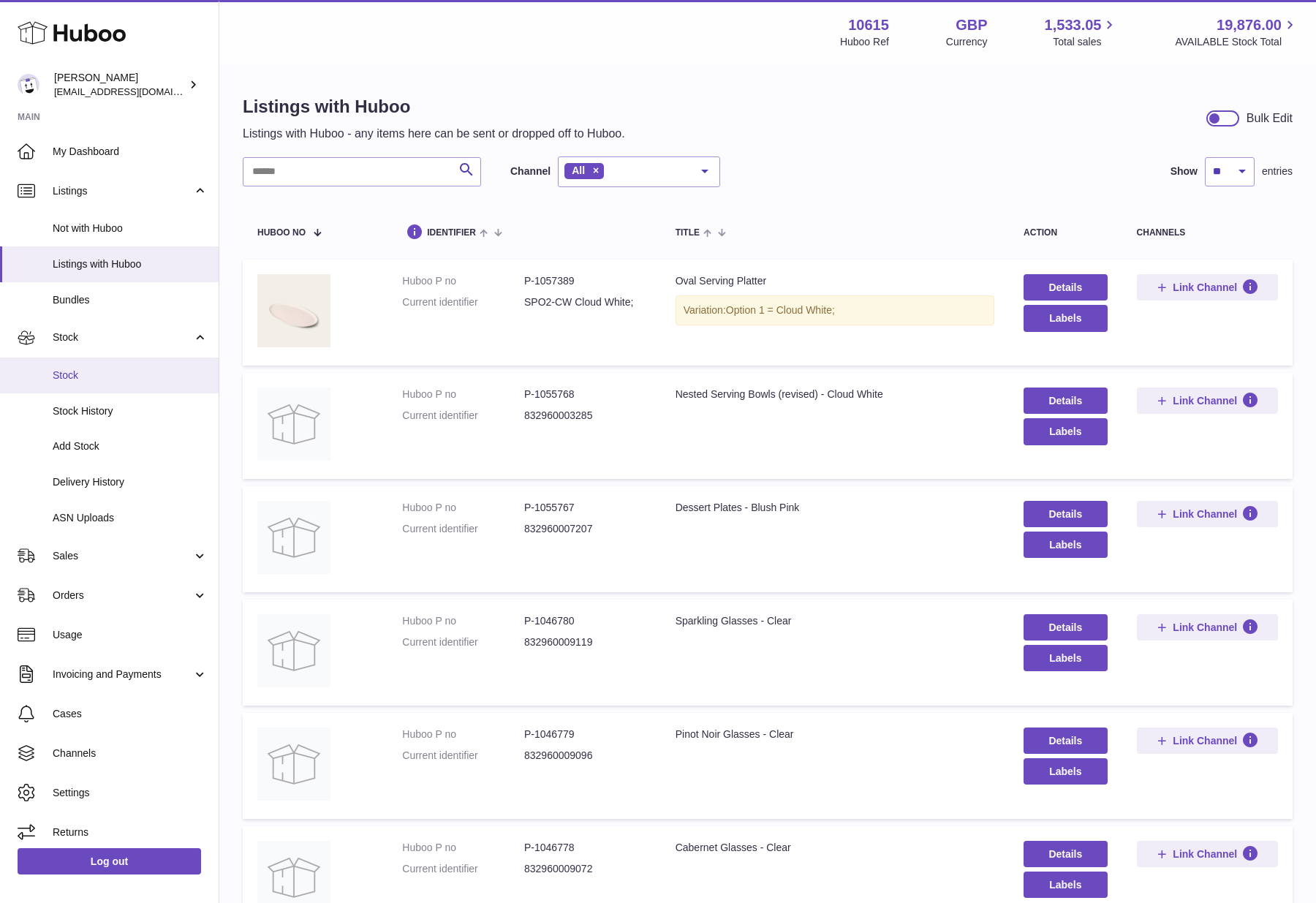
click at [79, 378] on span "Stock" at bounding box center [130, 375] width 155 height 14
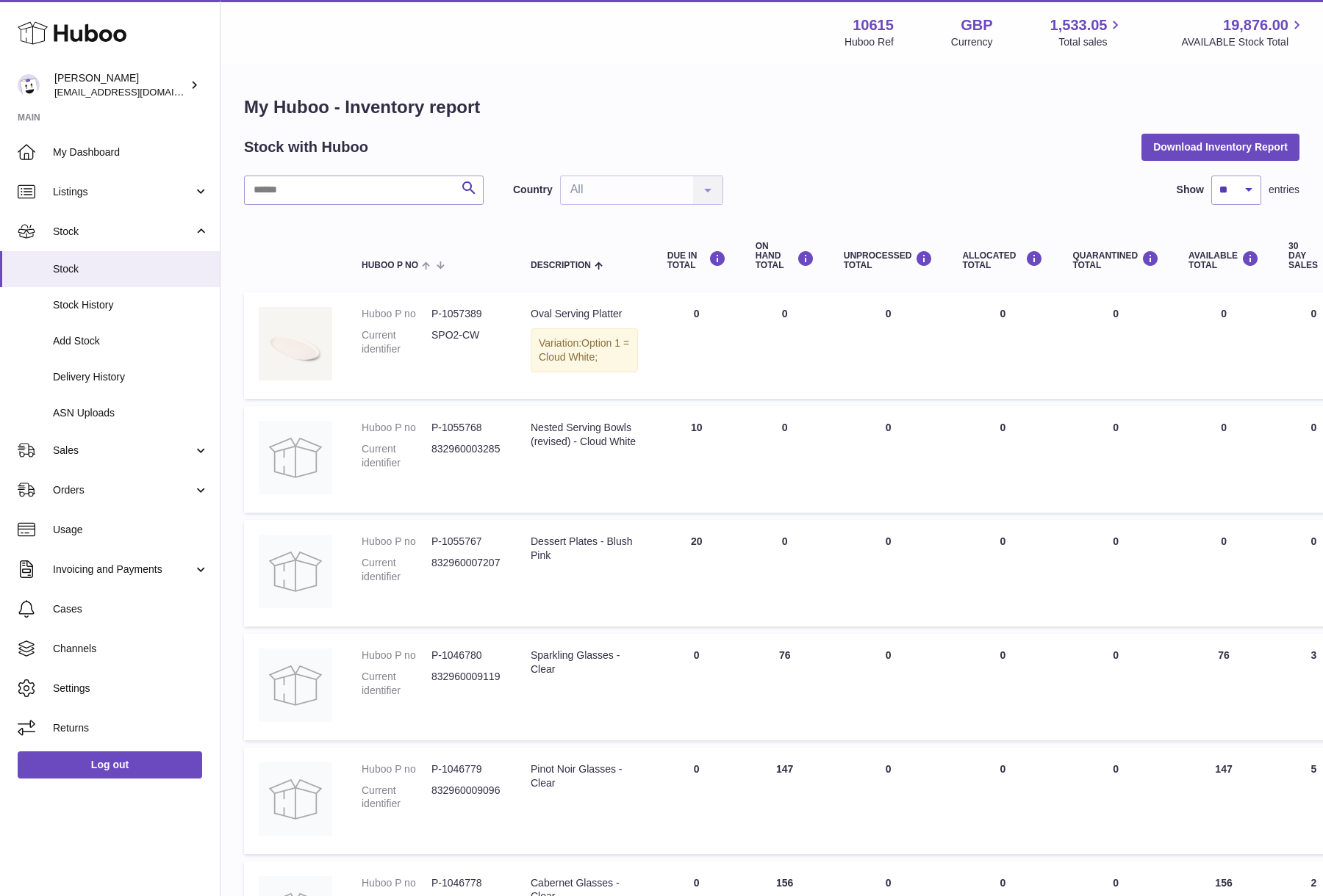
click at [321, 331] on img at bounding box center [296, 344] width 73 height 73
click at [488, 513] on td "Huboo P no P-1055768 Current identifier 832960003285" at bounding box center [431, 459] width 169 height 107
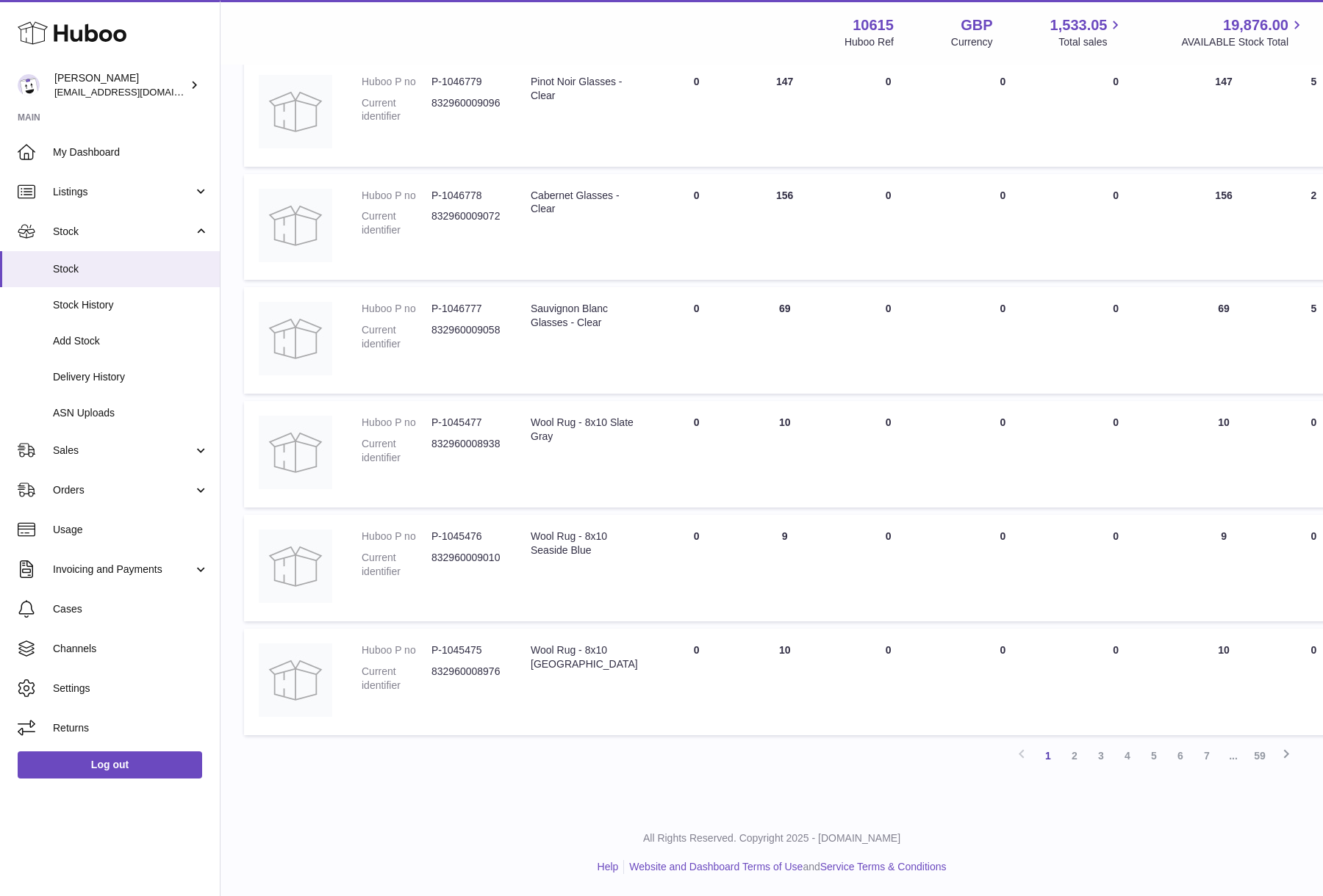
scroll to position [724, 0]
click at [497, 675] on dd "832960008976" at bounding box center [466, 679] width 70 height 28
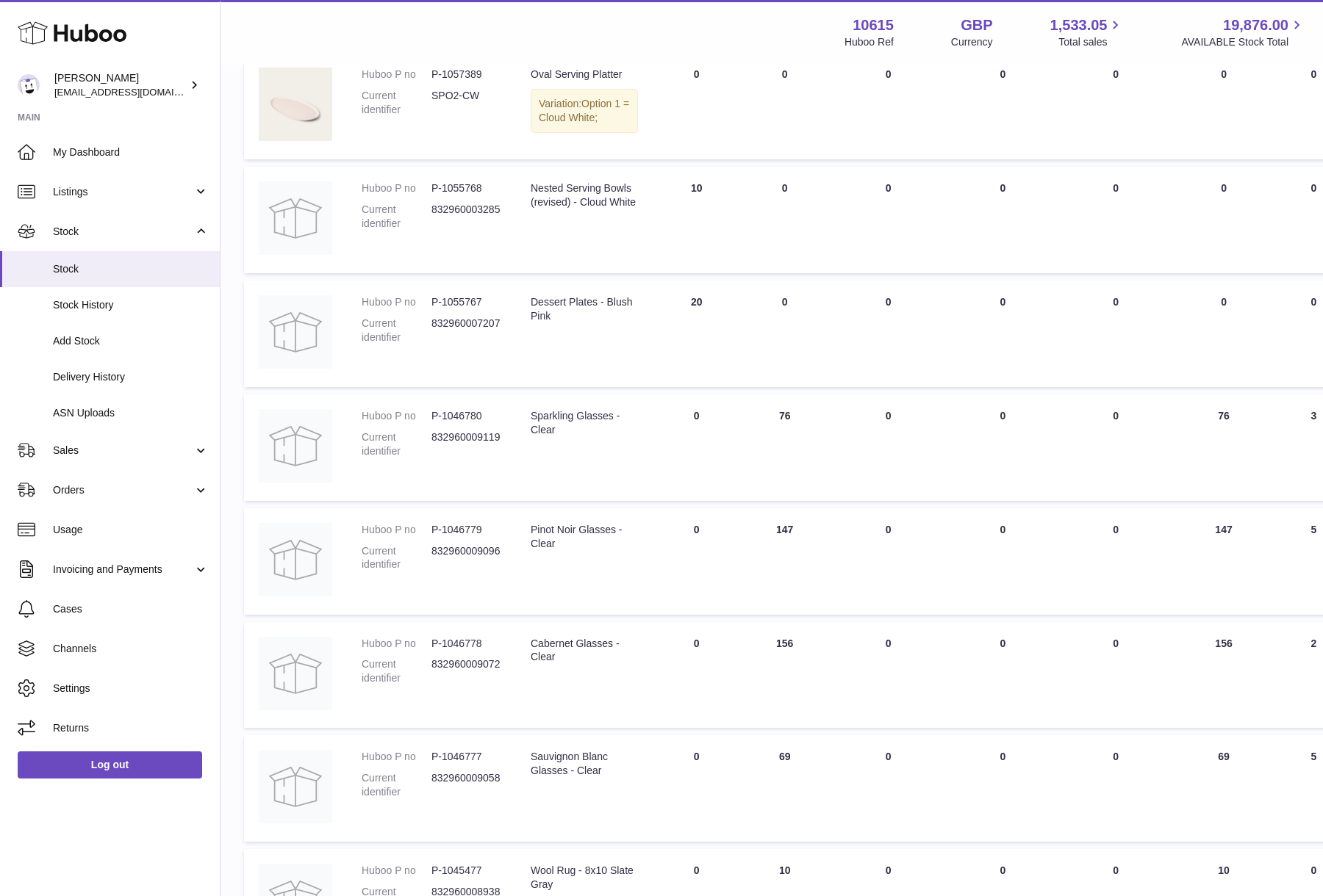
scroll to position [0, 0]
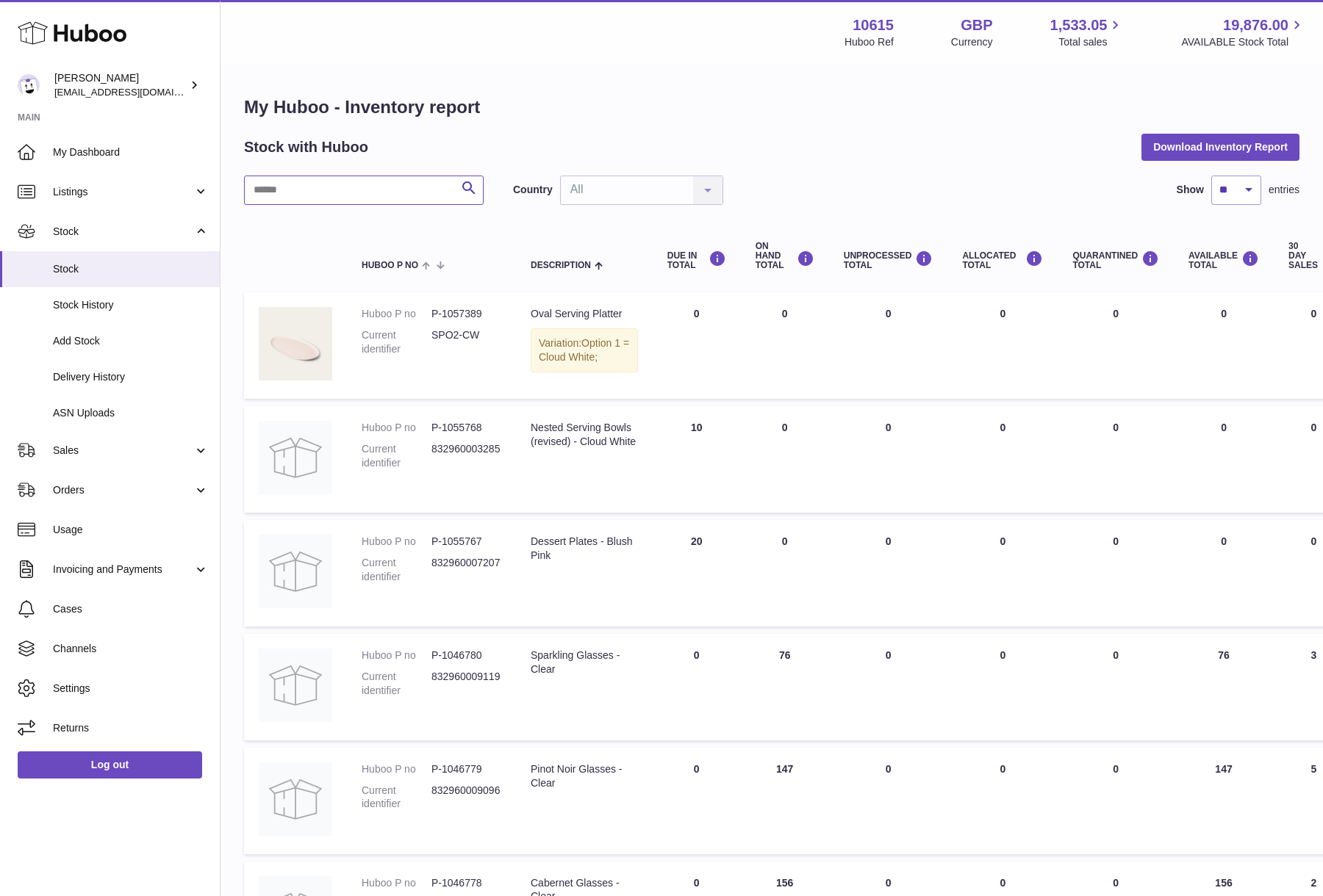
click at [360, 186] on input "text" at bounding box center [364, 190] width 239 height 30
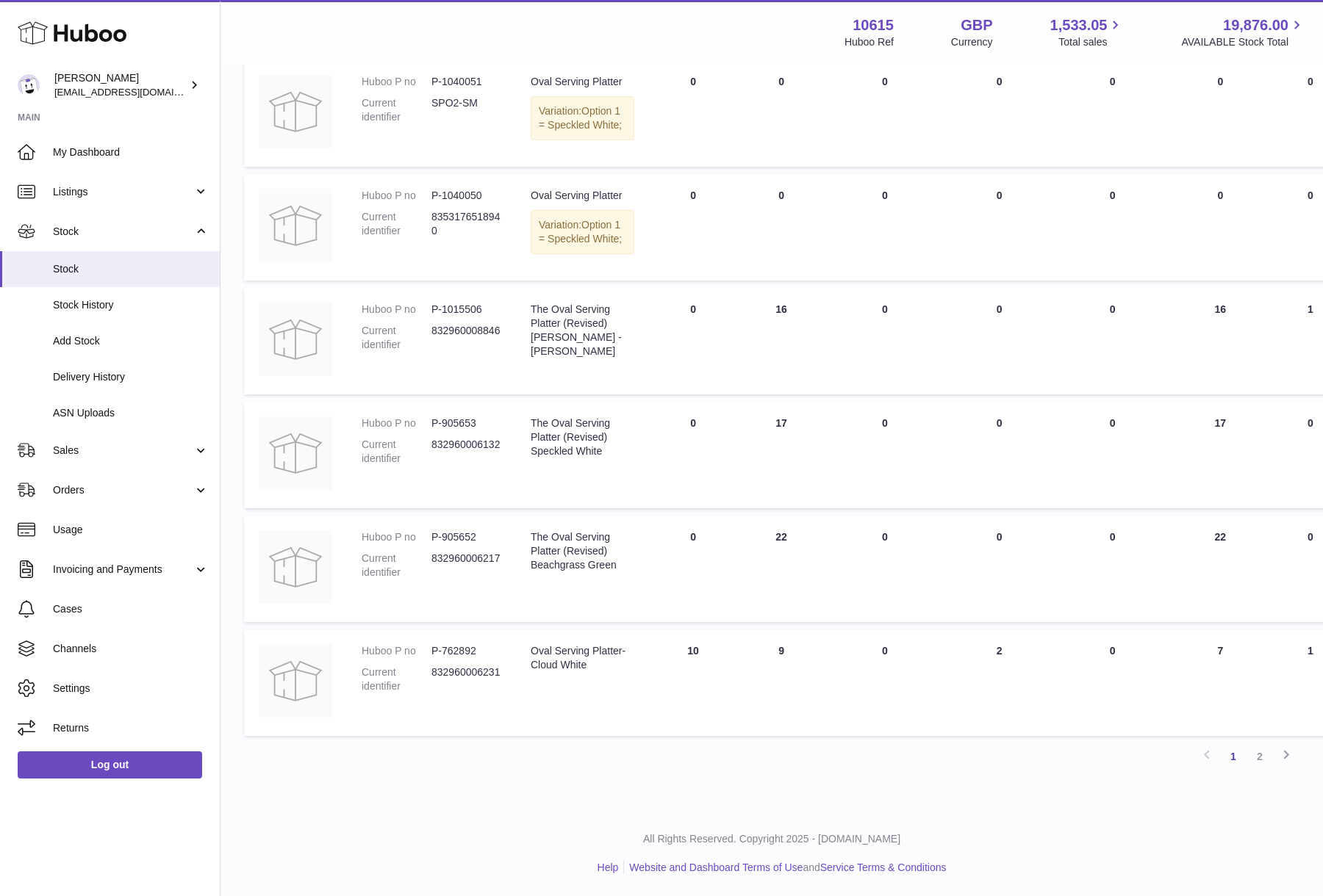
scroll to position [896, 0]
type input "**********"
drag, startPoint x: 511, startPoint y: 675, endPoint x: 433, endPoint y: 671, distance: 78.1
click at [433, 671] on td "Huboo P no P-762892 Current identifier 832960006231" at bounding box center [431, 682] width 169 height 107
copy dd "832960006231"
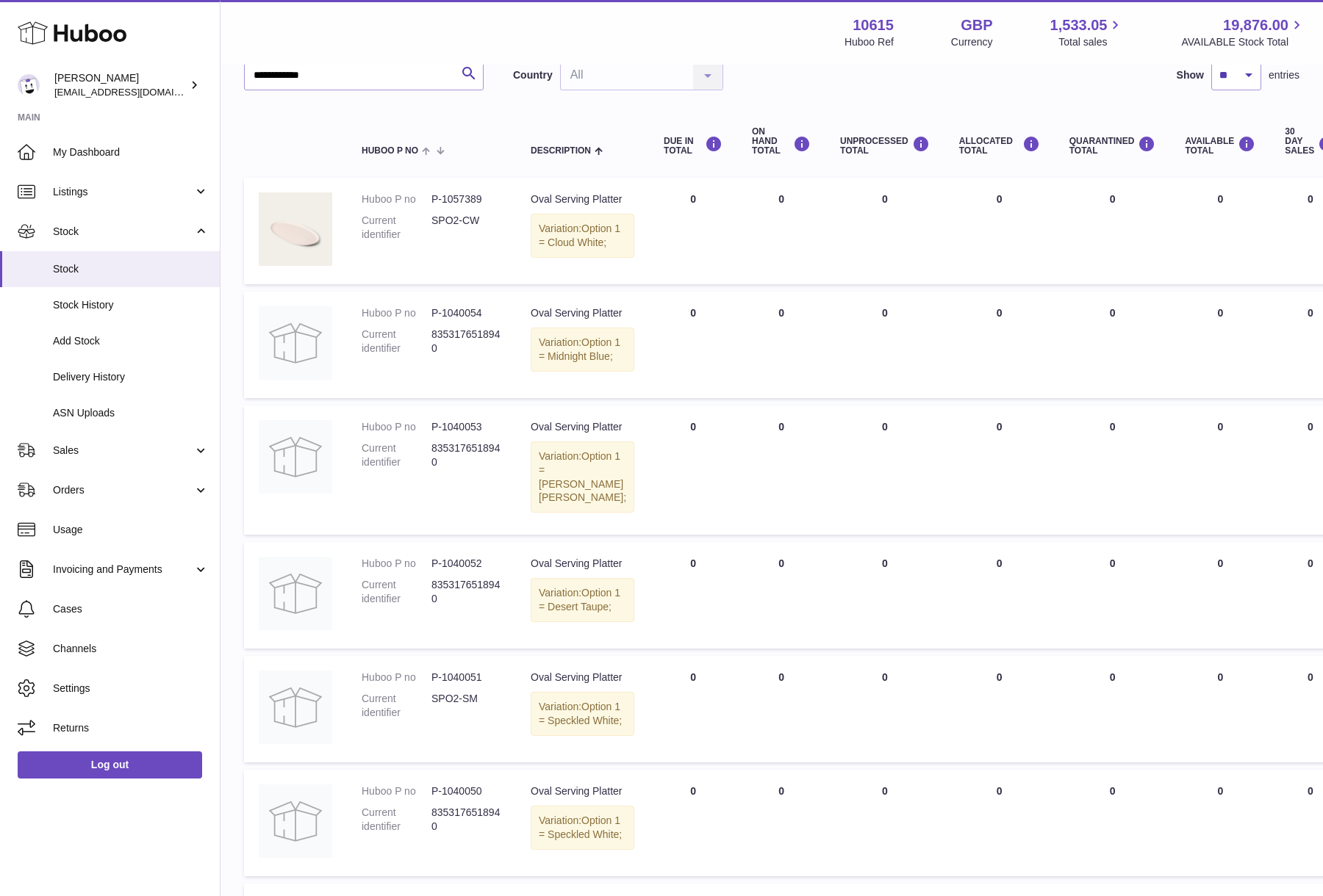
scroll to position [0, 0]
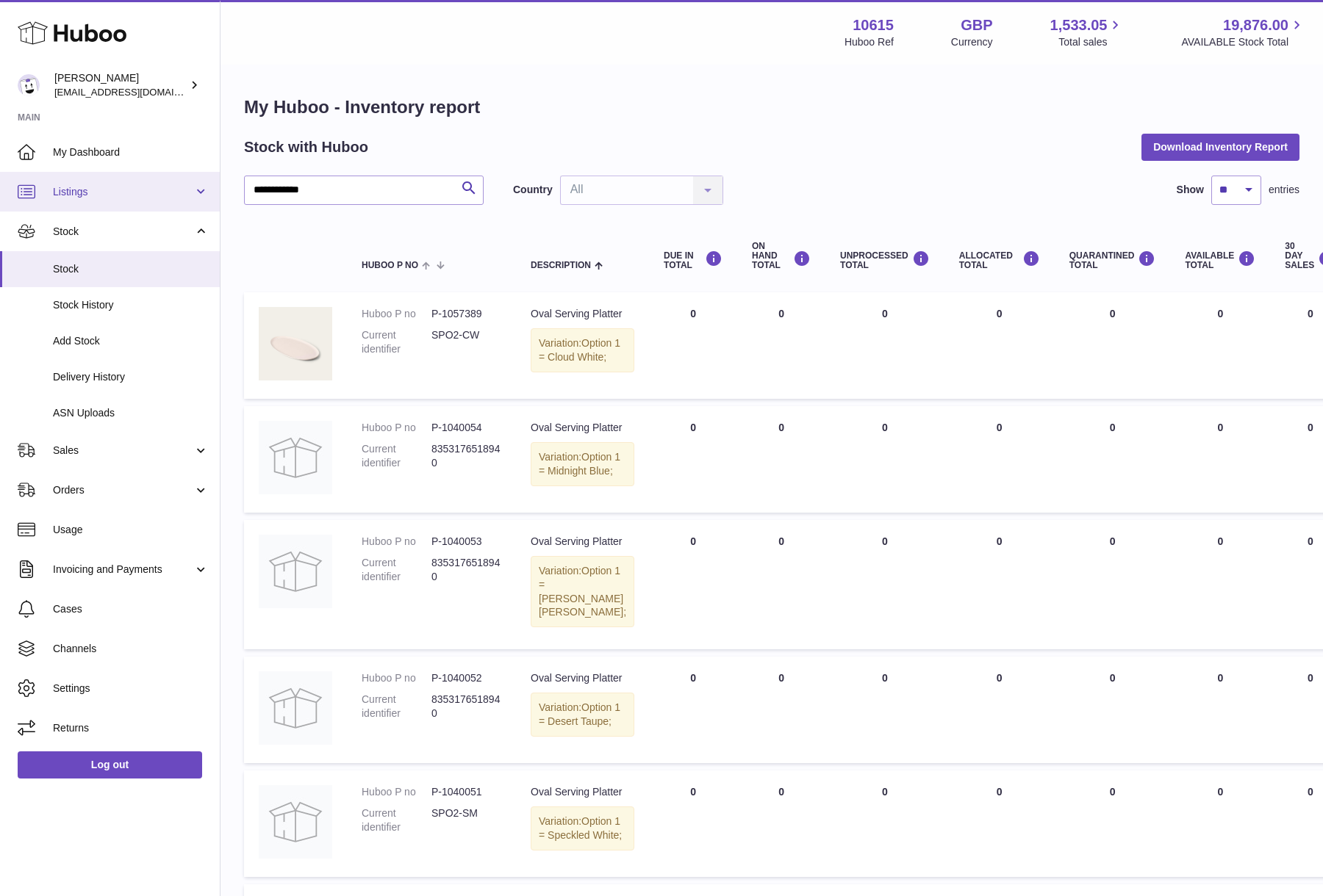
click at [132, 197] on span "Listings" at bounding box center [123, 192] width 140 height 14
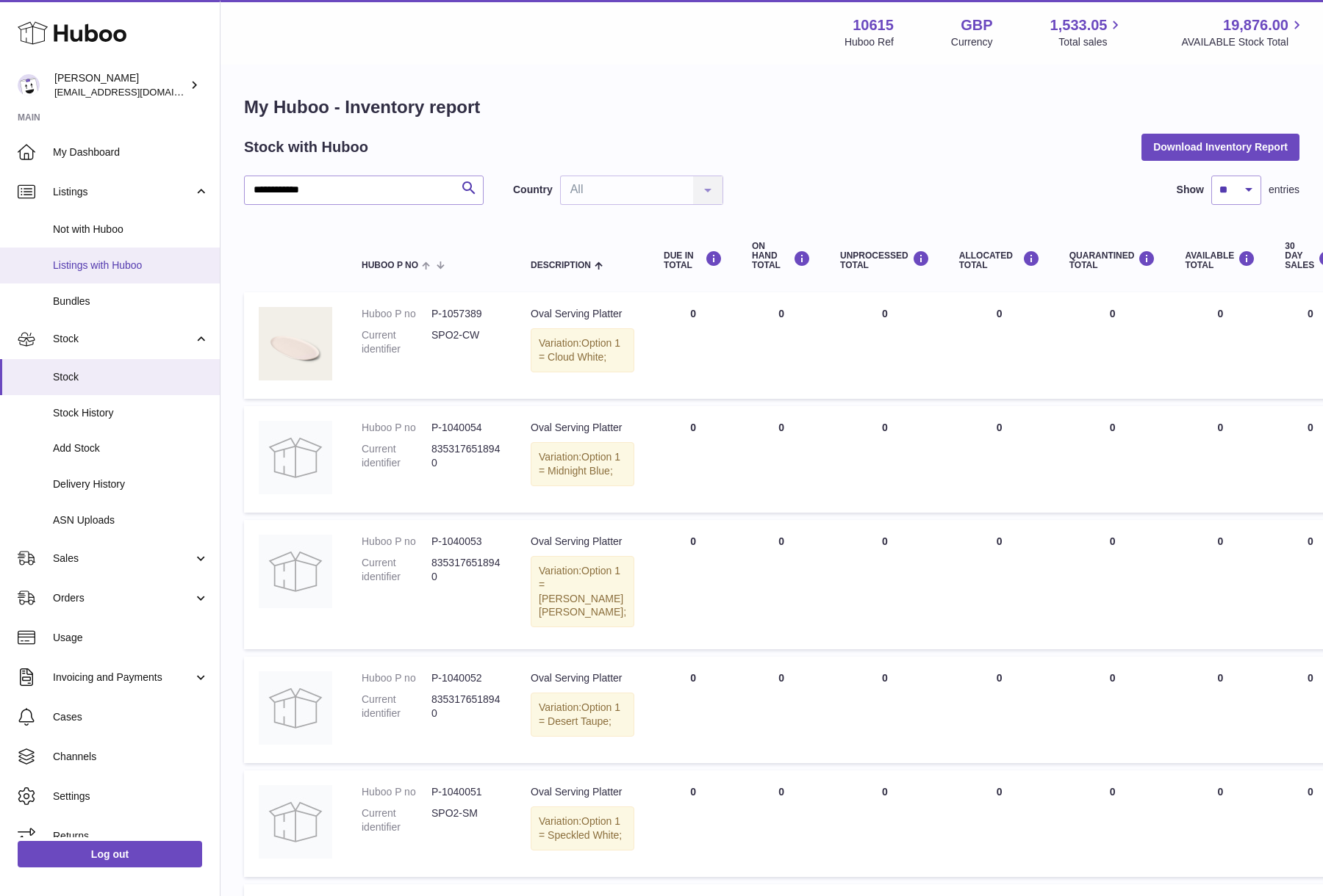
click at [115, 269] on span "Listings with Huboo" at bounding box center [131, 266] width 156 height 14
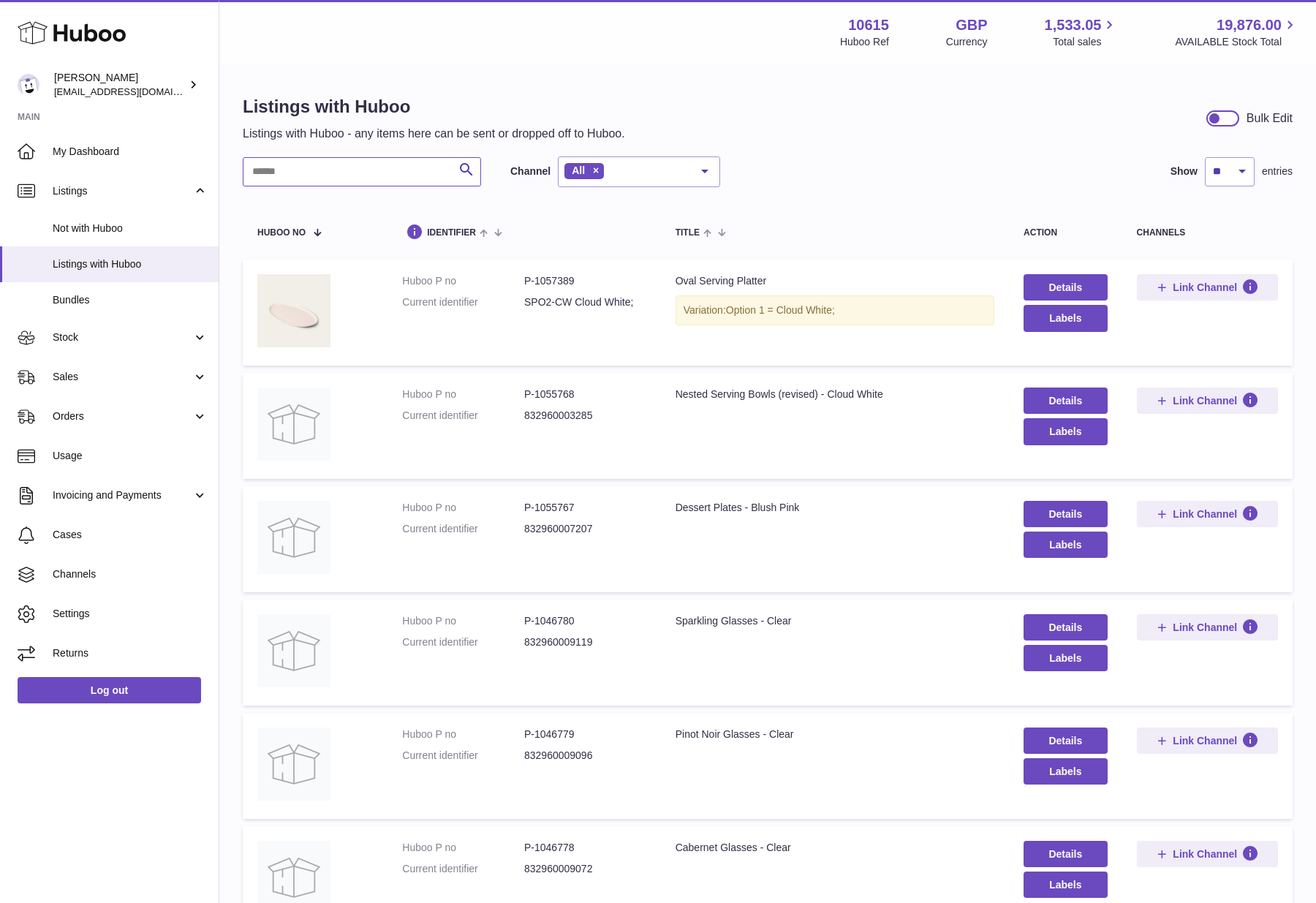
click at [371, 175] on input "text" at bounding box center [362, 172] width 238 height 29
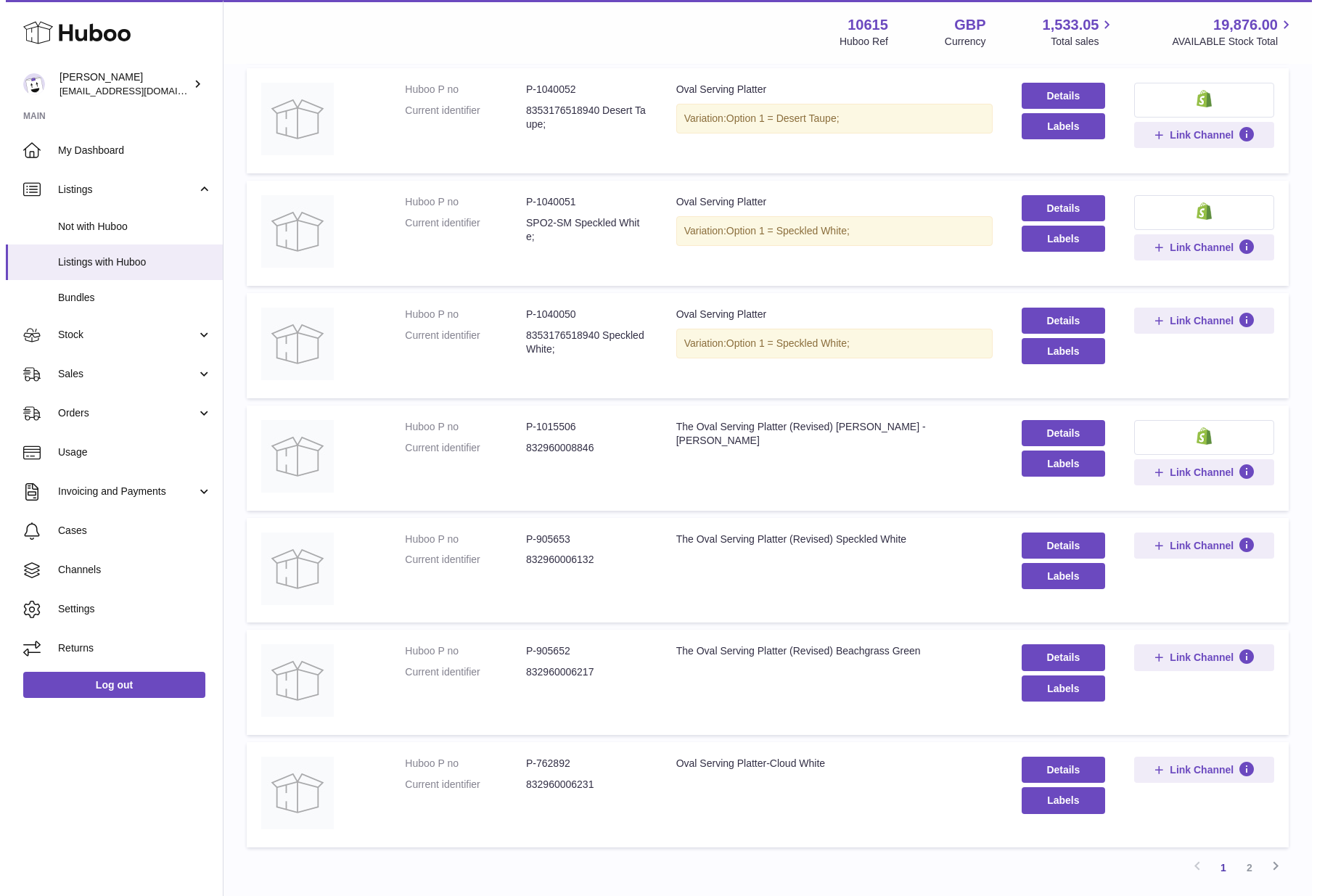
scroll to position [540, 0]
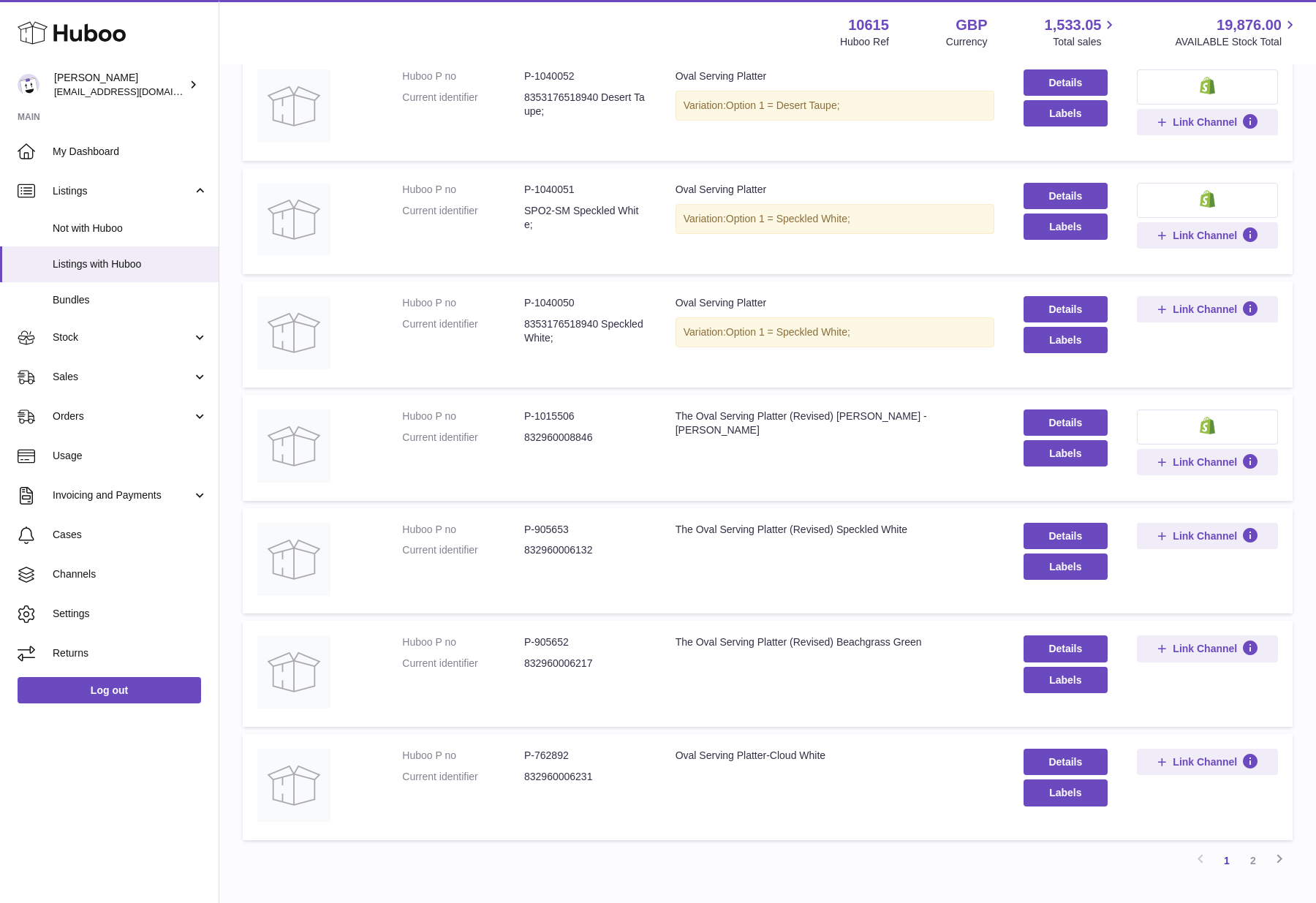
type input "**********"
click at [601, 777] on dd "832960006231" at bounding box center [584, 777] width 122 height 14
click at [695, 792] on td "Title Oval Serving Platter-Cloud White" at bounding box center [835, 787] width 348 height 106
click at [1199, 770] on button "Link Channel" at bounding box center [1207, 762] width 141 height 26
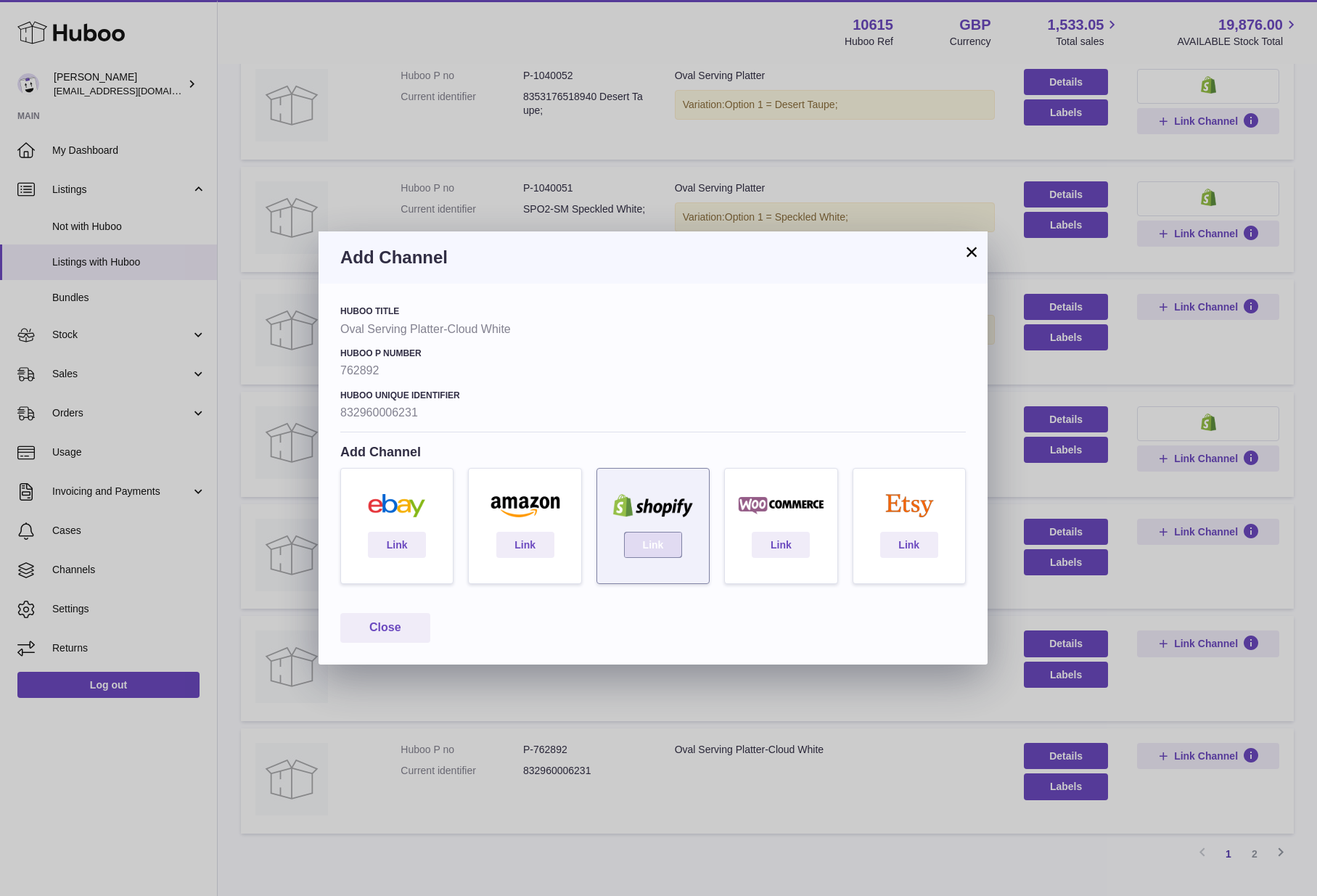
click at [665, 548] on link "Link" at bounding box center [652, 545] width 58 height 26
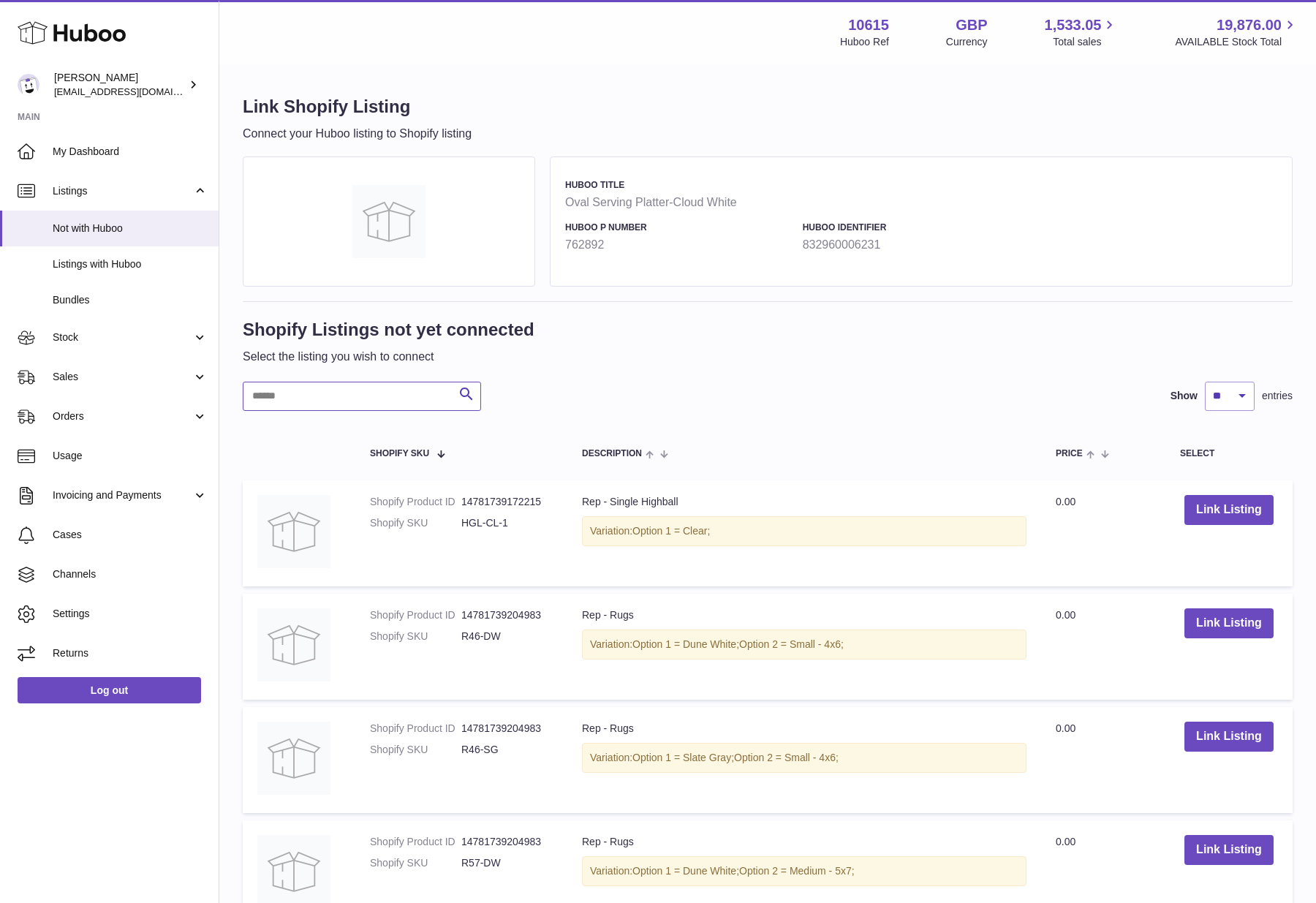
click at [345, 390] on input "text" at bounding box center [362, 396] width 238 height 29
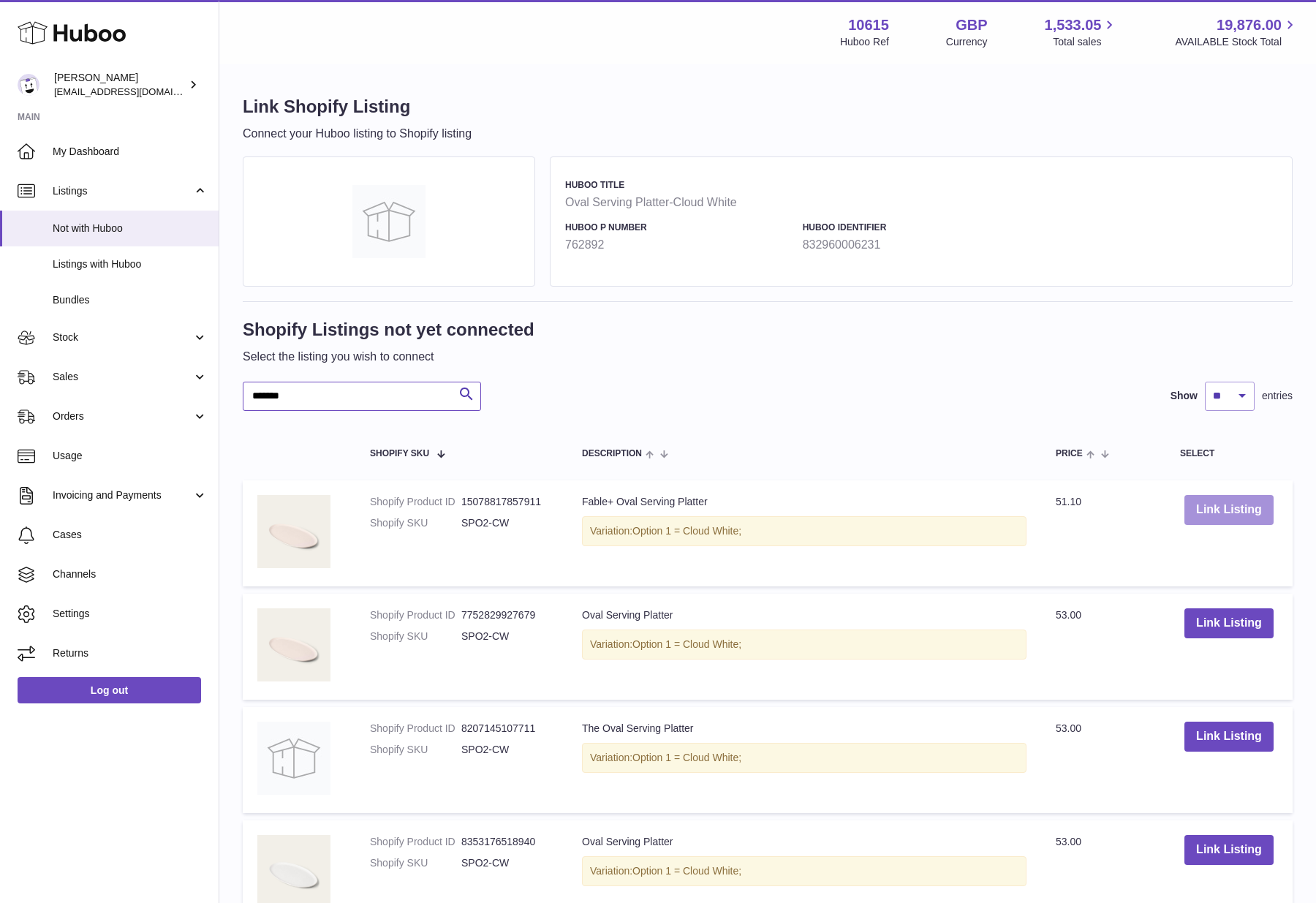
type input "*******"
click at [1235, 516] on button "Link Listing" at bounding box center [1228, 510] width 89 height 30
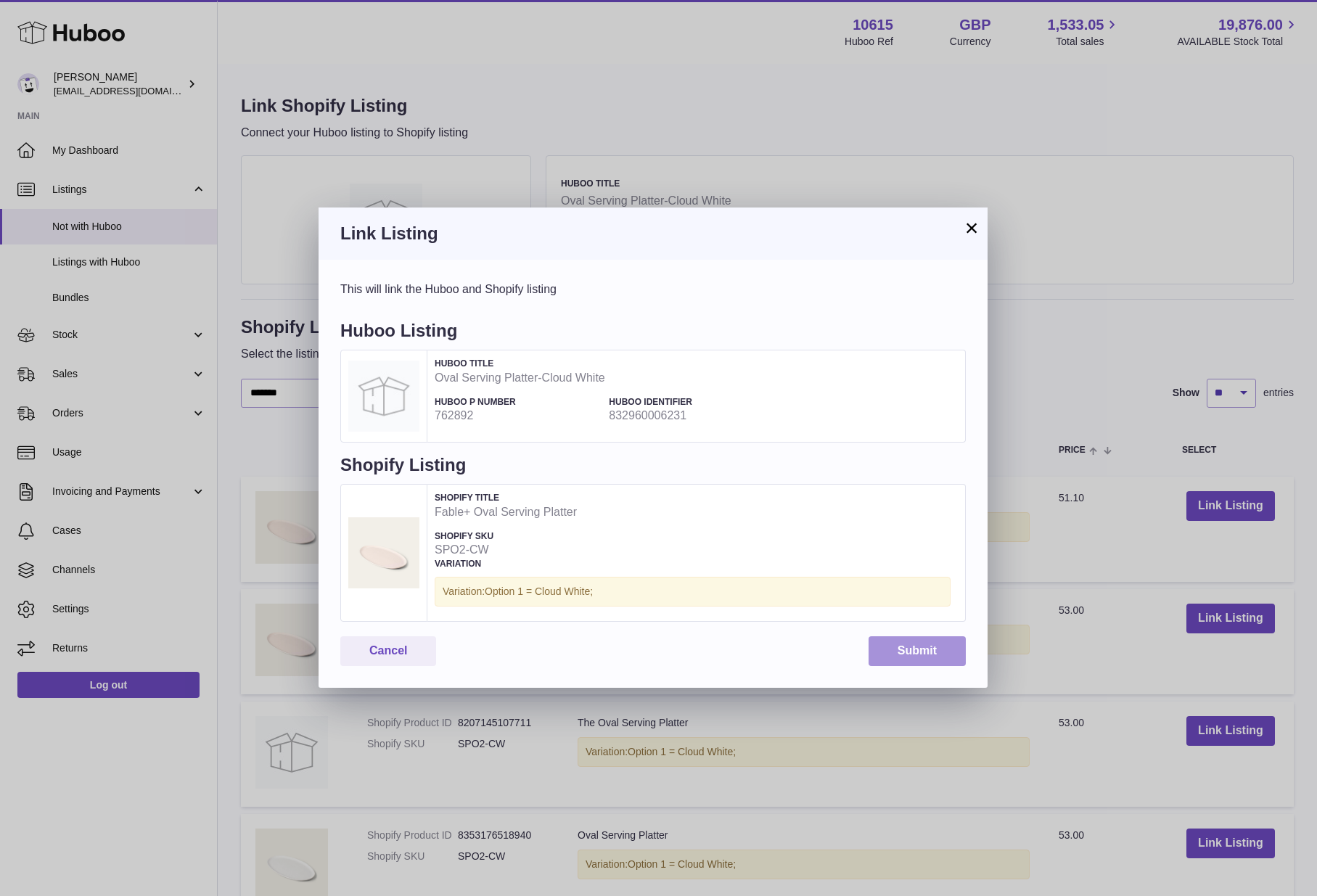
click at [892, 643] on button "Submit" at bounding box center [917, 650] width 97 height 30
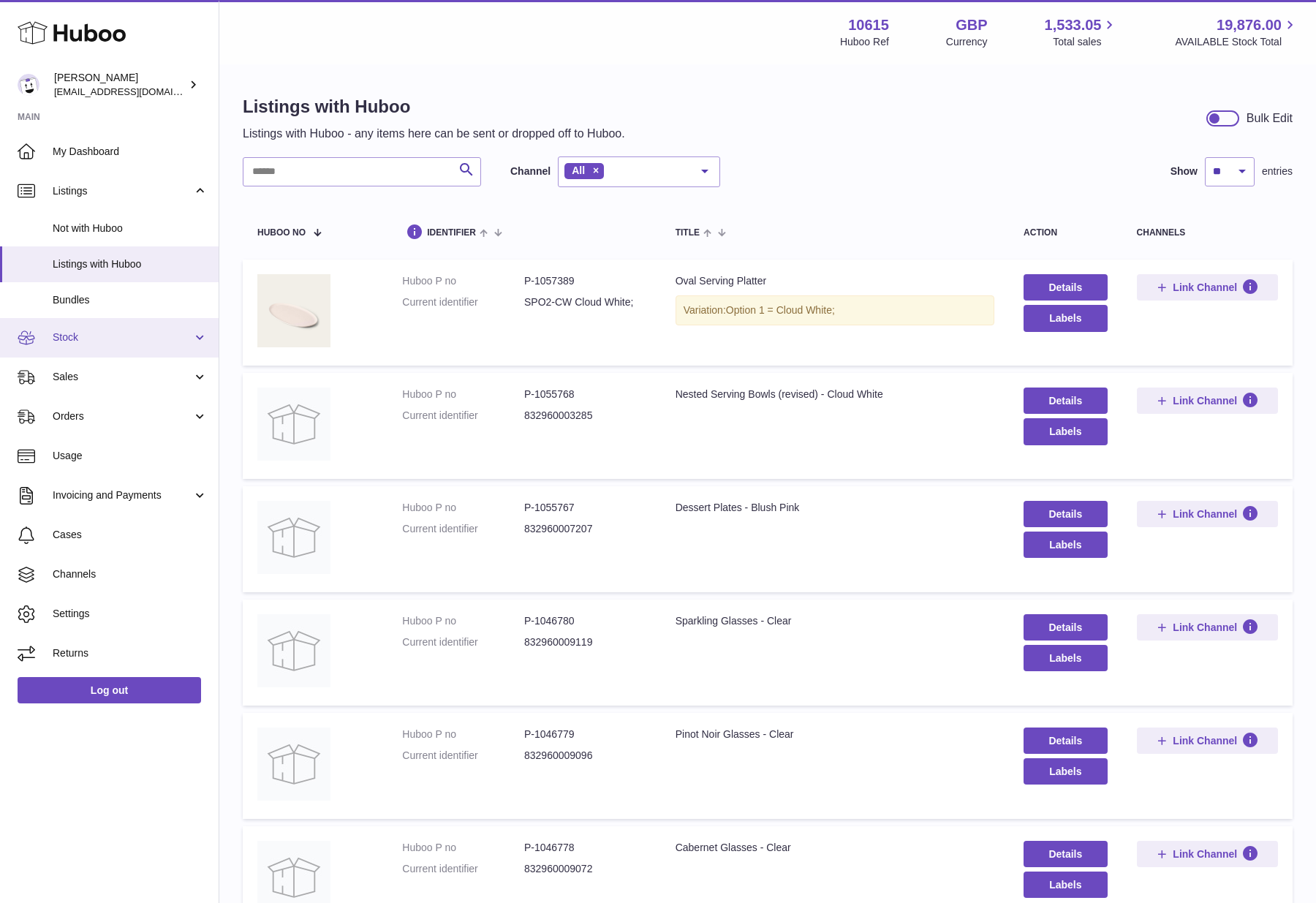
click at [97, 344] on span "Stock" at bounding box center [123, 337] width 140 height 14
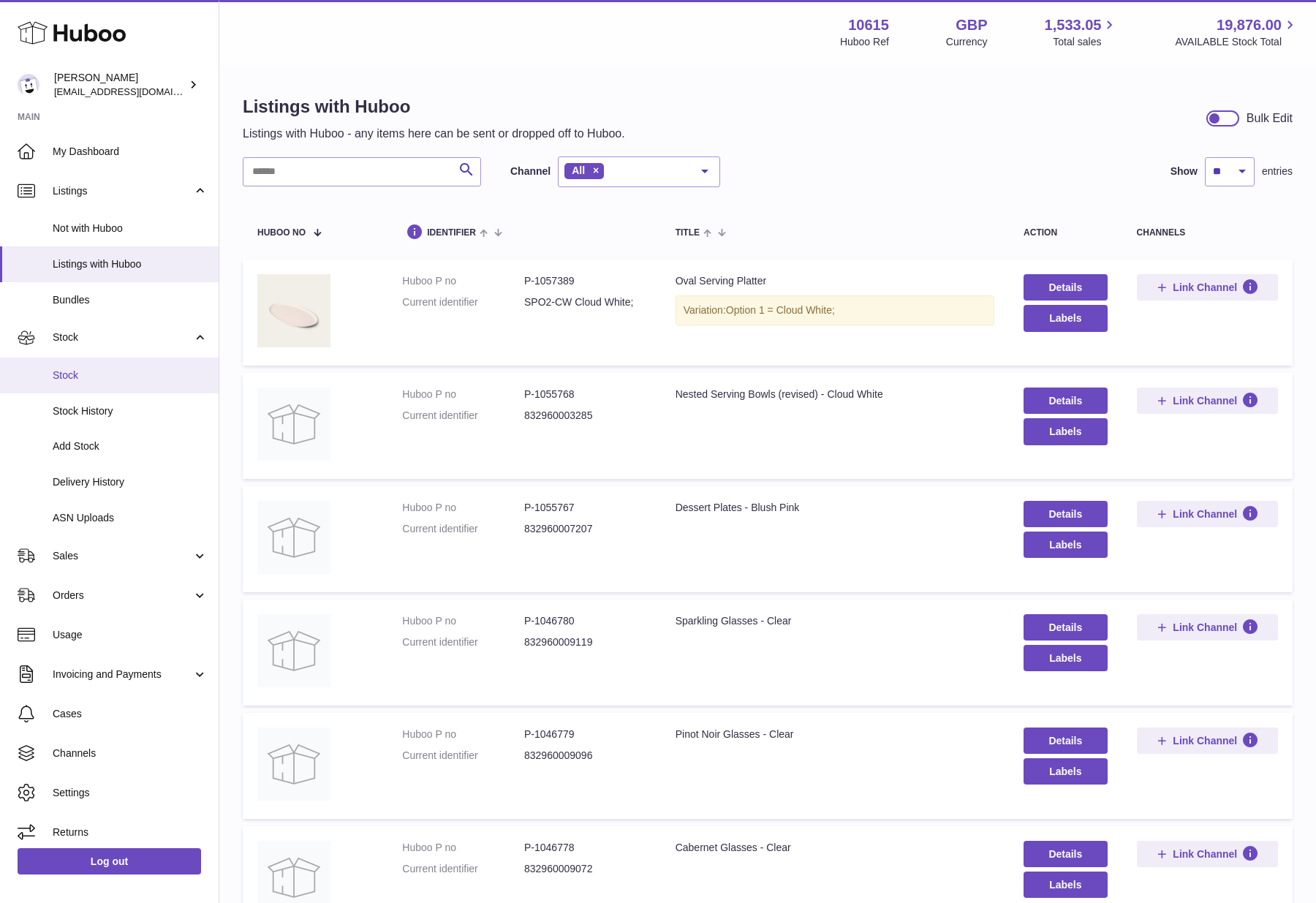
click at [82, 375] on span "Stock" at bounding box center [130, 375] width 155 height 14
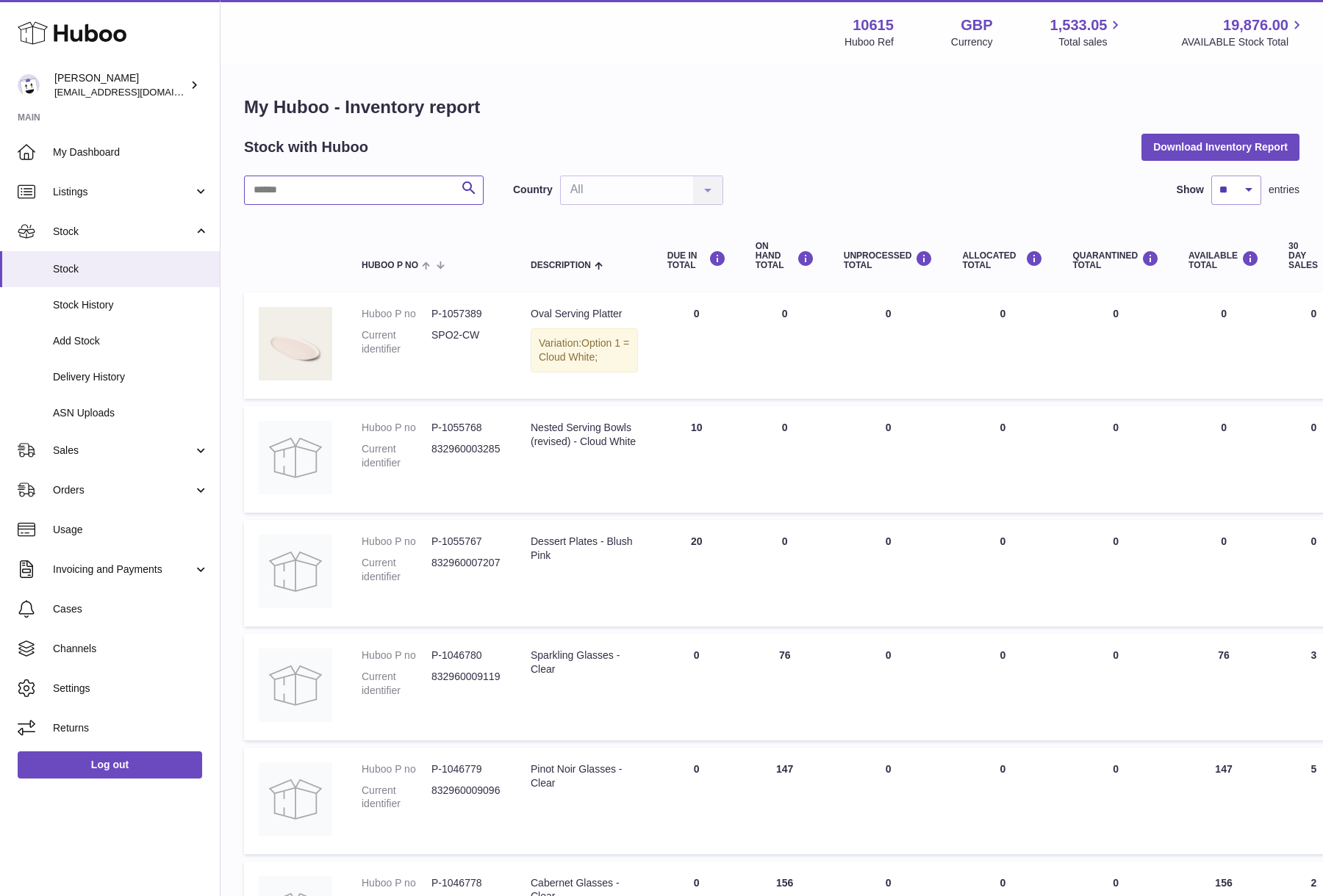
click at [400, 193] on input "text" at bounding box center [364, 190] width 239 height 30
click at [367, 200] on input "text" at bounding box center [364, 190] width 239 height 30
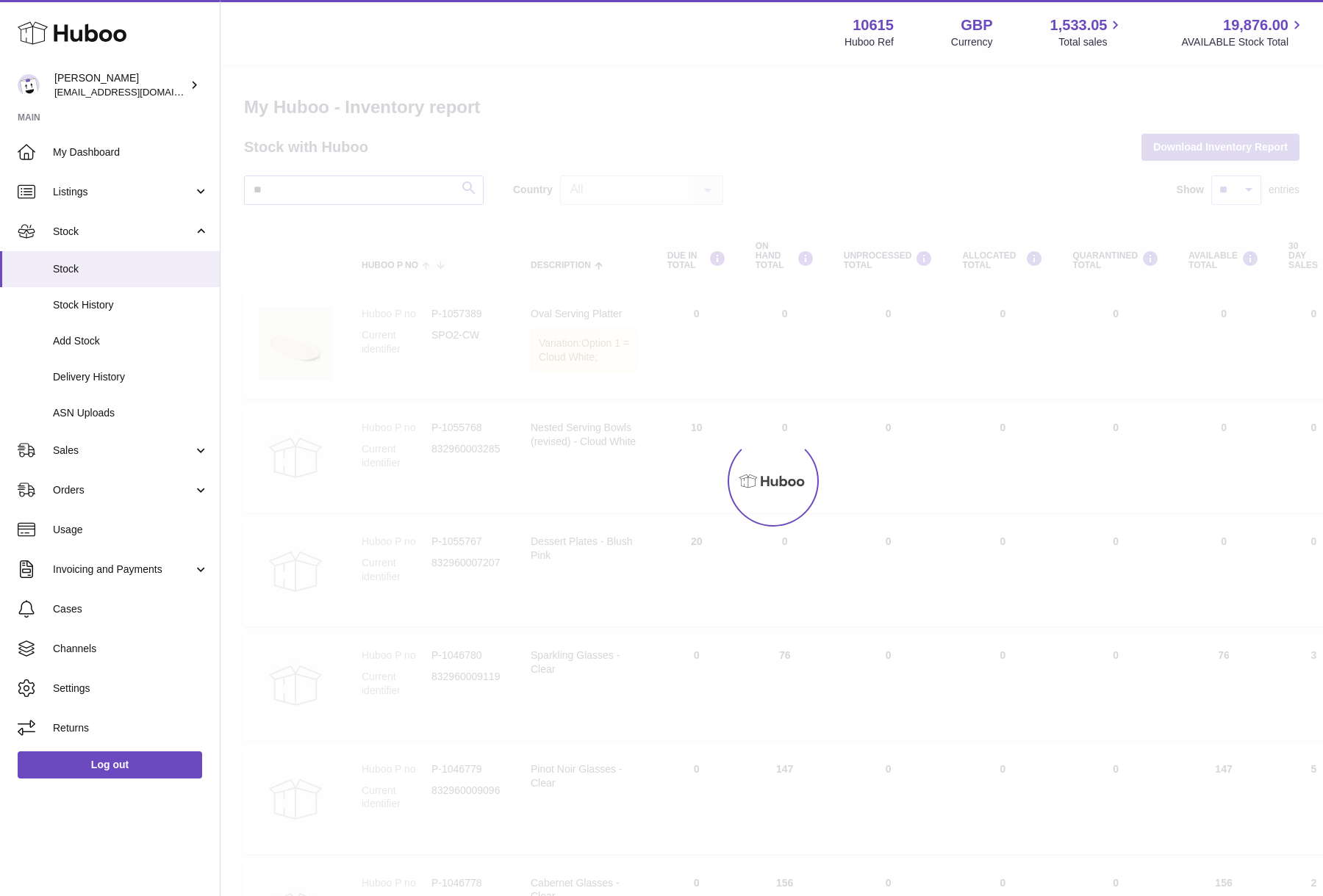
type input "*"
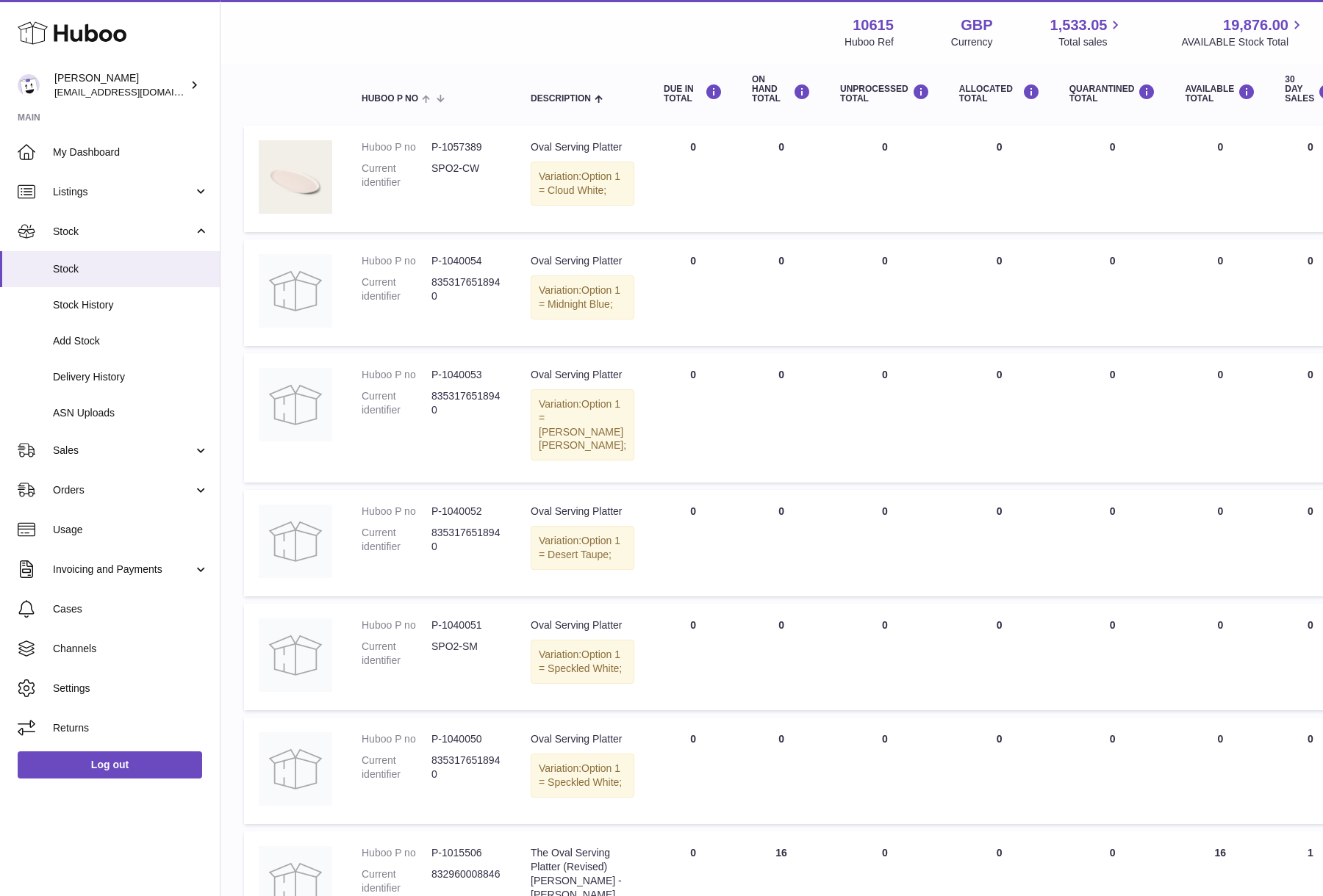
scroll to position [75, 0]
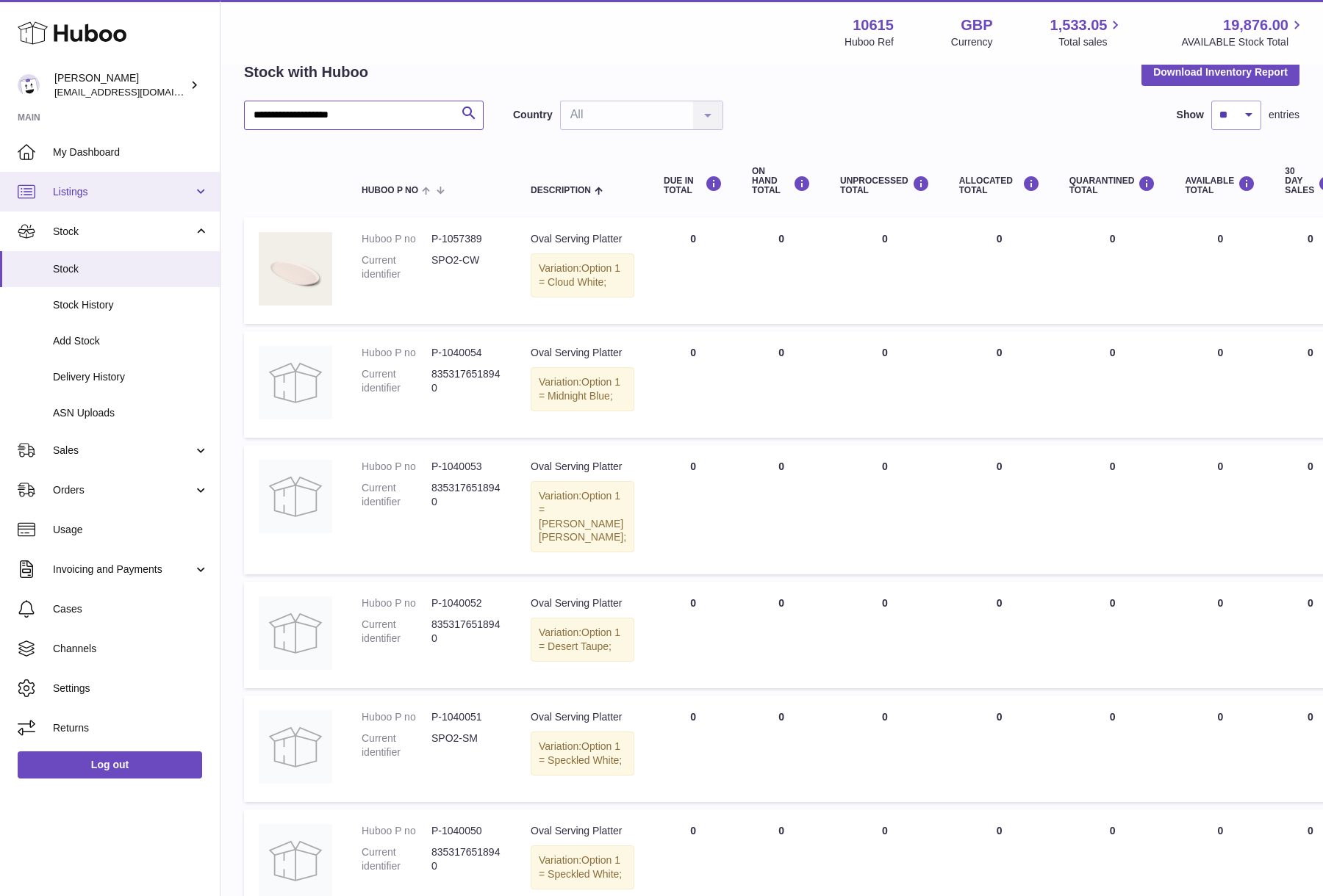
type input "**********"
click at [123, 187] on span "Listings" at bounding box center [123, 192] width 140 height 14
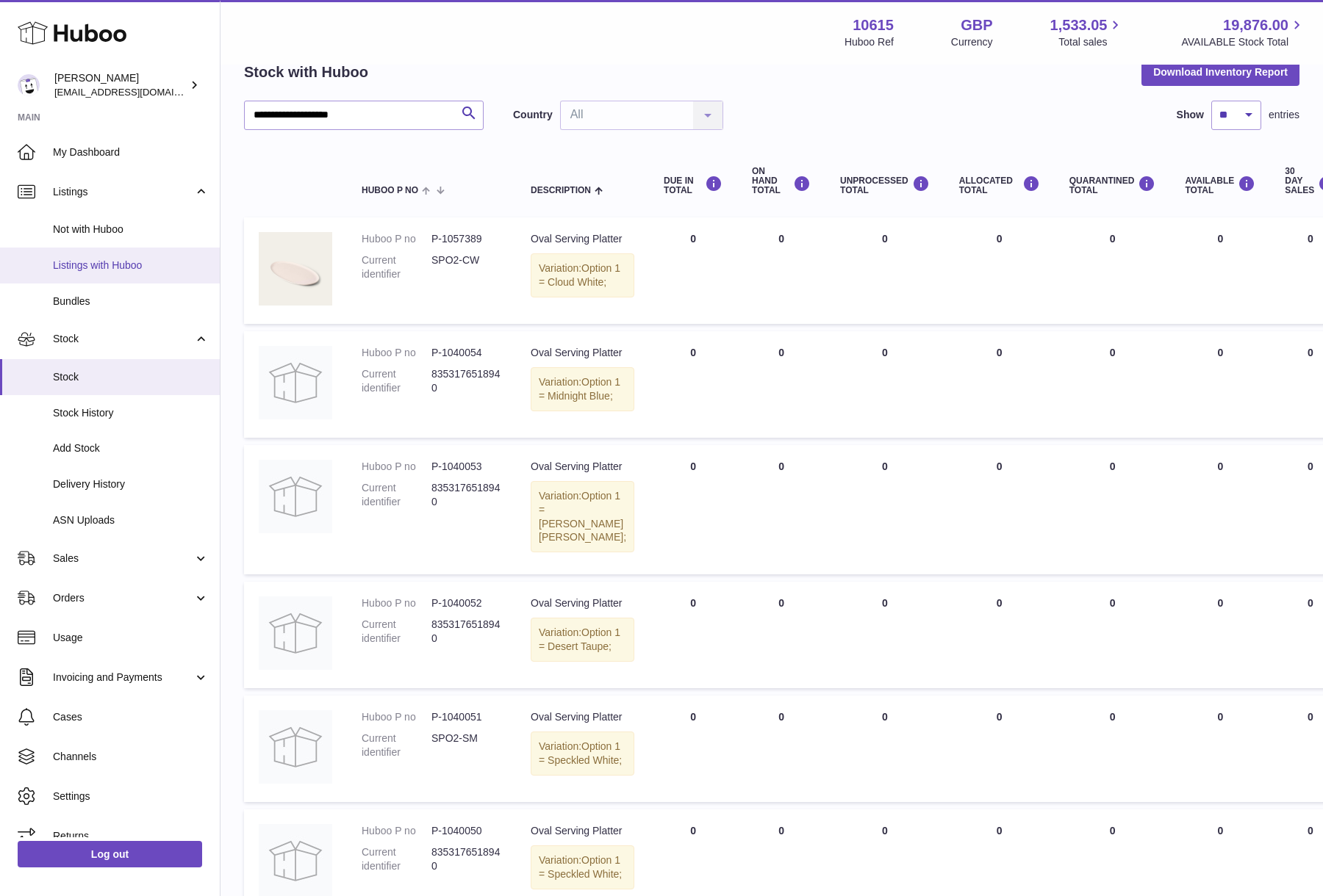
click at [137, 264] on span "Listings with Huboo" at bounding box center [131, 266] width 156 height 14
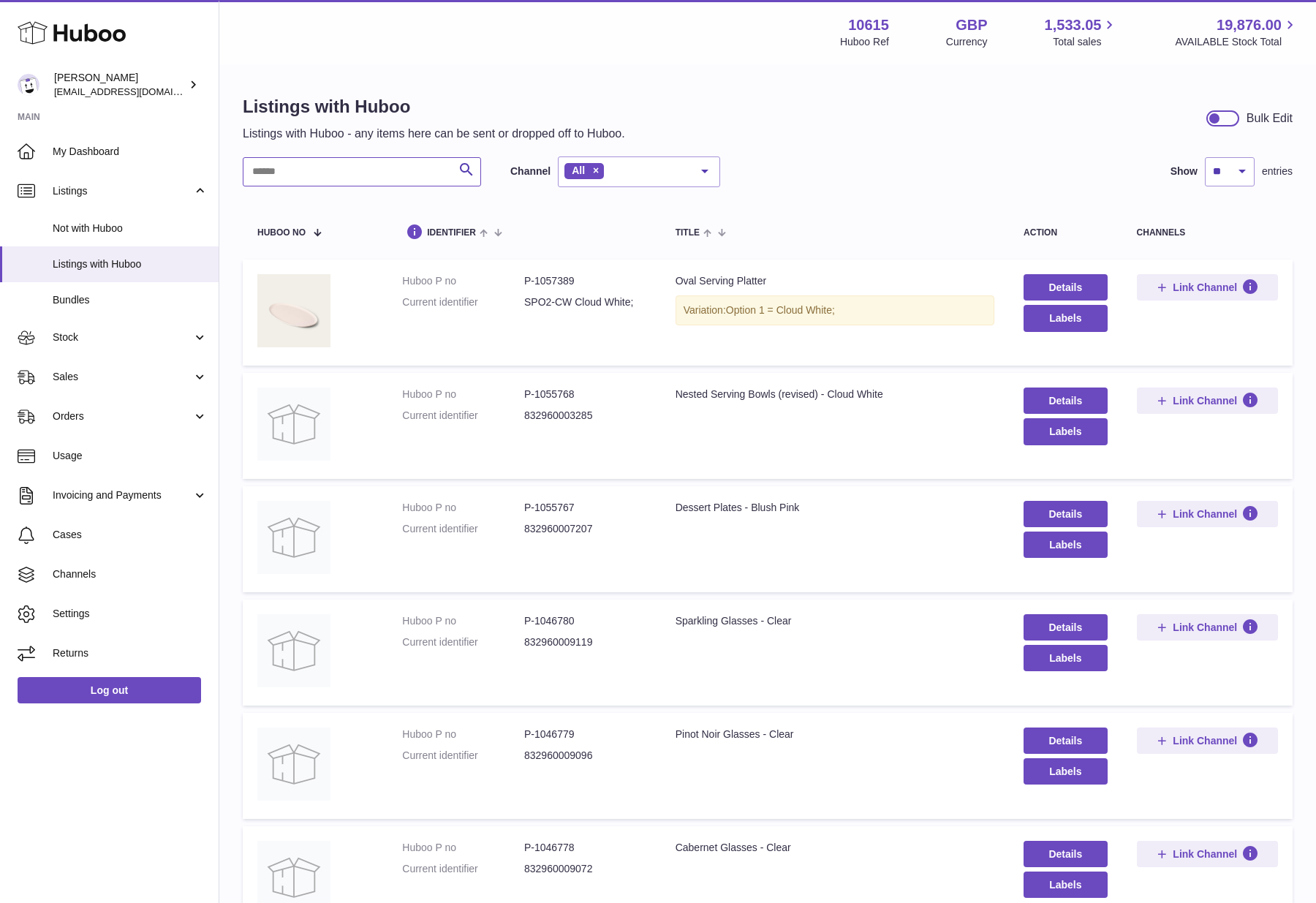
click at [413, 179] on input "text" at bounding box center [362, 172] width 238 height 29
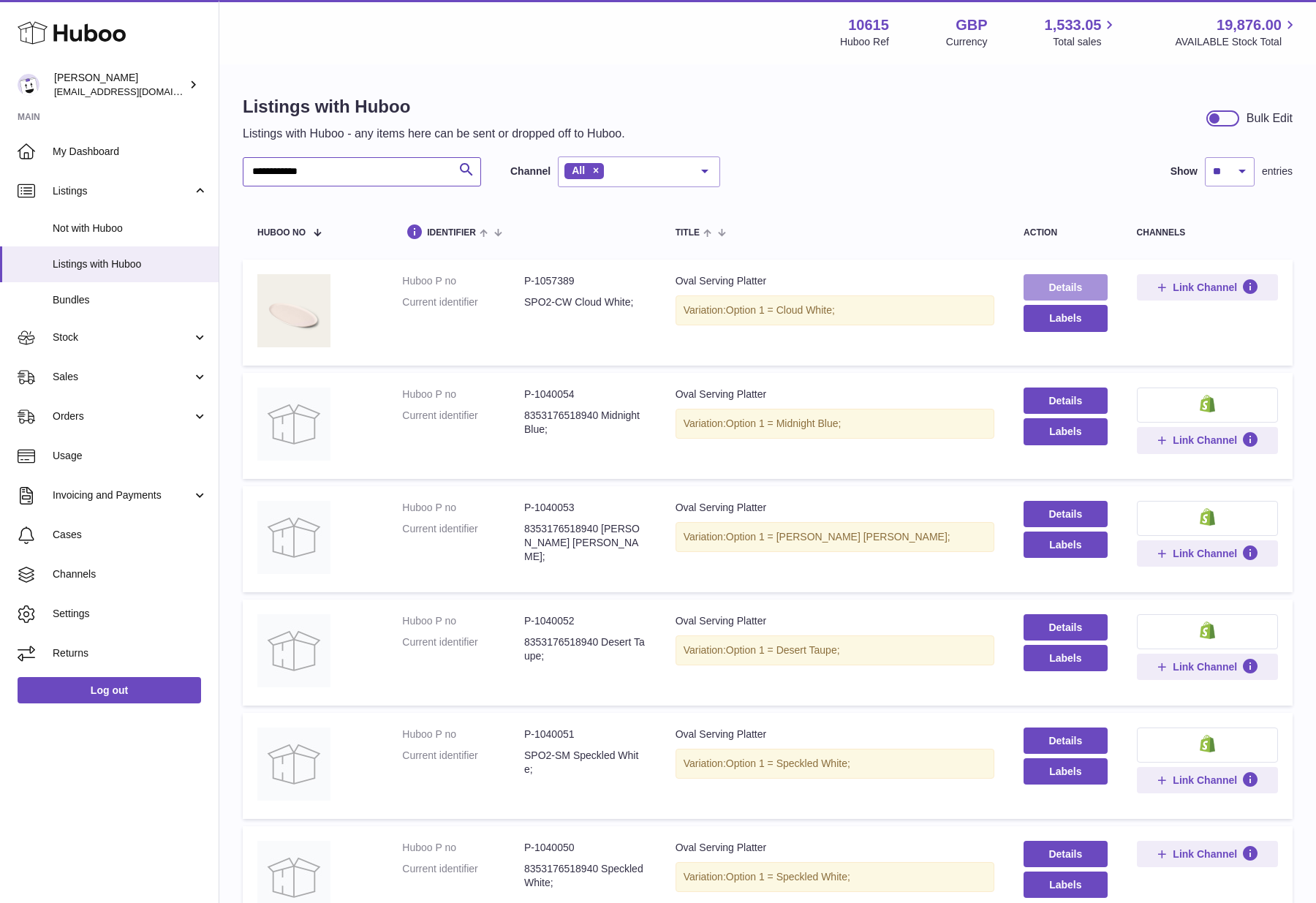
type input "**********"
click at [1070, 285] on link "Details" at bounding box center [1065, 287] width 84 height 26
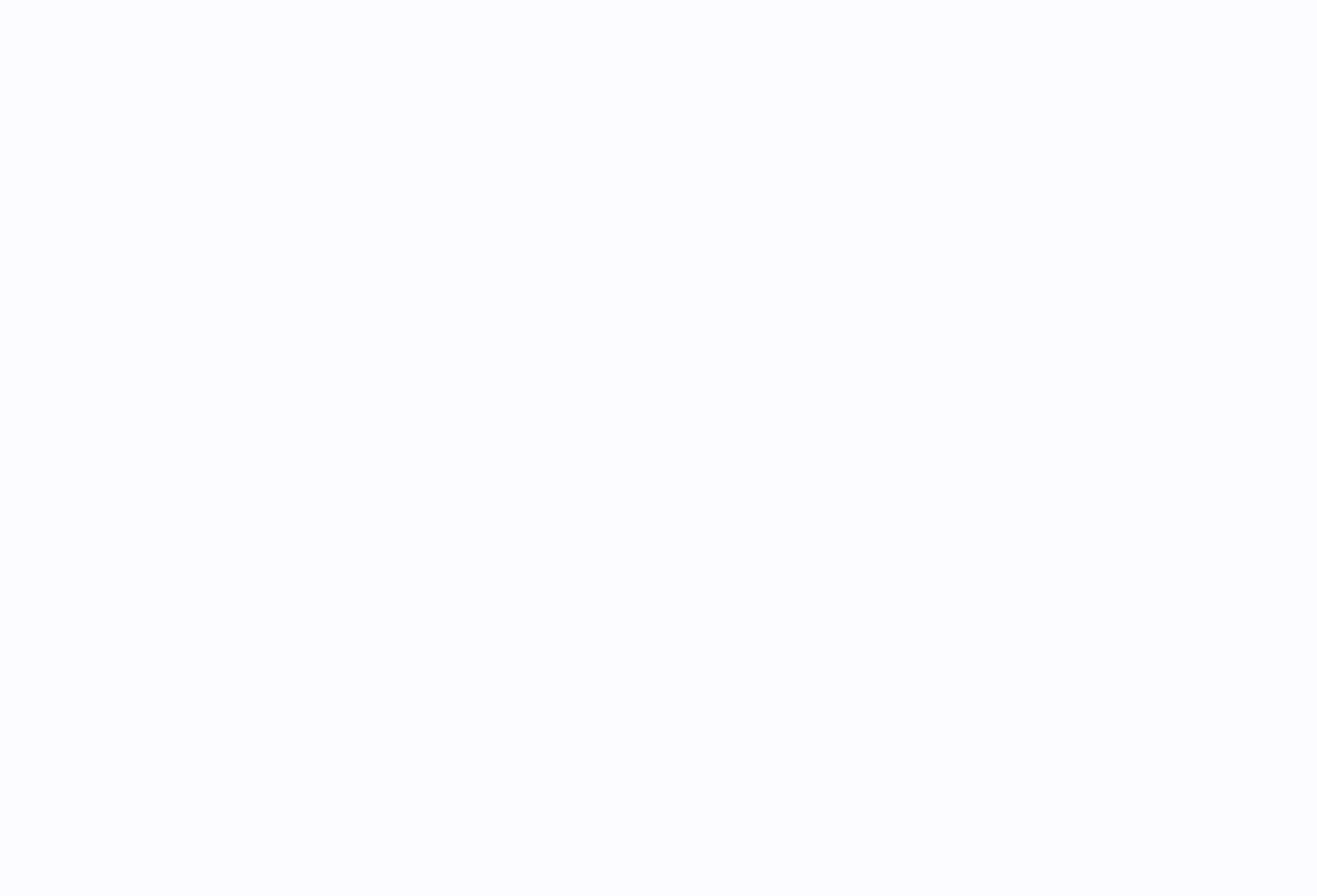
select select
select select "****"
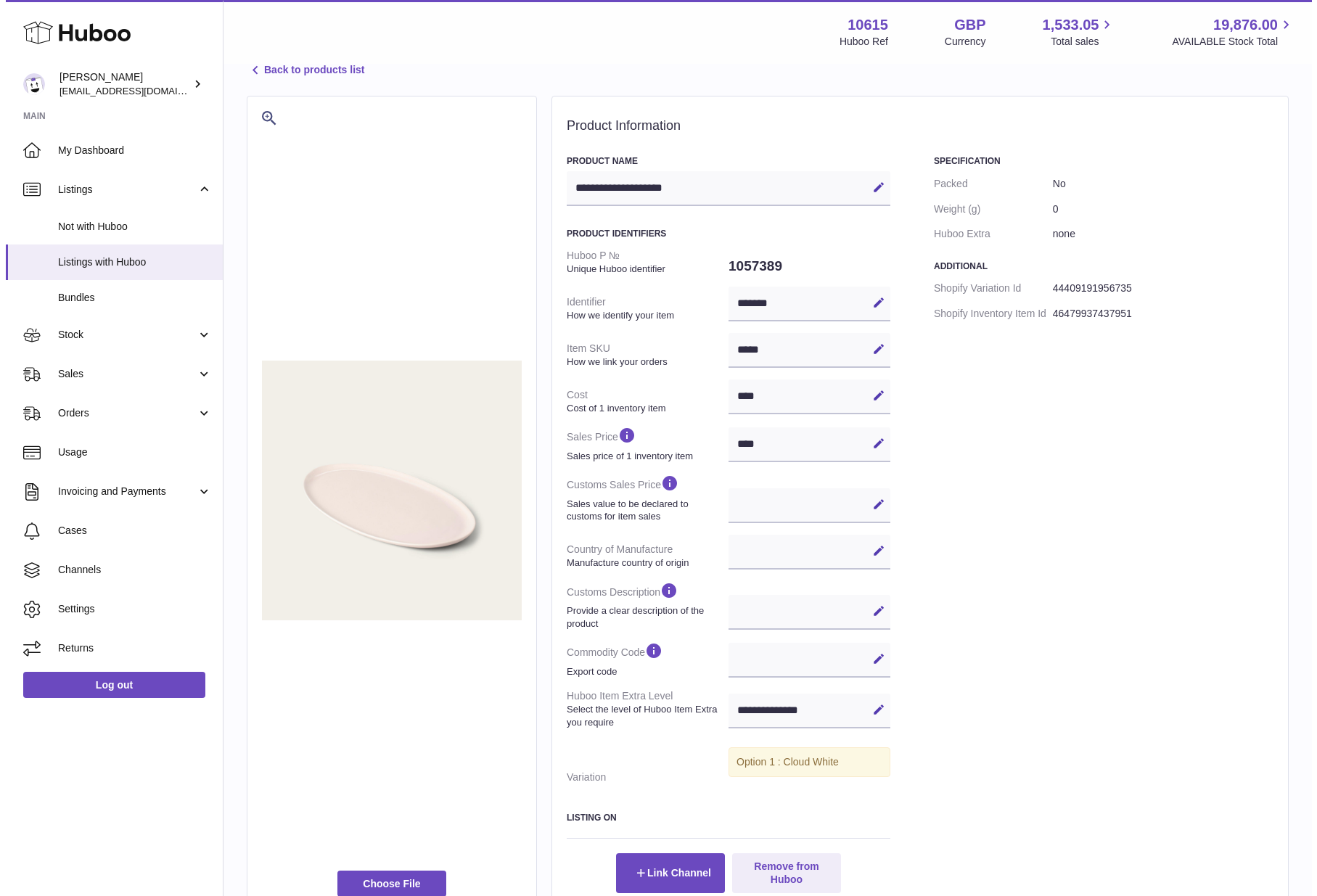
scroll to position [166, 0]
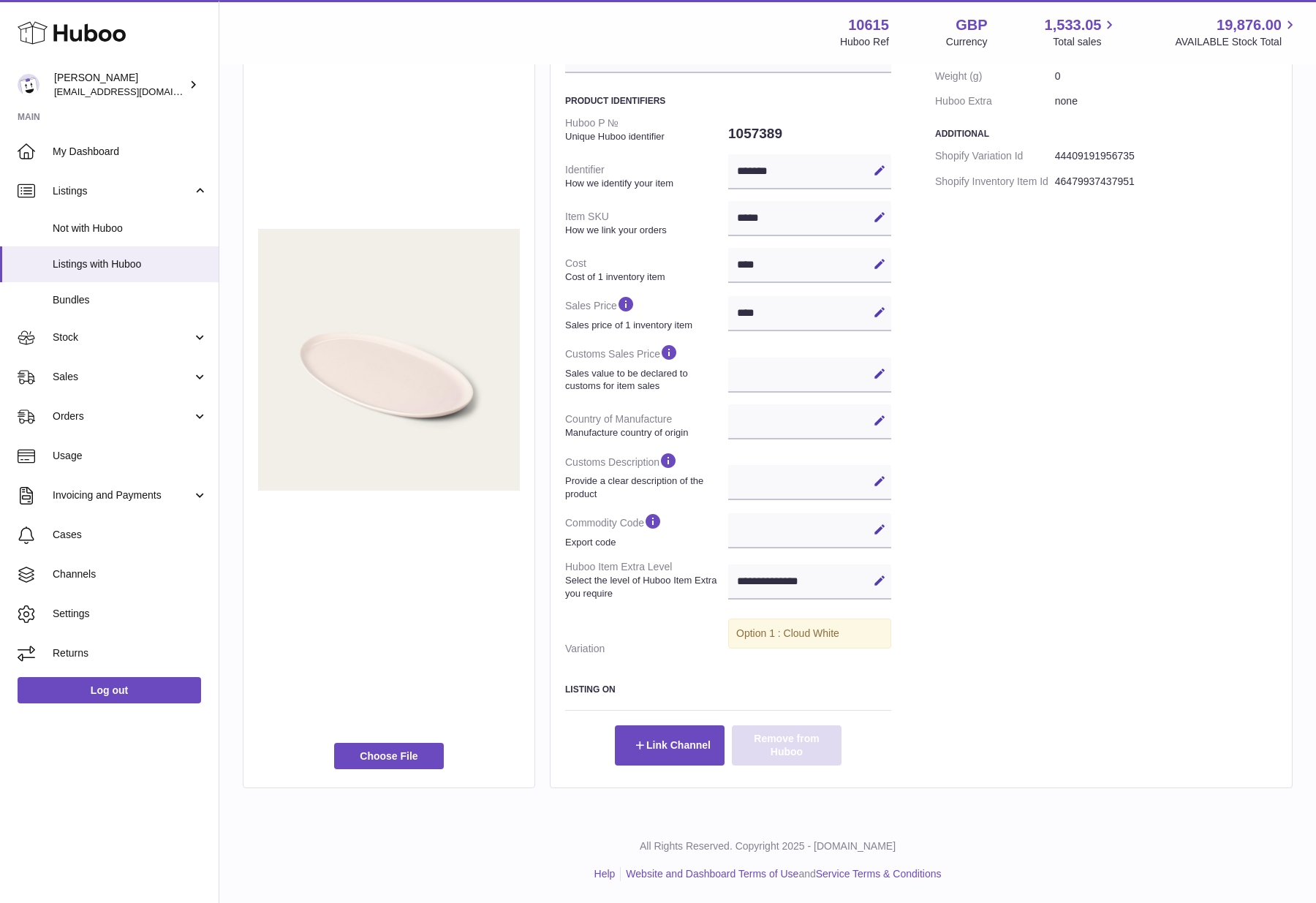
click at [796, 748] on button "Remove from Huboo" at bounding box center [786, 745] width 109 height 40
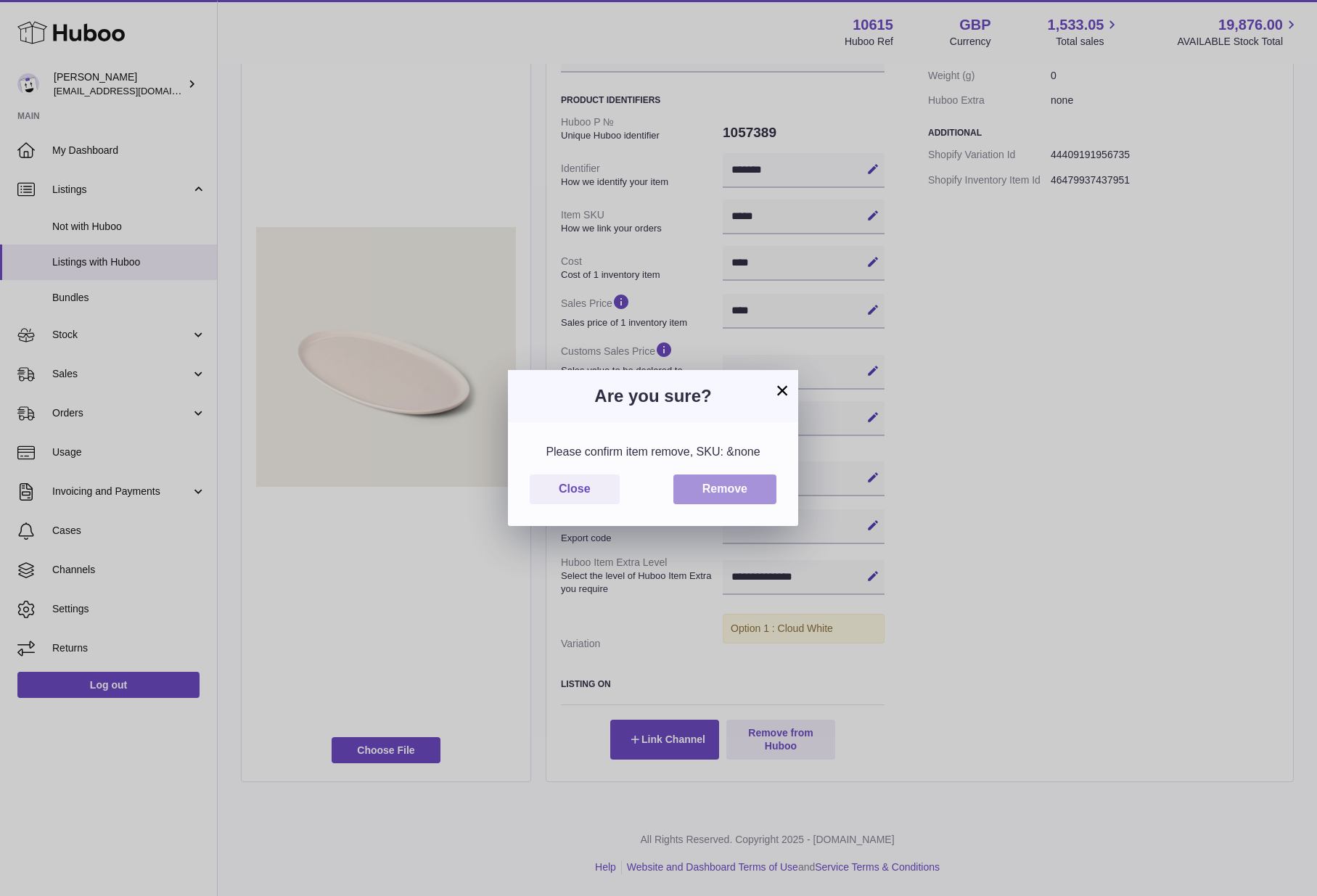
click at [723, 494] on button "Remove" at bounding box center [725, 489] width 103 height 30
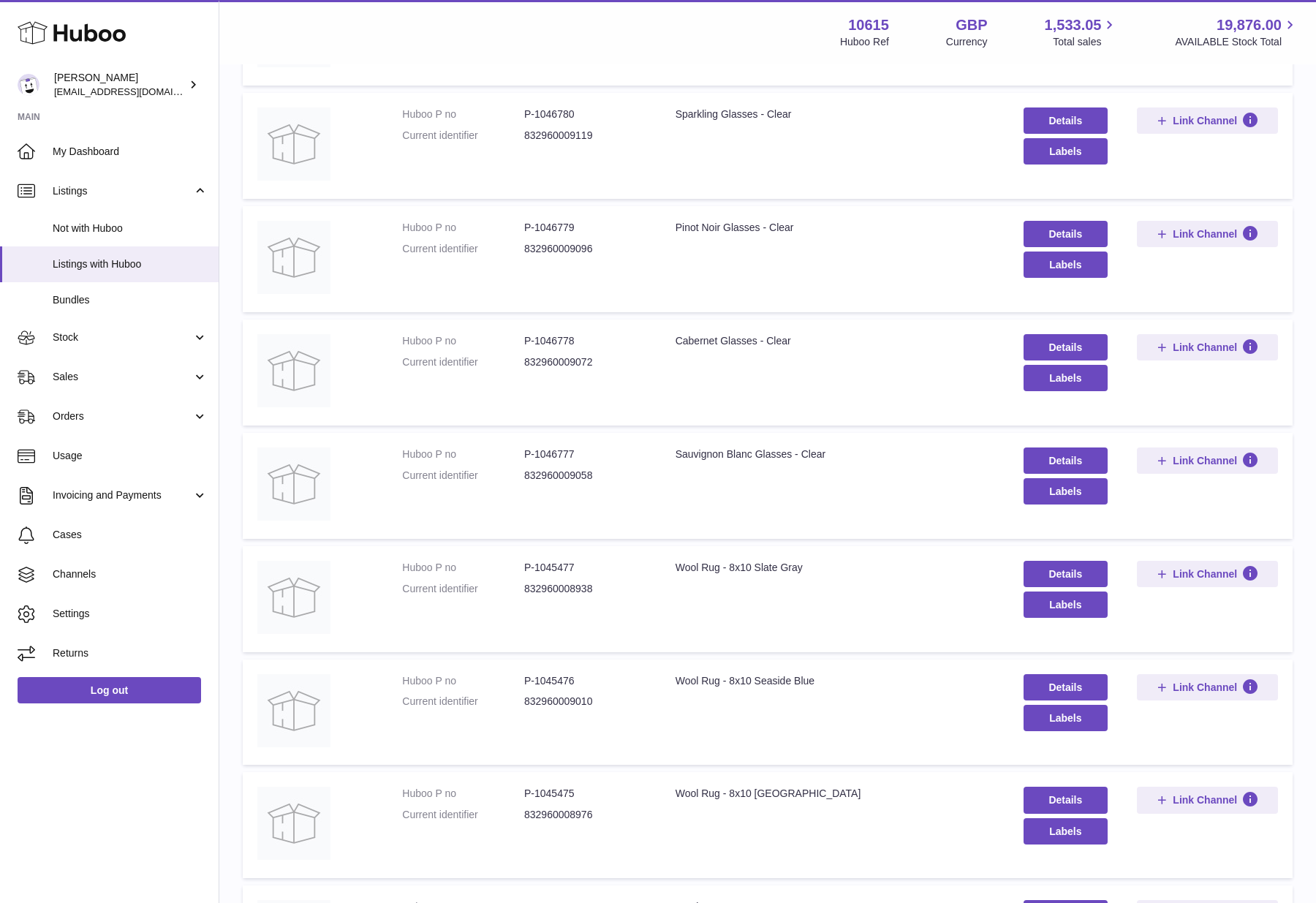
scroll to position [642, 0]
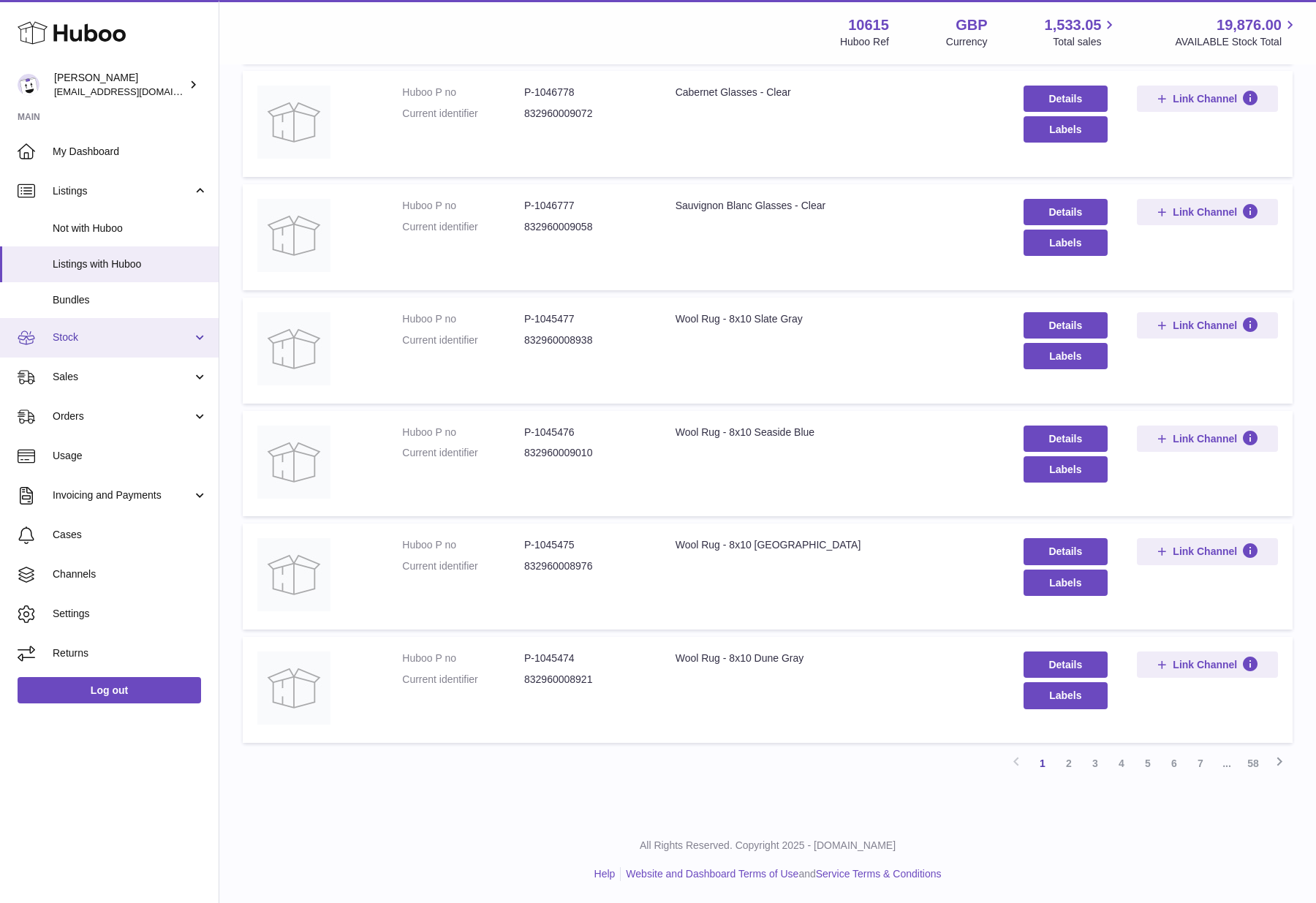
click at [185, 340] on span "Stock" at bounding box center [123, 337] width 140 height 14
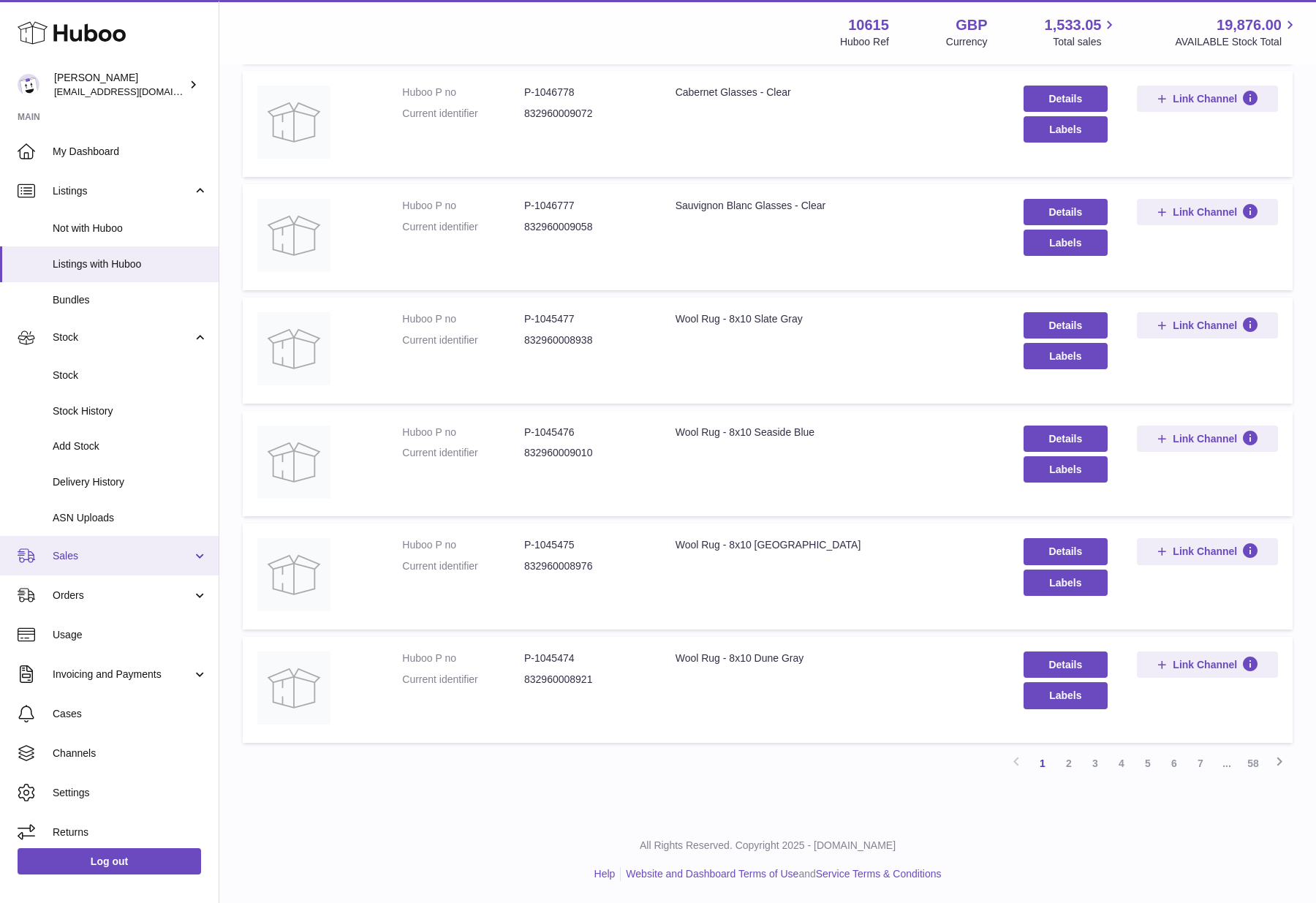
click at [183, 554] on span "Sales" at bounding box center [123, 556] width 140 height 14
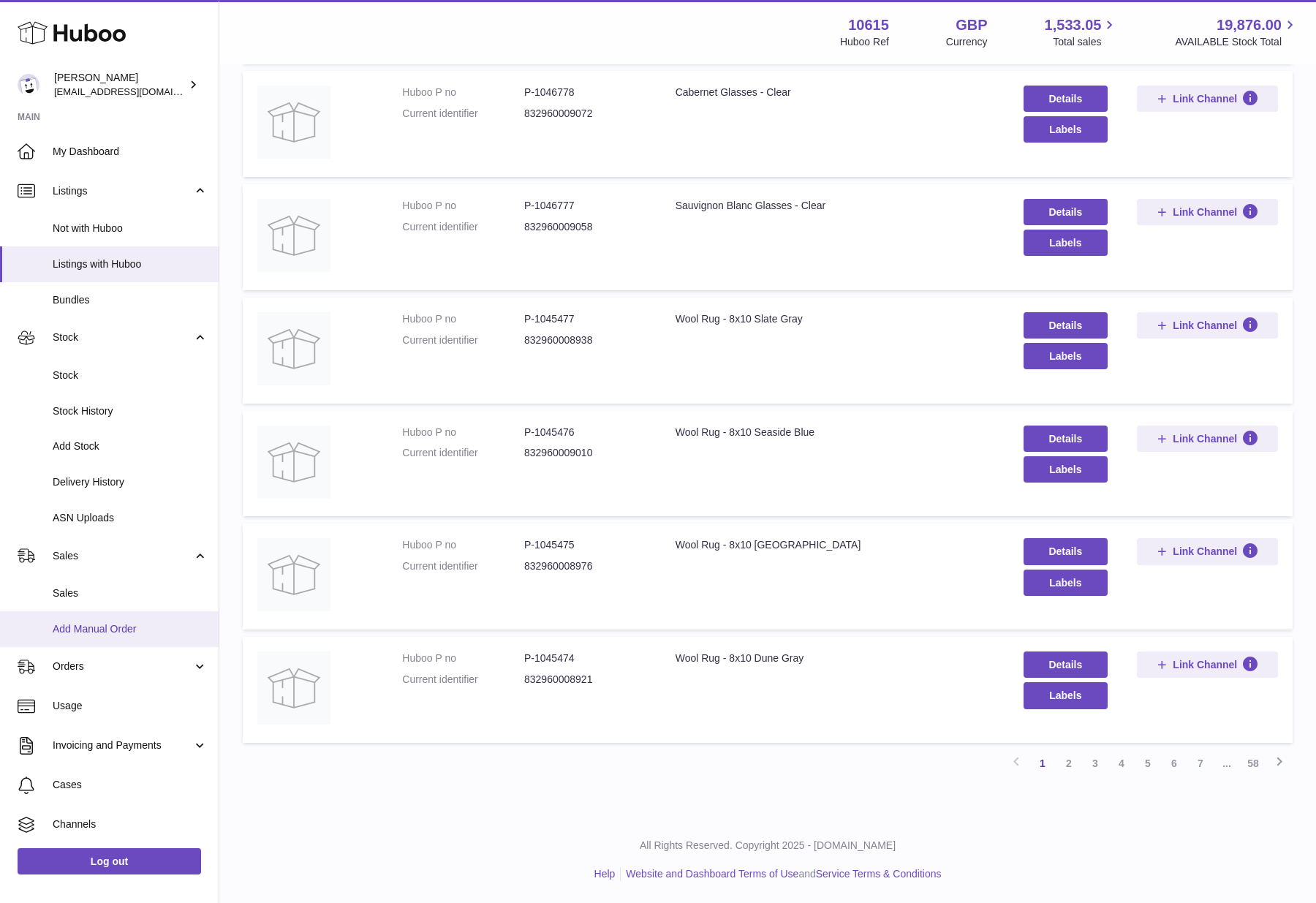
click at [109, 628] on span "Add Manual Order" at bounding box center [130, 629] width 155 height 14
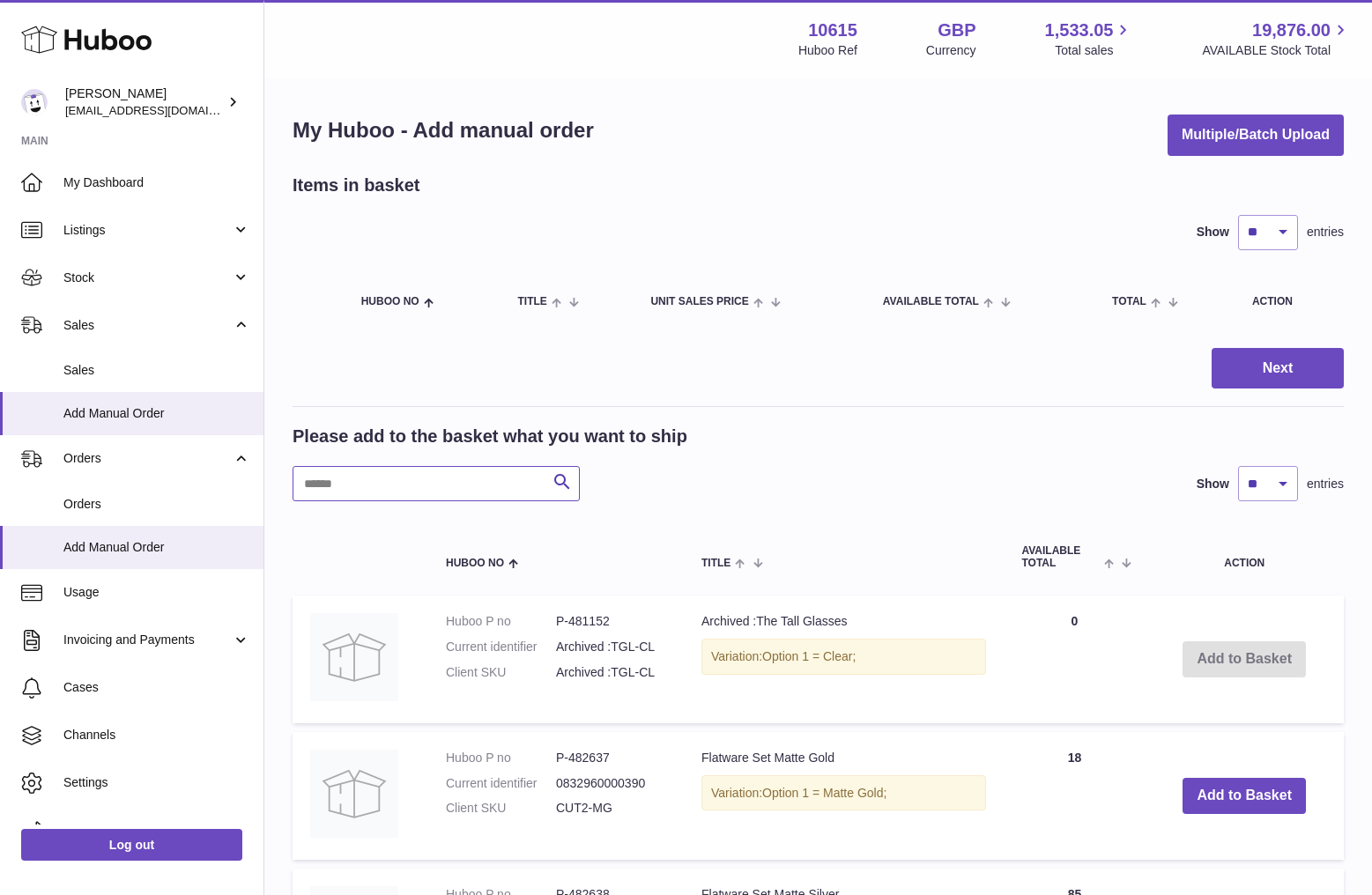
click at [464, 487] on input "text" at bounding box center [436, 484] width 287 height 36
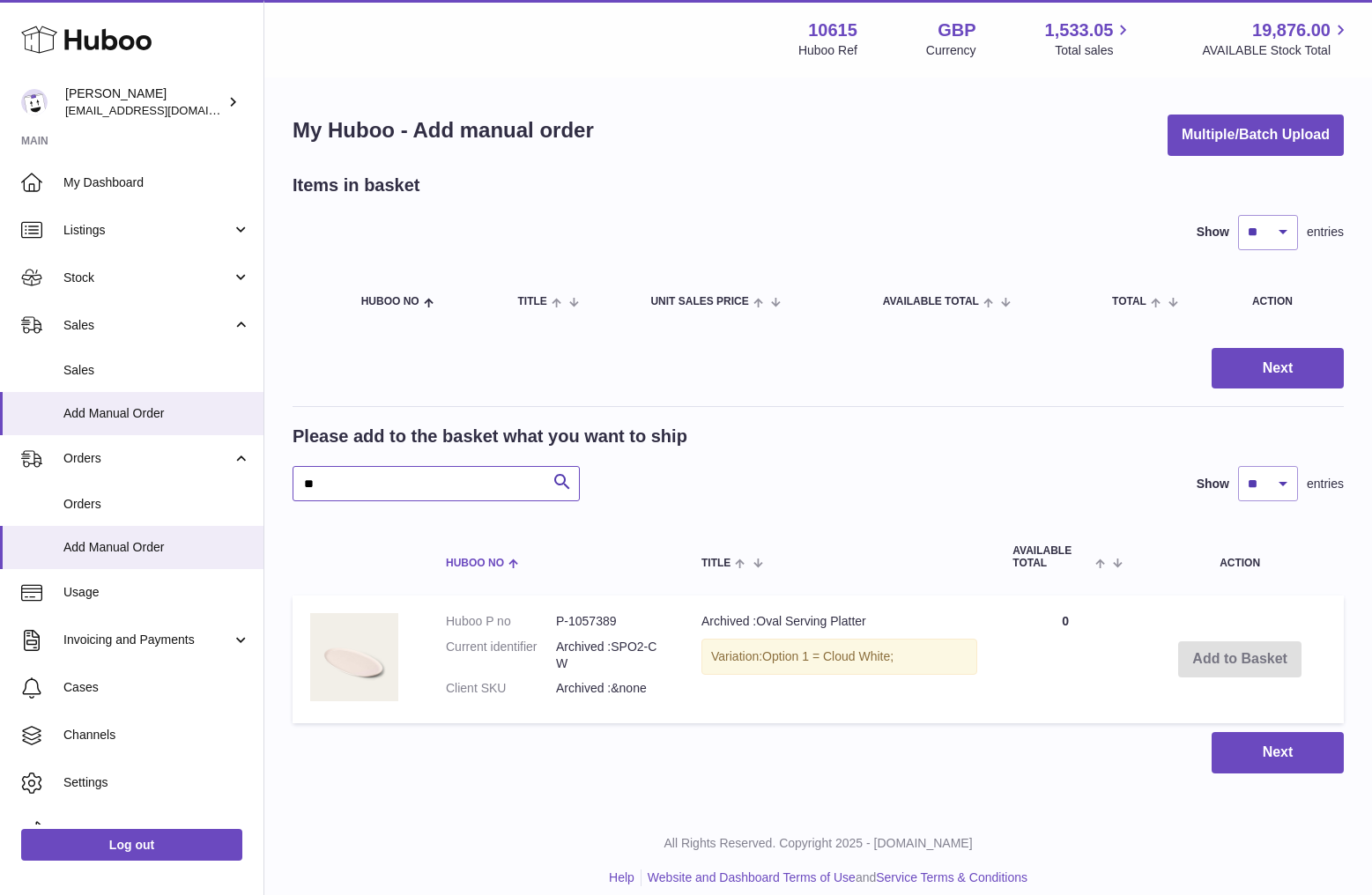
type input "*"
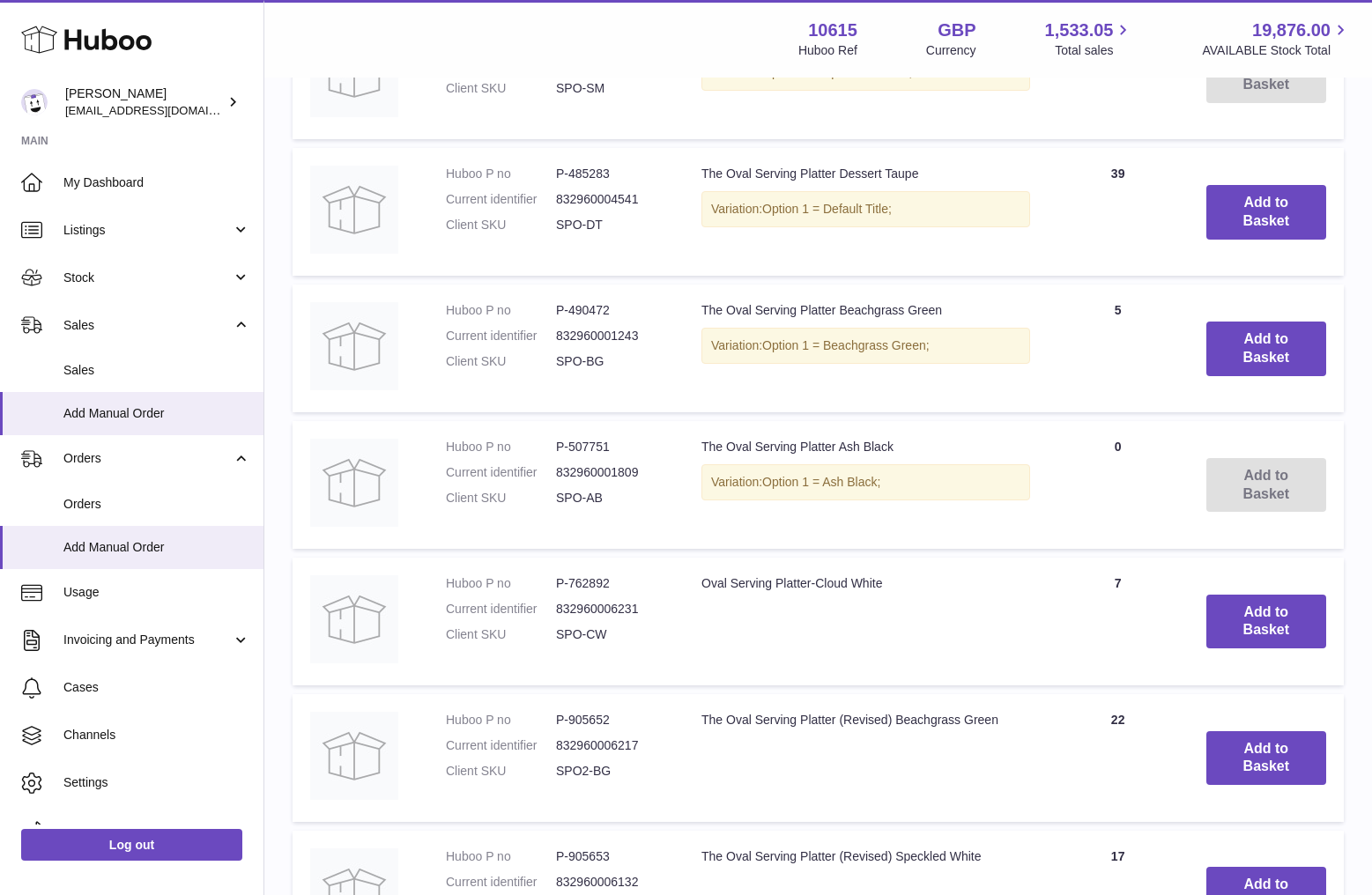
scroll to position [1261, 0]
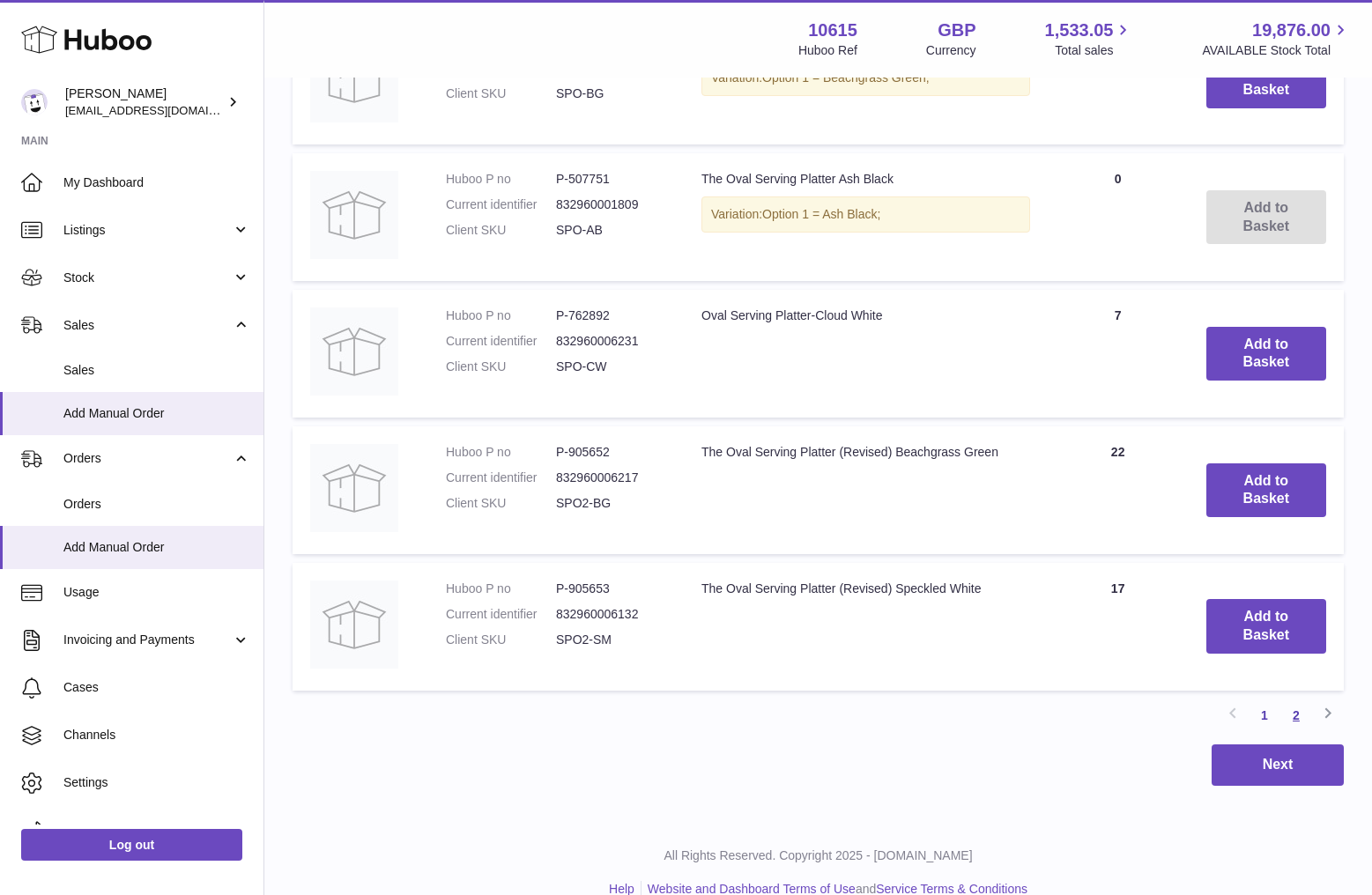
type input "**********"
click at [1294, 709] on link "2" at bounding box center [1296, 715] width 32 height 32
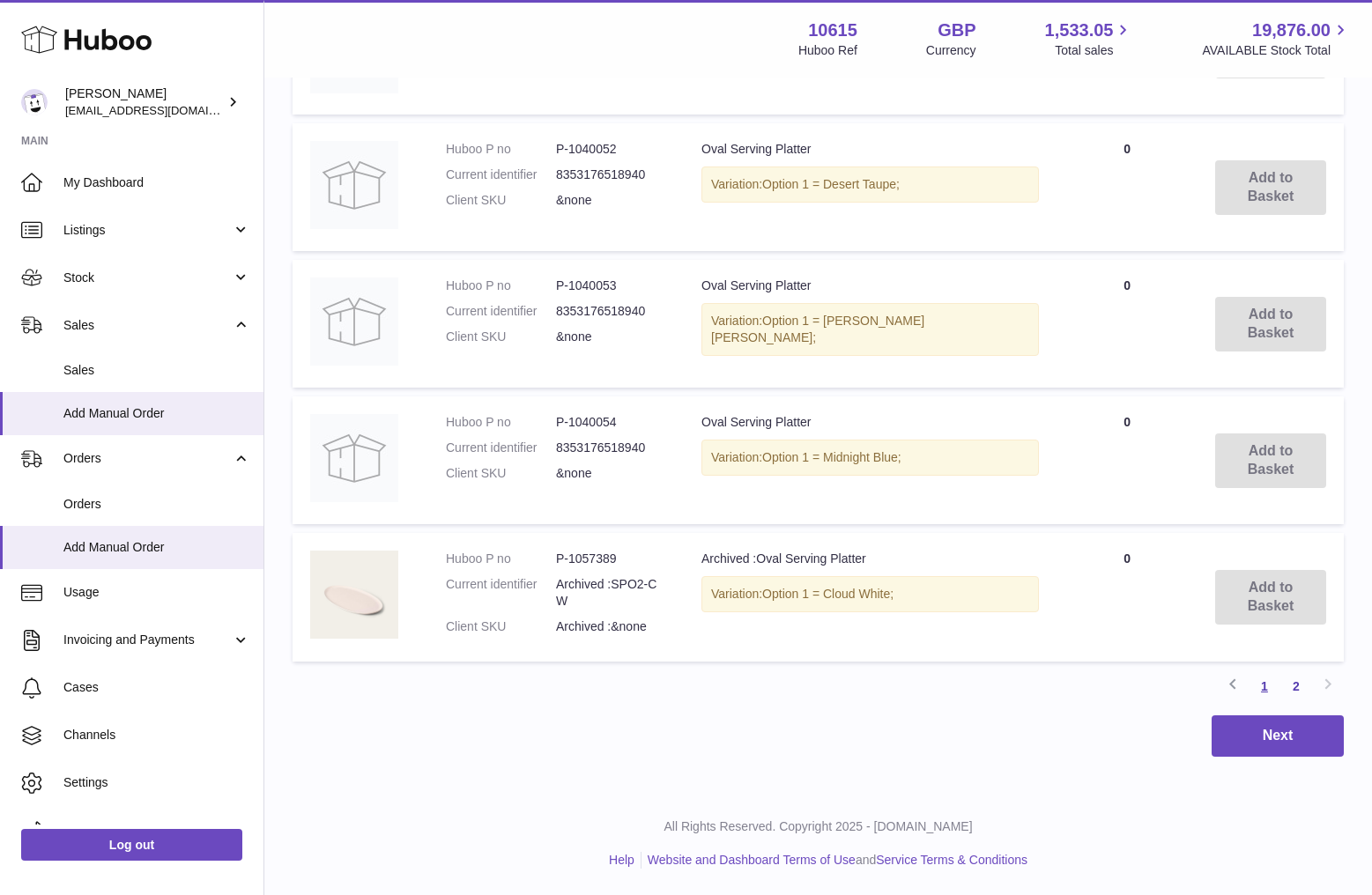
click at [1256, 682] on link "1" at bounding box center [1264, 686] width 32 height 32
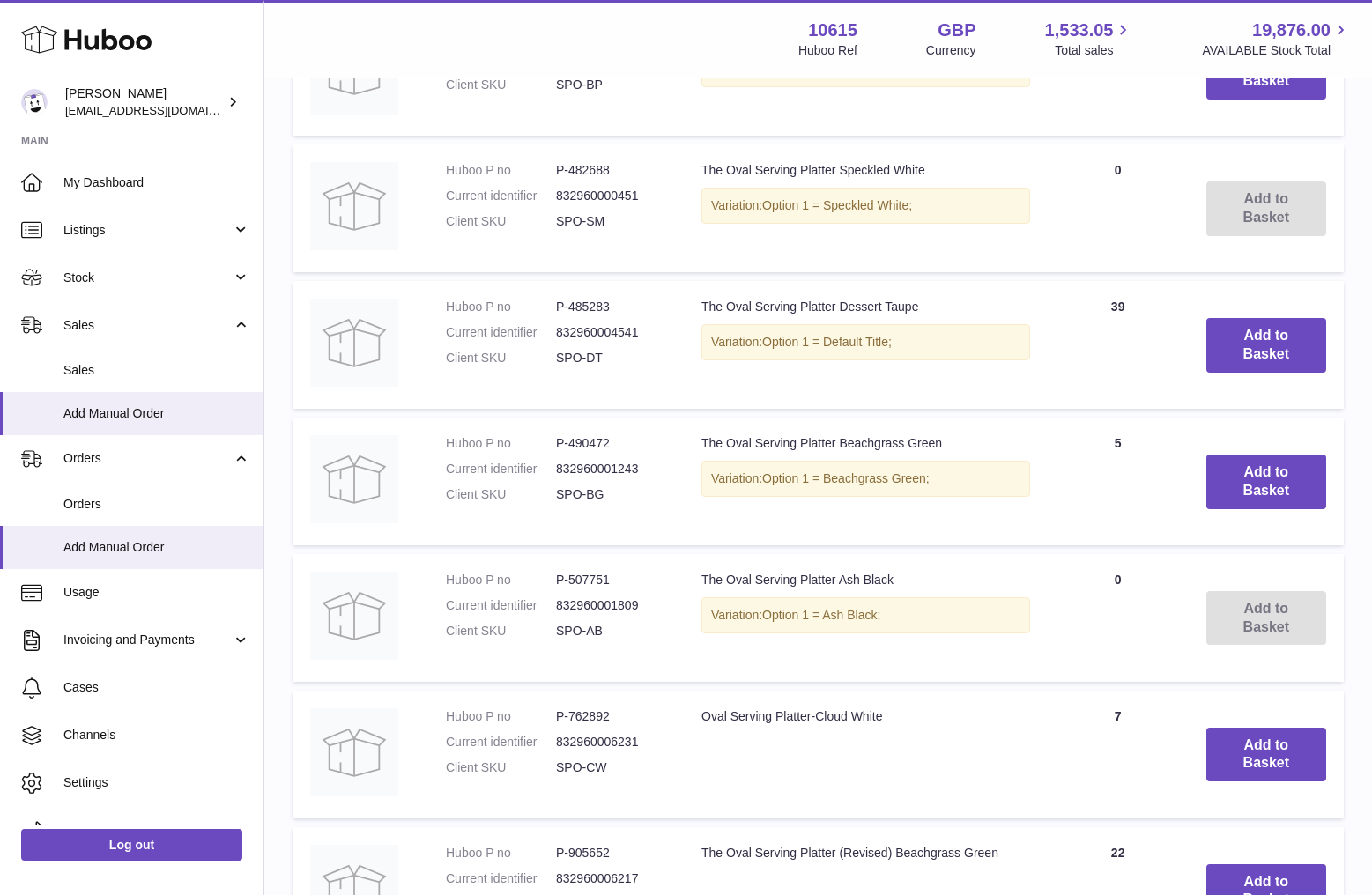
scroll to position [862, 0]
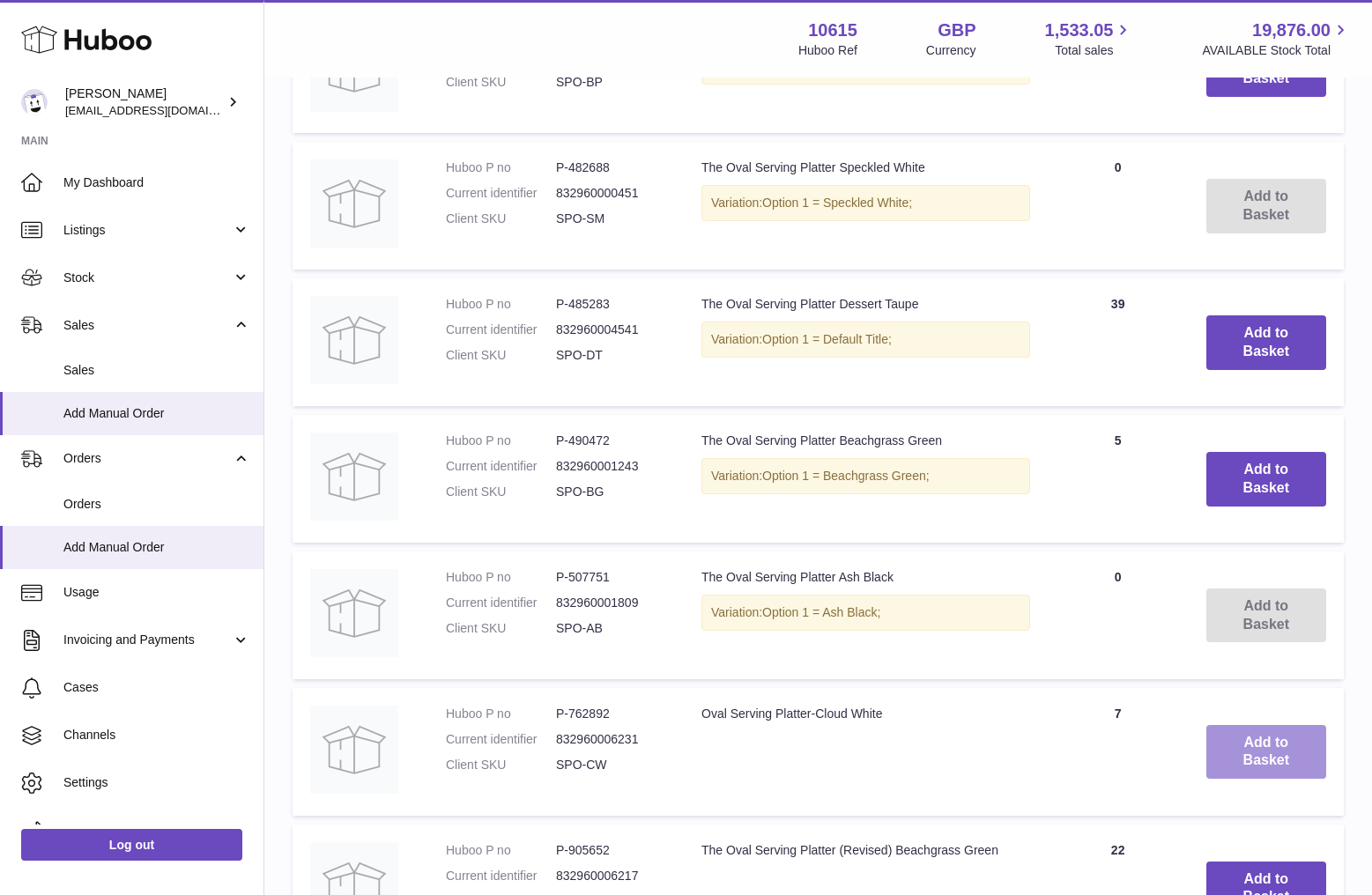
click at [1246, 755] on button "Add to Basket" at bounding box center [1266, 752] width 120 height 54
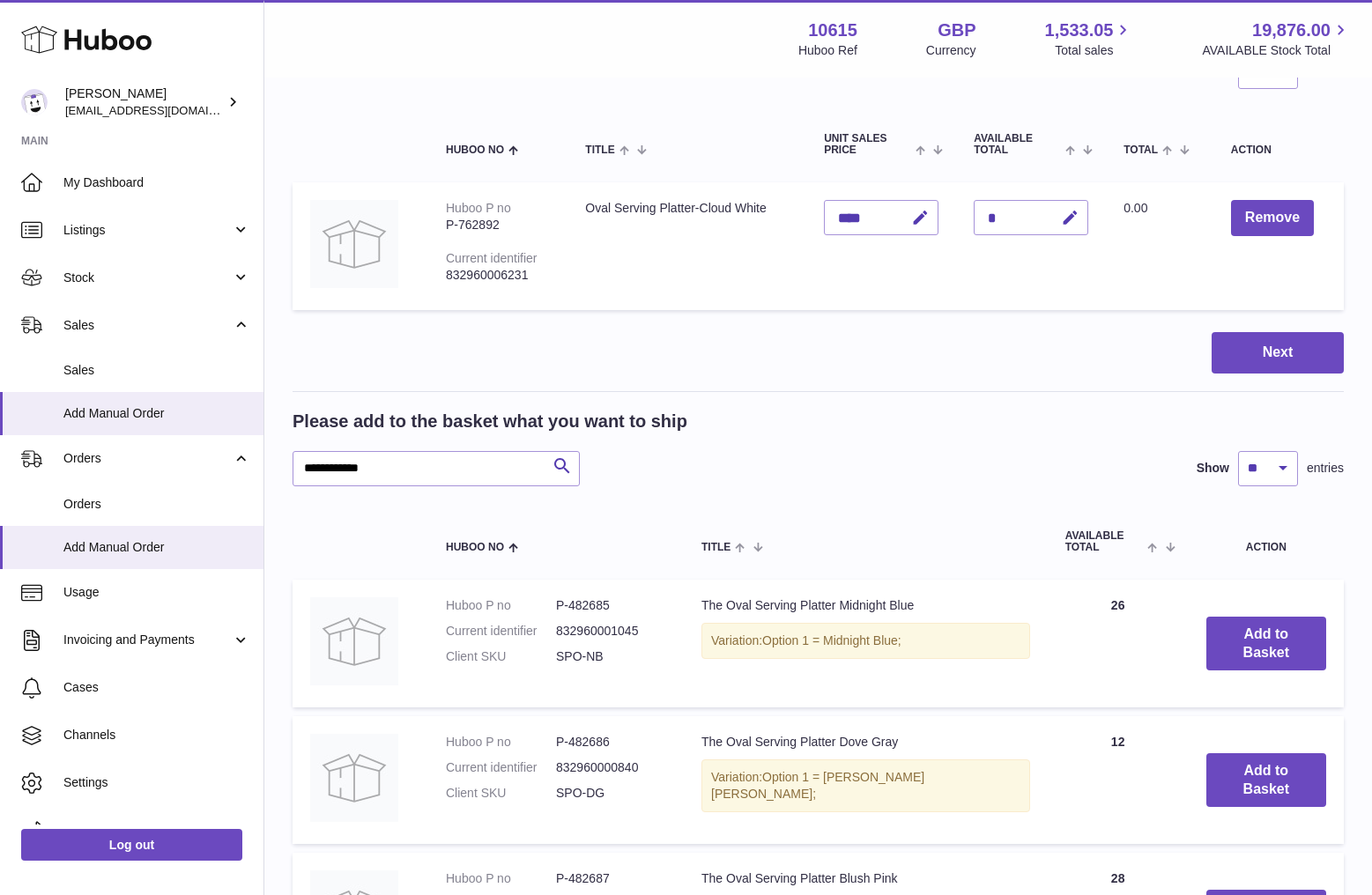
scroll to position [0, 0]
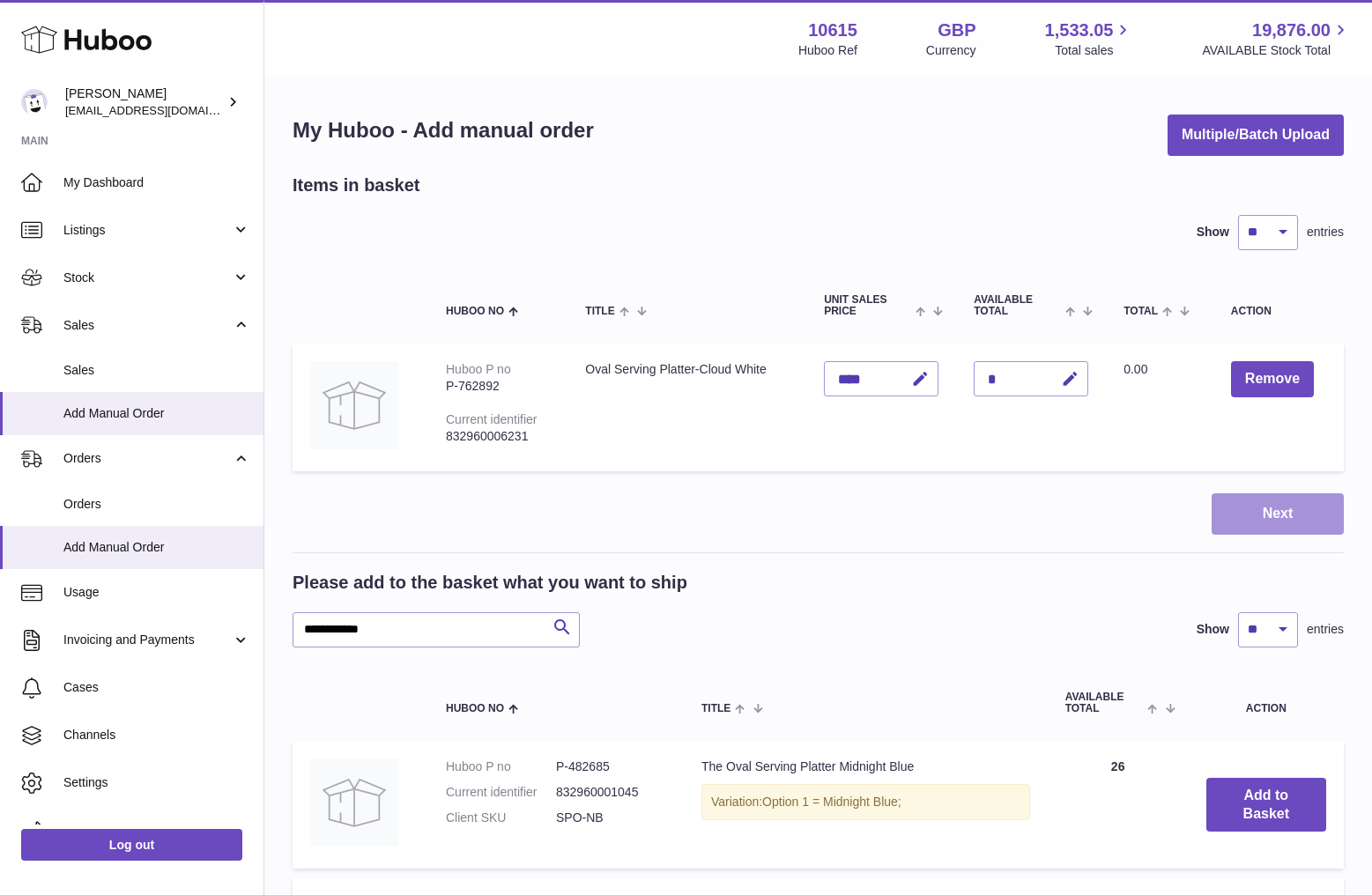
click at [1274, 510] on button "Next" at bounding box center [1277, 514] width 132 height 41
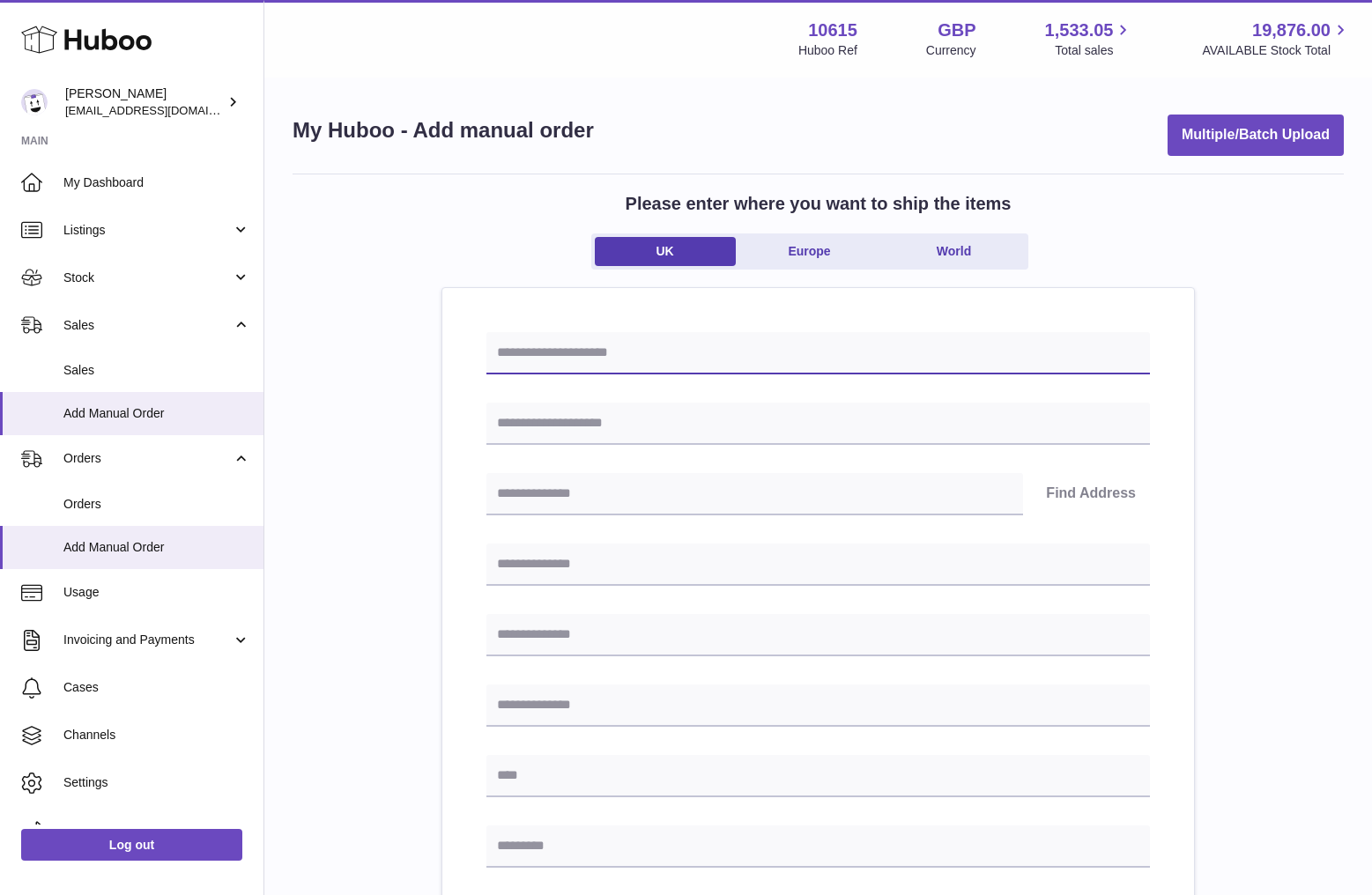
click at [643, 343] on input "text" at bounding box center [817, 353] width 663 height 42
paste input "*******"
click at [640, 349] on input "*******" at bounding box center [817, 353] width 663 height 42
type input "*********"
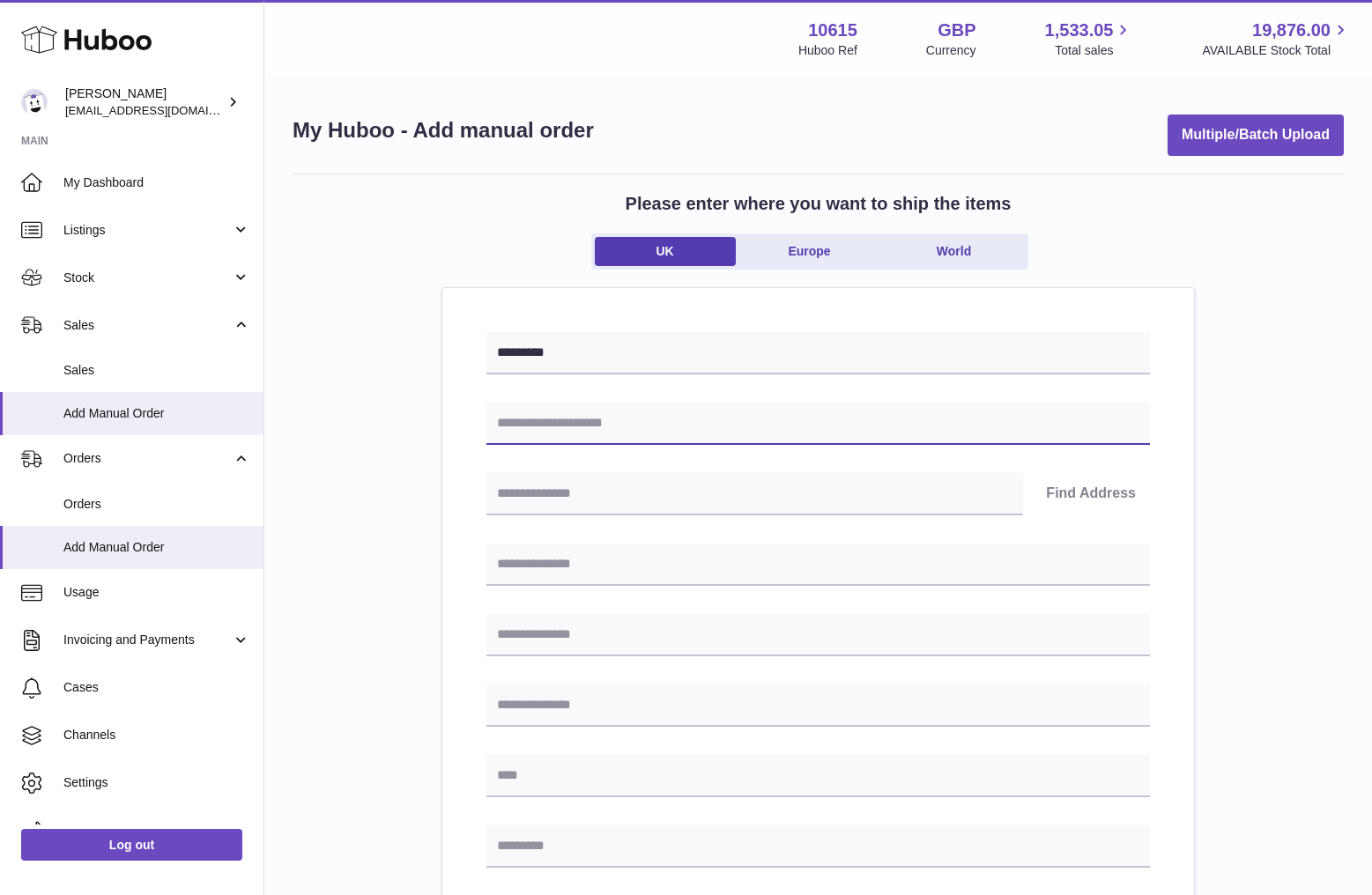
click at [611, 423] on input "text" at bounding box center [817, 424] width 663 height 42
click at [602, 428] on input "text" at bounding box center [817, 424] width 663 height 42
paste input "**********"
type input "**********"
click at [340, 416] on div "**********" at bounding box center [818, 787] width 1051 height 1227
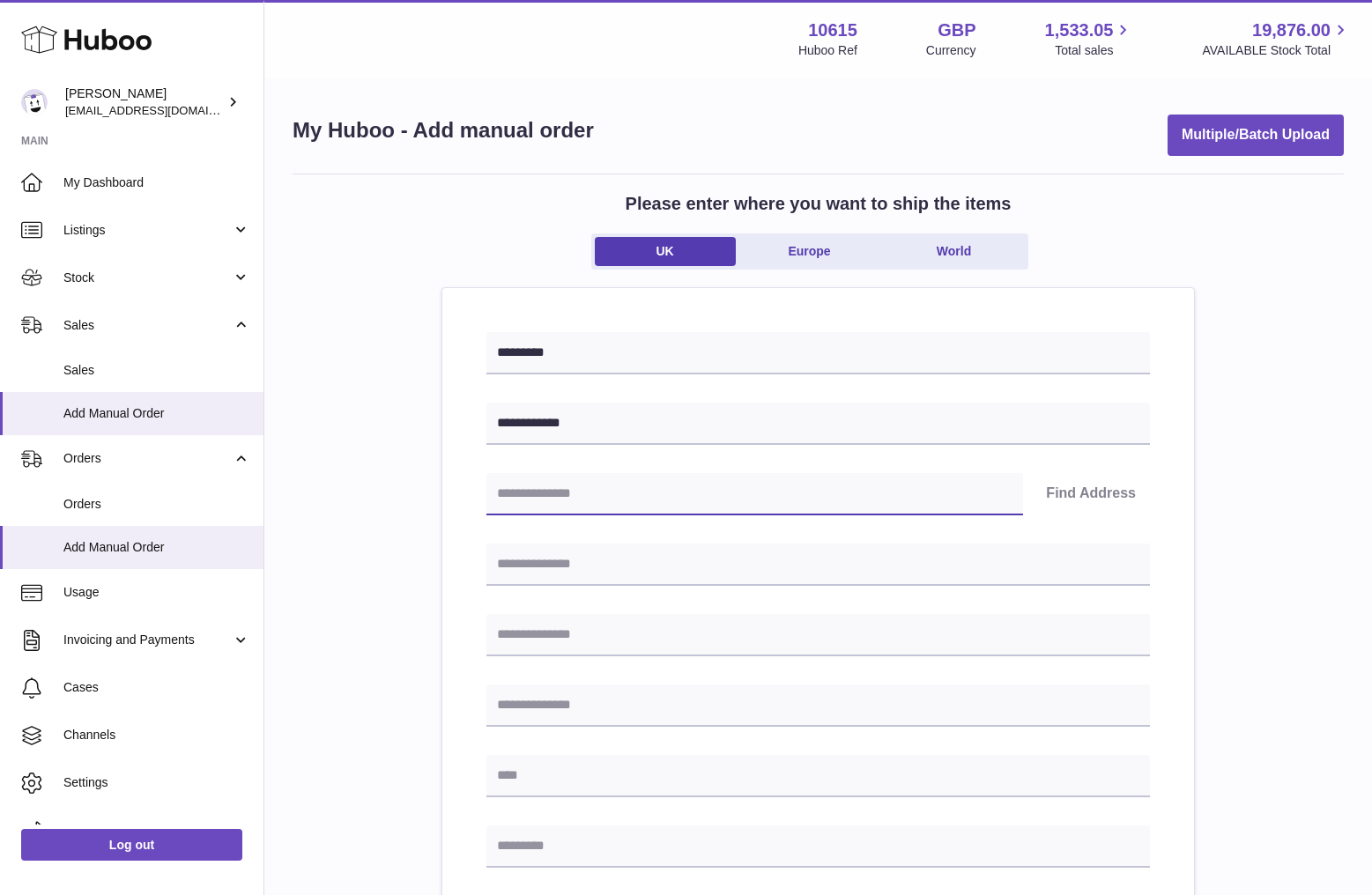
click at [598, 496] on input "text" at bounding box center [755, 494] width 537 height 42
paste input "*******"
type input "*******"
click at [1090, 498] on button "Find Address" at bounding box center [1090, 494] width 118 height 42
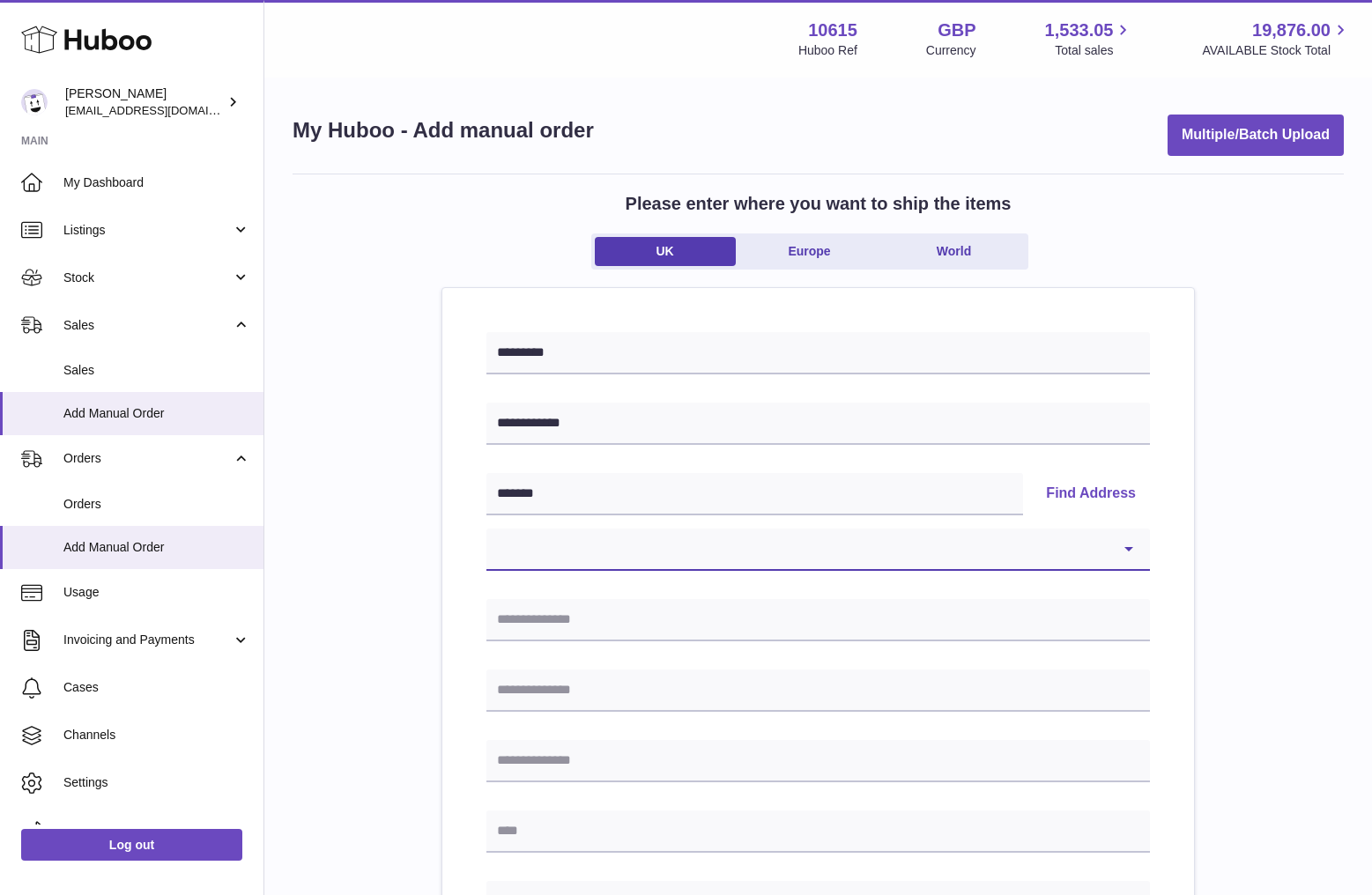
click at [644, 553] on select "**********" at bounding box center [817, 549] width 663 height 42
select select "**"
click at [486, 528] on select "**********" at bounding box center [817, 549] width 663 height 42
type input "*******"
type input "**********"
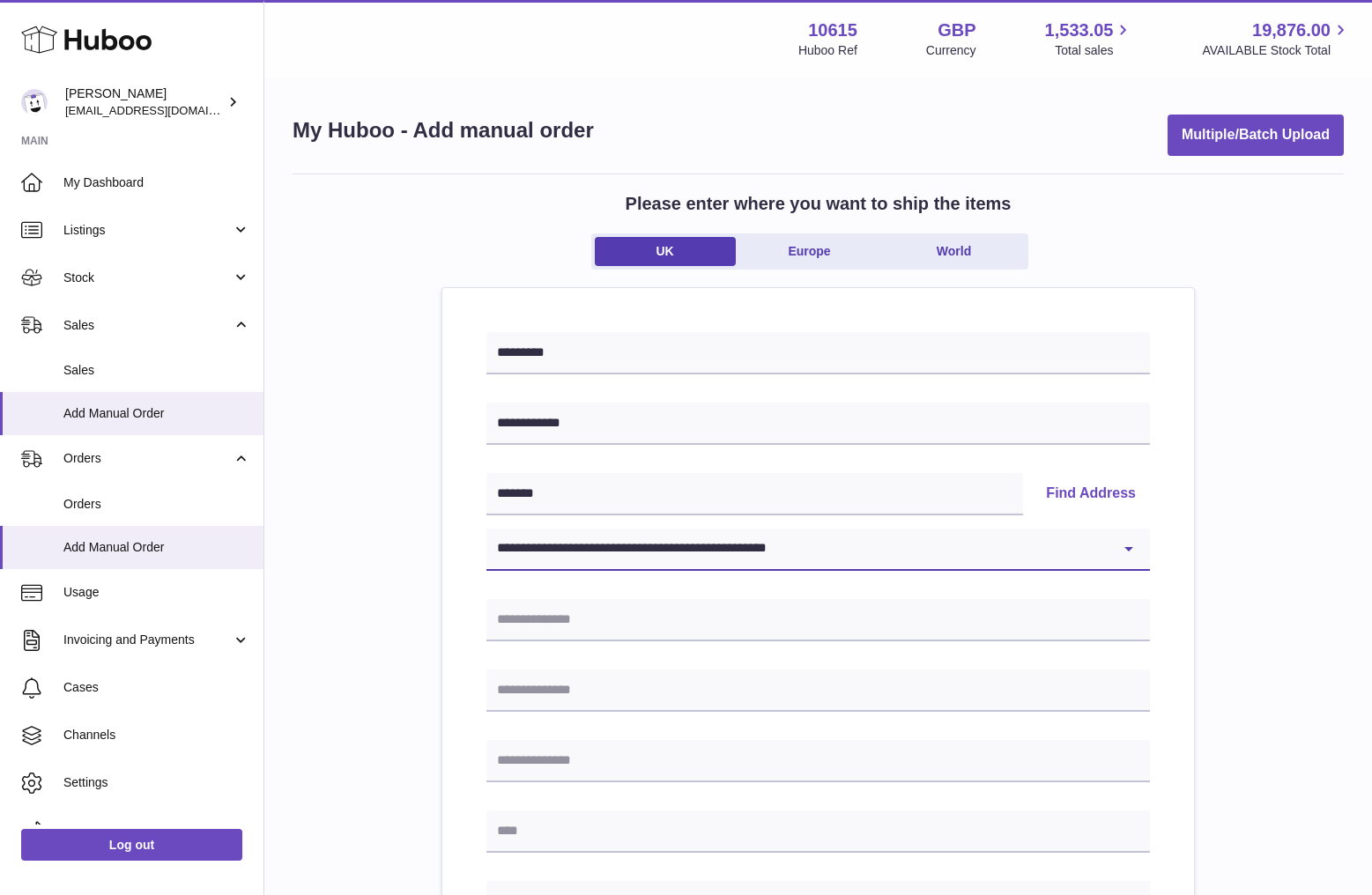
type input "******"
type input "*******"
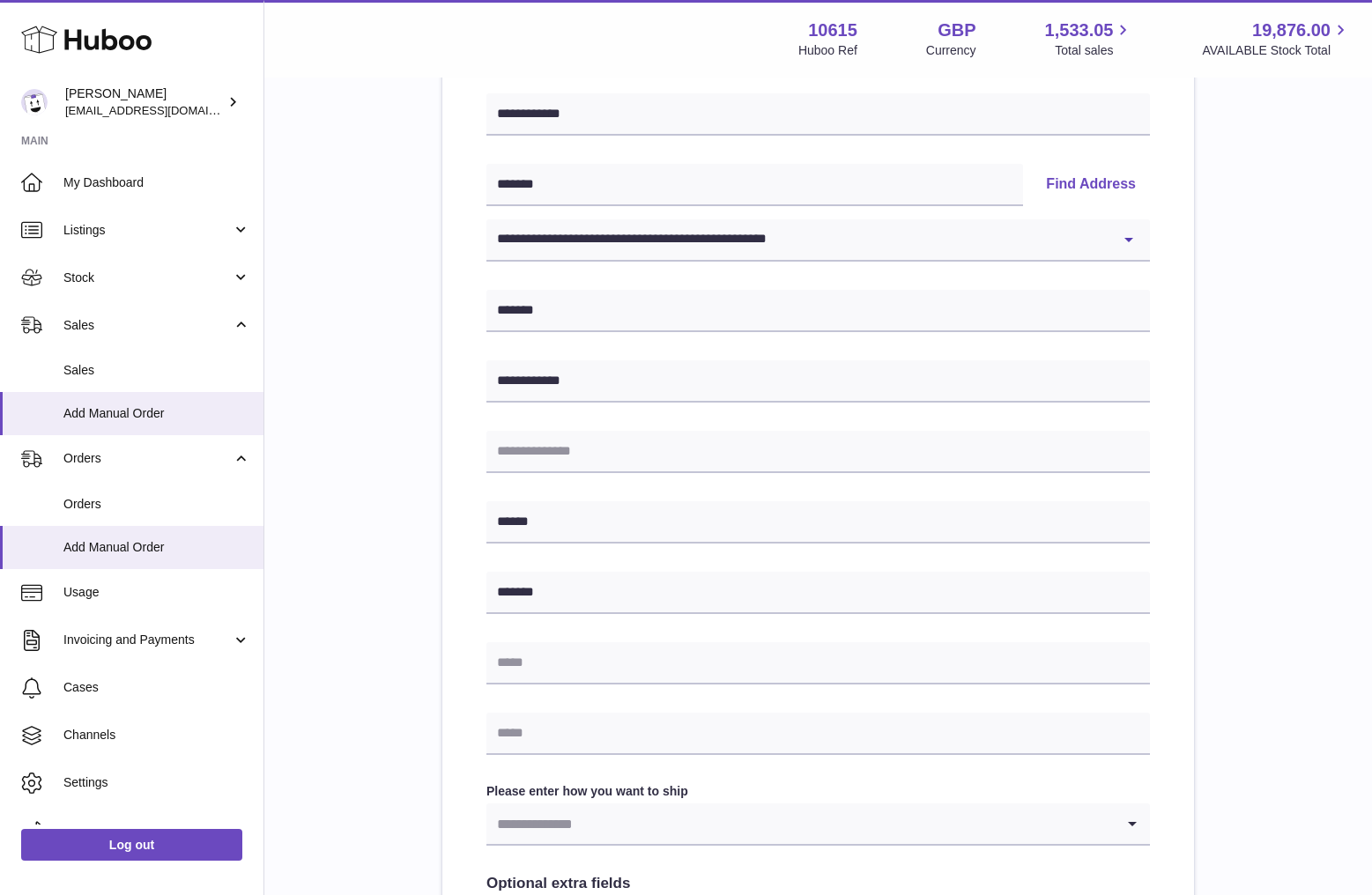
scroll to position [310, 0]
click at [594, 669] on input "text" at bounding box center [817, 662] width 663 height 42
paste input "**********"
type input "**********"
click at [580, 738] on input "text" at bounding box center [817, 732] width 663 height 42
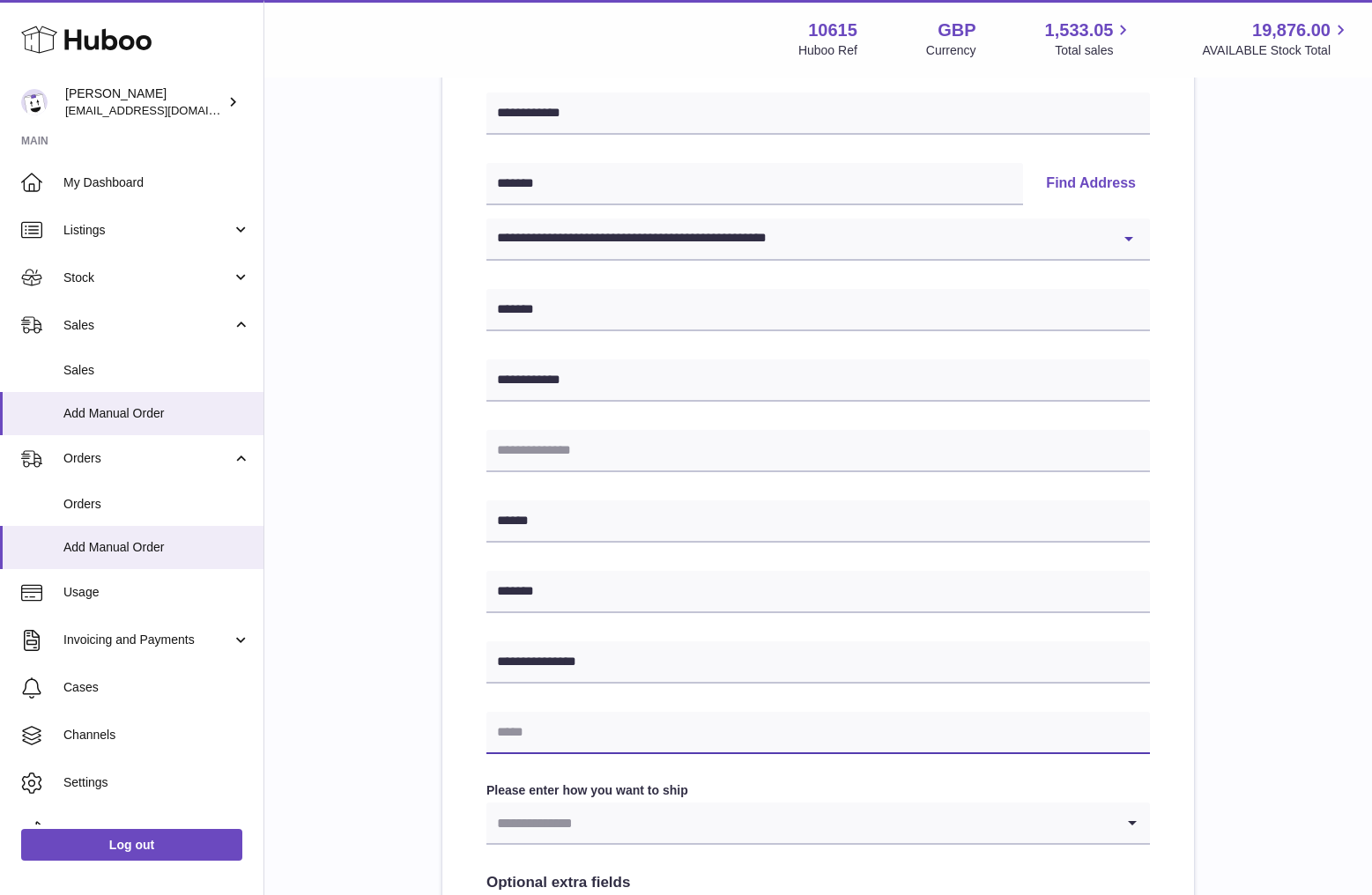
paste input "**********"
type input "**********"
click at [1293, 750] on div "**********" at bounding box center [818, 505] width 1051 height 1283
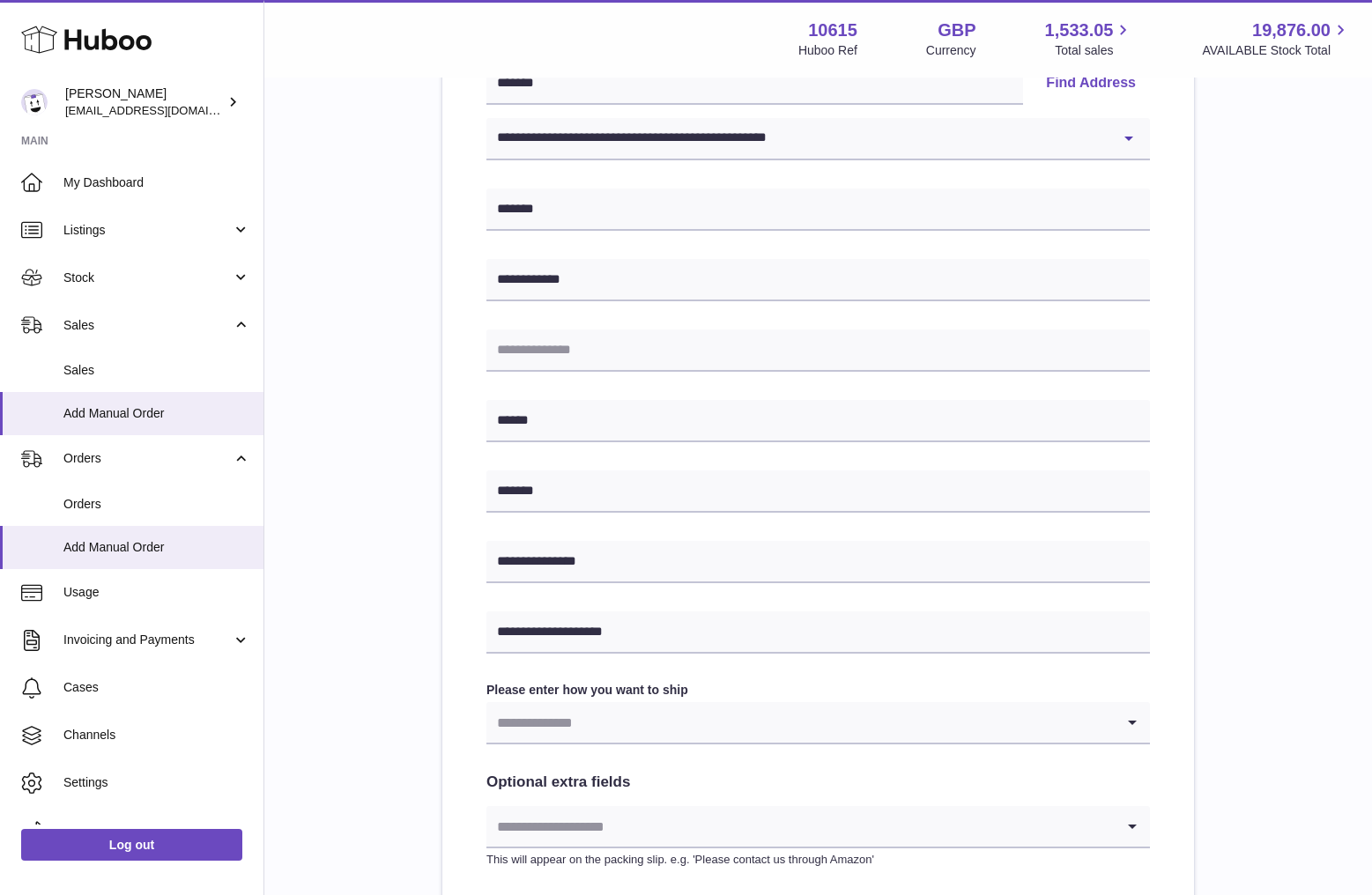
scroll to position [419, 0]
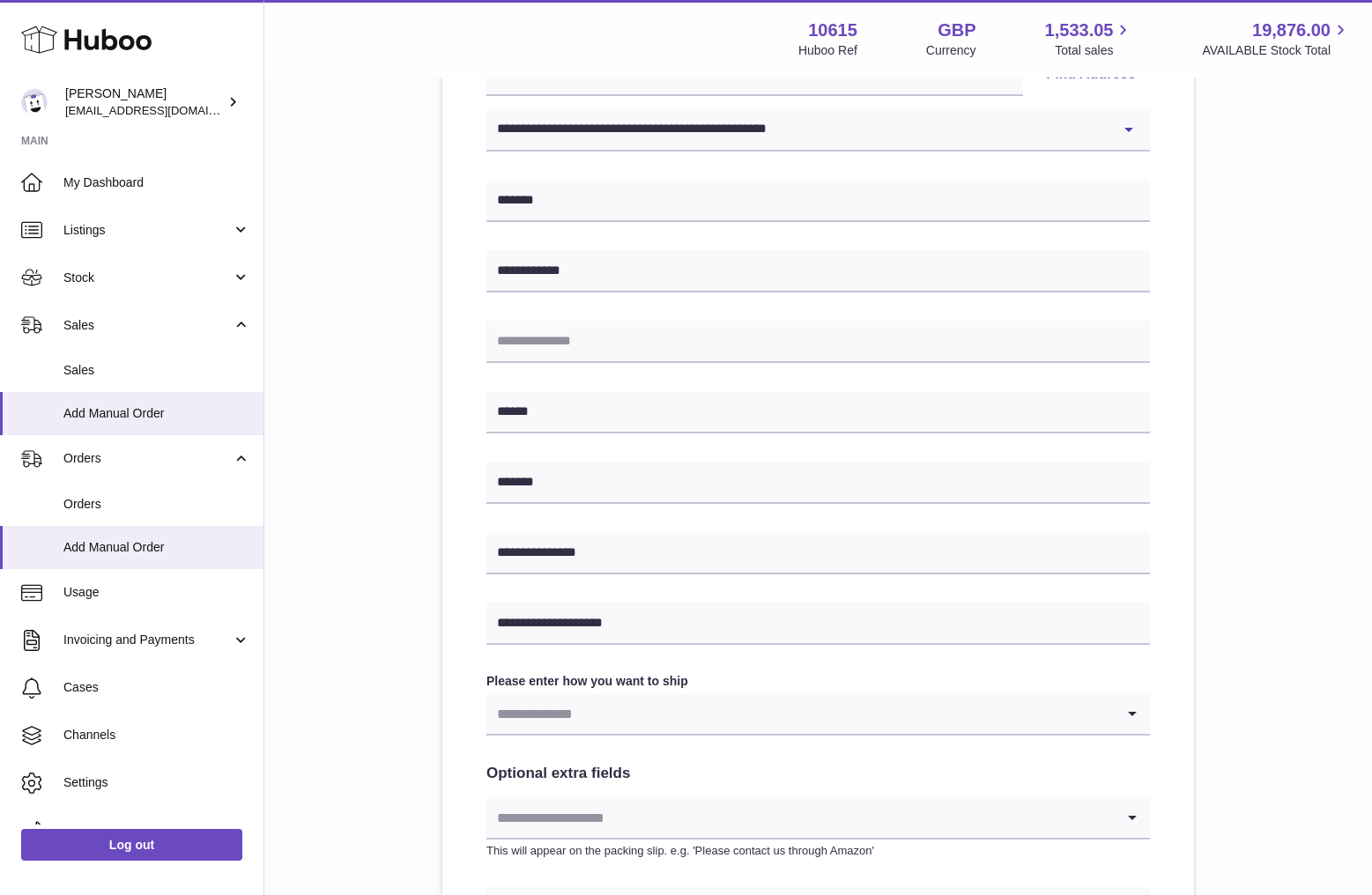
click at [823, 709] on input "Search for option" at bounding box center [801, 713] width 628 height 40
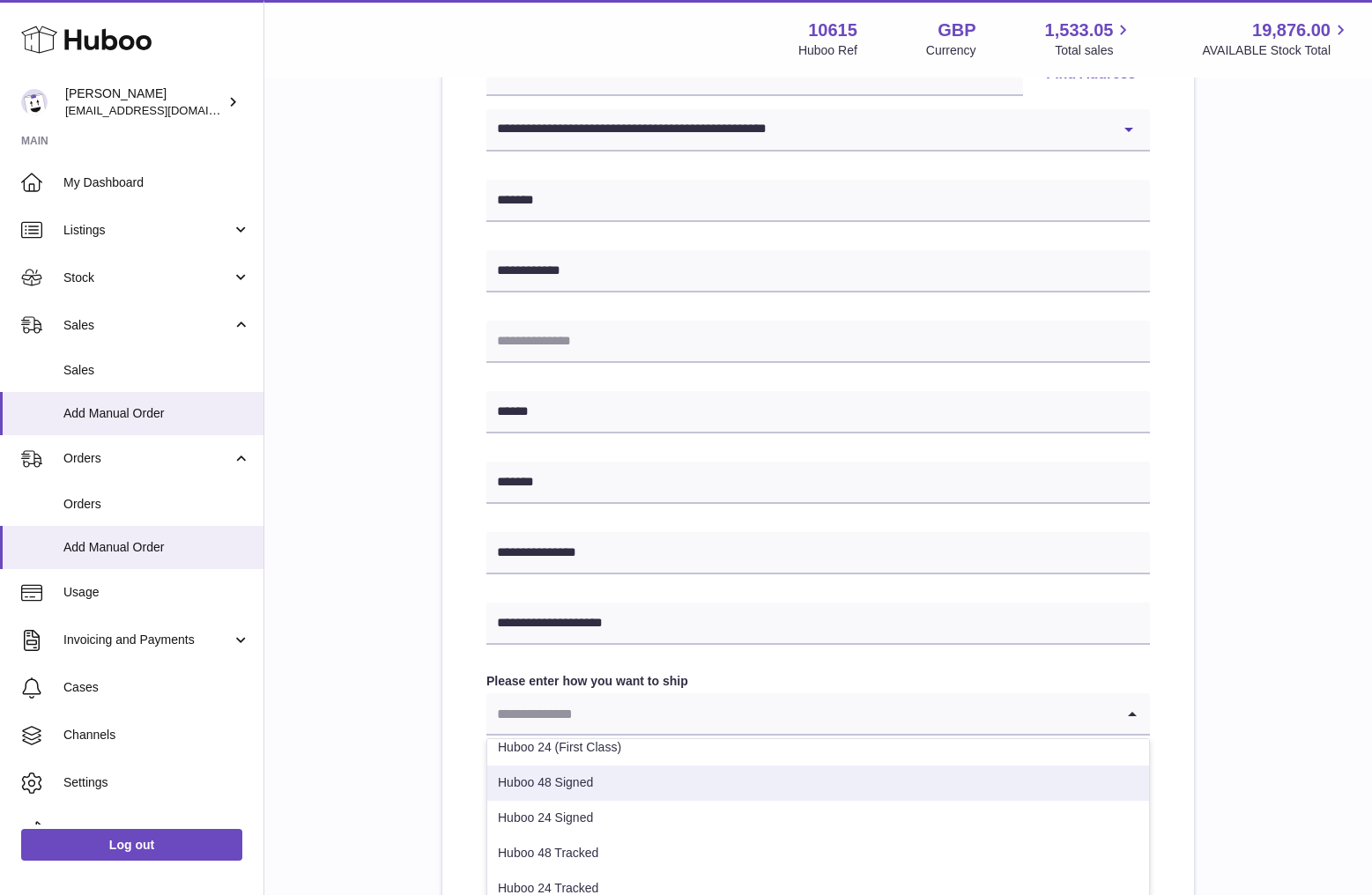
scroll to position [39, 0]
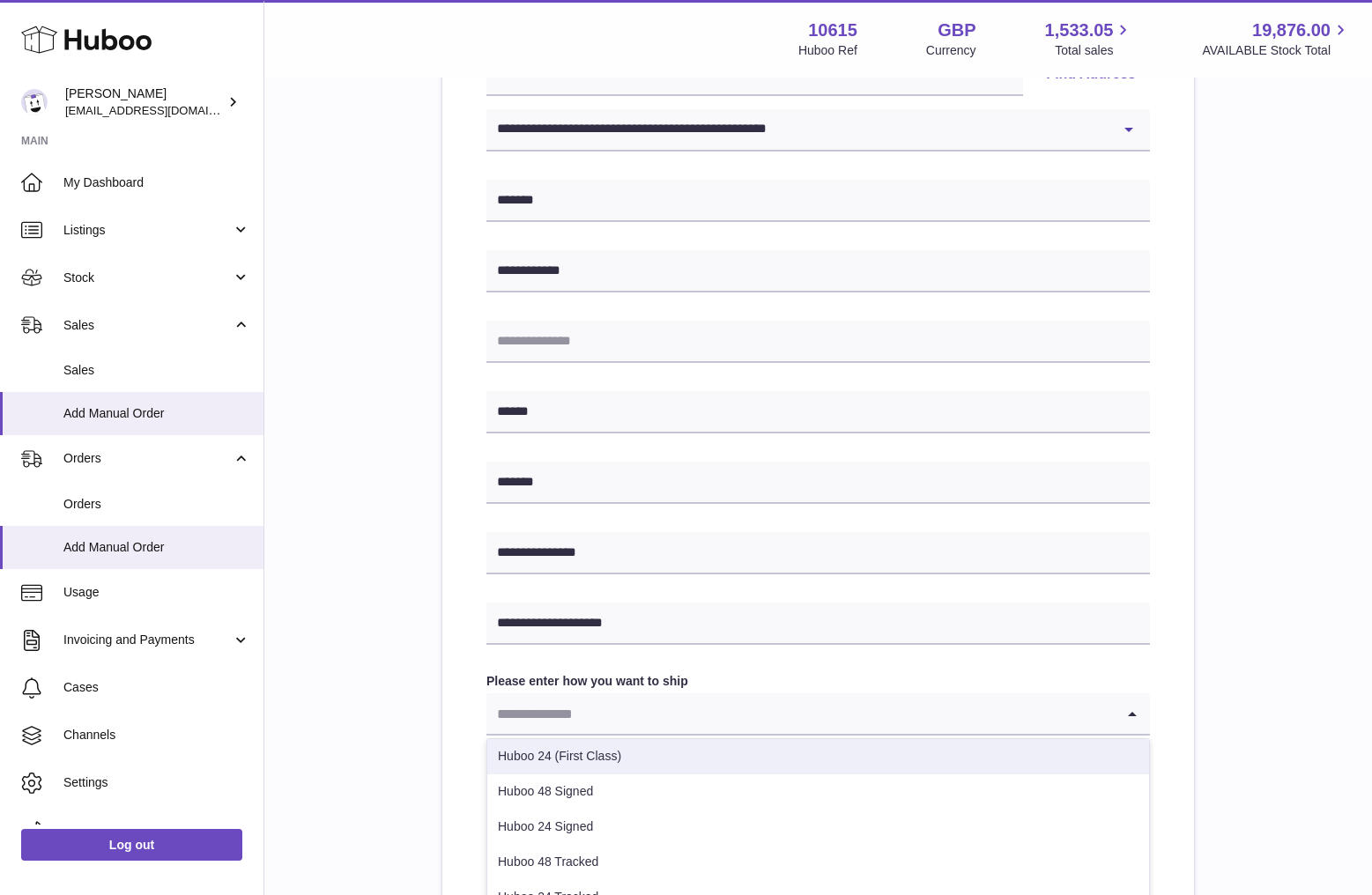
click at [1249, 700] on div "**********" at bounding box center [818, 396] width 1051 height 1283
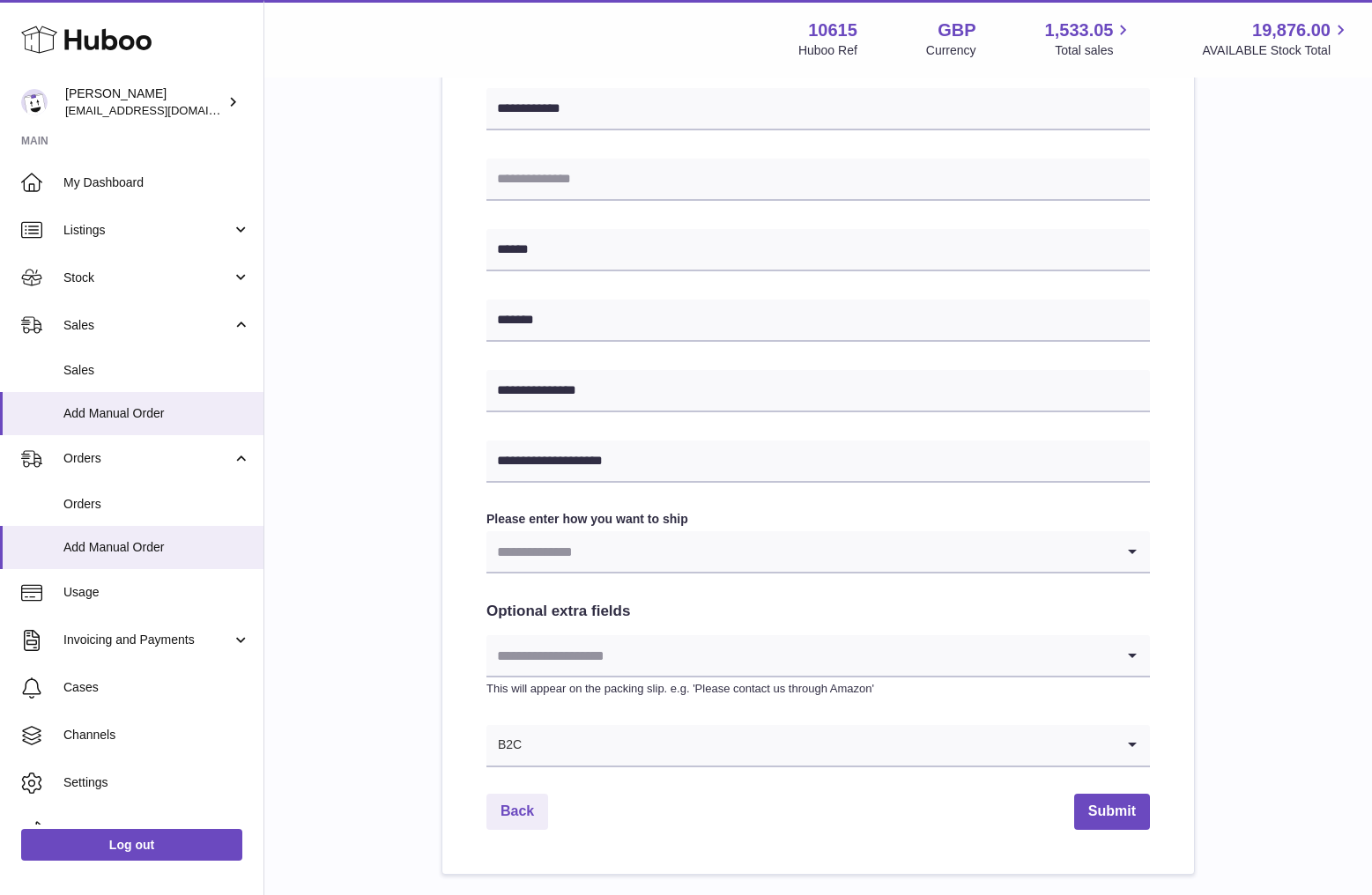
scroll to position [581, 0]
click at [918, 647] on input "Search for option" at bounding box center [801, 656] width 628 height 40
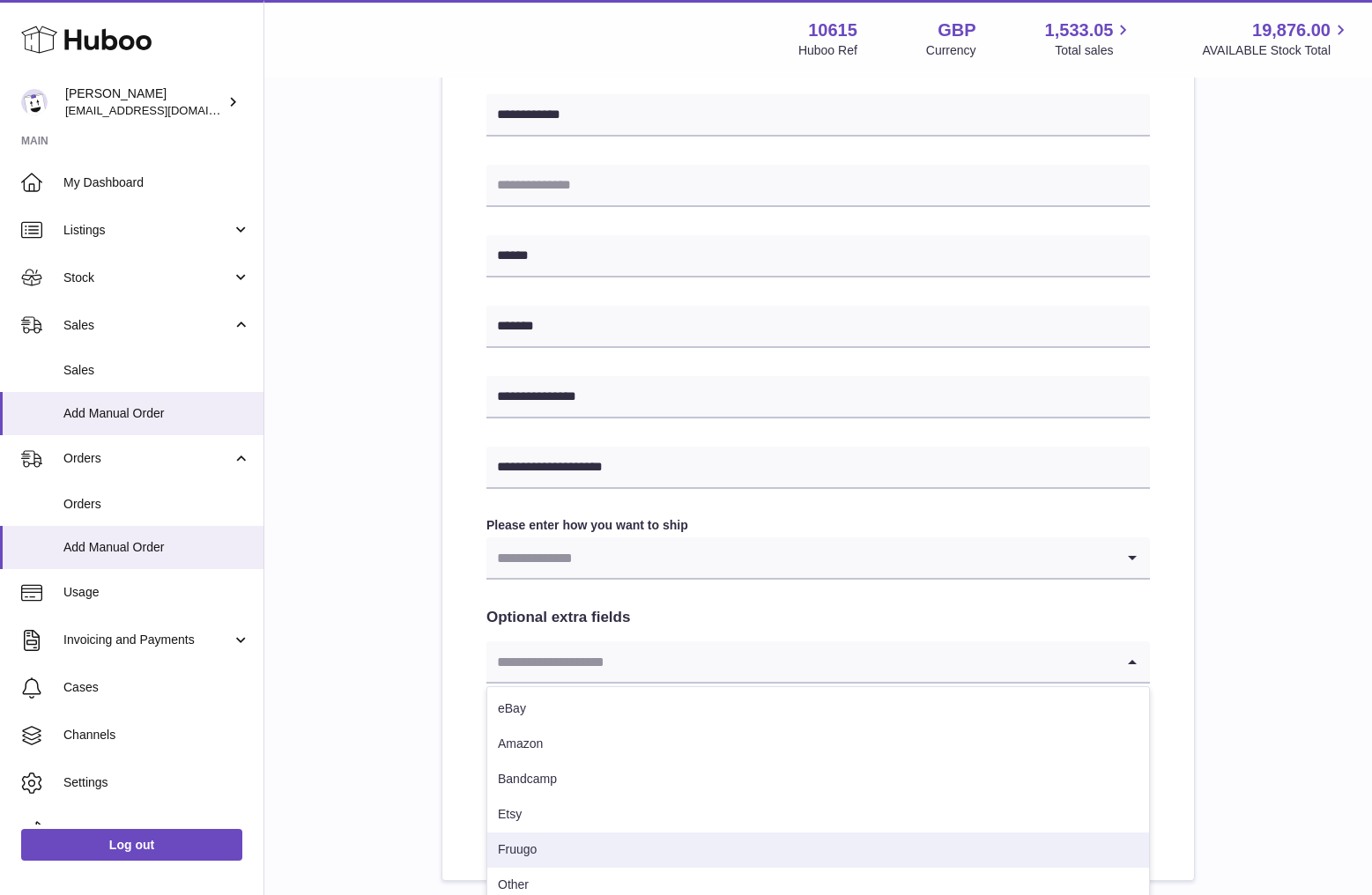
scroll to position [608, 0]
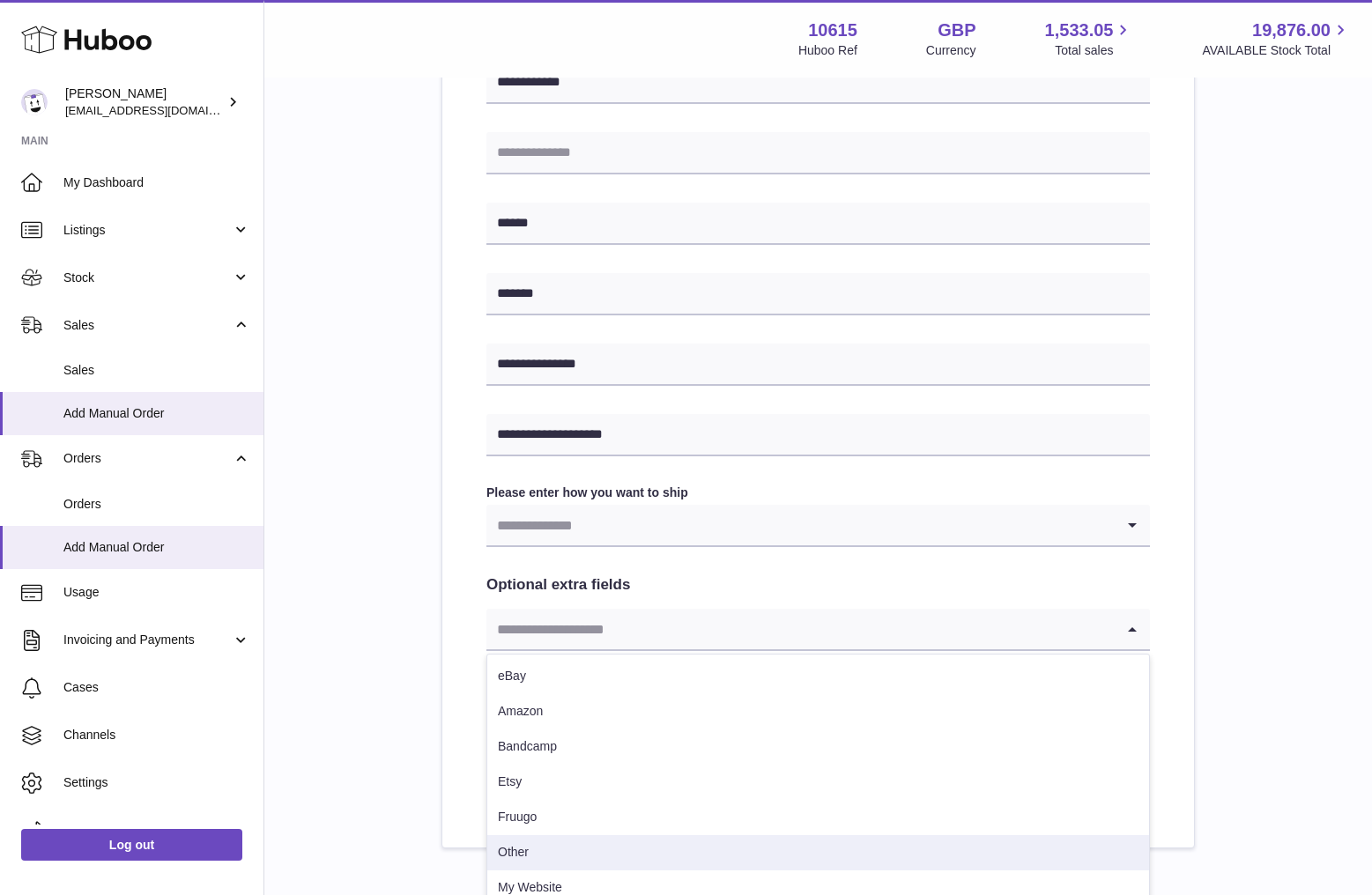
click at [628, 844] on li "Other" at bounding box center [818, 853] width 662 height 36
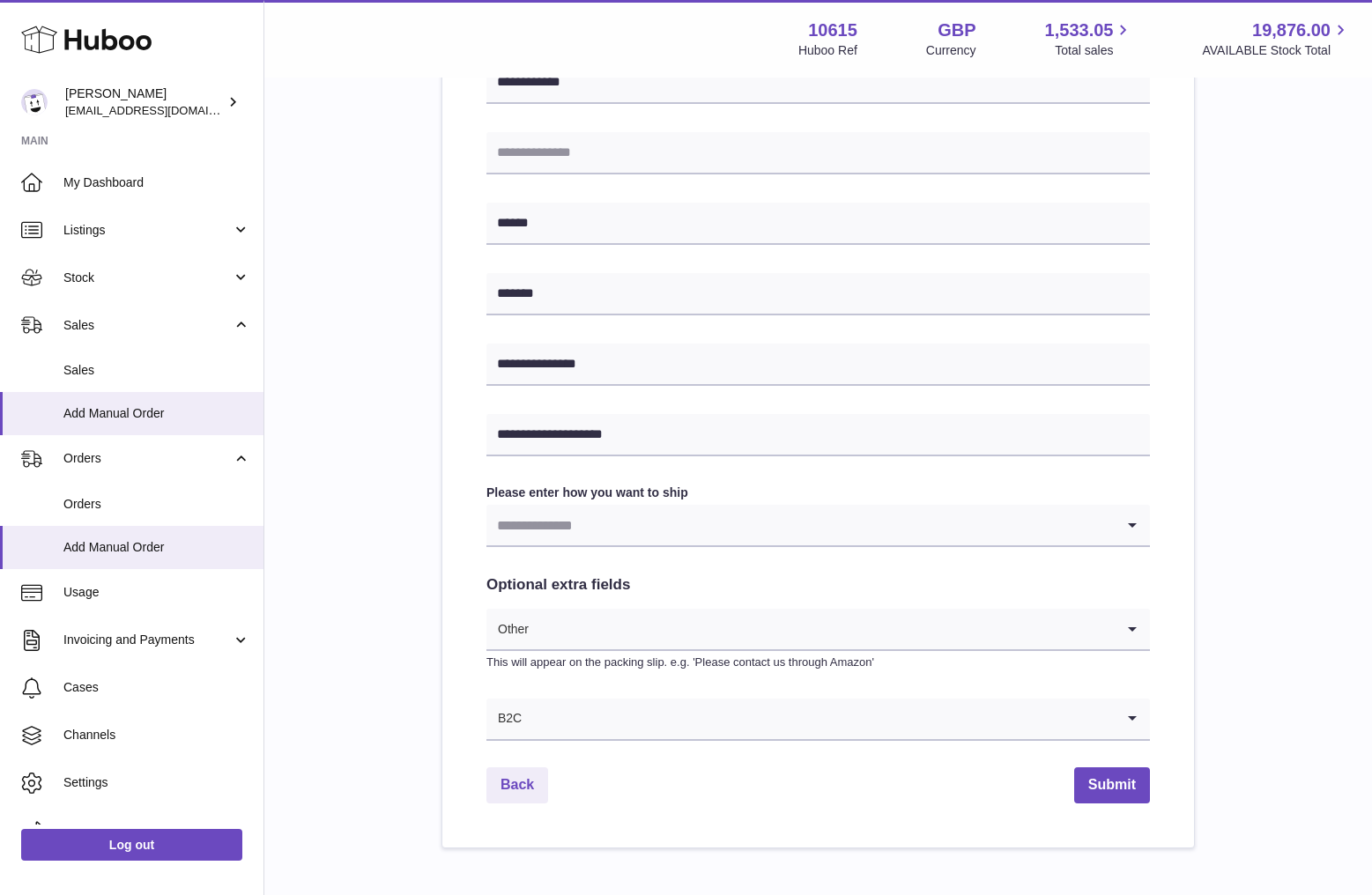
click at [852, 533] on input "Search for option" at bounding box center [801, 525] width 628 height 40
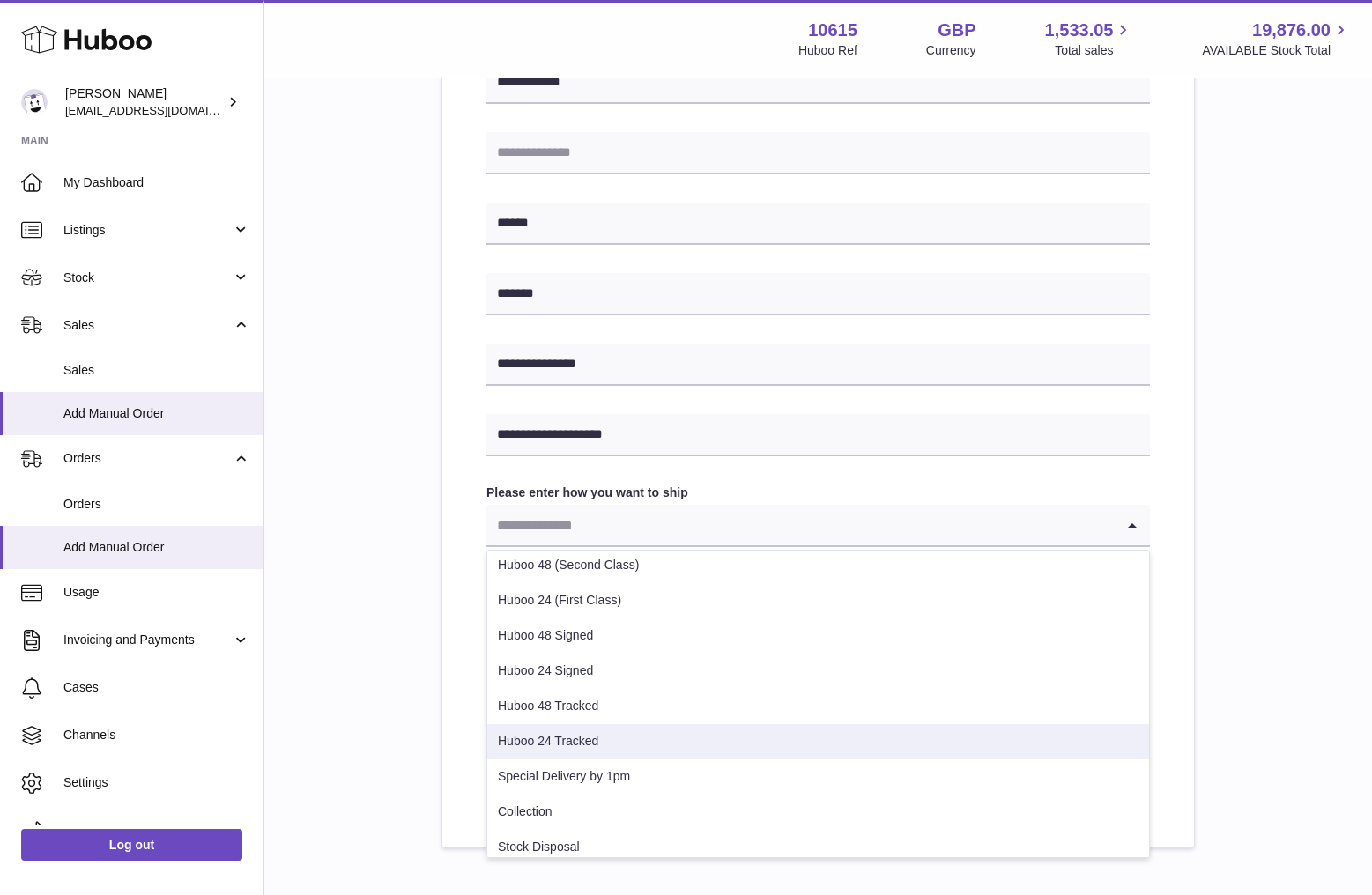
scroll to position [0, 0]
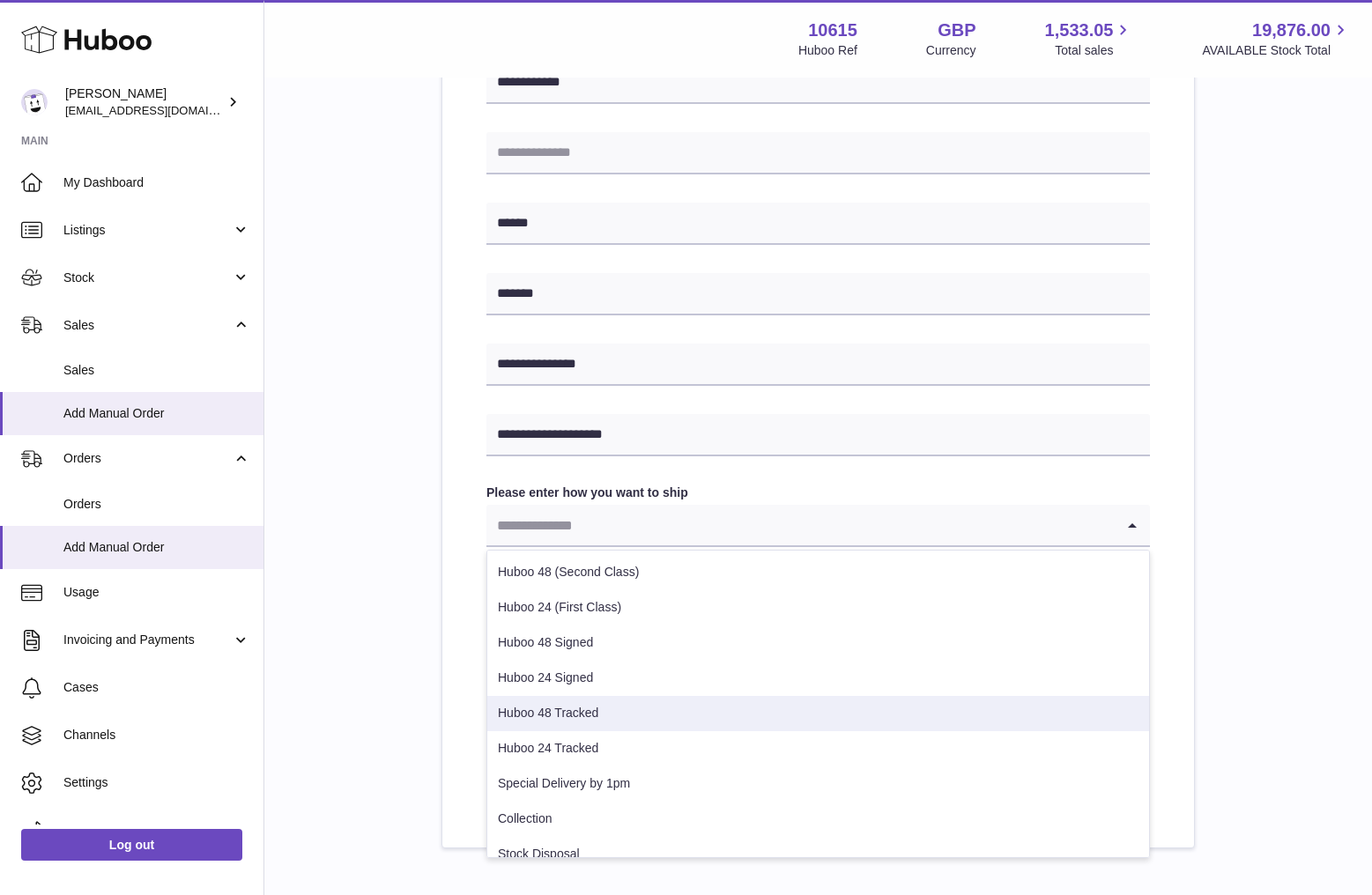
click at [749, 715] on li "Huboo 48 Tracked" at bounding box center [818, 714] width 662 height 36
click at [721, 526] on input "Search for option" at bounding box center [801, 525] width 628 height 40
click at [1246, 546] on div "**********" at bounding box center [818, 208] width 1051 height 1283
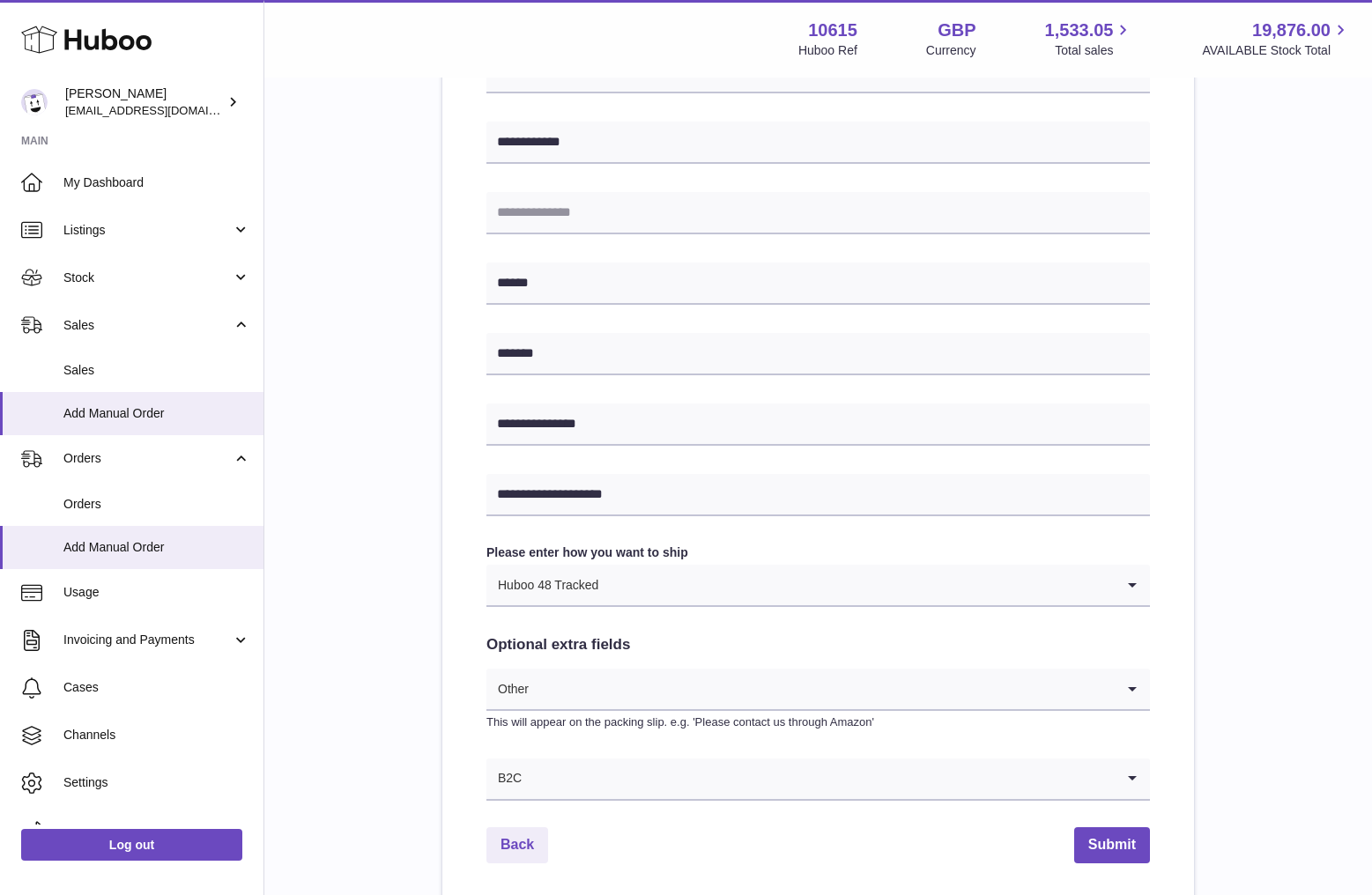
scroll to position [611, 0]
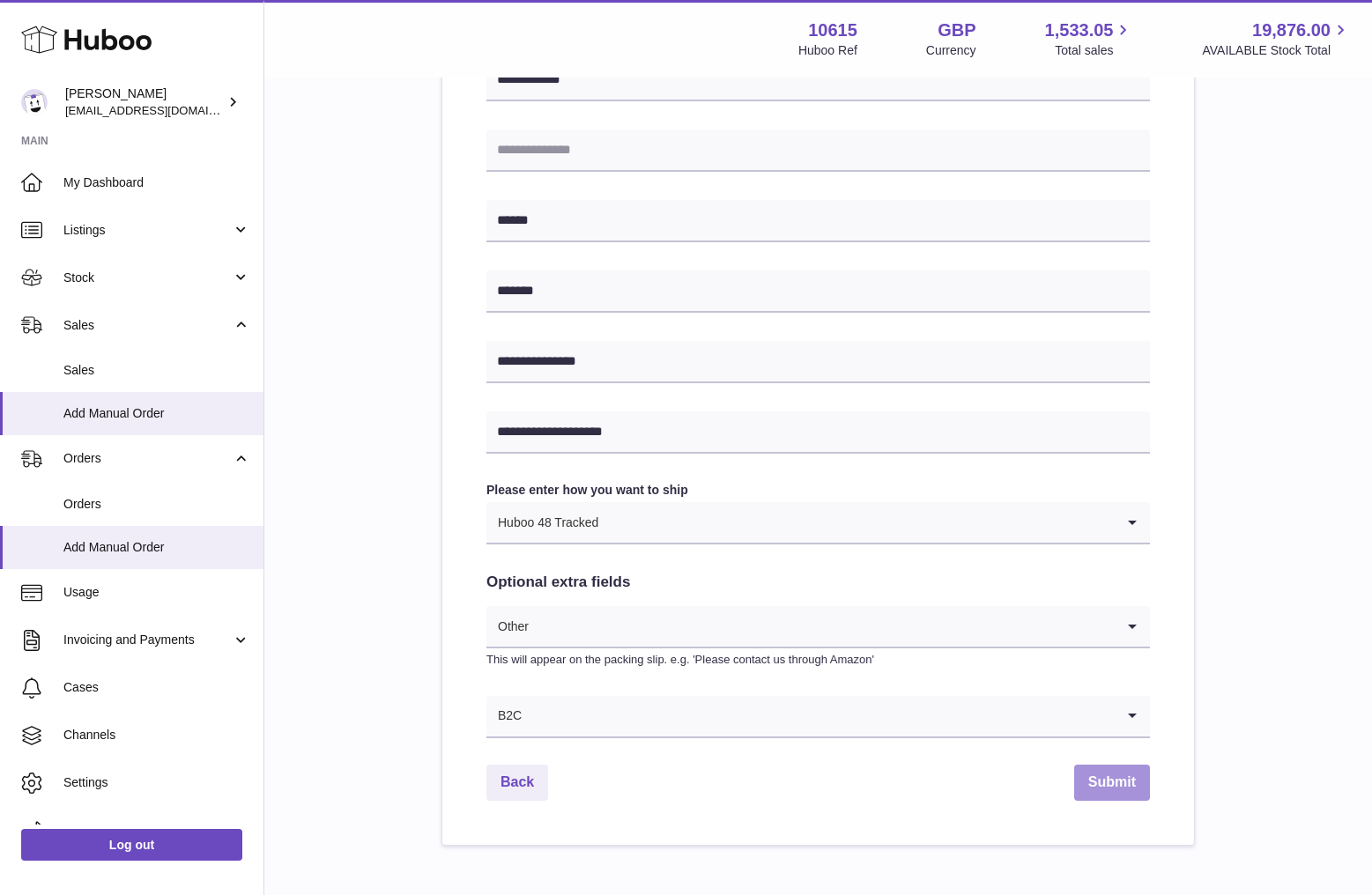
click at [1119, 795] on button "Submit" at bounding box center [1111, 783] width 76 height 36
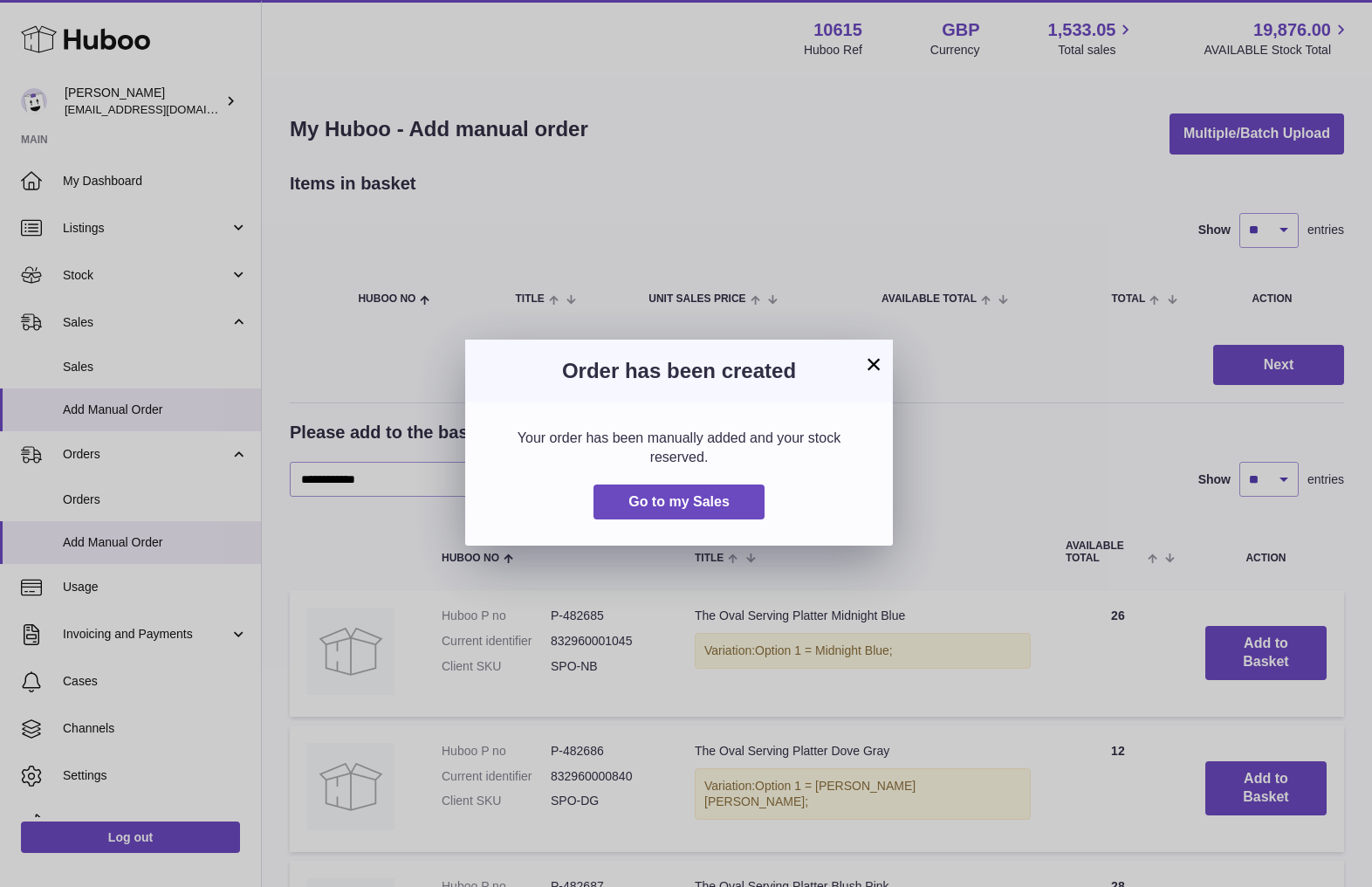
click at [875, 366] on button "×" at bounding box center [874, 364] width 21 height 21
